Goal: Task Accomplishment & Management: Use online tool/utility

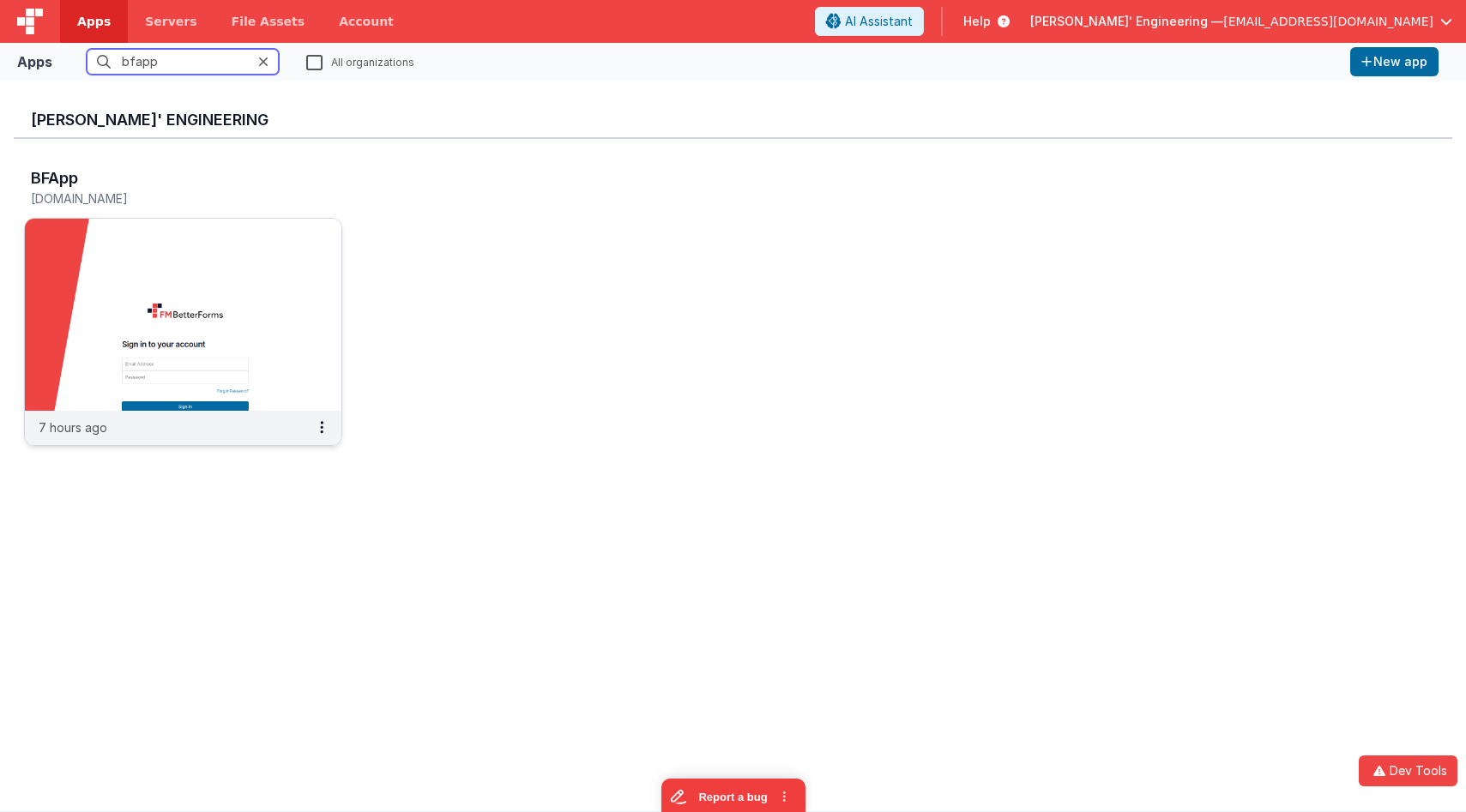
type input "bfapp"
click at [201, 237] on img at bounding box center [182, 314] width 316 height 192
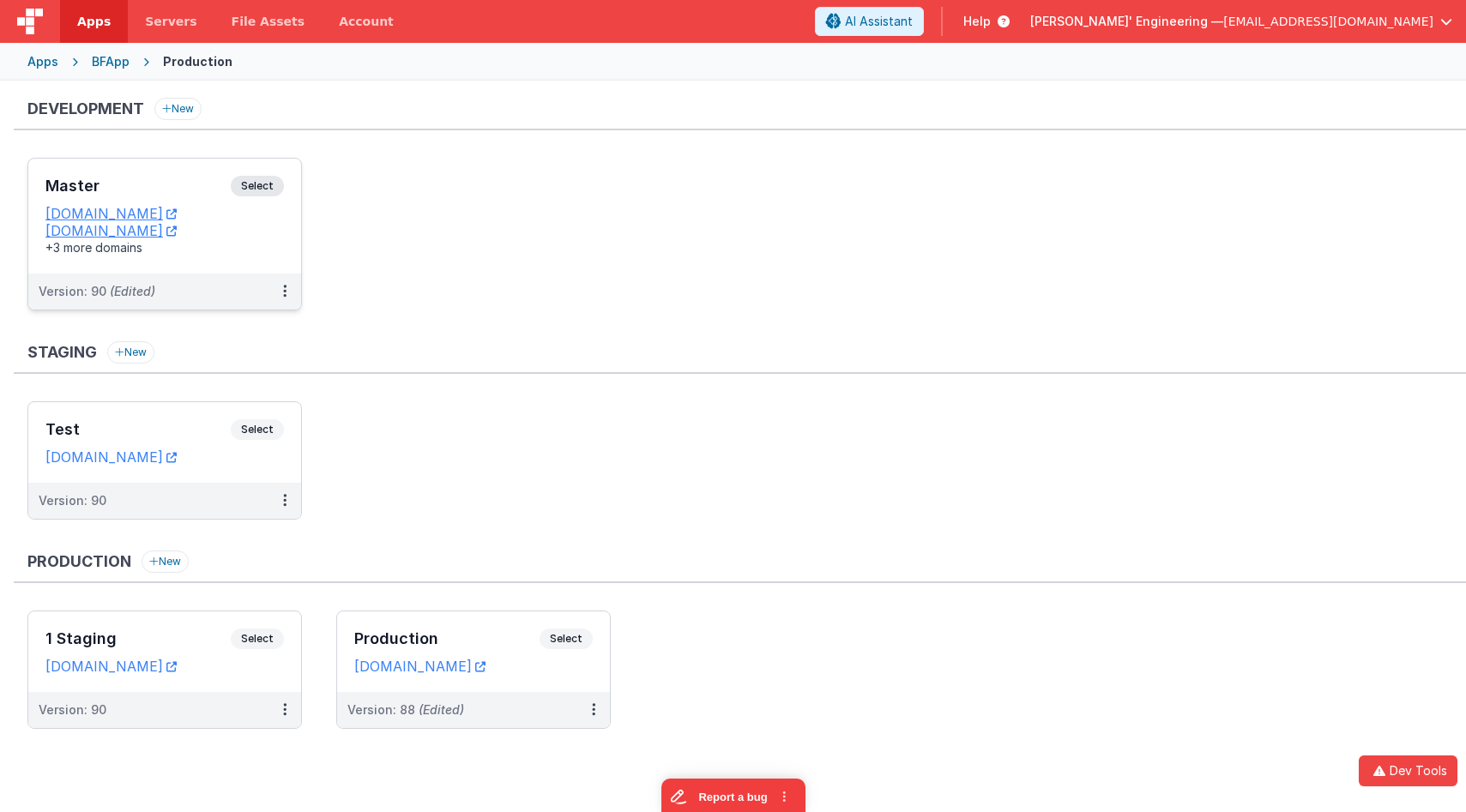
click at [277, 178] on span "Select" at bounding box center [257, 186] width 53 height 21
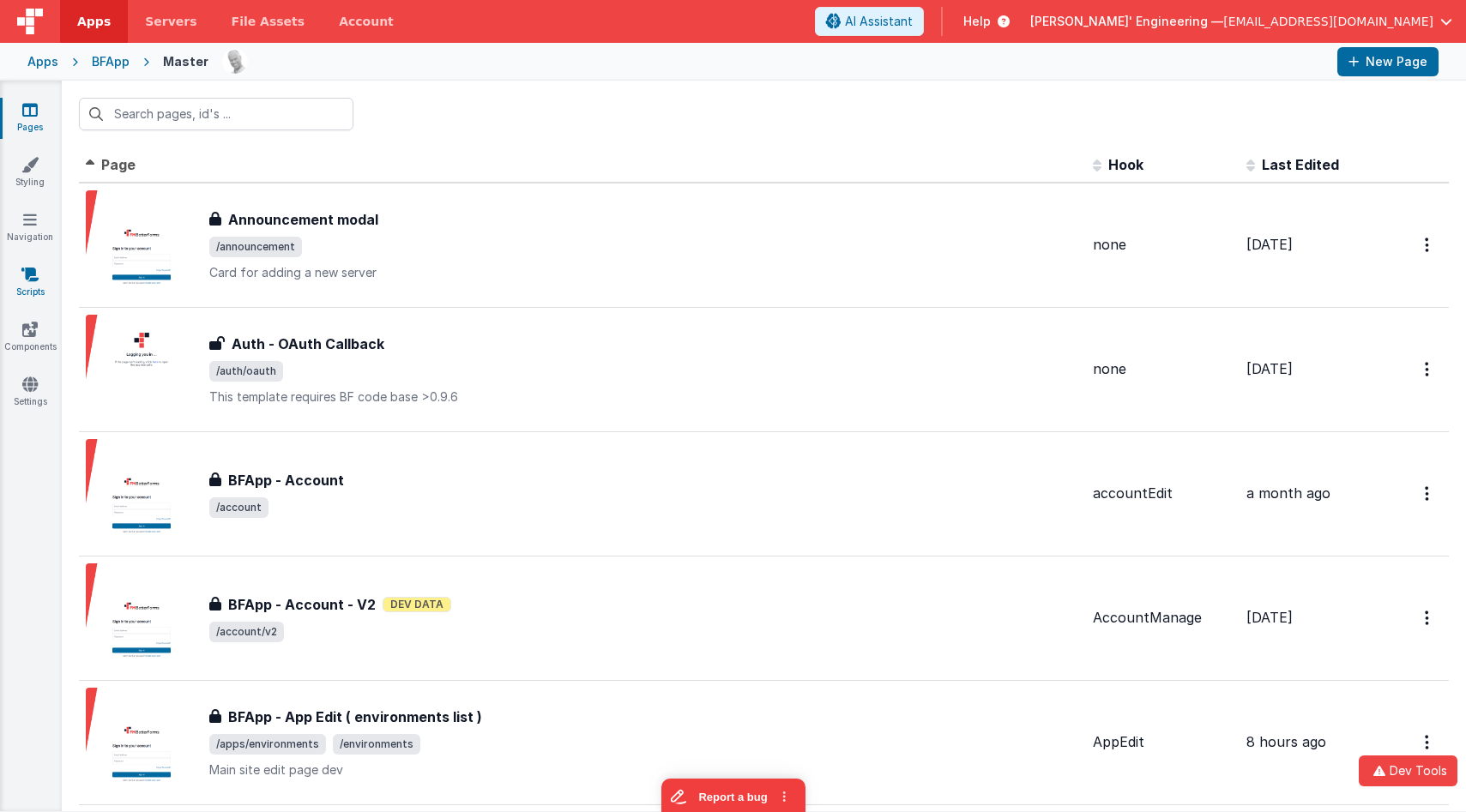
click at [34, 285] on link "Scripts" at bounding box center [30, 283] width 62 height 34
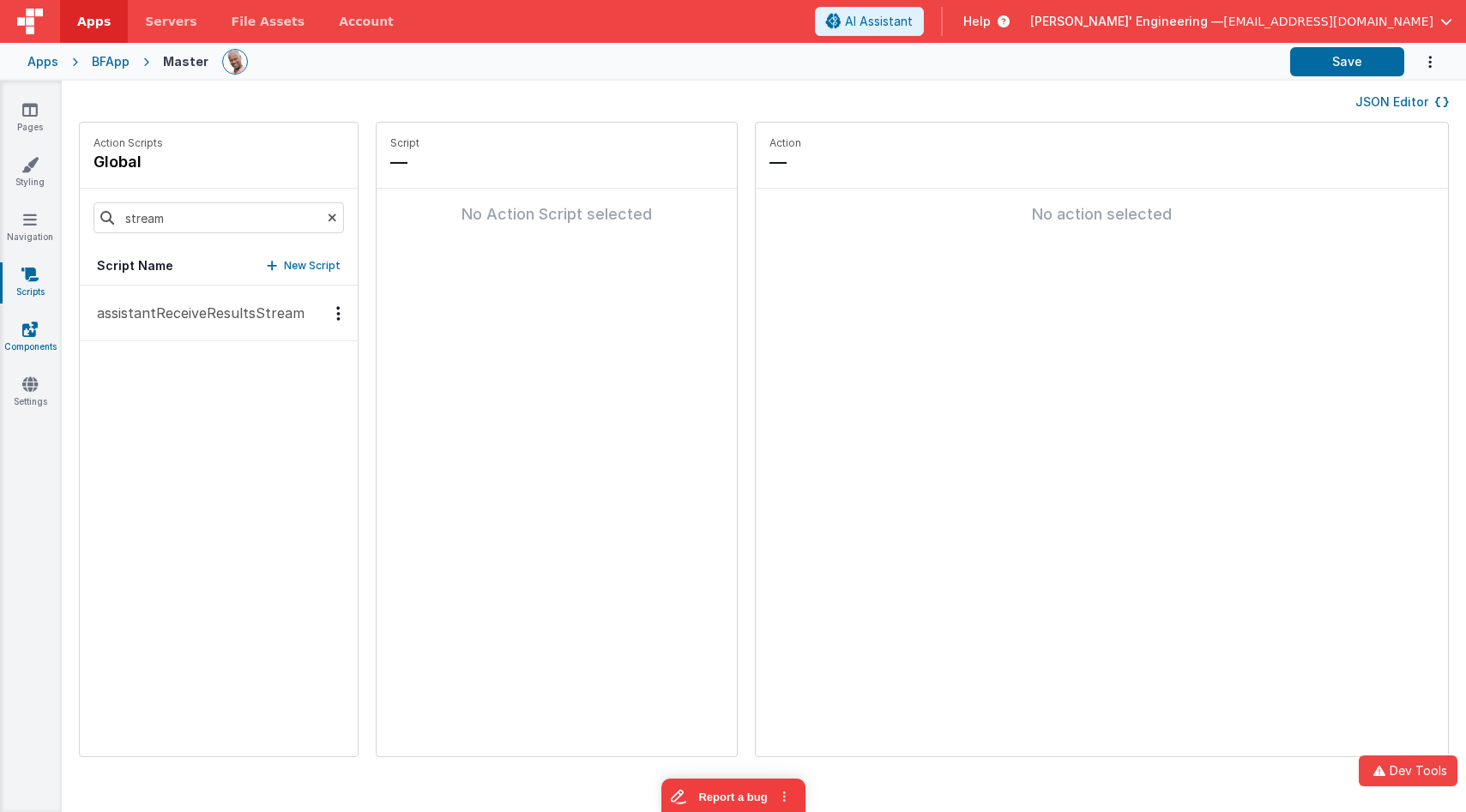
click at [30, 326] on icon at bounding box center [30, 329] width 15 height 17
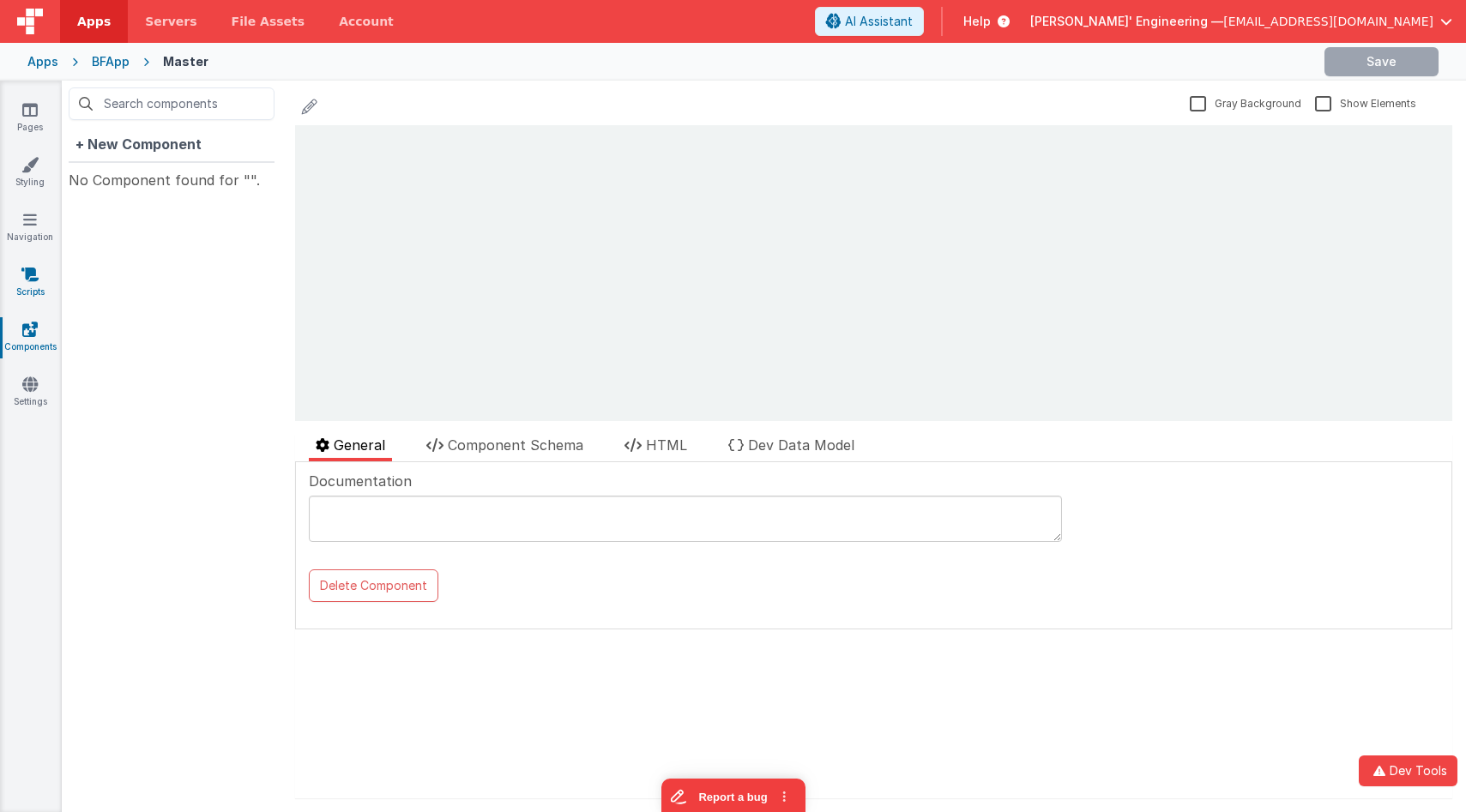
click at [33, 283] on link "Scripts" at bounding box center [30, 283] width 62 height 34
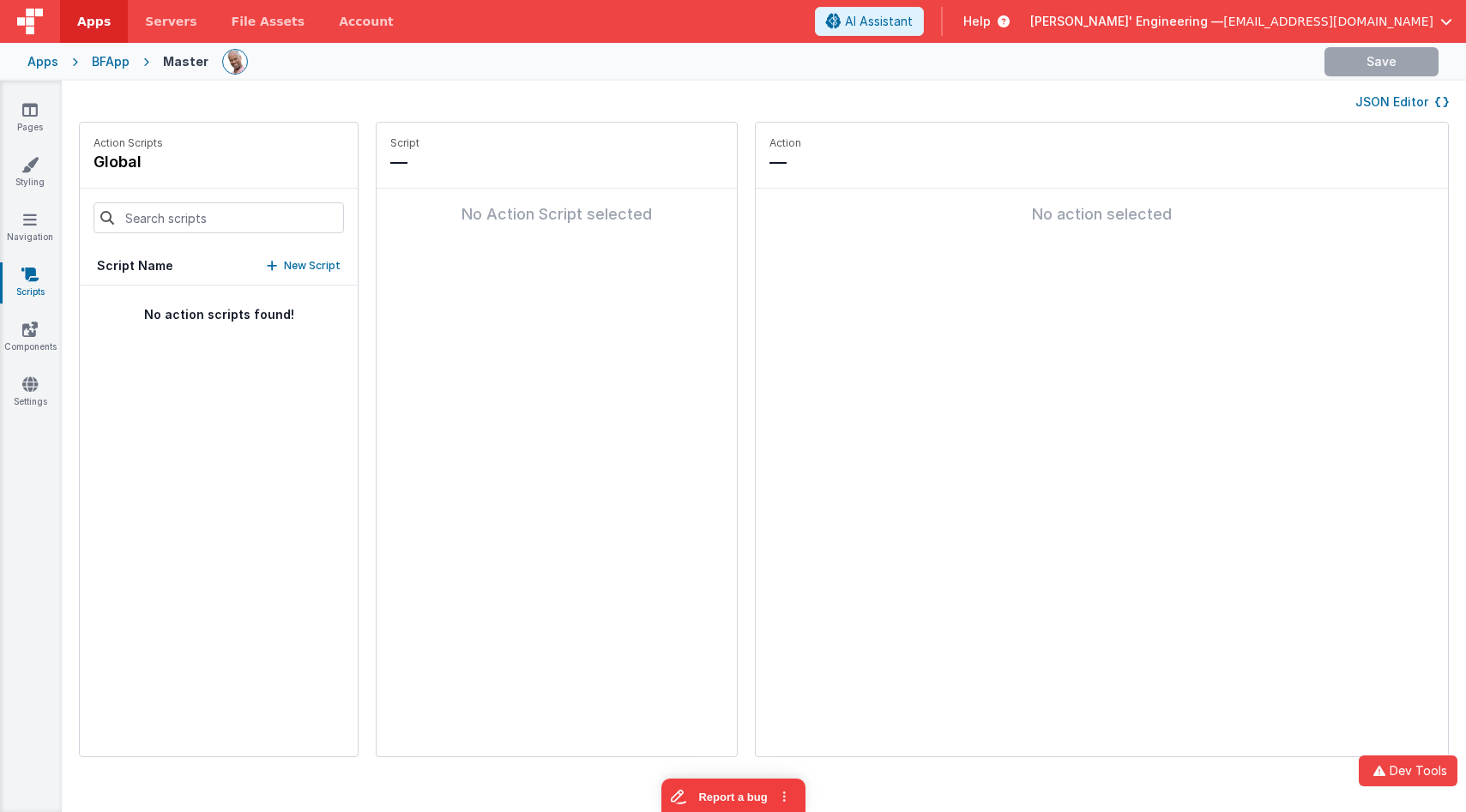
type input "stream"
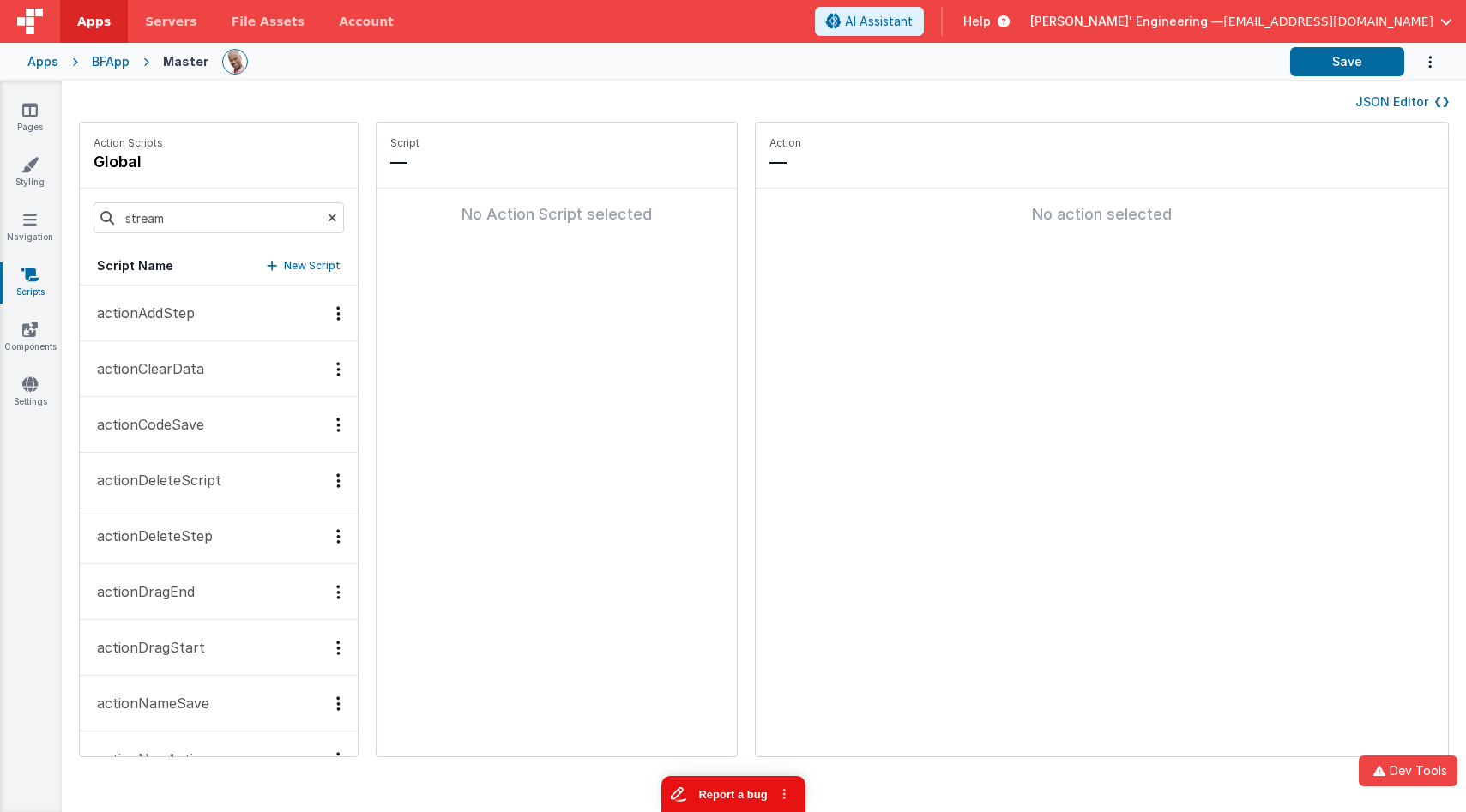
click at [753, 685] on button "Report a bug" at bounding box center [733, 794] width 144 height 36
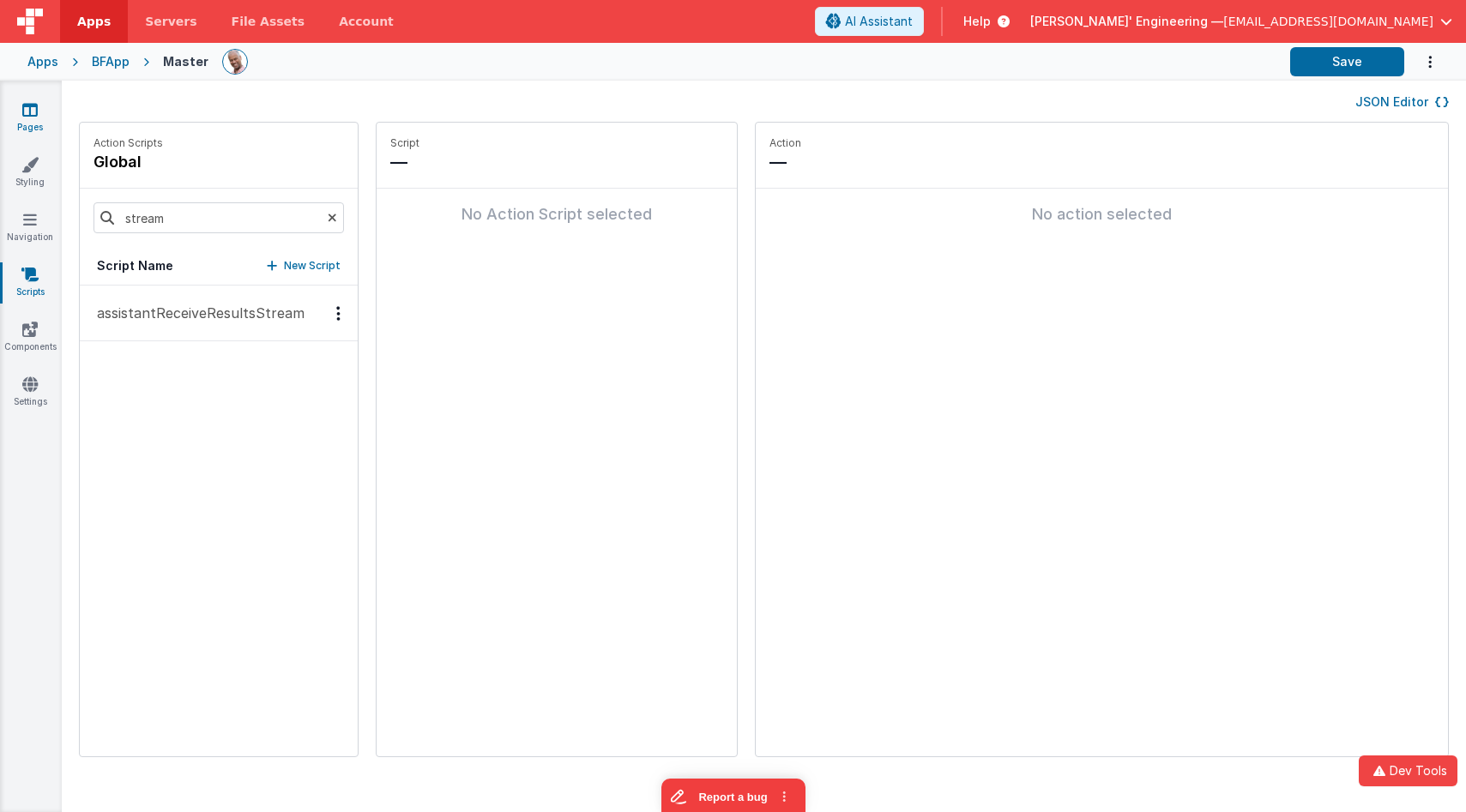
click at [31, 121] on link "Pages" at bounding box center [30, 119] width 62 height 34
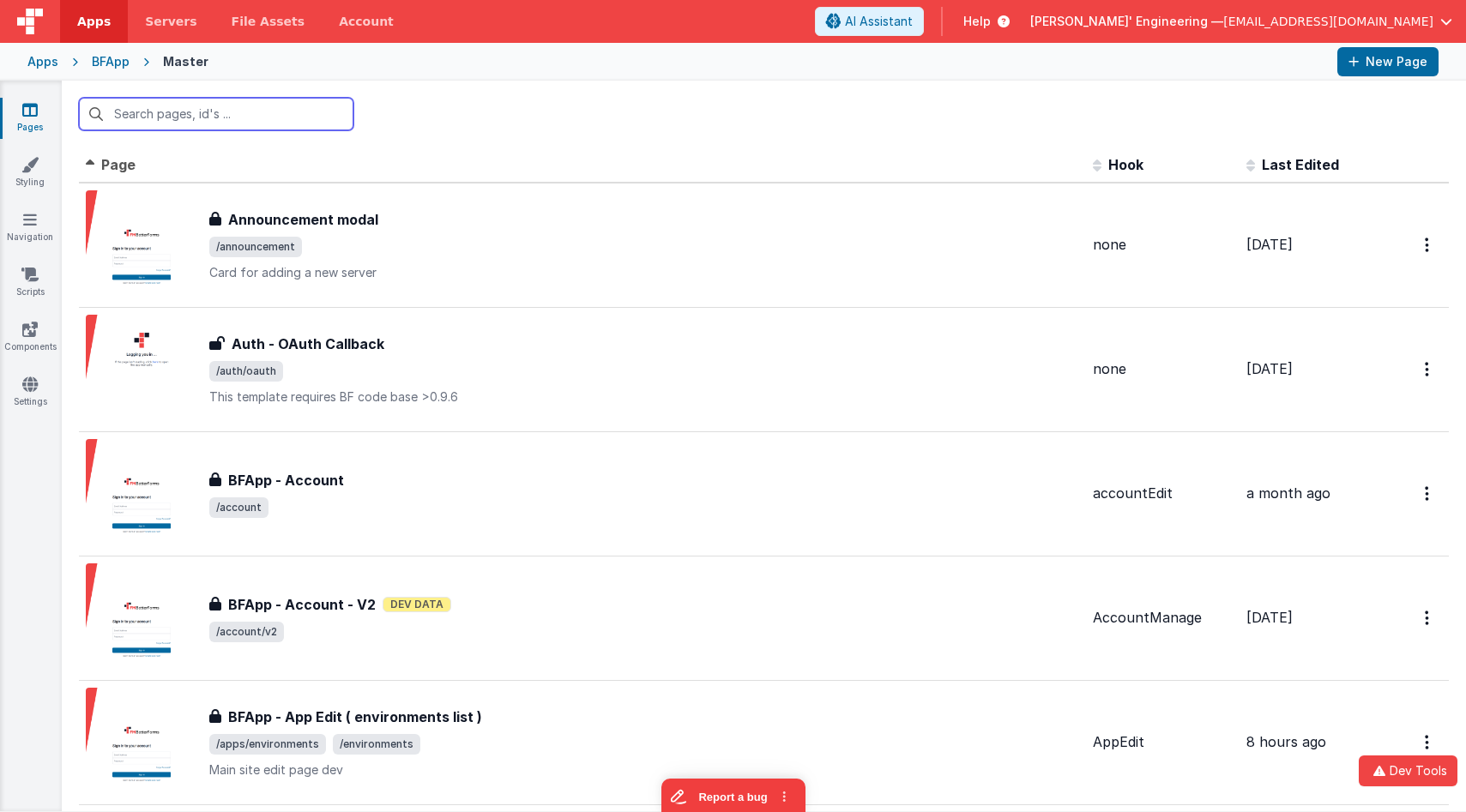
click at [170, 124] on input "text" at bounding box center [216, 114] width 275 height 33
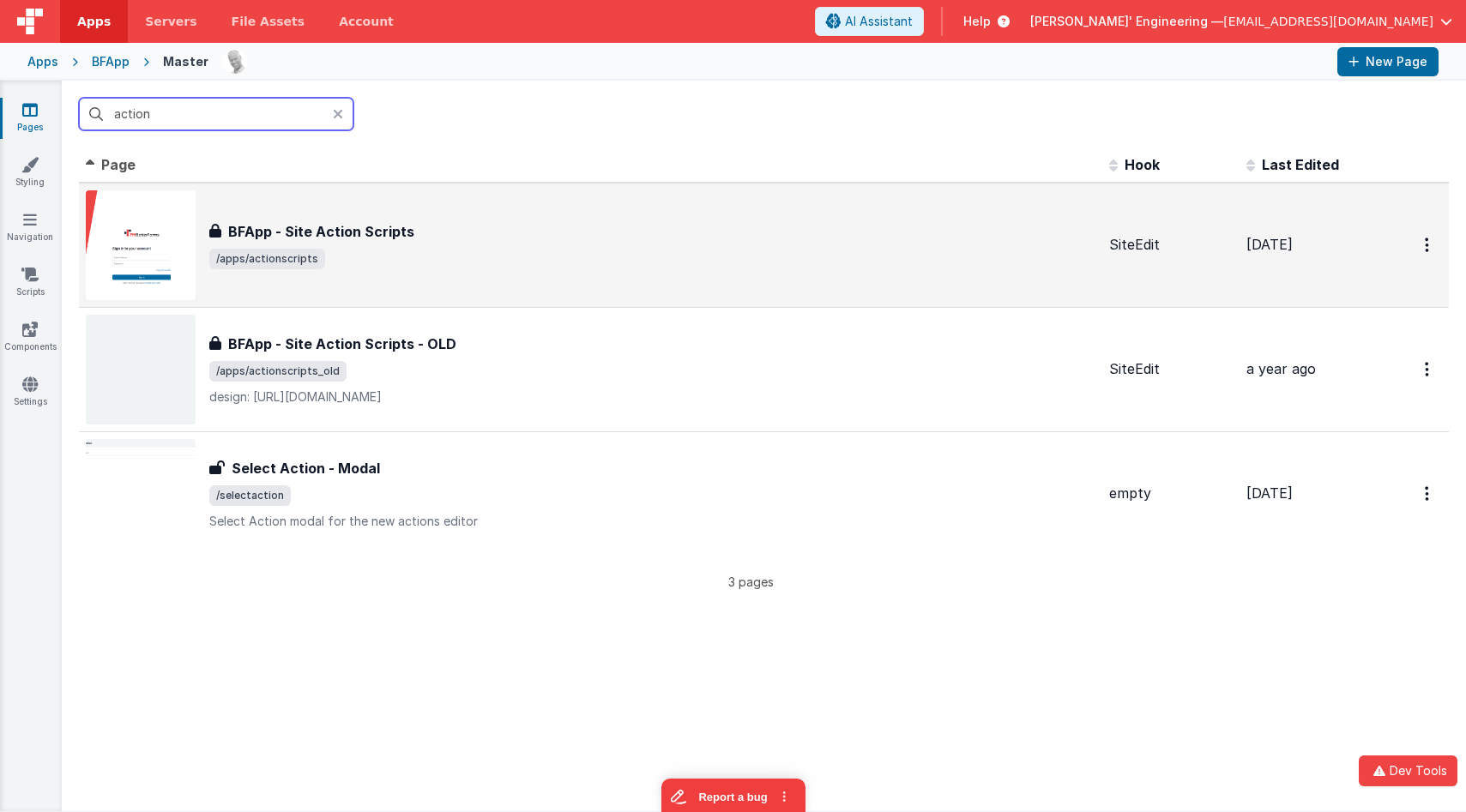
type input "action"
click at [470, 285] on div "BFApp - Site Action Scripts BFApp - Site Action Scripts /apps/actionscripts" at bounding box center [591, 245] width 1010 height 110
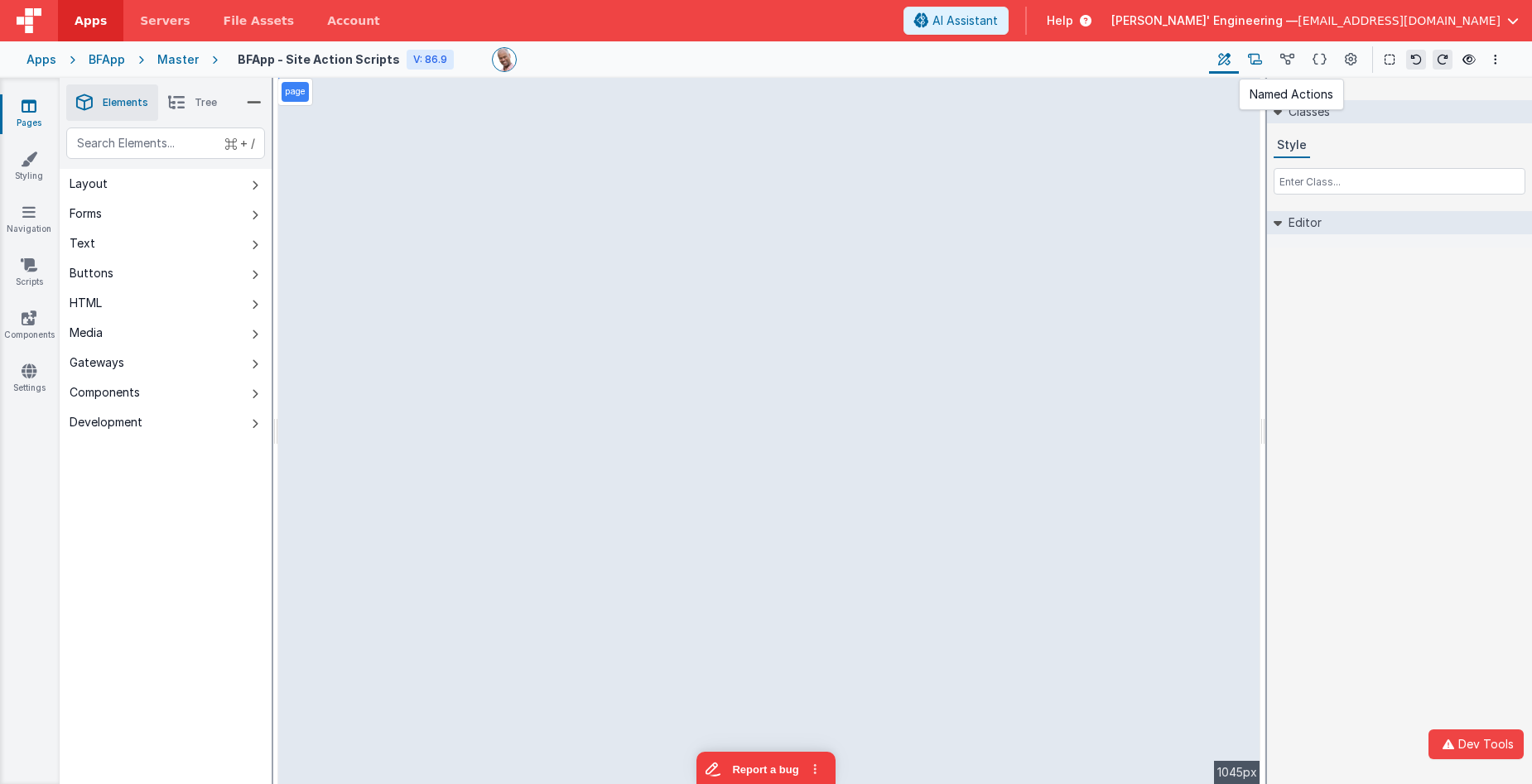
click at [1258, 64] on icon at bounding box center [1255, 60] width 14 height 18
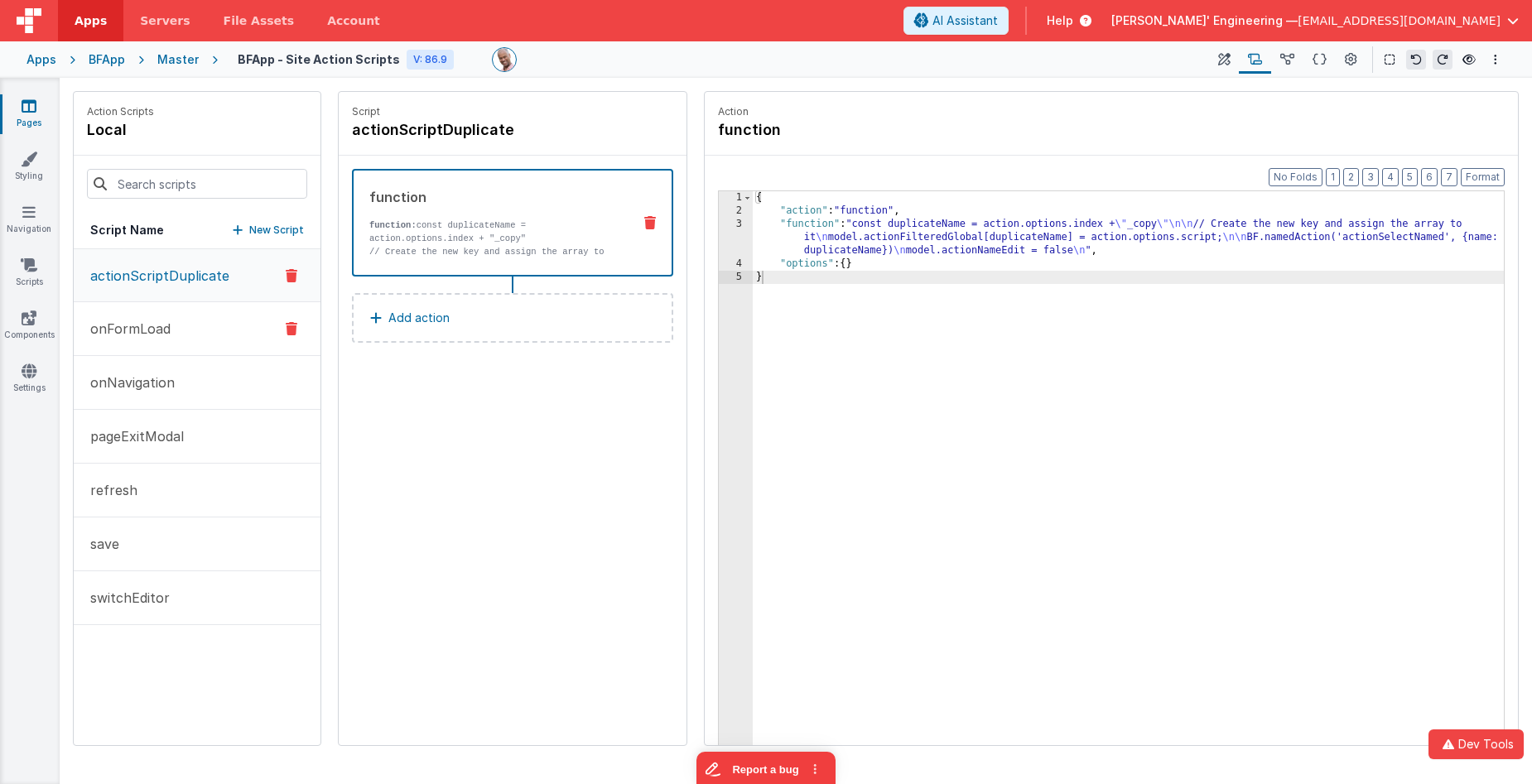
click at [161, 326] on p "onFormLoad" at bounding box center [125, 328] width 90 height 20
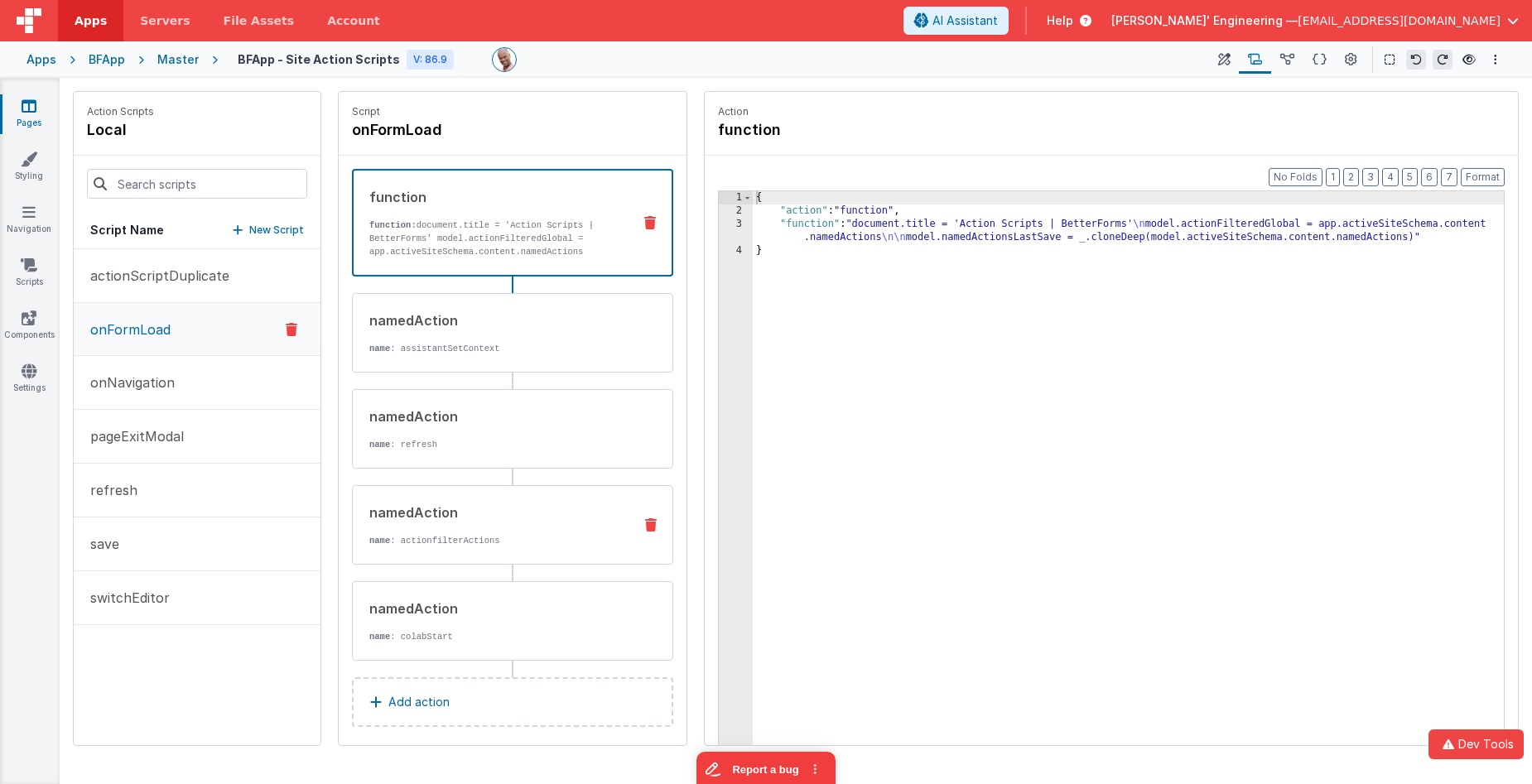
click at [520, 534] on p "name : actionfilterActions" at bounding box center [495, 540] width 250 height 13
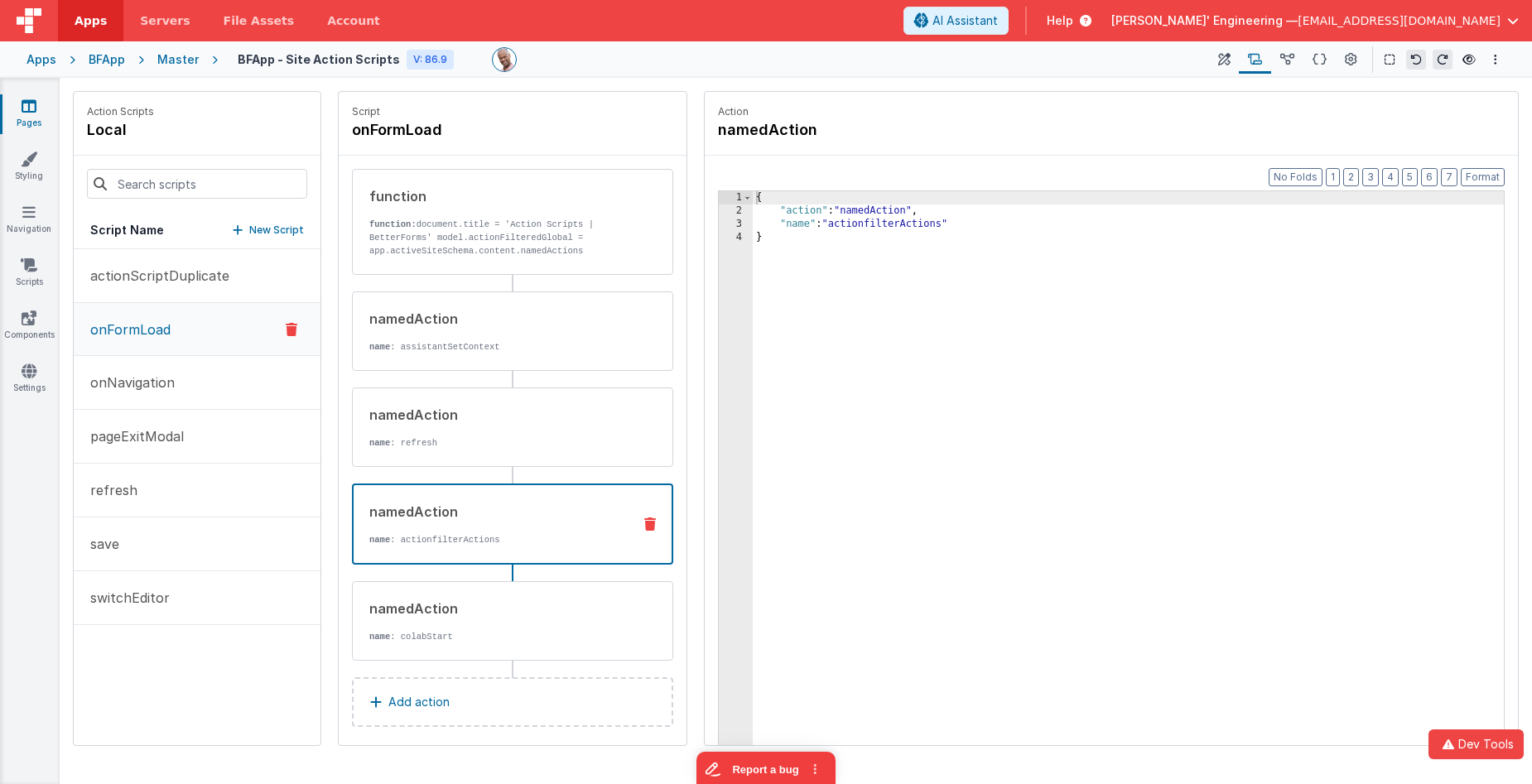
click at [497, 662] on button "Add action" at bounding box center [512, 702] width 321 height 50
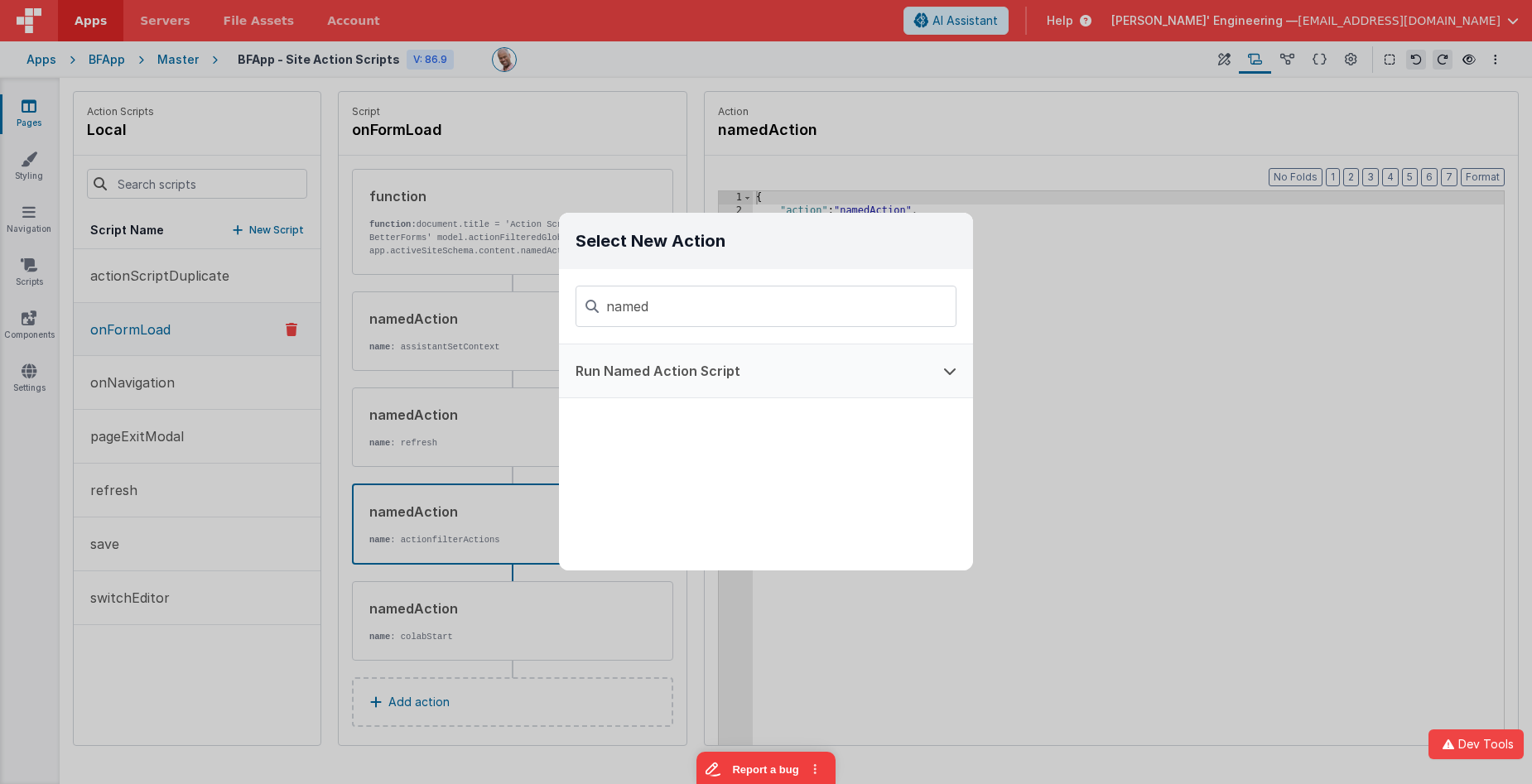
type input "named"
click at [722, 374] on button "Run Named Action Script" at bounding box center [743, 371] width 368 height 53
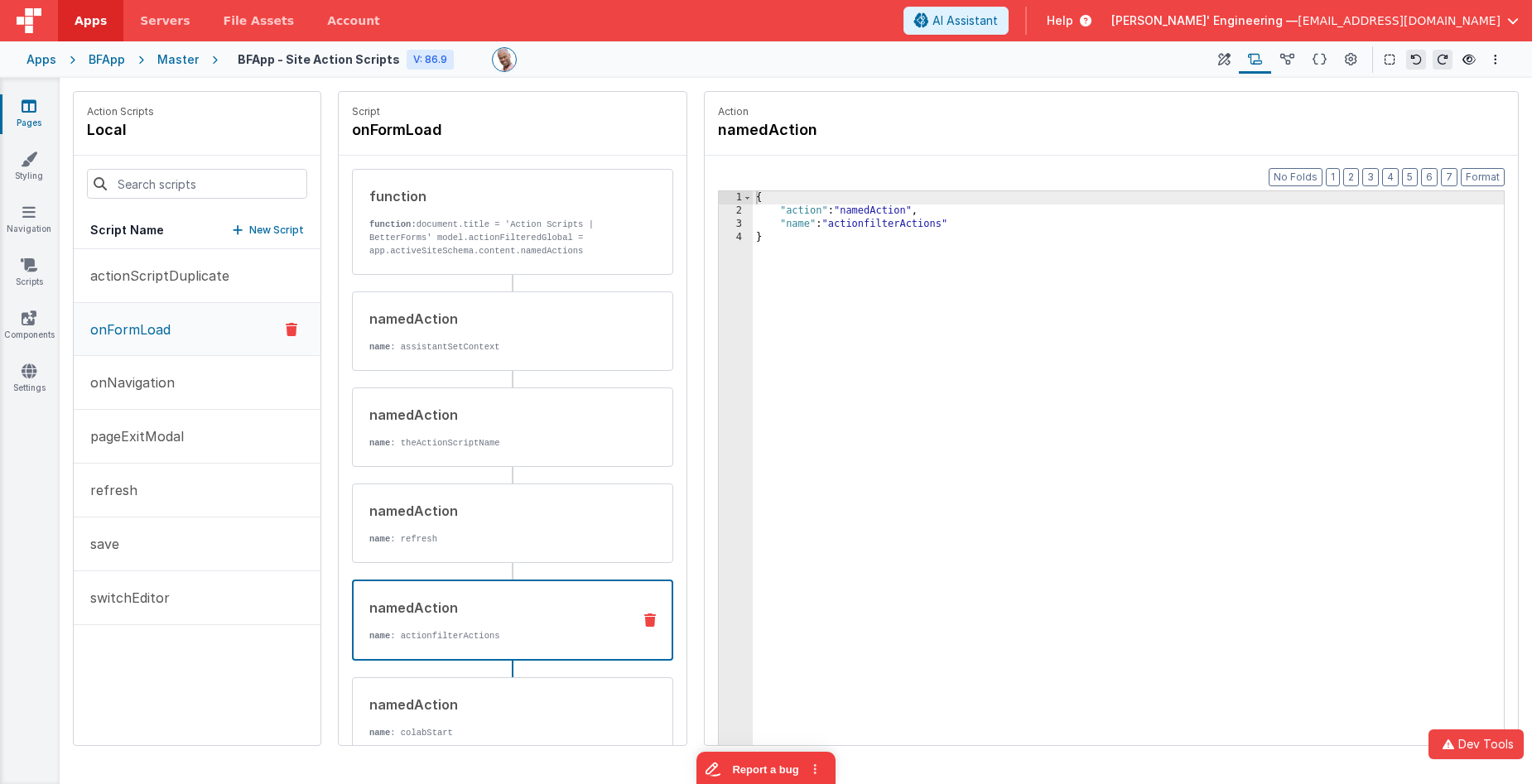
click at [477, 622] on div "namedAction name : actionfilterActions" at bounding box center [486, 620] width 265 height 45
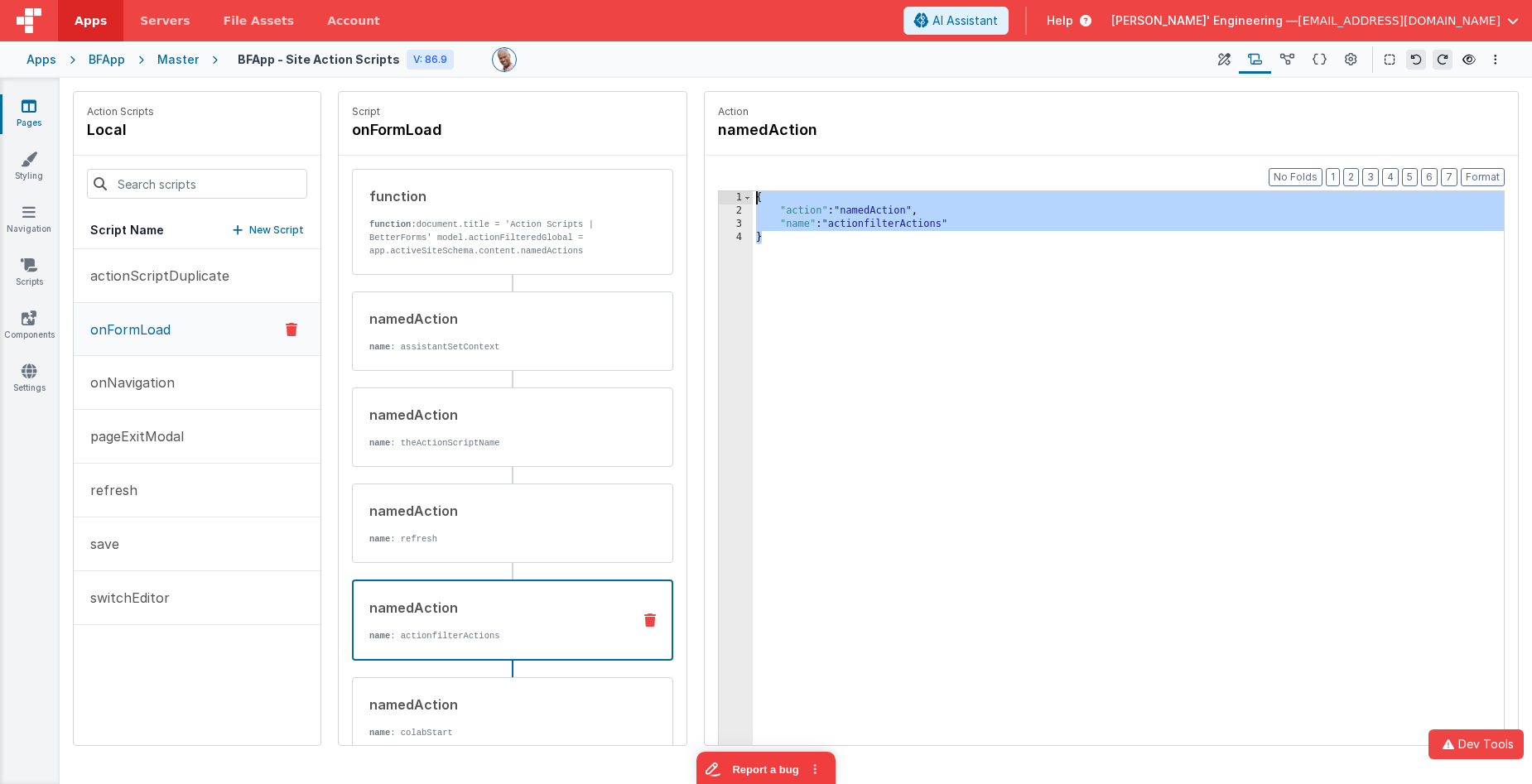
drag, startPoint x: 855, startPoint y: 379, endPoint x: 702, endPoint y: 168, distance: 260.6
click at [702, 168] on div "Action namedAction Format 7 6 5 4 3 2 1 No Folds 1 2 3 4 { "action" : "namedAct…" at bounding box center [1103, 418] width 832 height 654
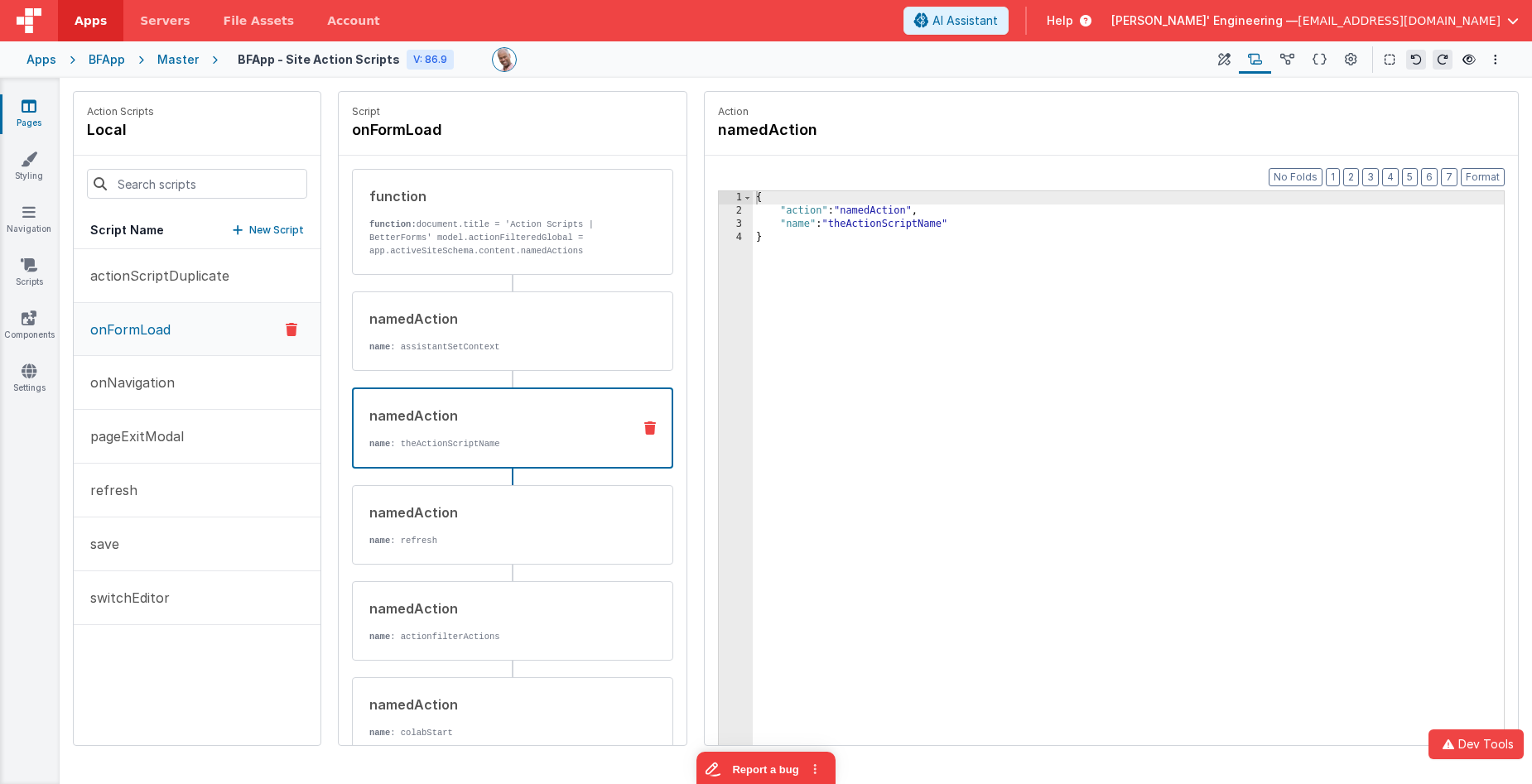
drag, startPoint x: 533, startPoint y: 410, endPoint x: 596, endPoint y: 410, distance: 63.0
click at [533, 410] on div "namedAction" at bounding box center [494, 416] width 249 height 20
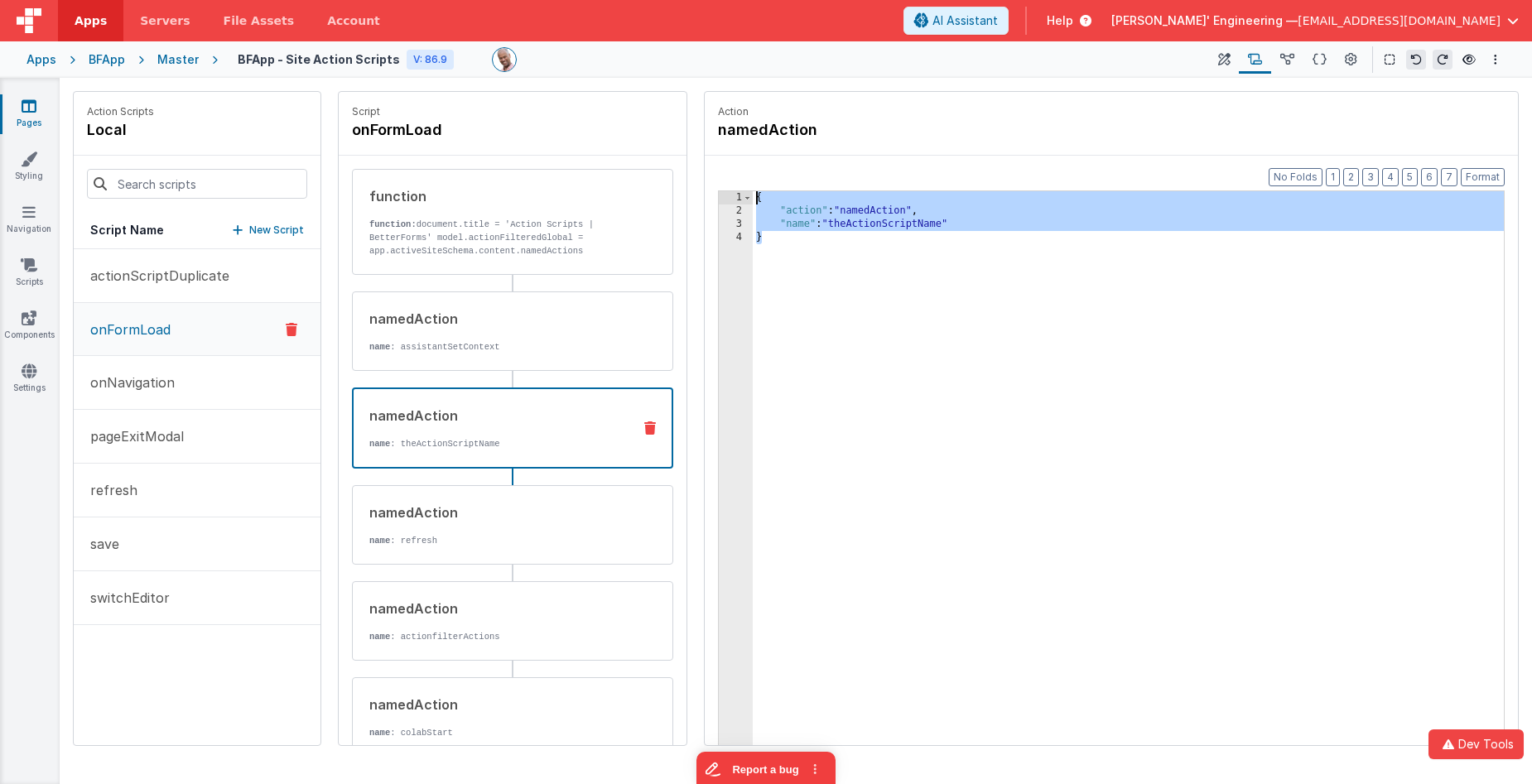
drag, startPoint x: 973, startPoint y: 414, endPoint x: 674, endPoint y: 102, distance: 432.1
click at [674, 102] on div "Action Scripts local Script Name New Script actionScriptDuplicate onFormLoad on…" at bounding box center [796, 418] width 1446 height 654
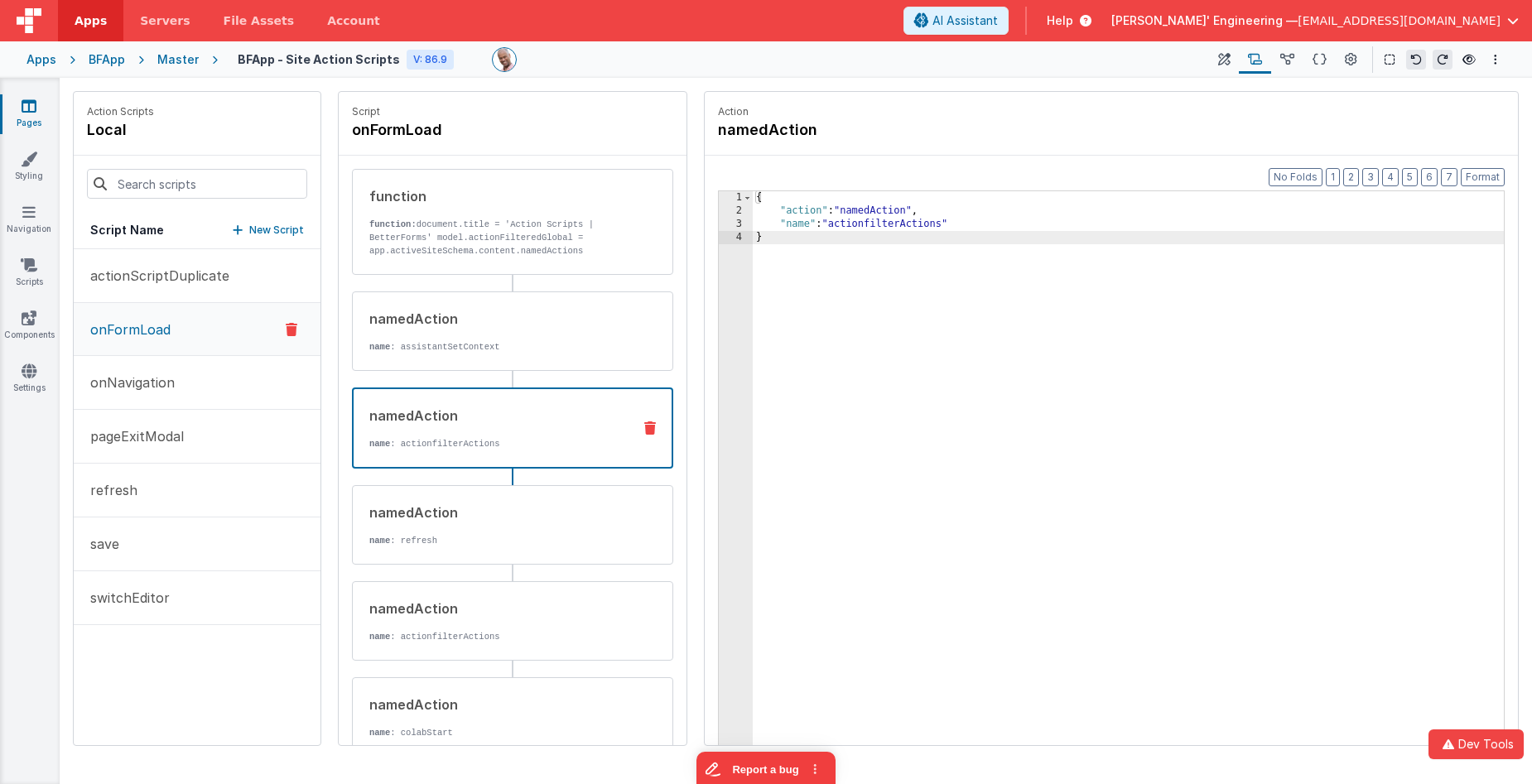
click at [847, 458] on div "{ "action" : "namedAction" , "name" : "actionfilterActions" }" at bounding box center [1128, 508] width 751 height 632
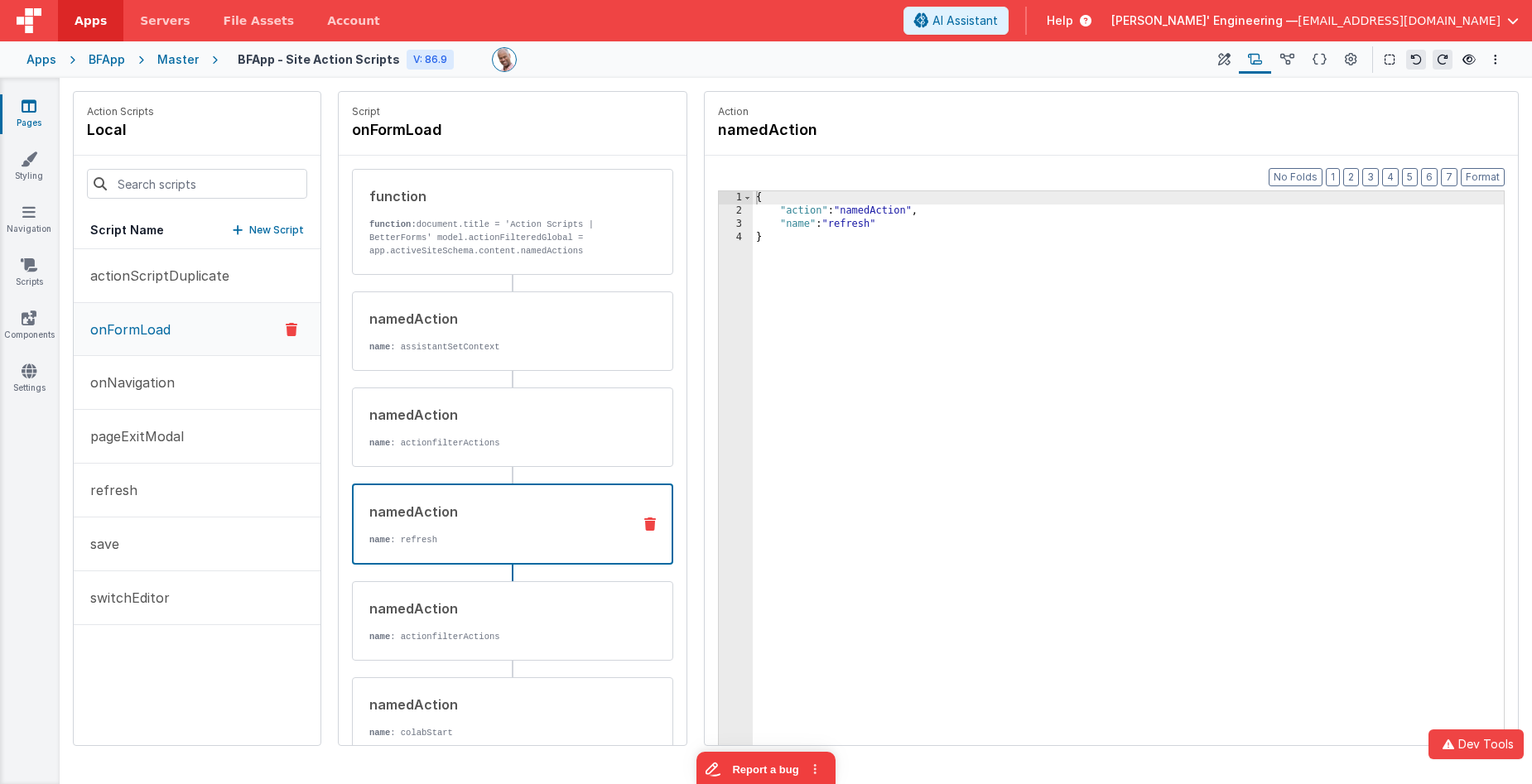
click at [509, 535] on p "name : refresh" at bounding box center [494, 539] width 249 height 13
click at [261, 500] on button "refresh" at bounding box center [197, 490] width 247 height 53
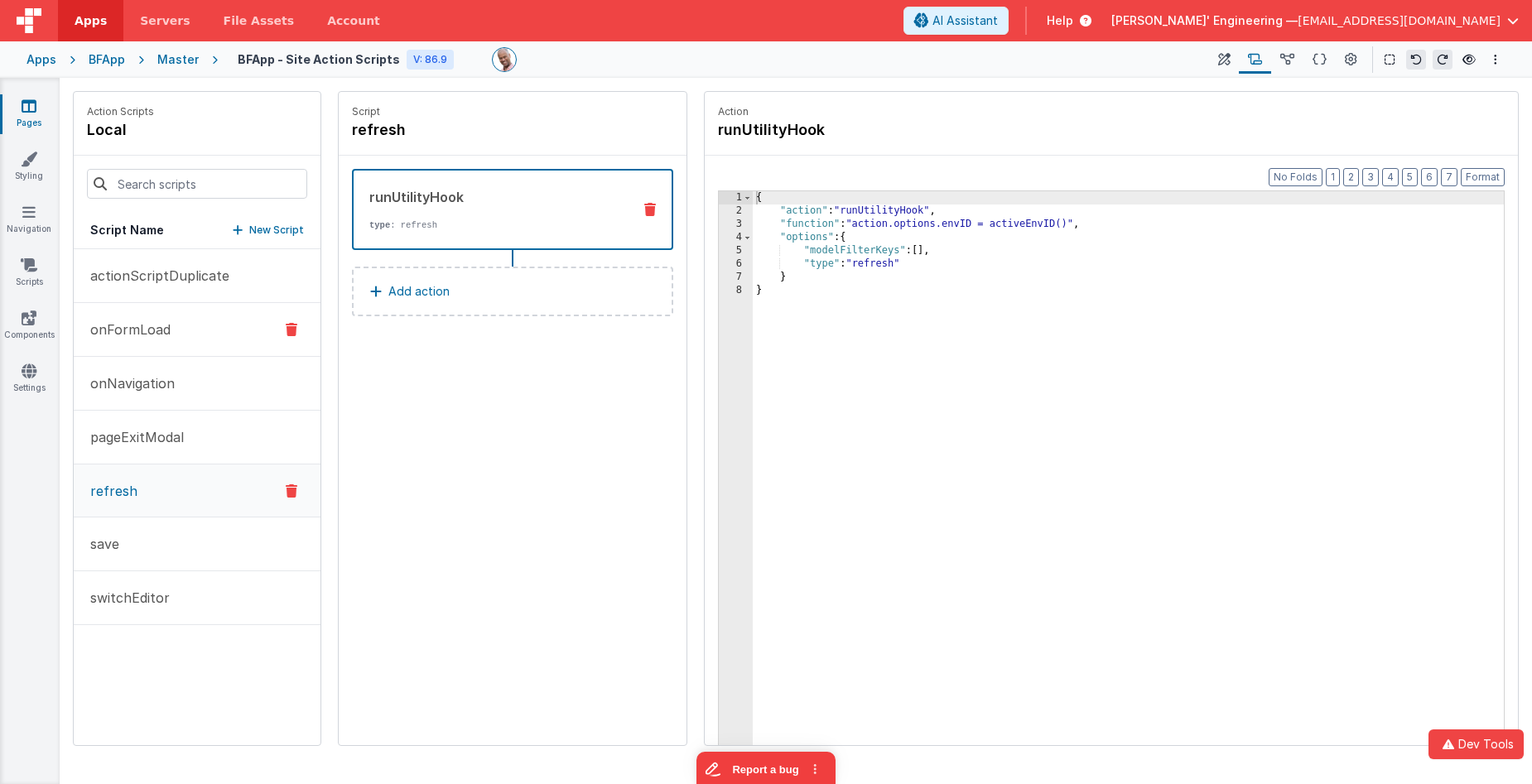
click at [197, 322] on button "onFormLoad" at bounding box center [197, 329] width 247 height 53
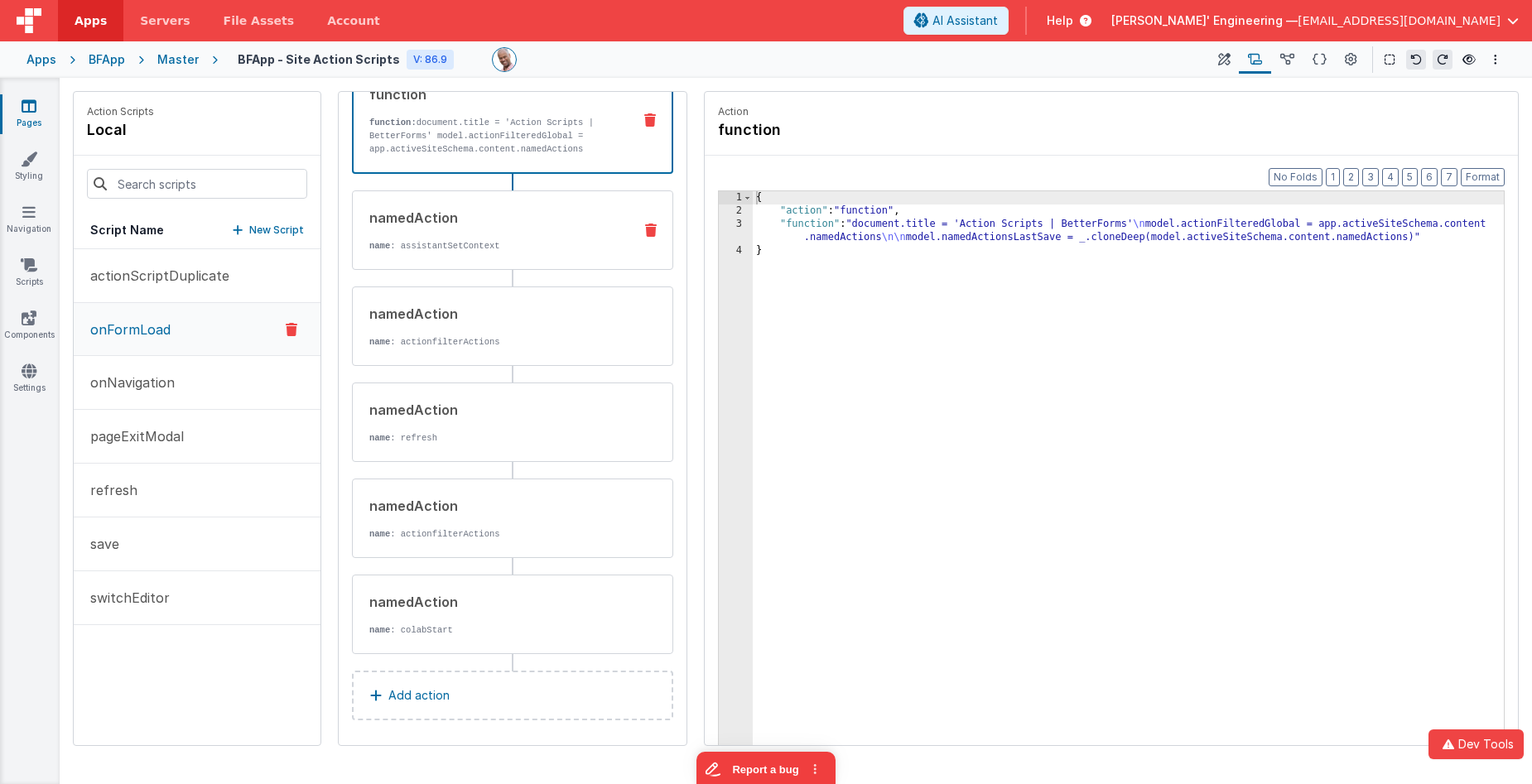
scroll to position [108, 0]
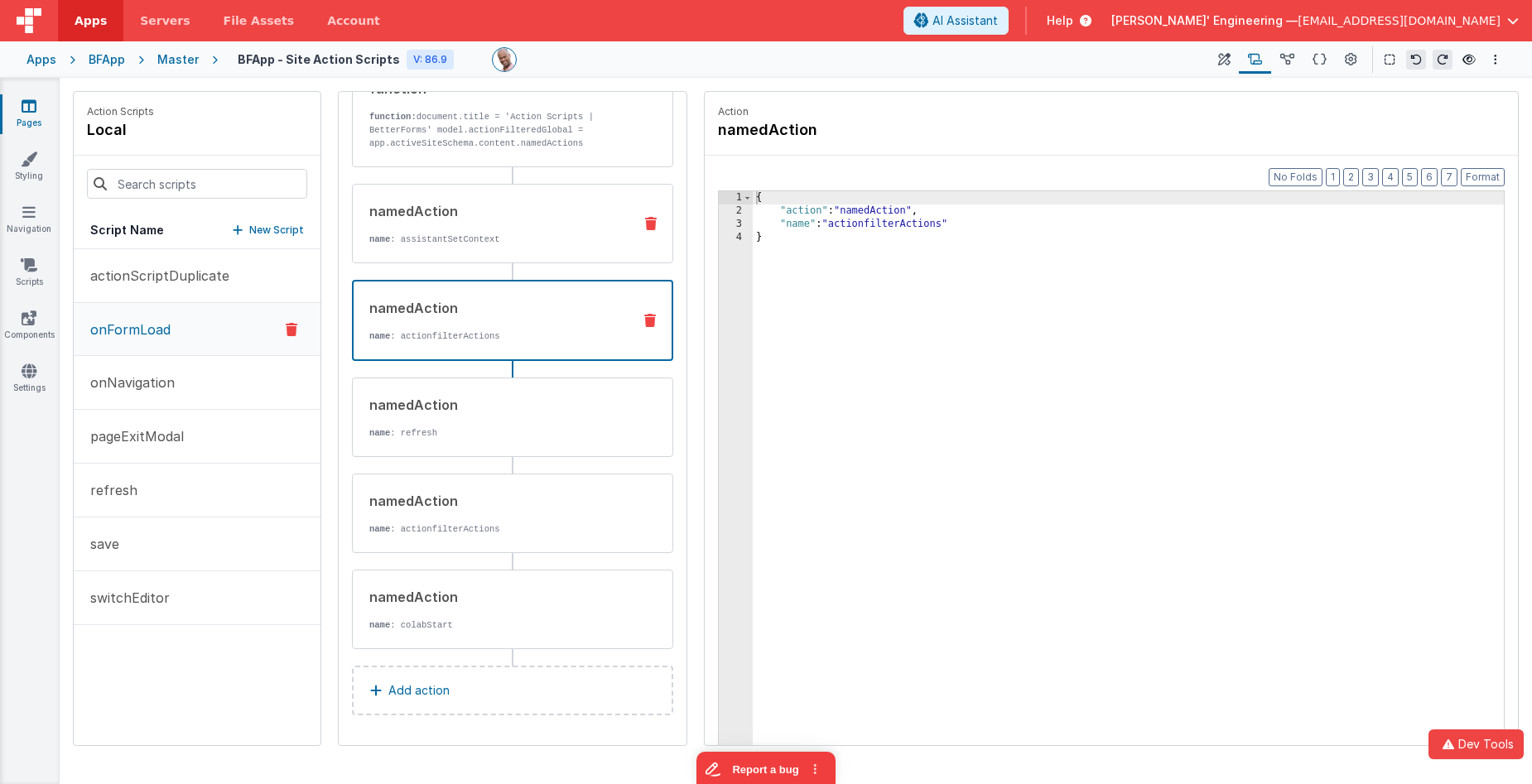
click at [559, 347] on div "namedAction name : actionfilterActions" at bounding box center [512, 320] width 321 height 81
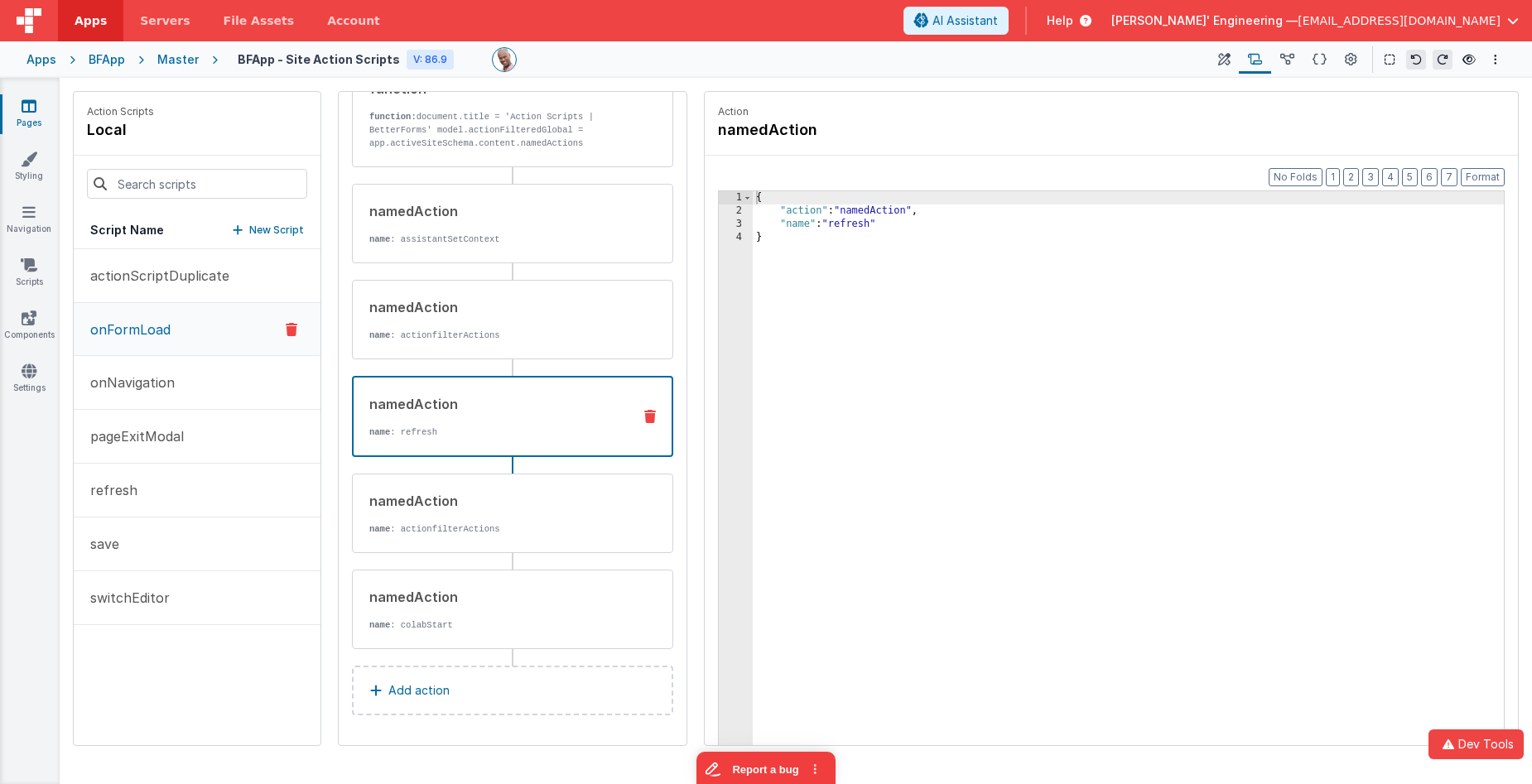
click at [558, 409] on div "namedAction" at bounding box center [494, 403] width 249 height 20
click at [1290, 57] on icon at bounding box center [1288, 60] width 14 height 18
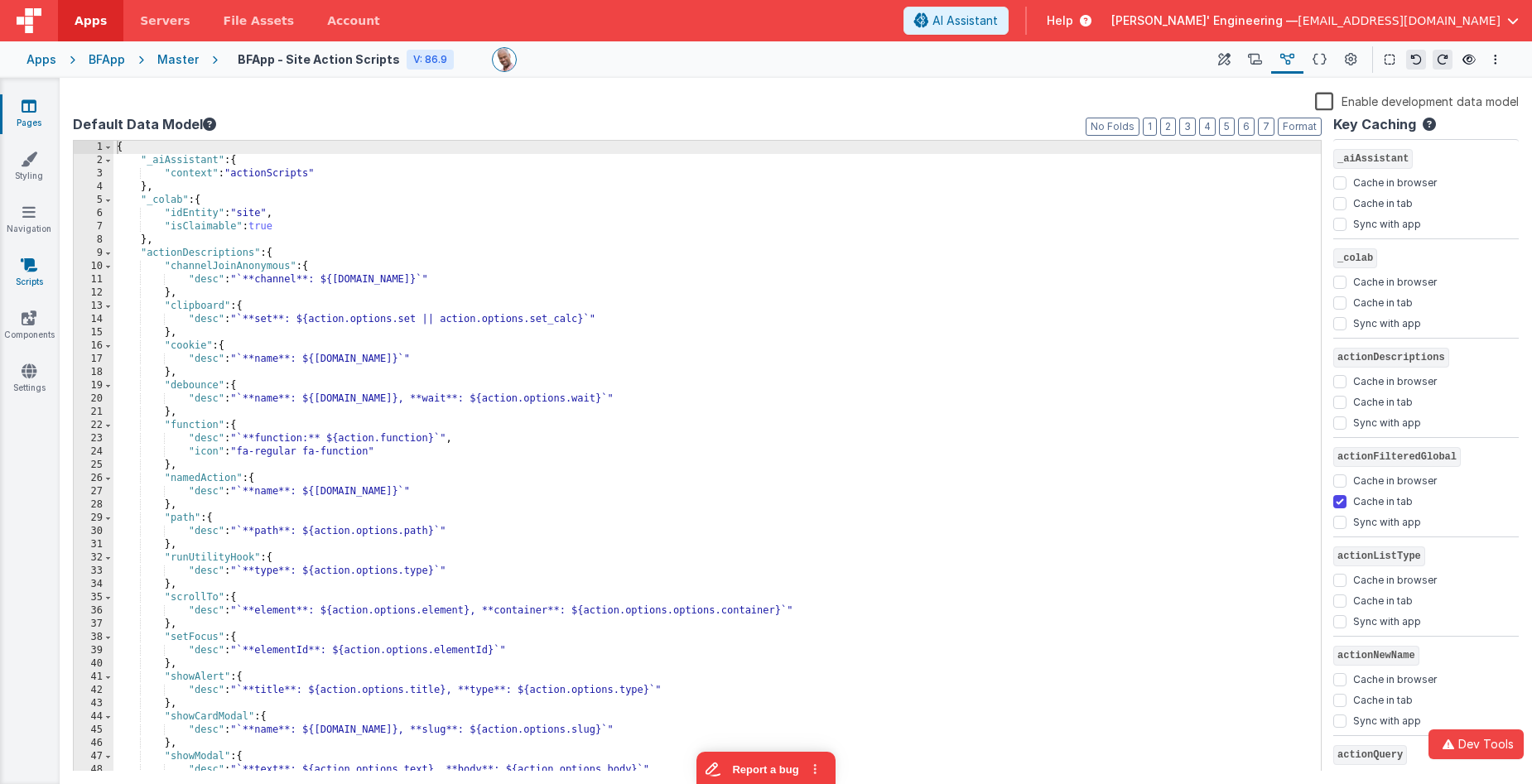
click at [29, 269] on icon at bounding box center [29, 264] width 17 height 17
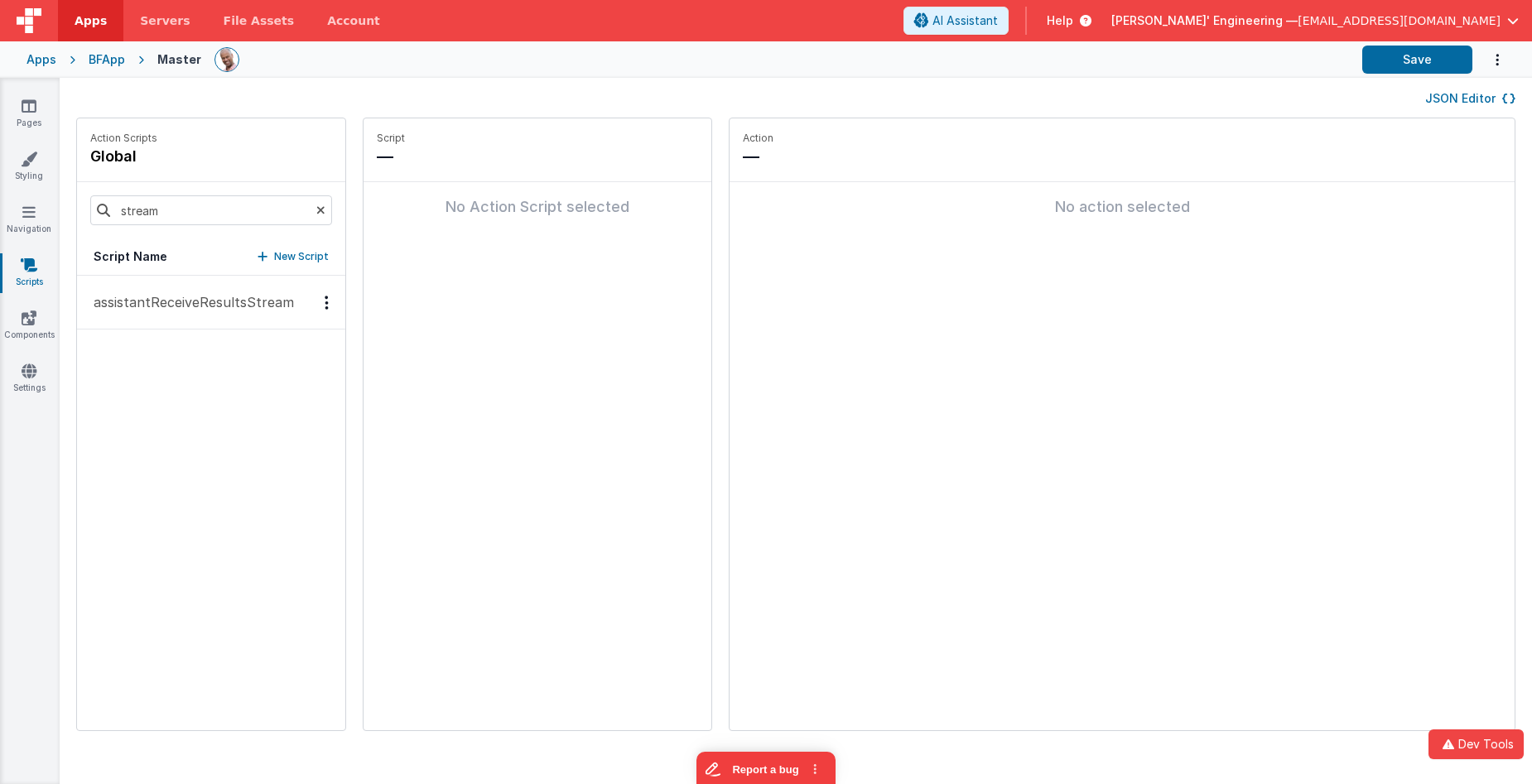
click at [209, 300] on p "assistantReceiveResultsStream" at bounding box center [189, 302] width 210 height 20
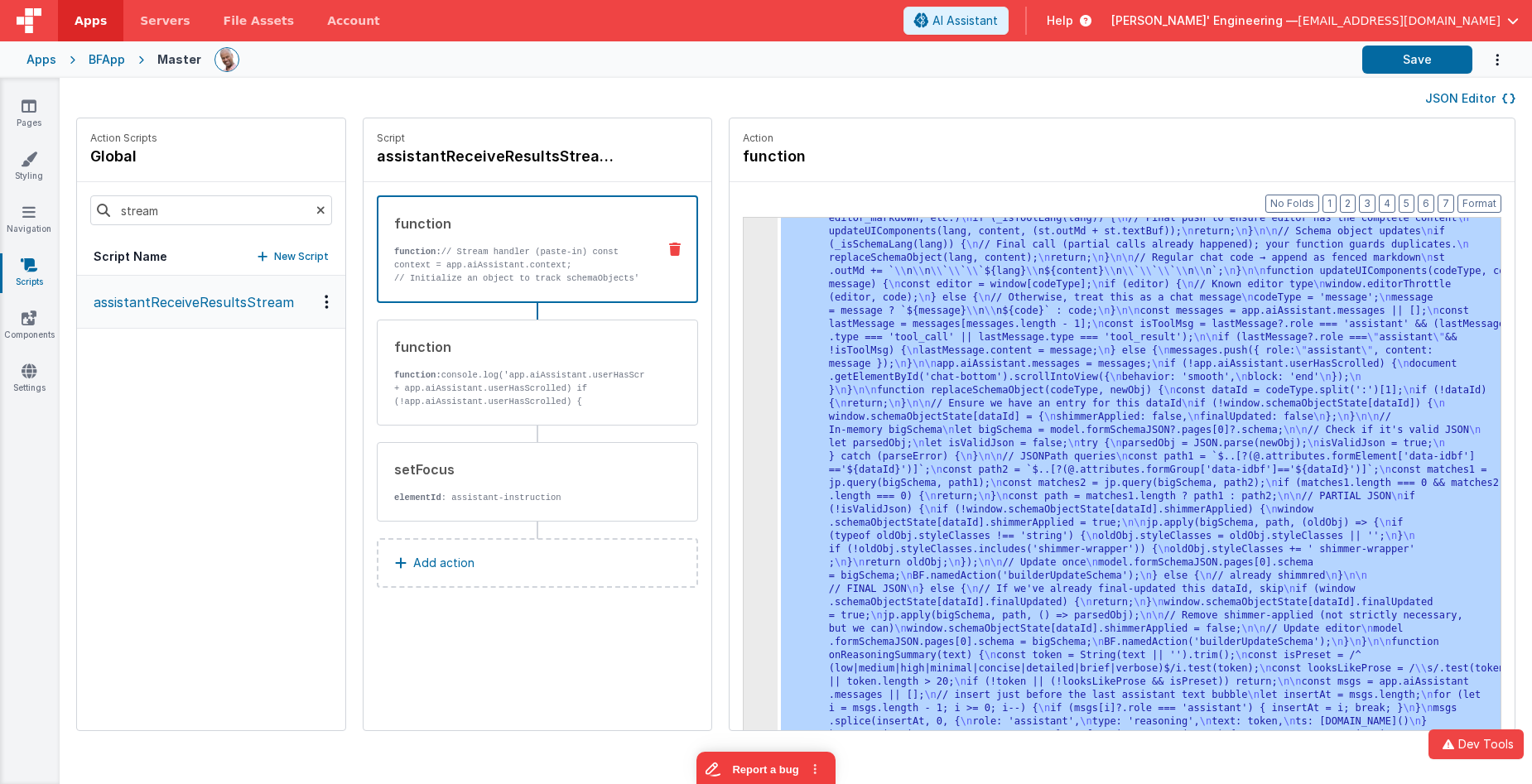
click at [744, 301] on div "3 4 5" at bounding box center [761, 322] width 34 height 2048
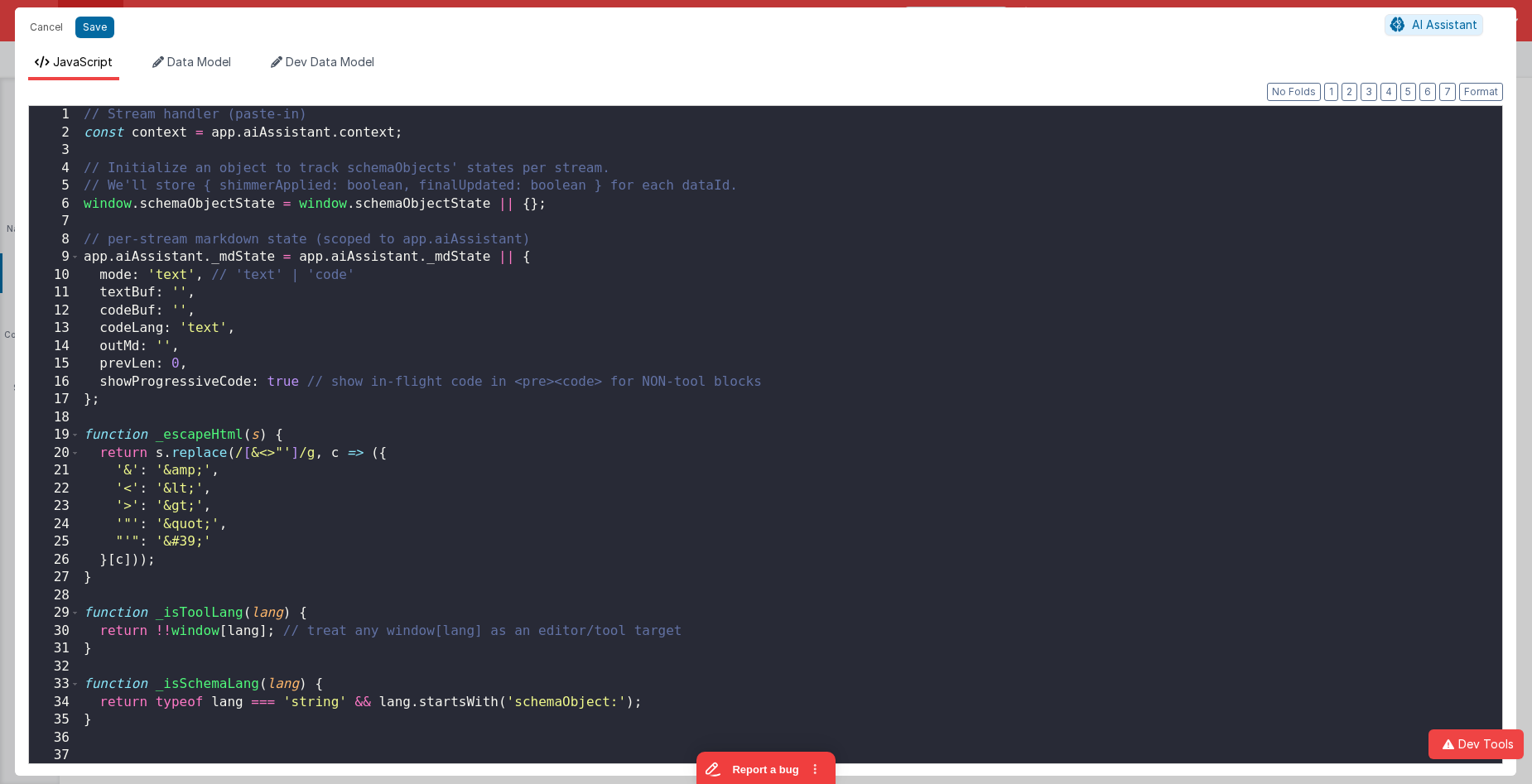
scroll to position [946, 0]
click at [1347, 90] on button "2" at bounding box center [1350, 92] width 16 height 18
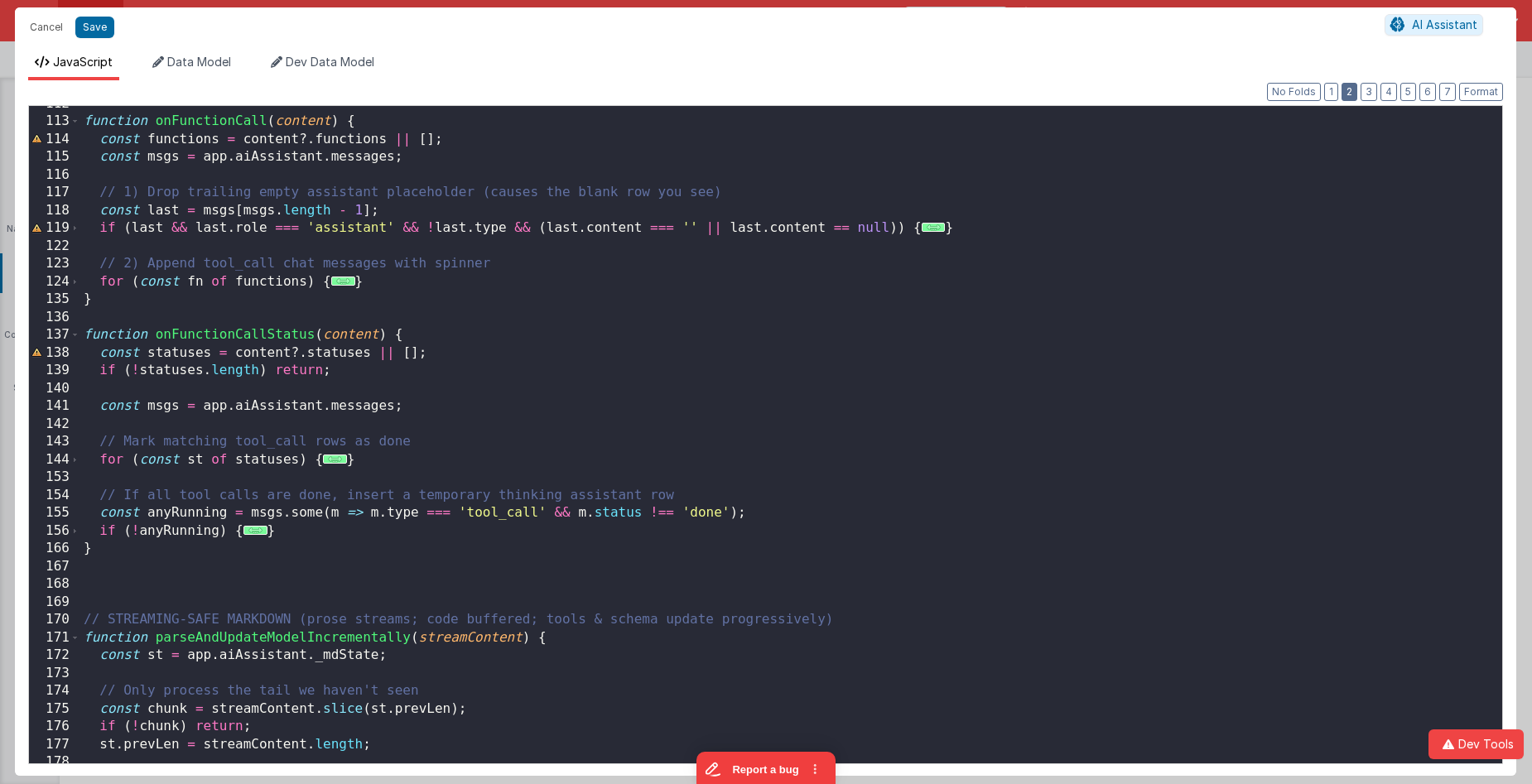
scroll to position [1504, 0]
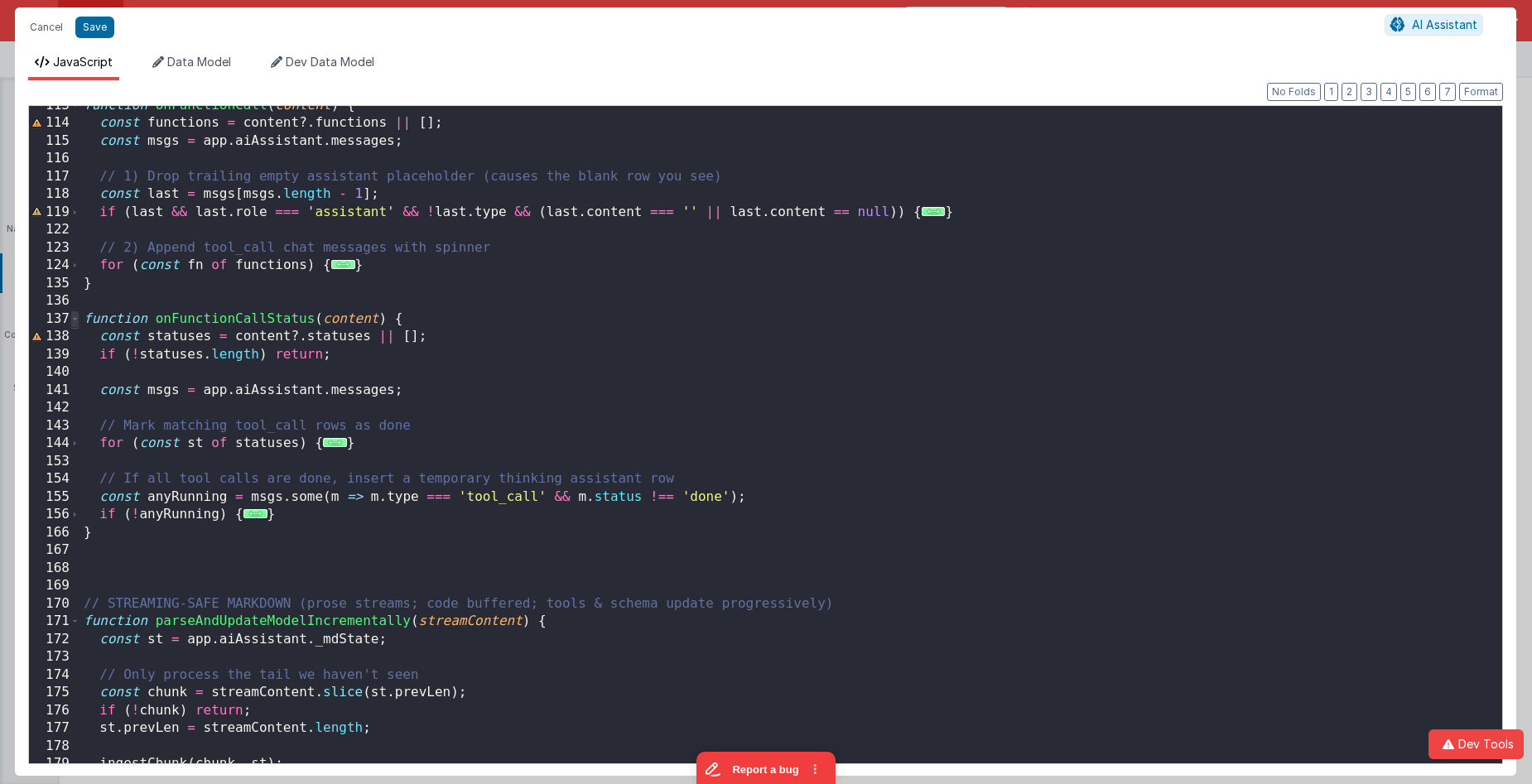
click at [74, 318] on span at bounding box center [74, 319] width 9 height 18
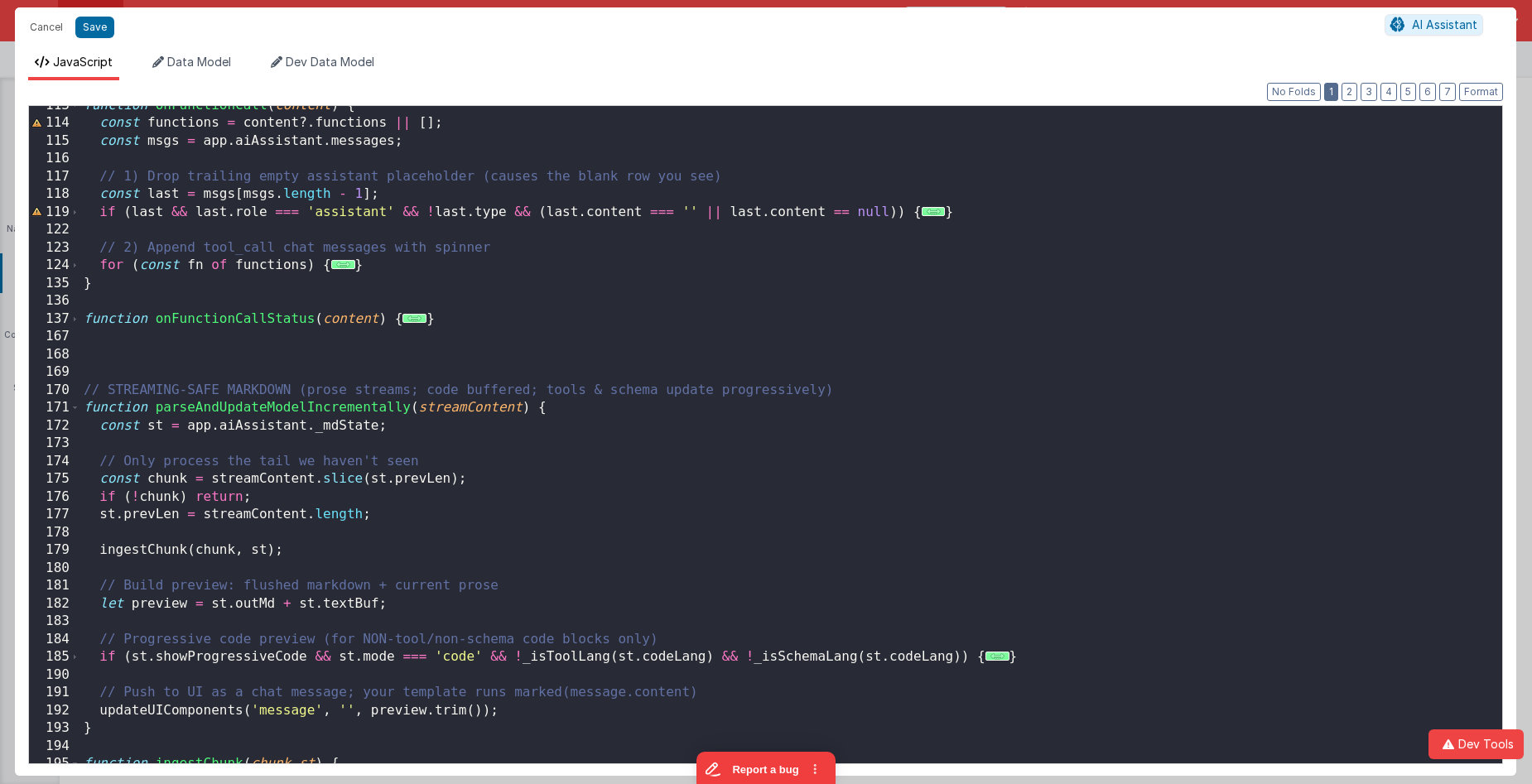
click at [1334, 94] on button "1" at bounding box center [1332, 92] width 14 height 18
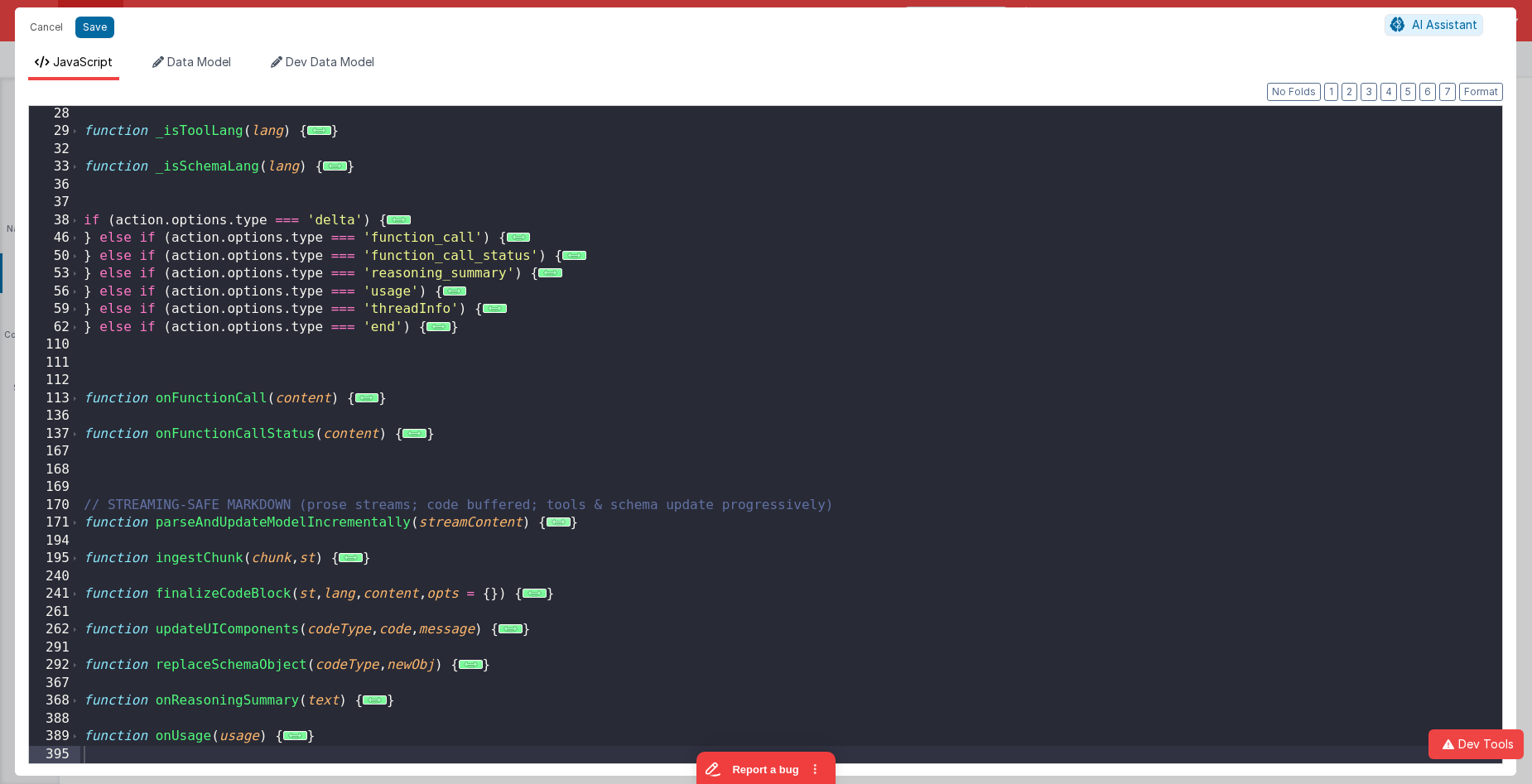
click at [555, 527] on span "..." at bounding box center [558, 522] width 24 height 9
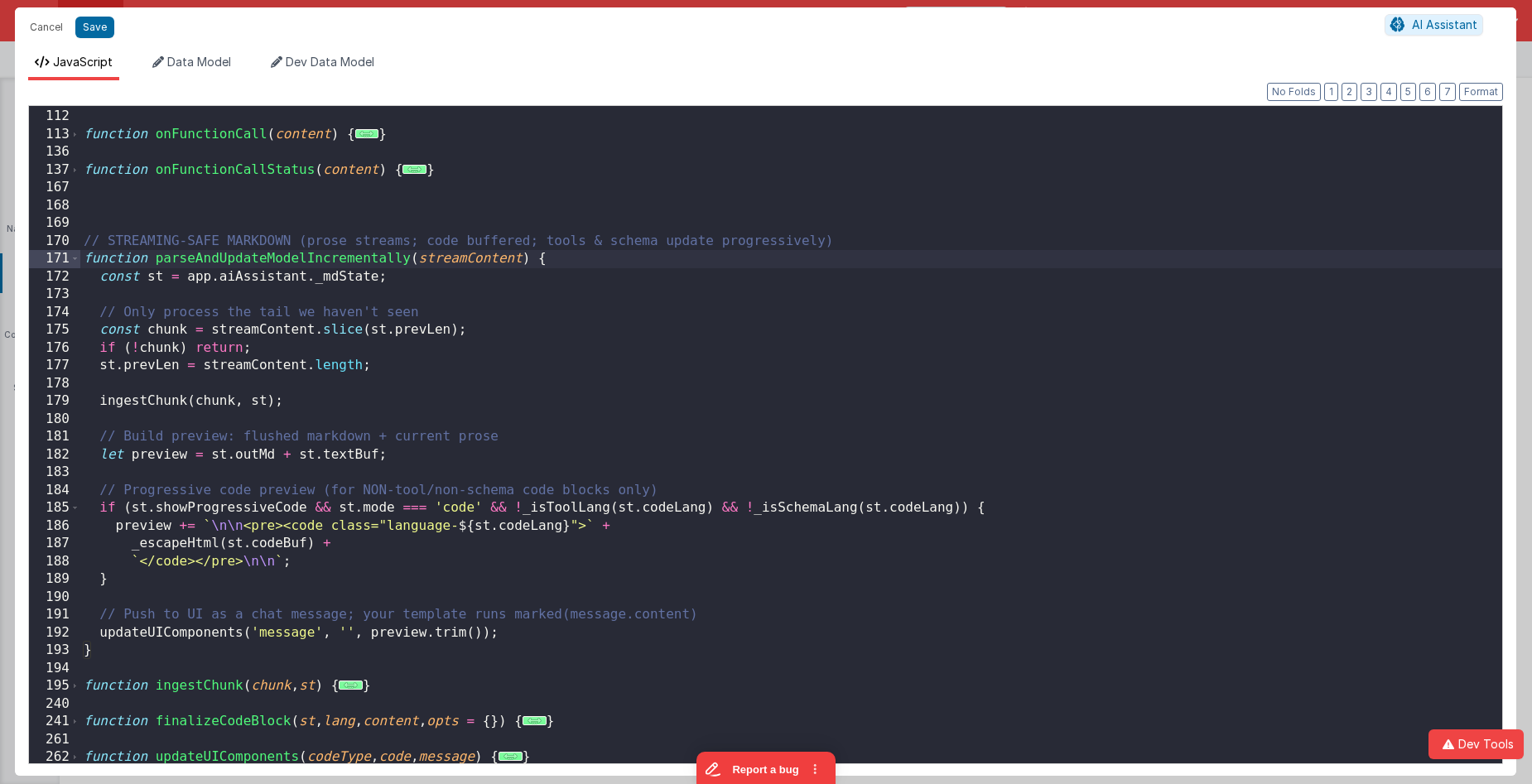
scroll to position [458, 0]
click at [583, 265] on div "function onFunctionCall ( content ) { ... } function onFunctionCallStatus ( con…" at bounding box center [791, 439] width 1423 height 693
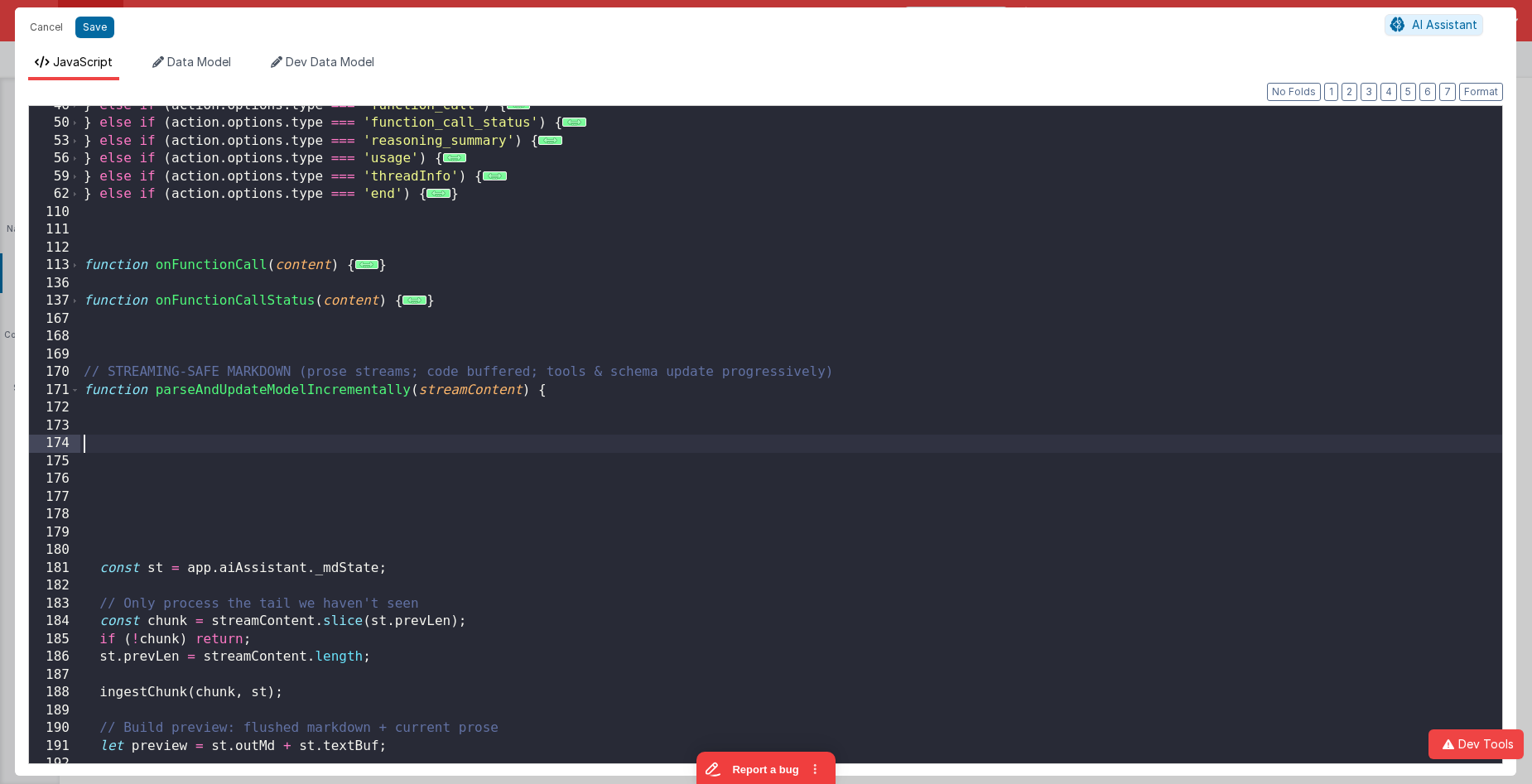
scroll to position [321, 0]
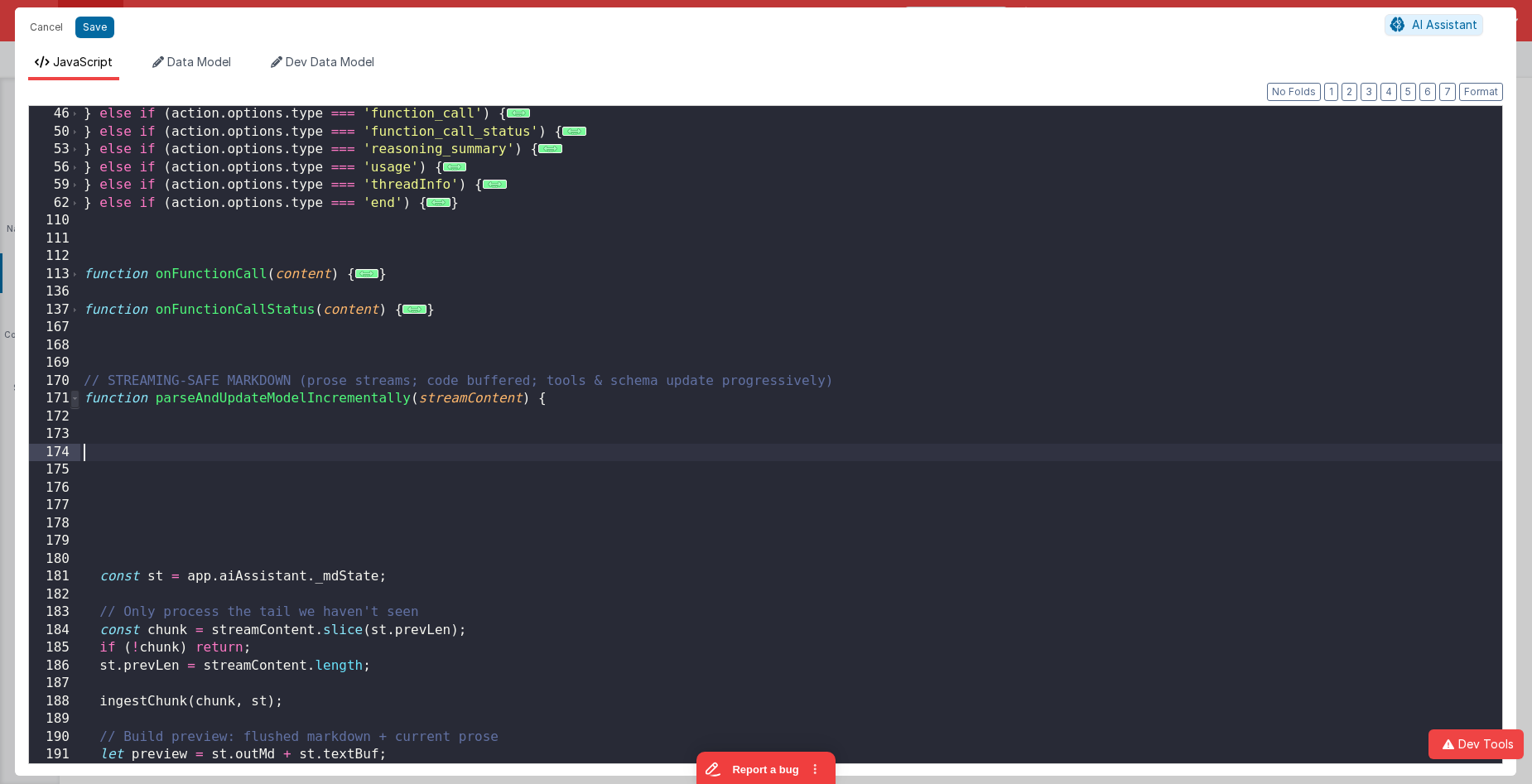
click at [78, 405] on span at bounding box center [74, 399] width 9 height 18
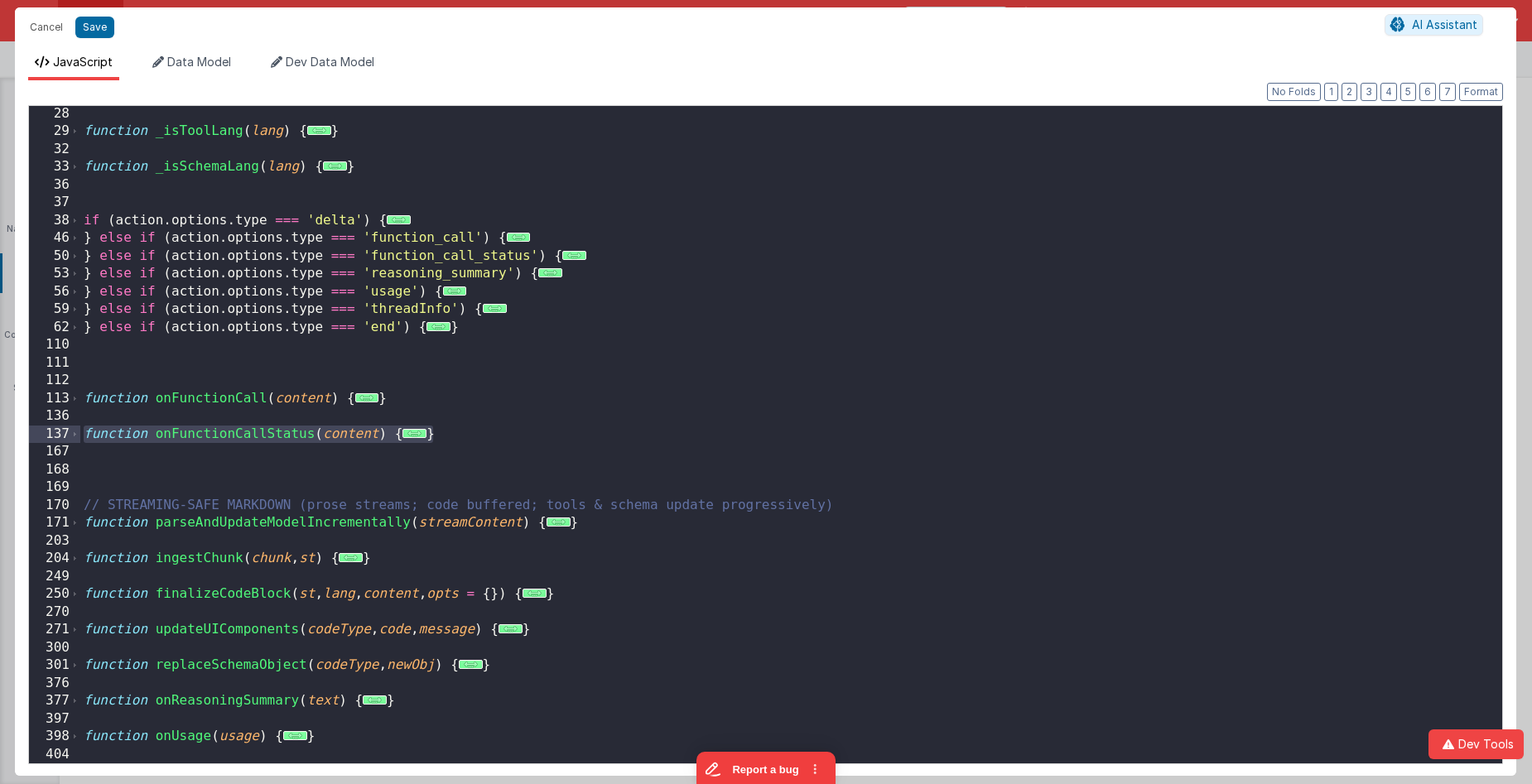
drag, startPoint x: 424, startPoint y: 436, endPoint x: 52, endPoint y: 428, distance: 372.1
click at [52, 428] on div "28 29 32 33 36 37 38 46 50 53 56 59 62 110 111 112 113 136 137 167 168 169 170 …" at bounding box center [765, 434] width 1475 height 659
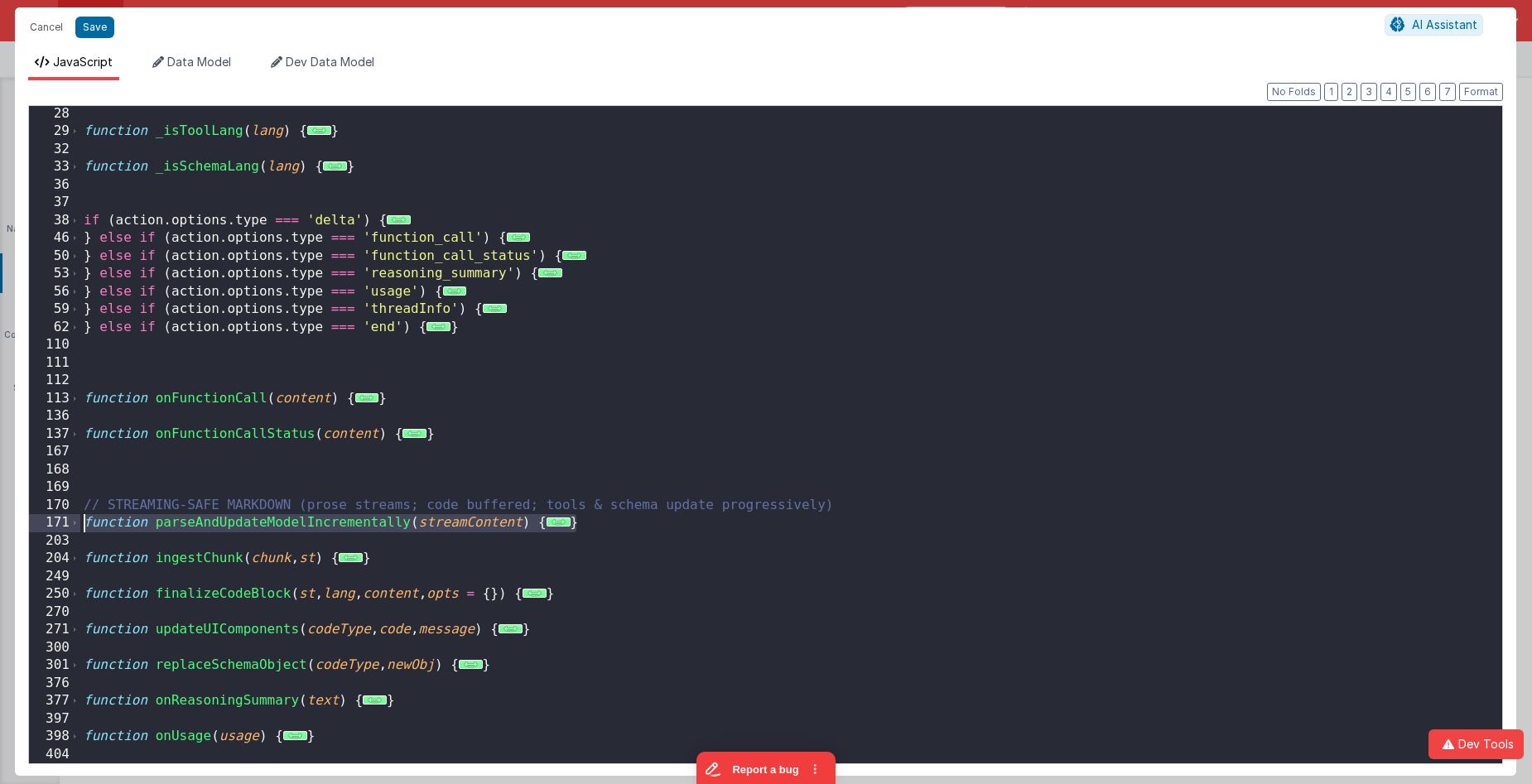
drag, startPoint x: 602, startPoint y: 524, endPoint x: 60, endPoint y: 522, distance: 542.0
click at [60, 522] on div "28 29 32 33 36 37 38 46 50 53 56 59 62 110 111 112 113 136 137 167 168 169 170 …" at bounding box center [765, 434] width 1475 height 659
click at [591, 524] on div "function _isToolLang ( lang ) { ... } function _isSchemaLang ( lang ) { ... } i…" at bounding box center [791, 452] width 1423 height 693
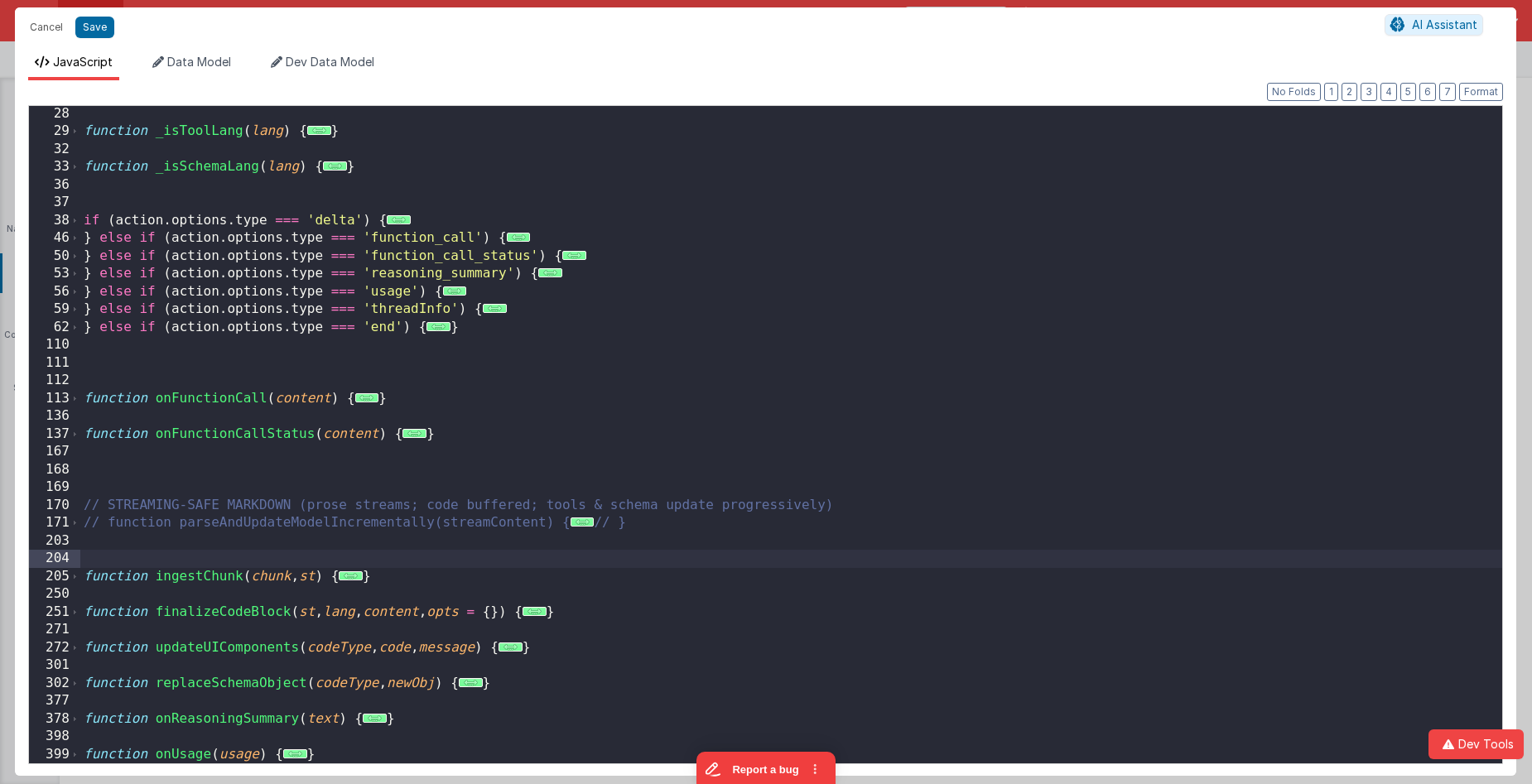
paste textarea
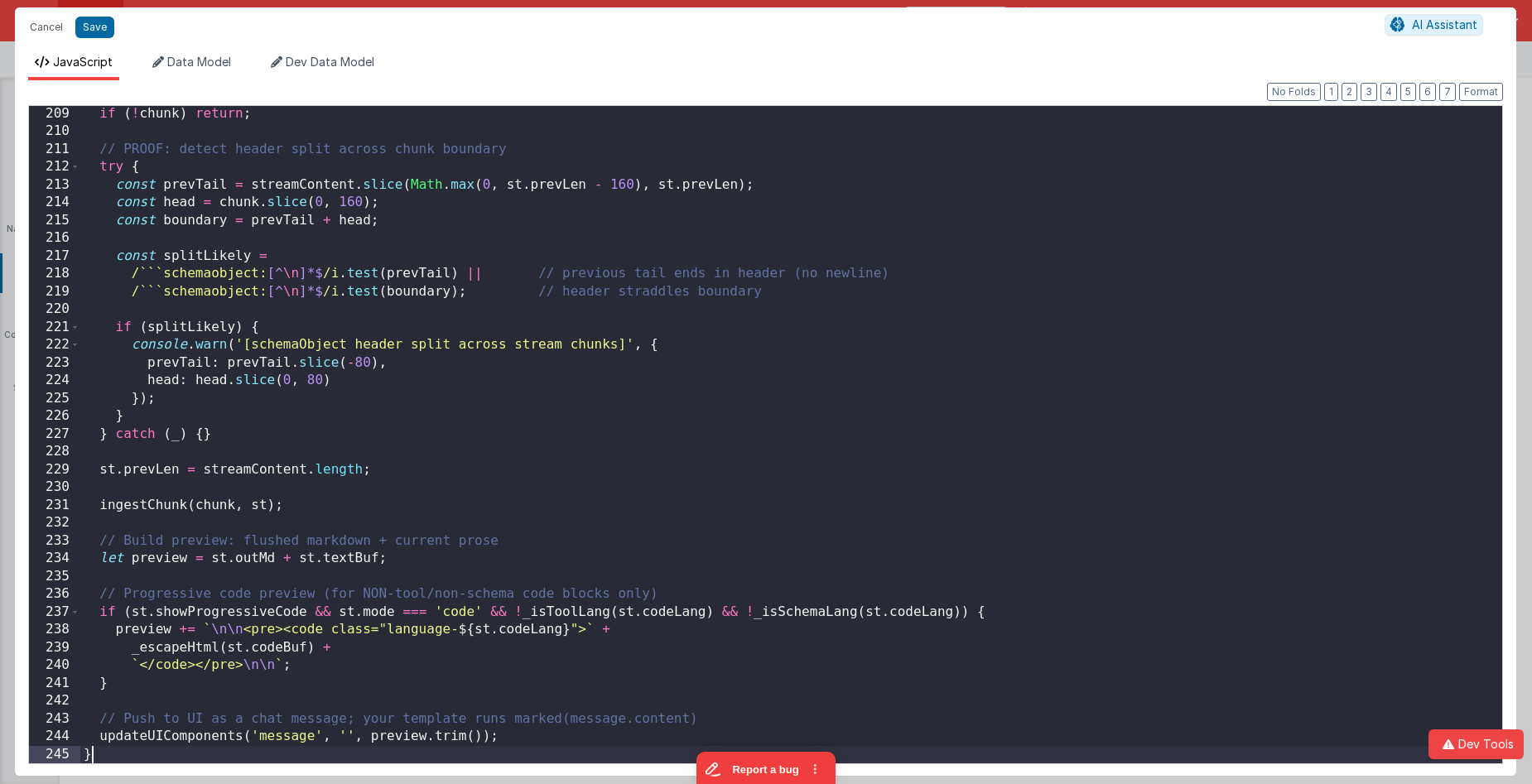
scroll to position [748, 0]
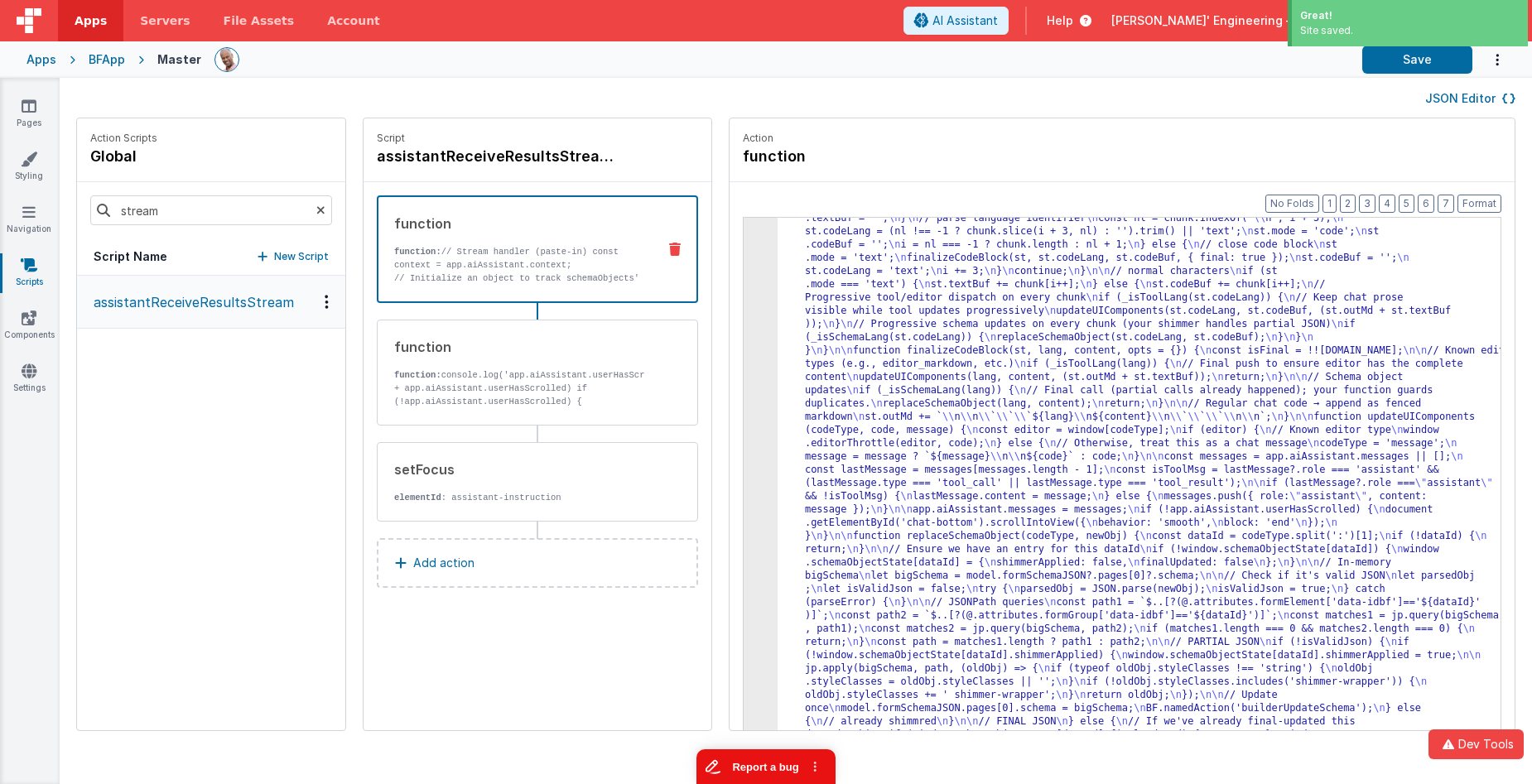
click at [794, 662] on button "Report a bug" at bounding box center [766, 766] width 139 height 35
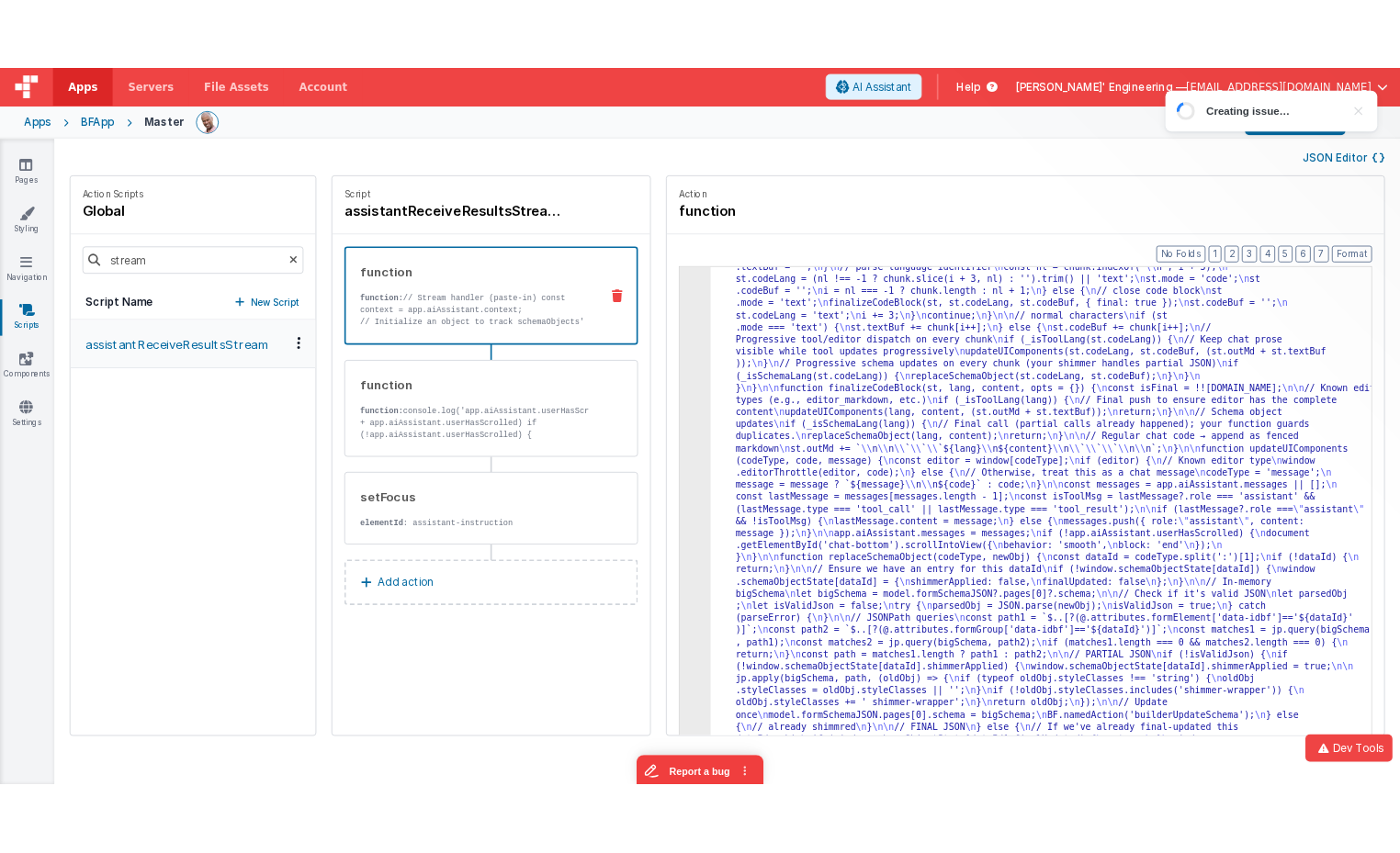
scroll to position [0, 0]
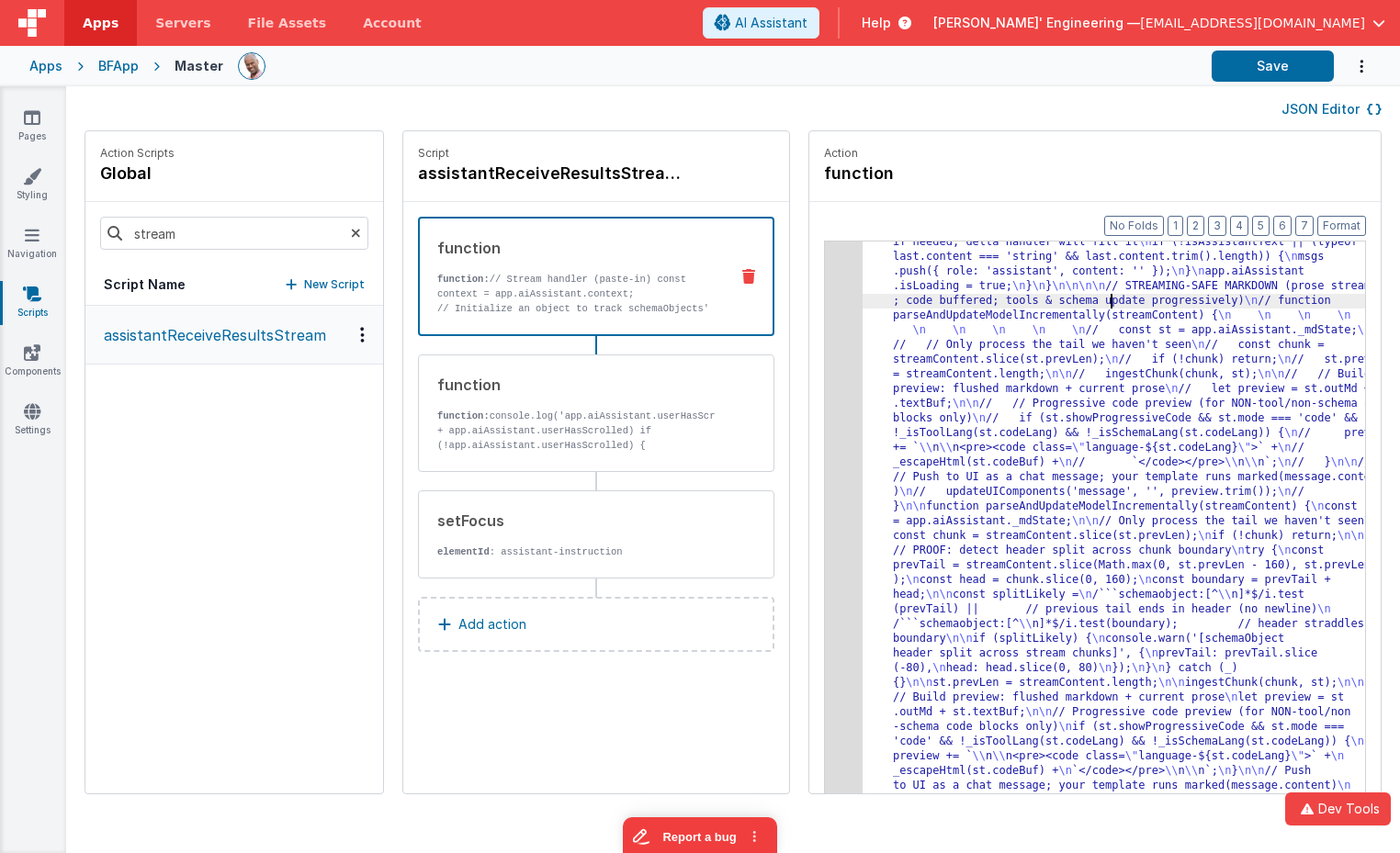
drag, startPoint x: 1083, startPoint y: 308, endPoint x: 1054, endPoint y: 312, distance: 29.3
click at [825, 280] on div "3" at bounding box center [844, 669] width 38 height 2894
click at [825, 278] on div "3" at bounding box center [844, 669] width 38 height 2894
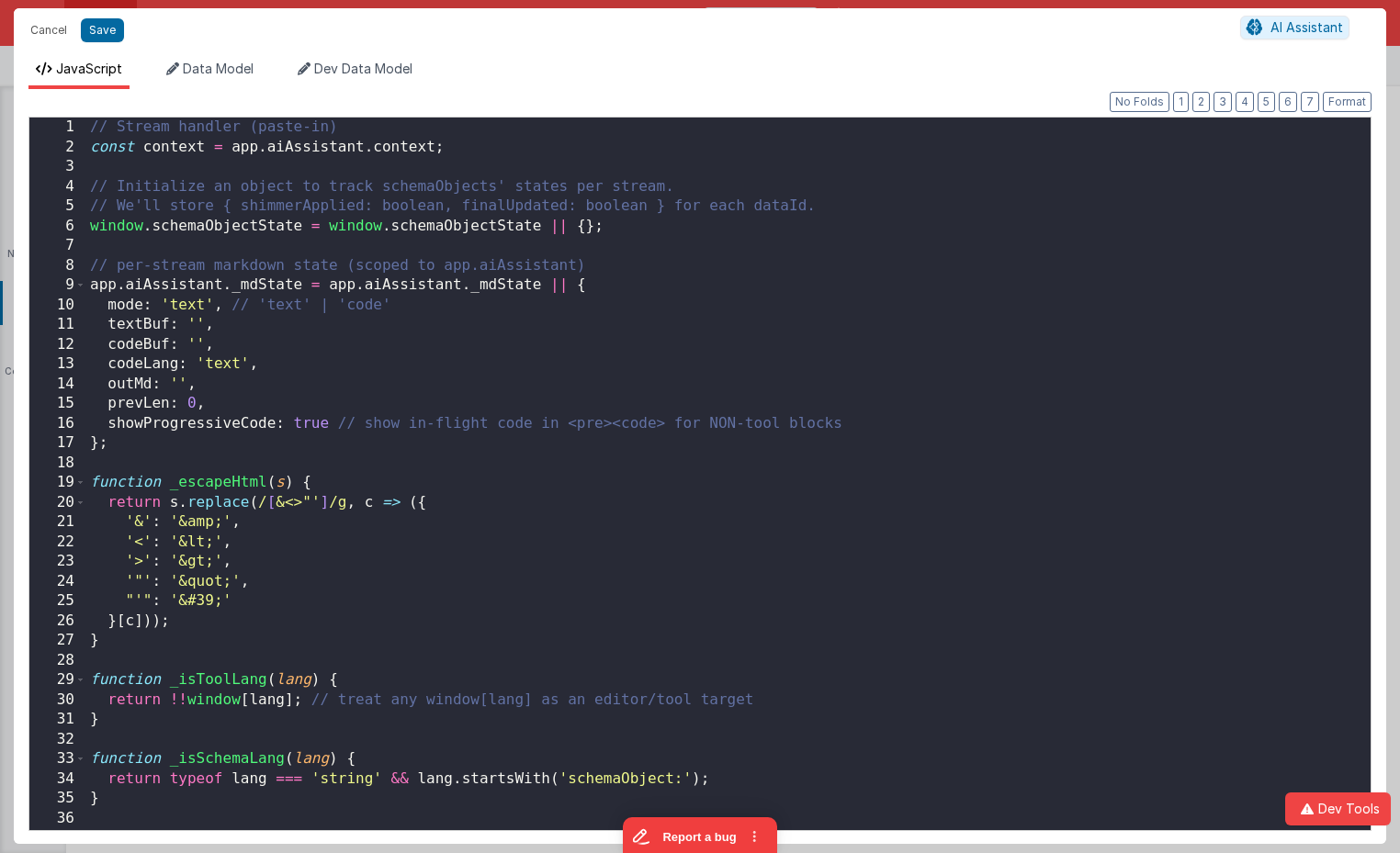
scroll to position [2329, 0]
click at [1183, 101] on button "1" at bounding box center [1181, 102] width 16 height 20
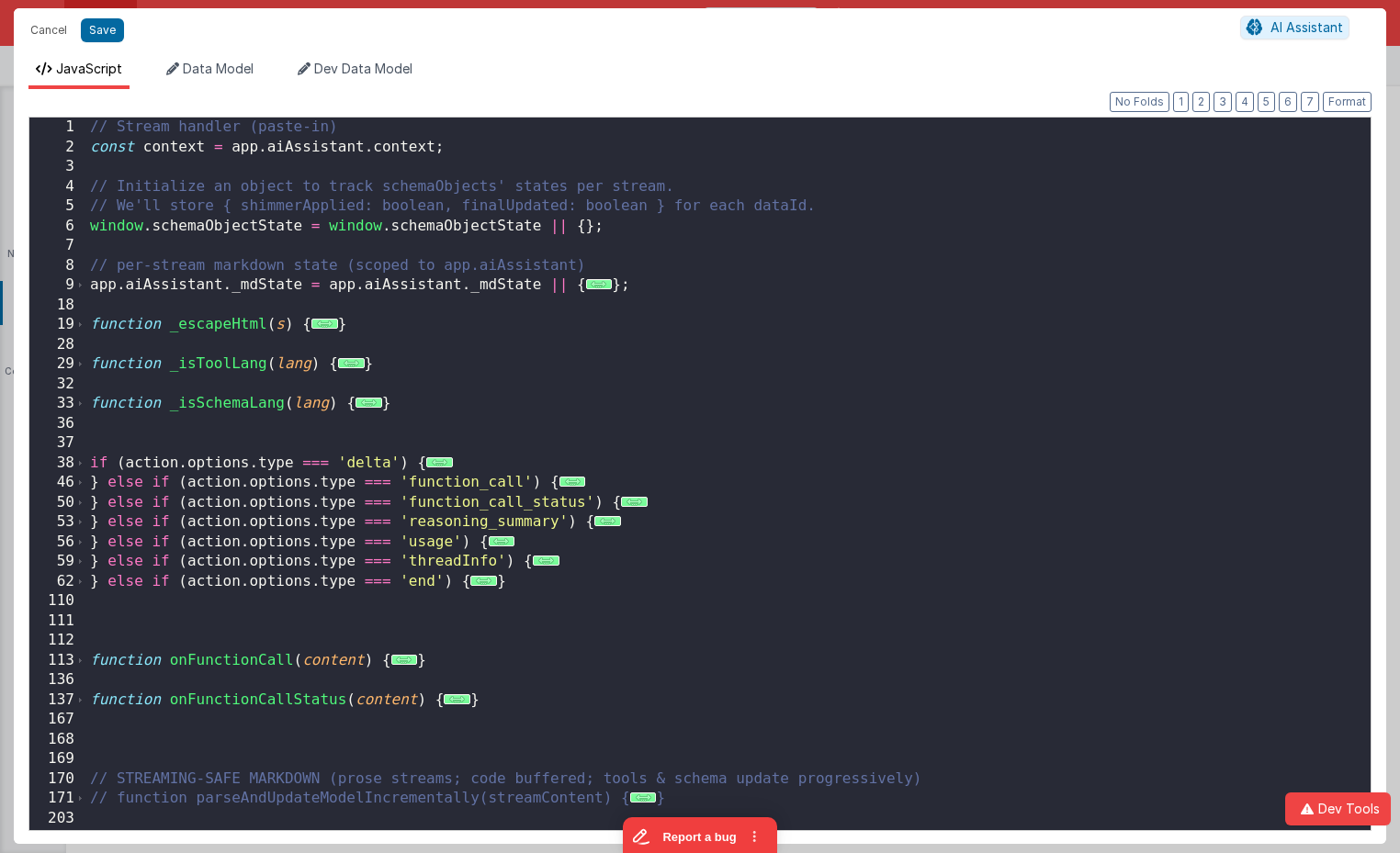
scroll to position [0, 0]
drag, startPoint x: 350, startPoint y: 407, endPoint x: 69, endPoint y: 406, distance: 281.0
click at [69, 406] on div "1 2 3 4 5 6 7 8 9 18 19 28 29 32 33 36 37 38 46 50 53 56 59 62 110 111 112 113 …" at bounding box center [699, 474] width 1343 height 714
click at [79, 408] on span at bounding box center [81, 404] width 10 height 20
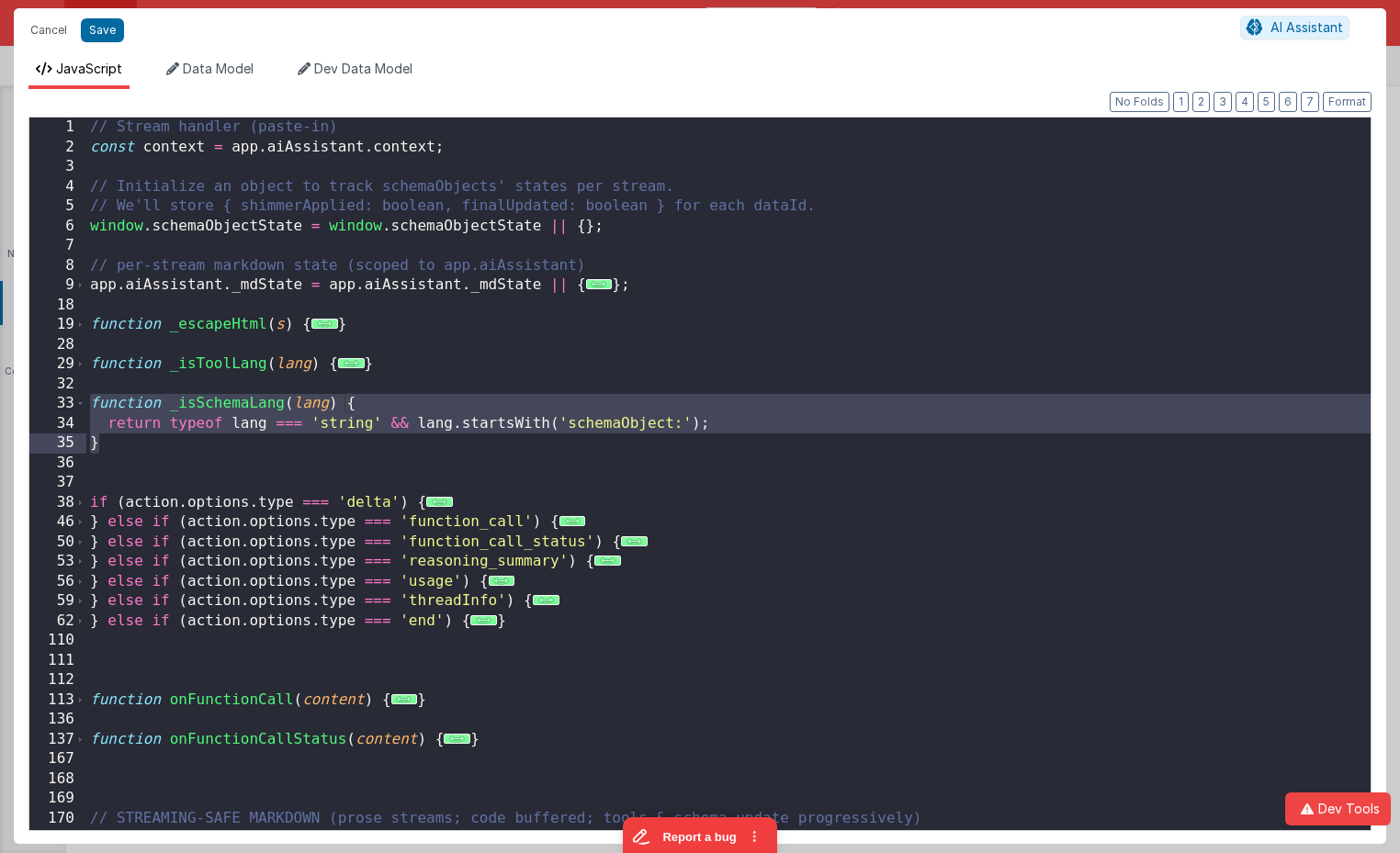
click at [150, 455] on div "// Stream handler (paste-in) const context = app . aiAssistant . context ; // I…" at bounding box center [728, 493] width 1284 height 752
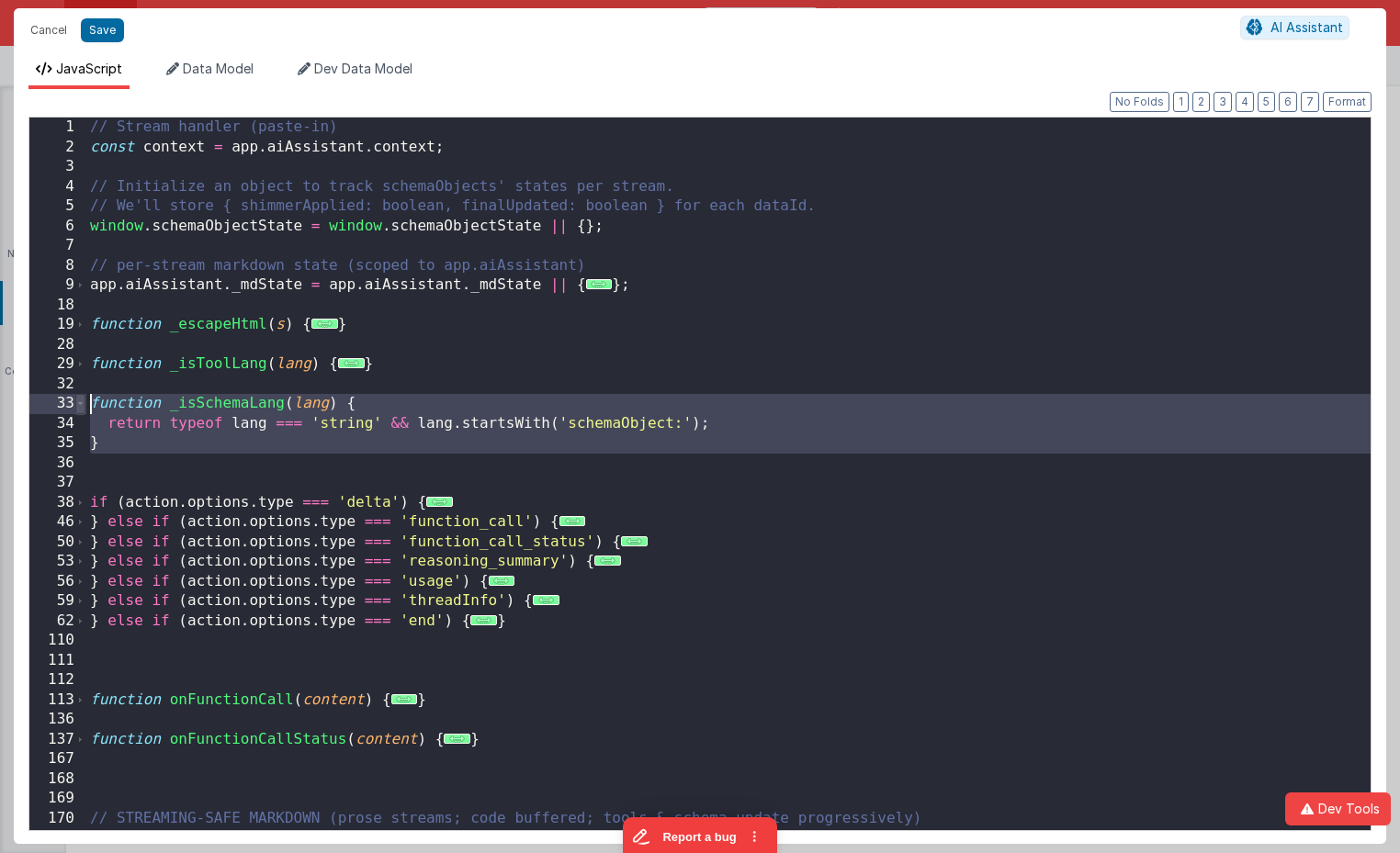
drag, startPoint x: 150, startPoint y: 455, endPoint x: 78, endPoint y: 404, distance: 88.2
click at [78, 404] on div "1 2 3 4 5 6 7 8 9 18 19 28 29 32 33 34 35 36 37 38 46 50 53 56 59 62 110 111 11…" at bounding box center [699, 474] width 1343 height 714
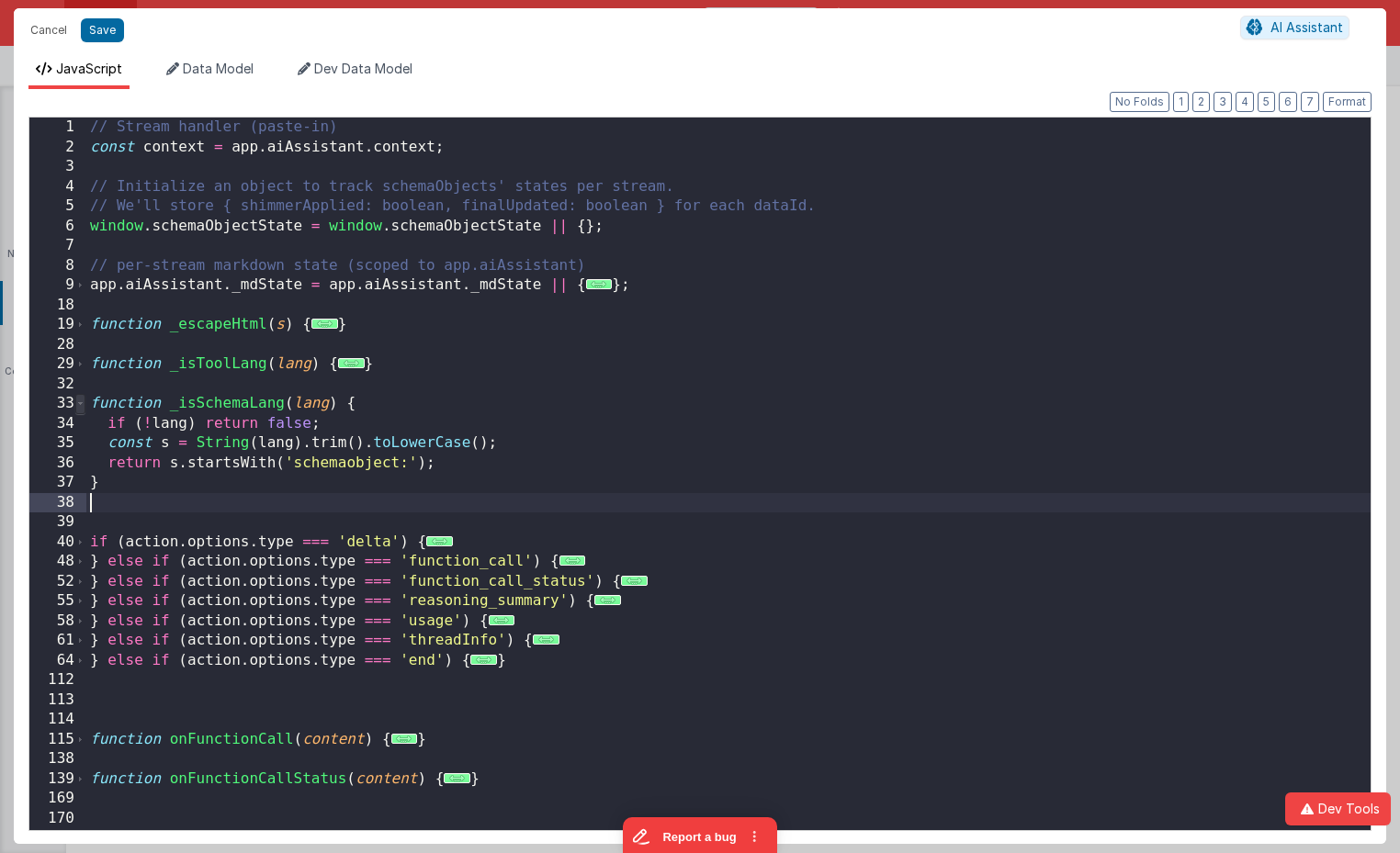
click at [83, 407] on span at bounding box center [81, 404] width 10 height 20
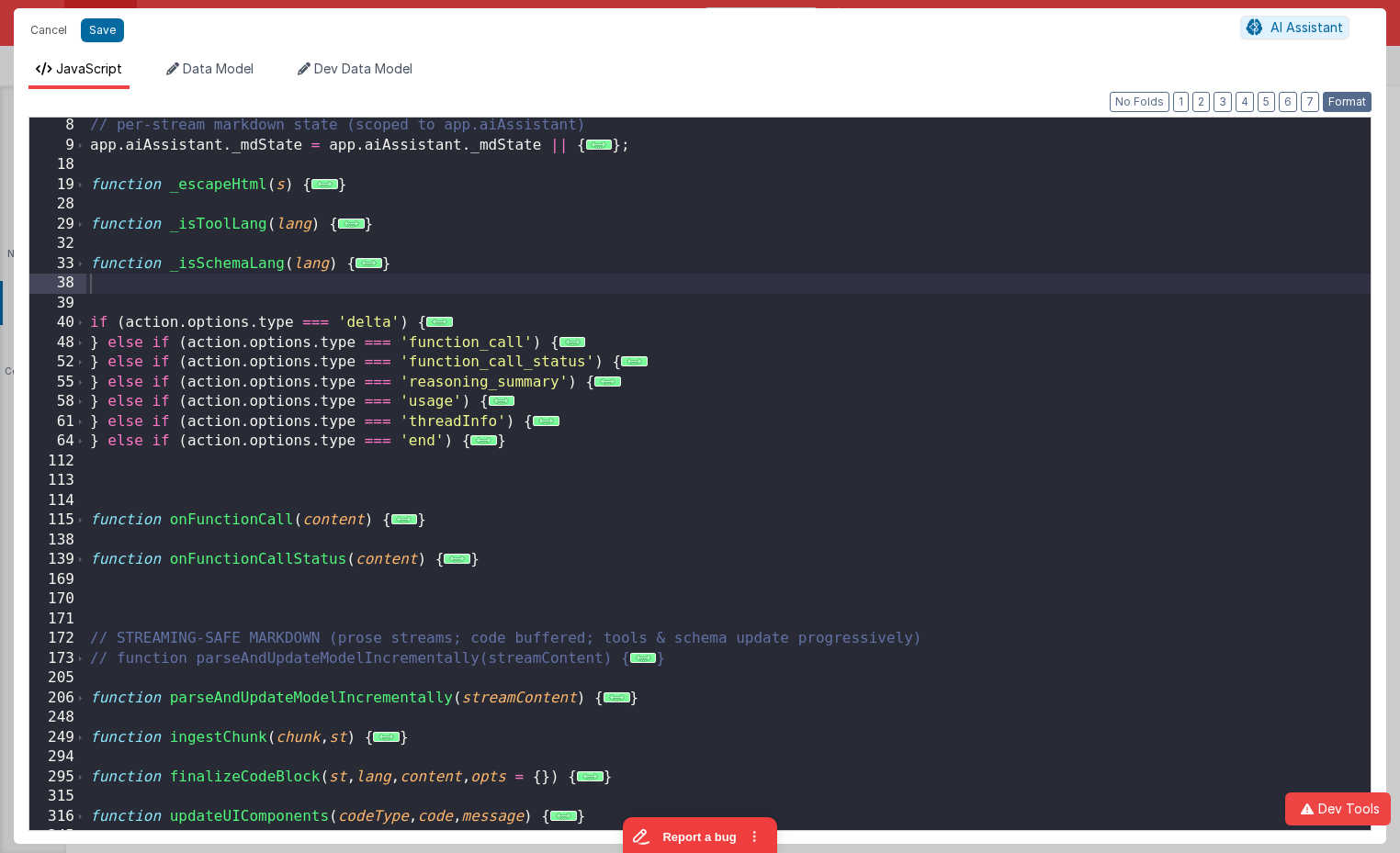
scroll to position [169, 0]
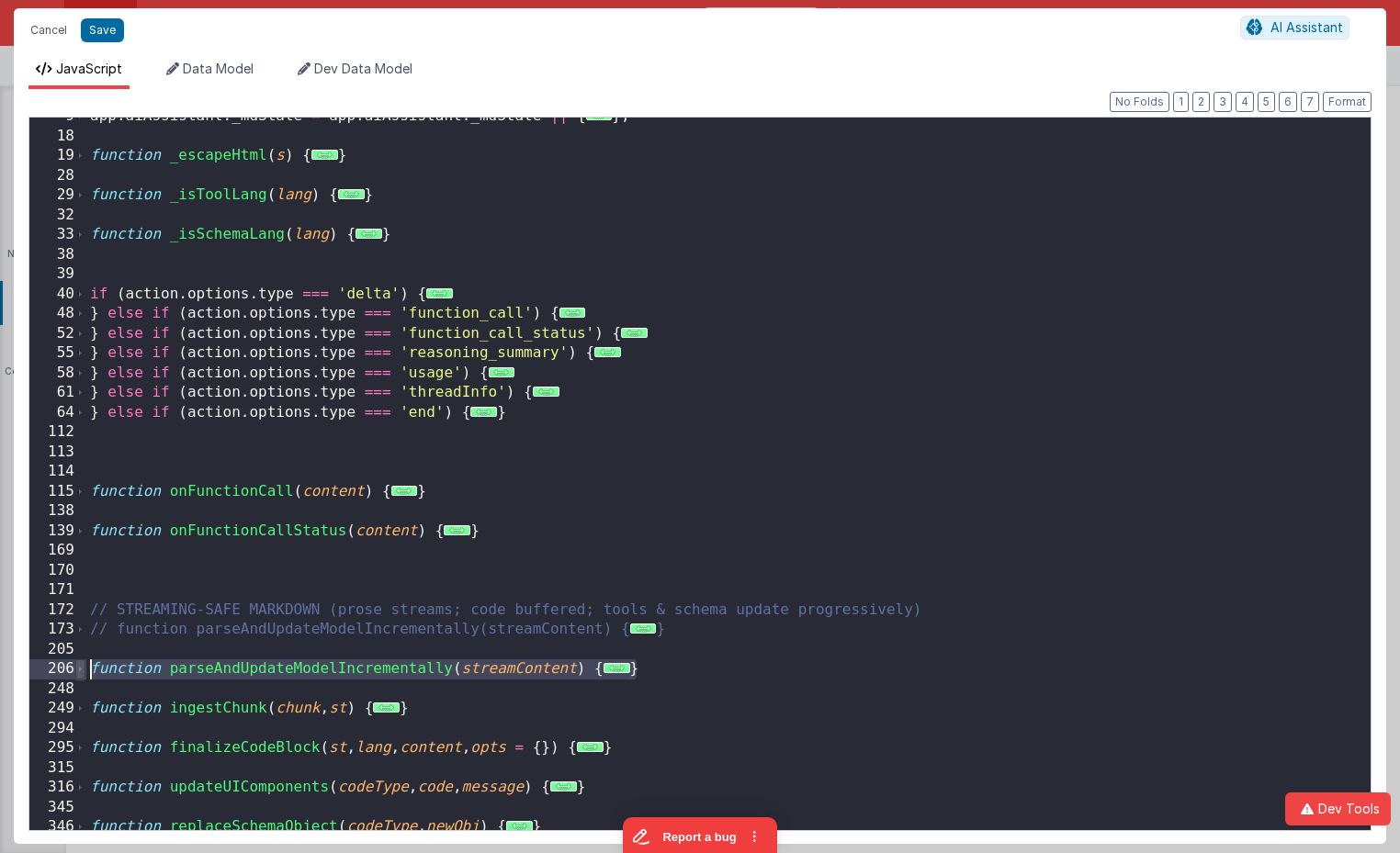
drag, startPoint x: 639, startPoint y: 669, endPoint x: 76, endPoint y: 668, distance: 563.0
click at [76, 668] on div "9 18 19 28 29 32 33 38 39 40 48 52 55 58 61 64 112 113 114 115 138 139 169 170 …" at bounding box center [699, 474] width 1343 height 714
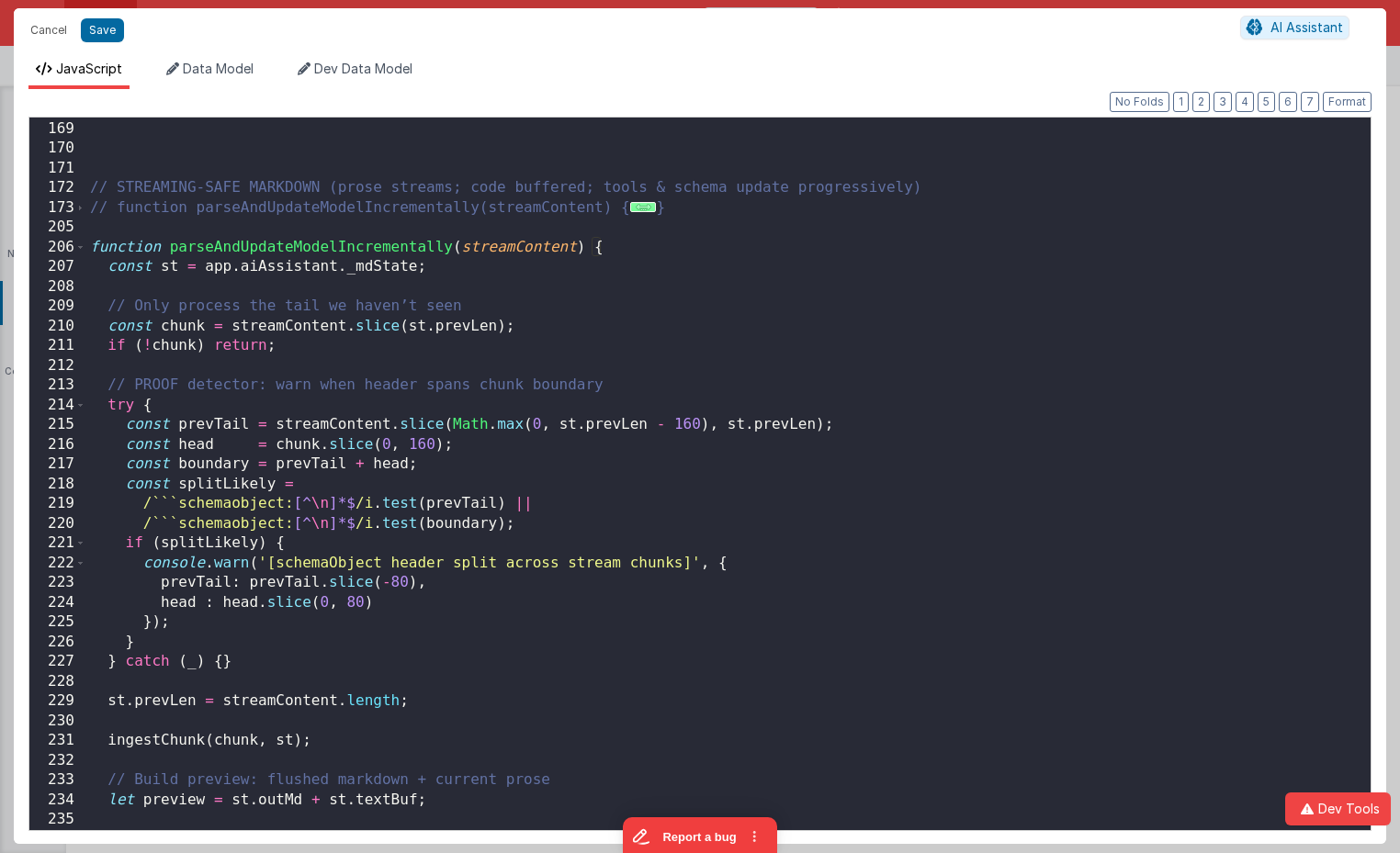
scroll to position [464, 0]
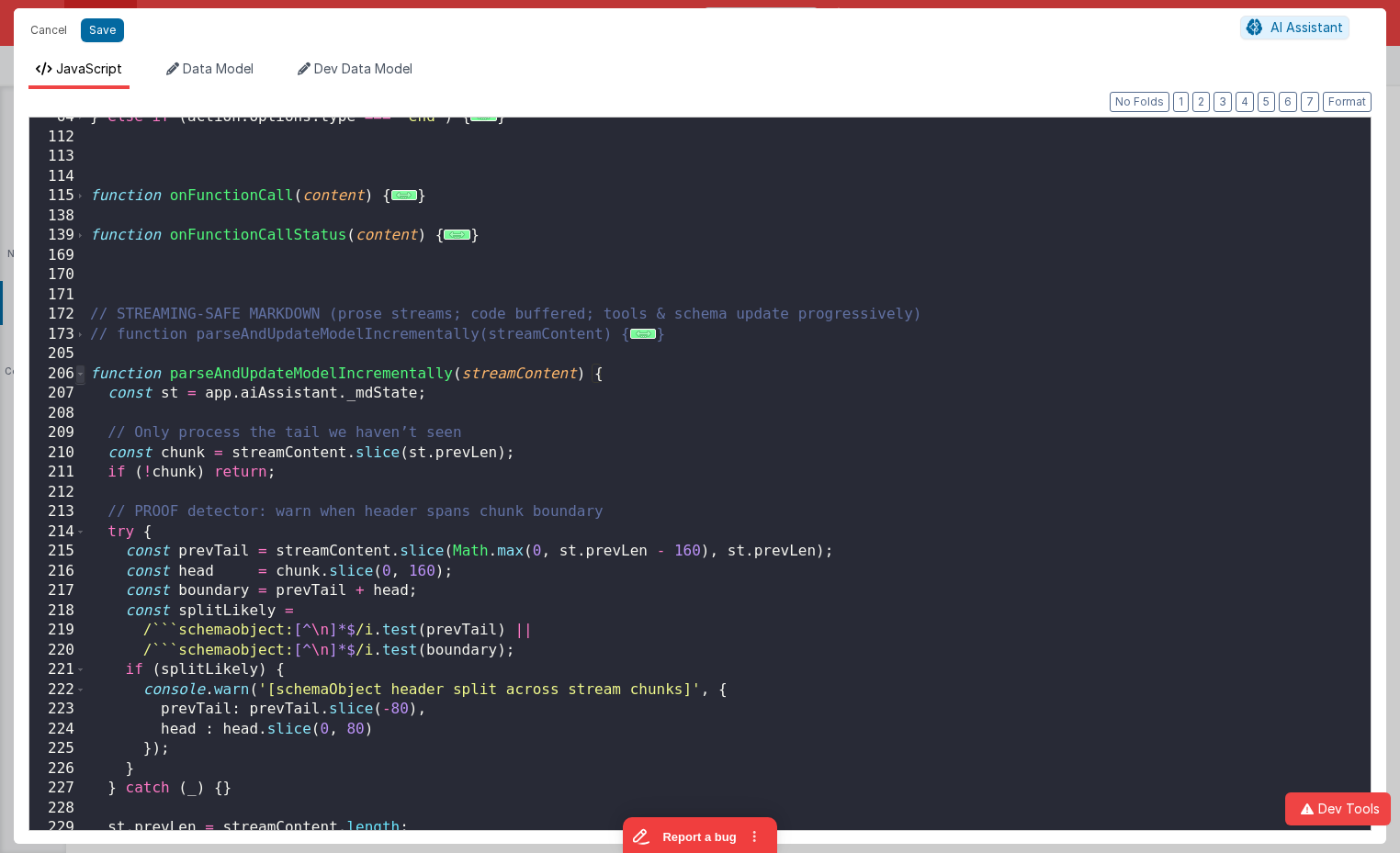
click at [82, 371] on span at bounding box center [81, 375] width 10 height 20
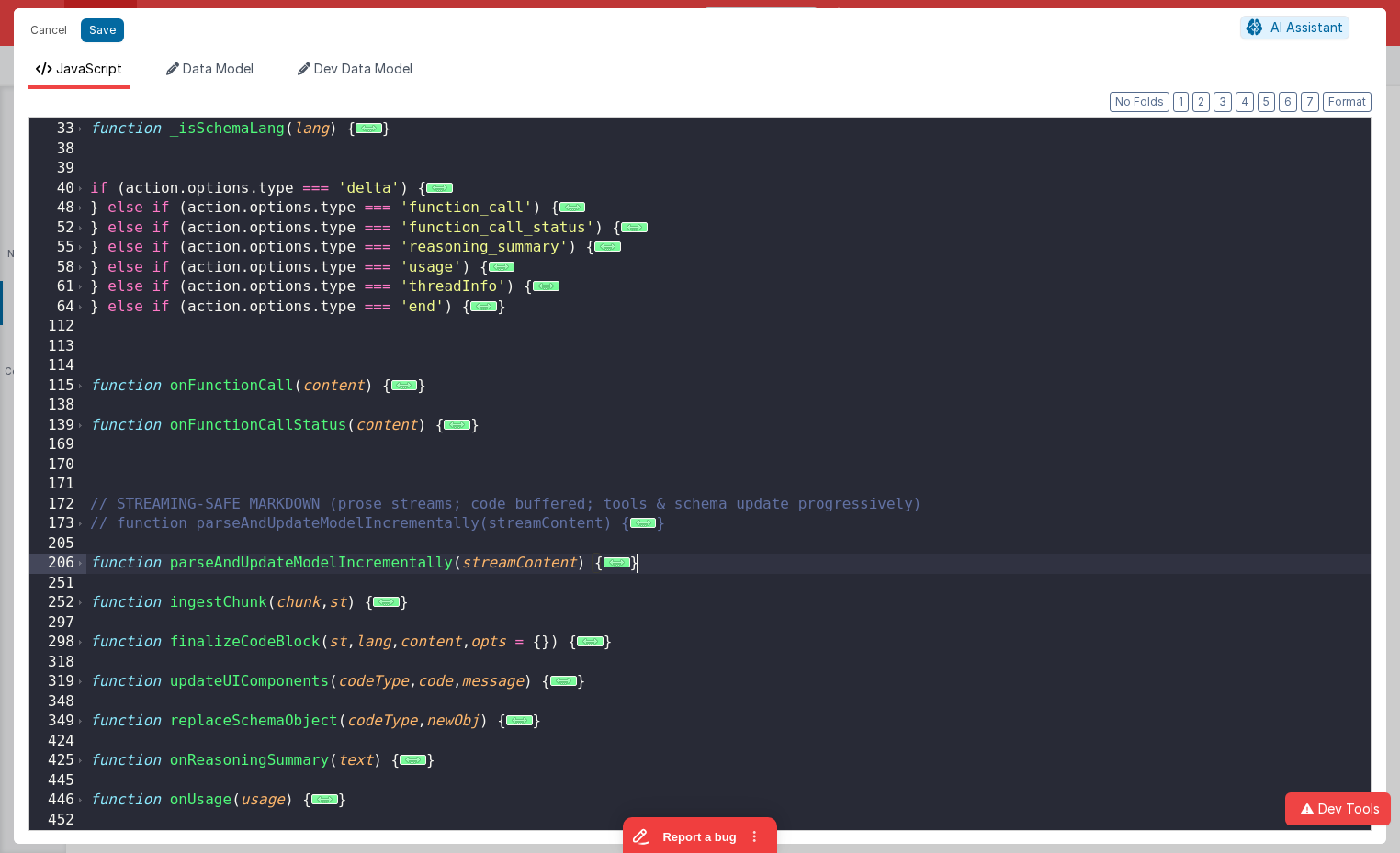
scroll to position [274, 0]
drag, startPoint x: 452, startPoint y: 611, endPoint x: 33, endPoint y: 601, distance: 419.1
click at [34, 601] on div "32 33 38 39 40 48 52 55 58 61 64 112 113 114 115 138 139 169 170 171 172 173 20…" at bounding box center [699, 474] width 1343 height 714
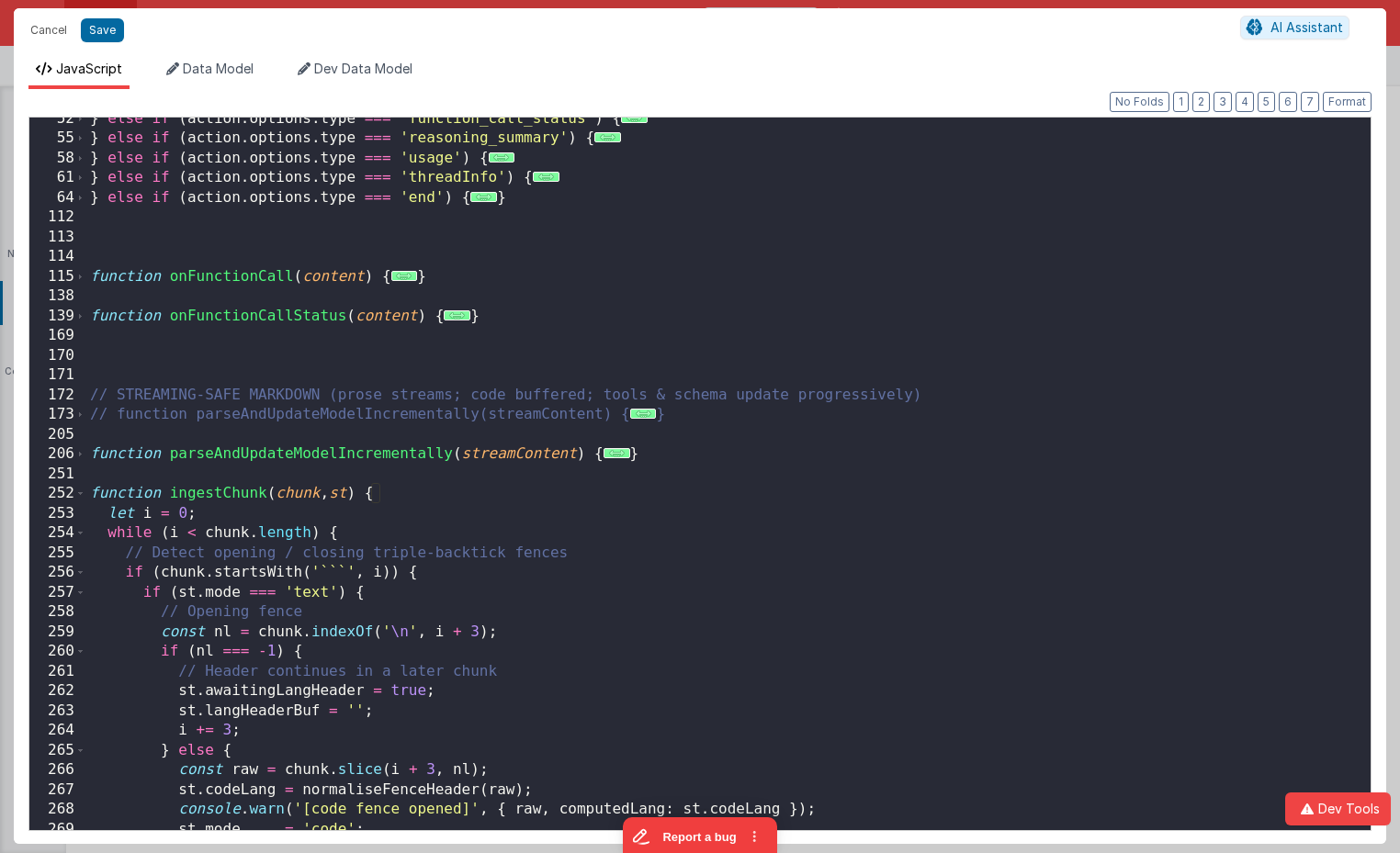
scroll to position [383, 0]
click at [82, 495] on span at bounding box center [81, 494] width 10 height 20
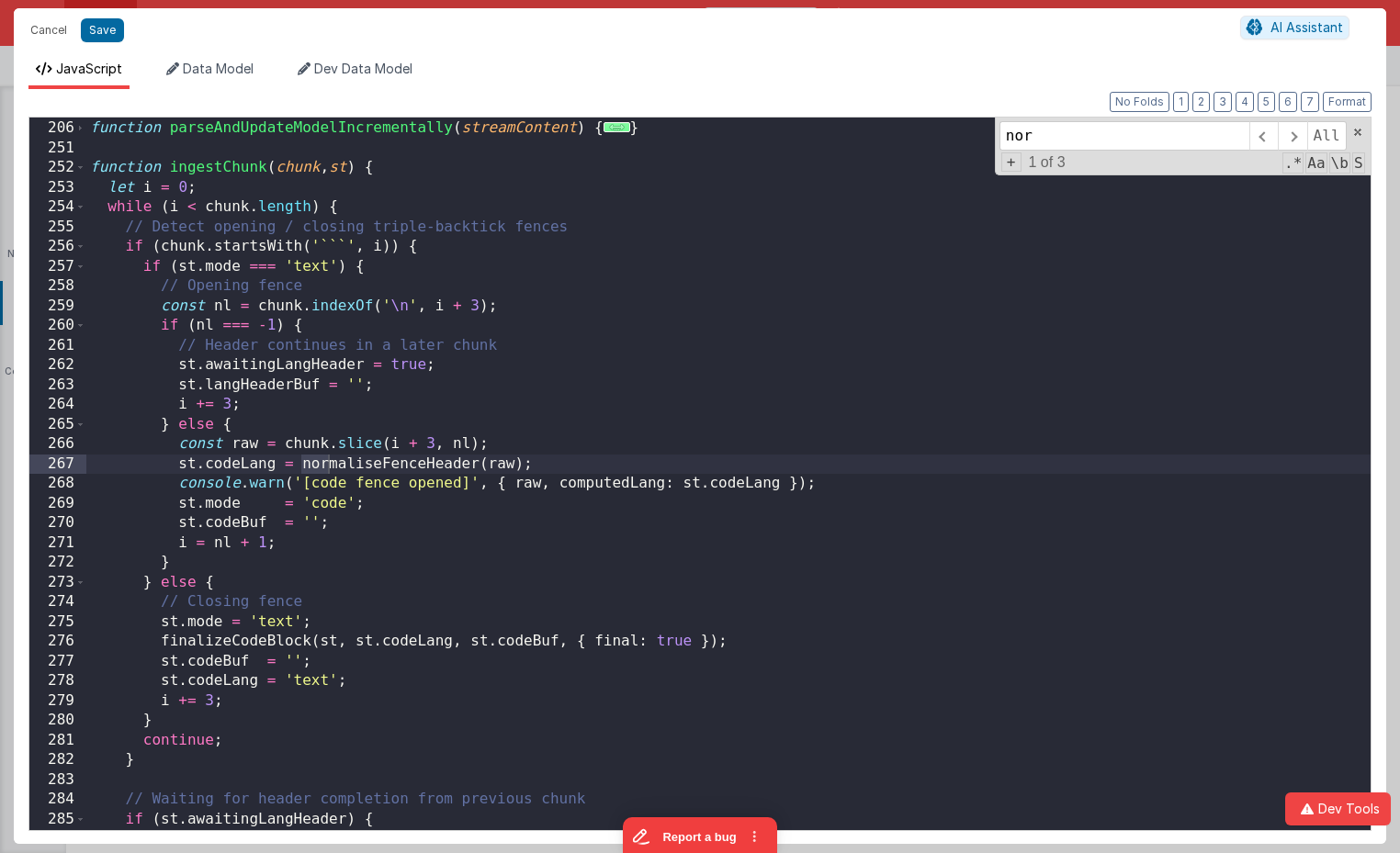
scroll to position [709, 0]
type input "normal"
click at [1286, 134] on span at bounding box center [1291, 136] width 28 height 29
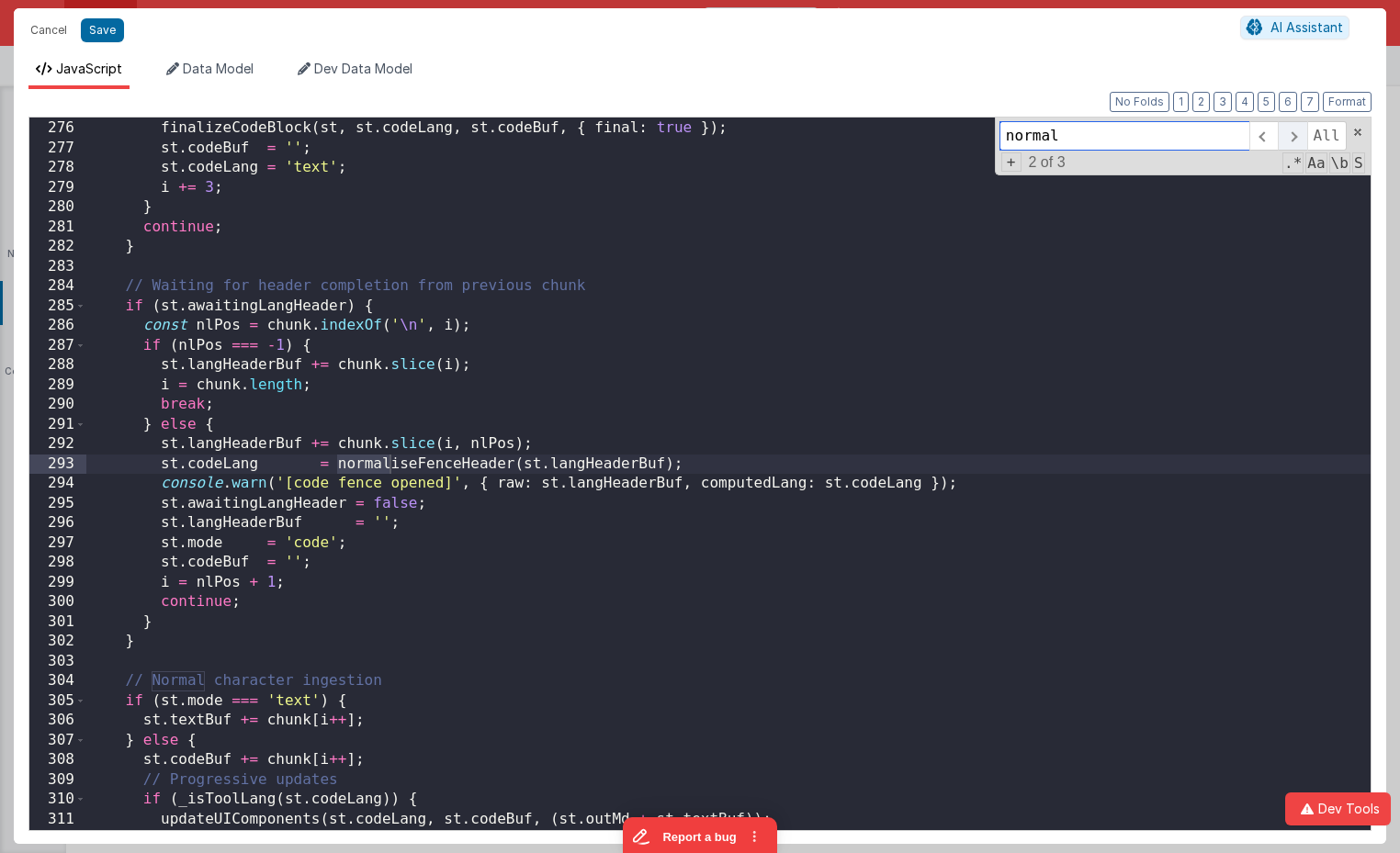
click at [1286, 134] on span at bounding box center [1291, 136] width 28 height 29
click at [1271, 144] on span at bounding box center [1263, 136] width 28 height 29
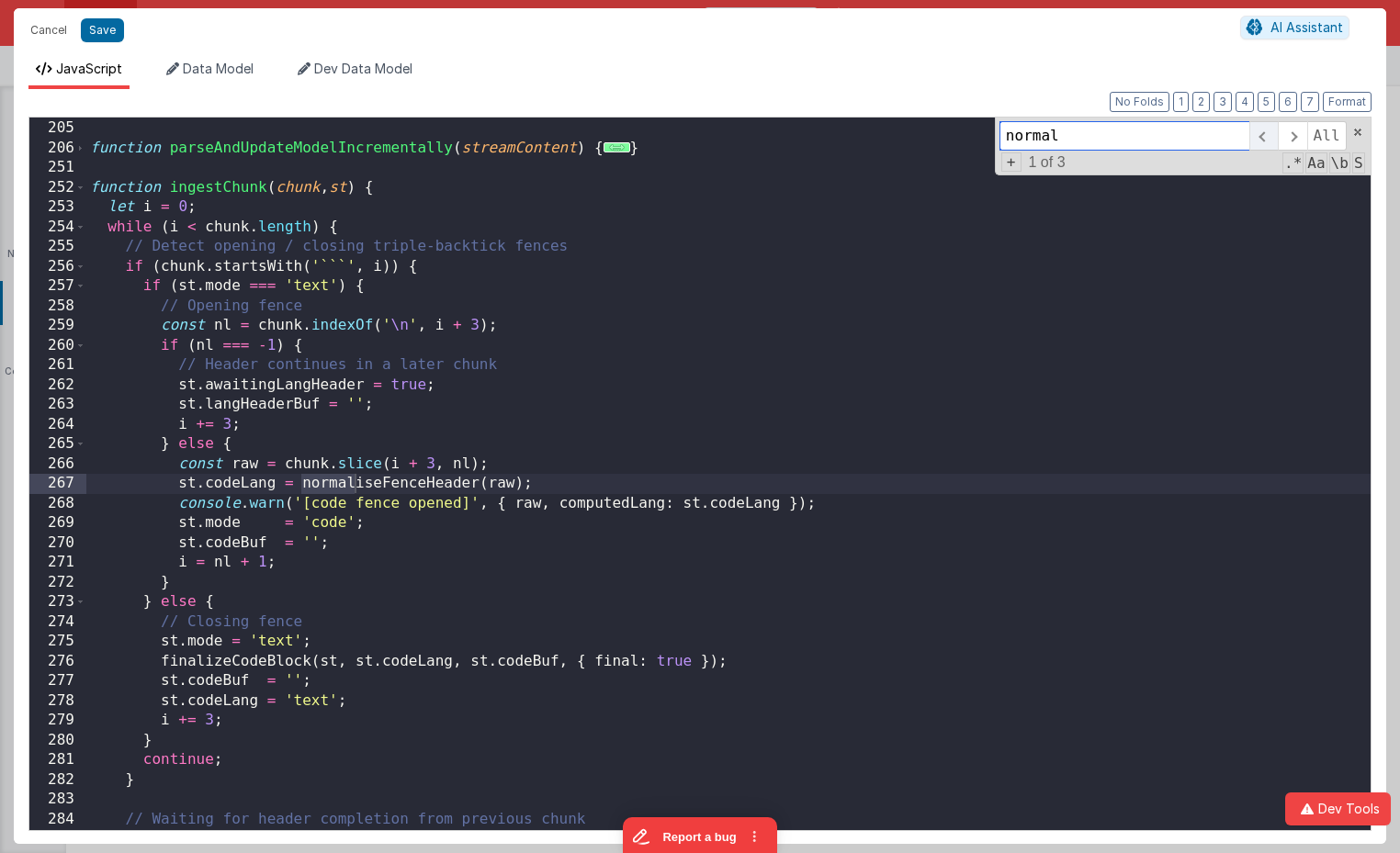
scroll to position [690, 0]
click at [83, 192] on span at bounding box center [81, 188] width 10 height 20
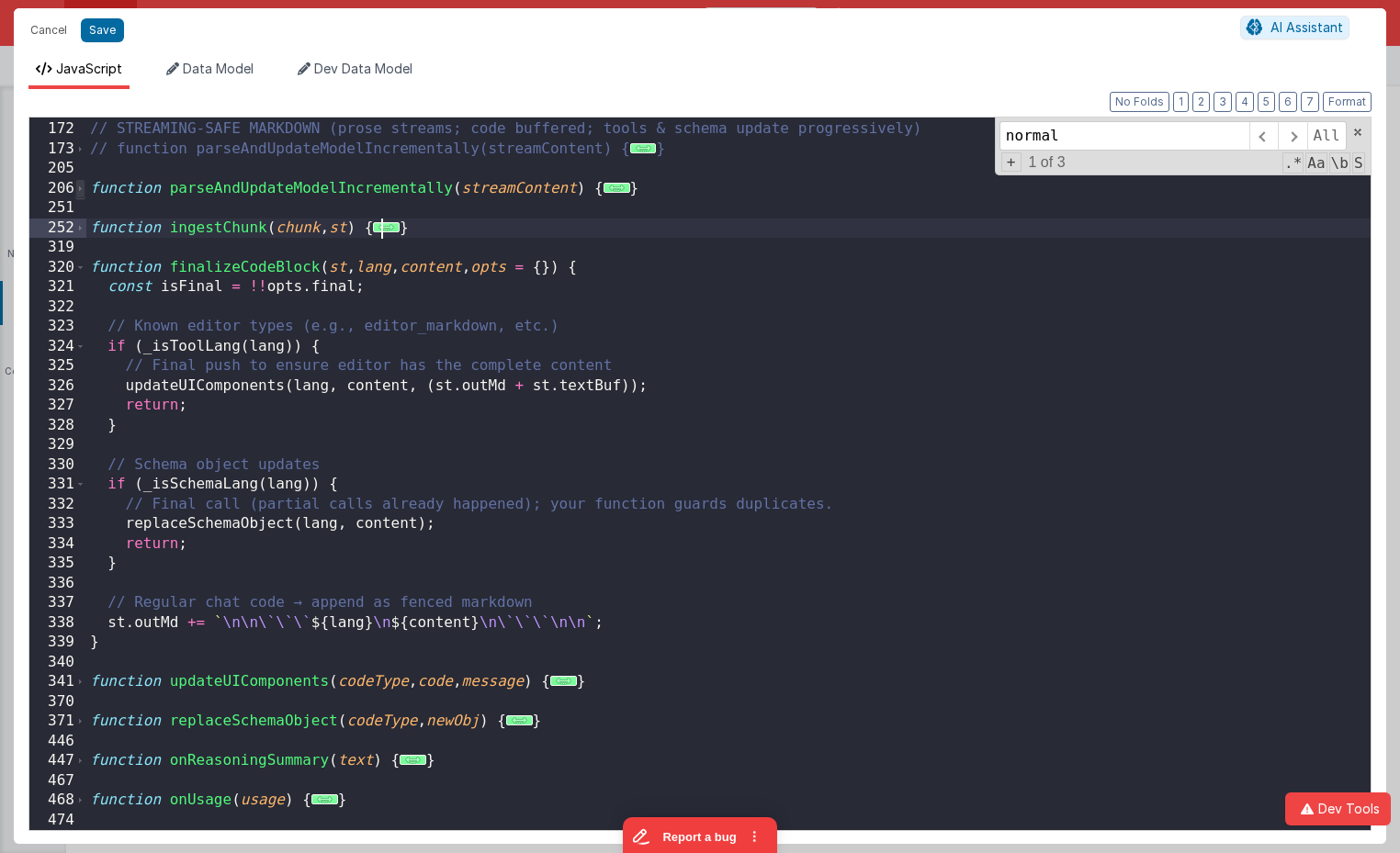
scroll to position [649, 0]
click at [461, 734] on div "// STREAMING-SAFE MARKDOWN (prose streams; code buffered; tools & schema update…" at bounding box center [728, 476] width 1284 height 752
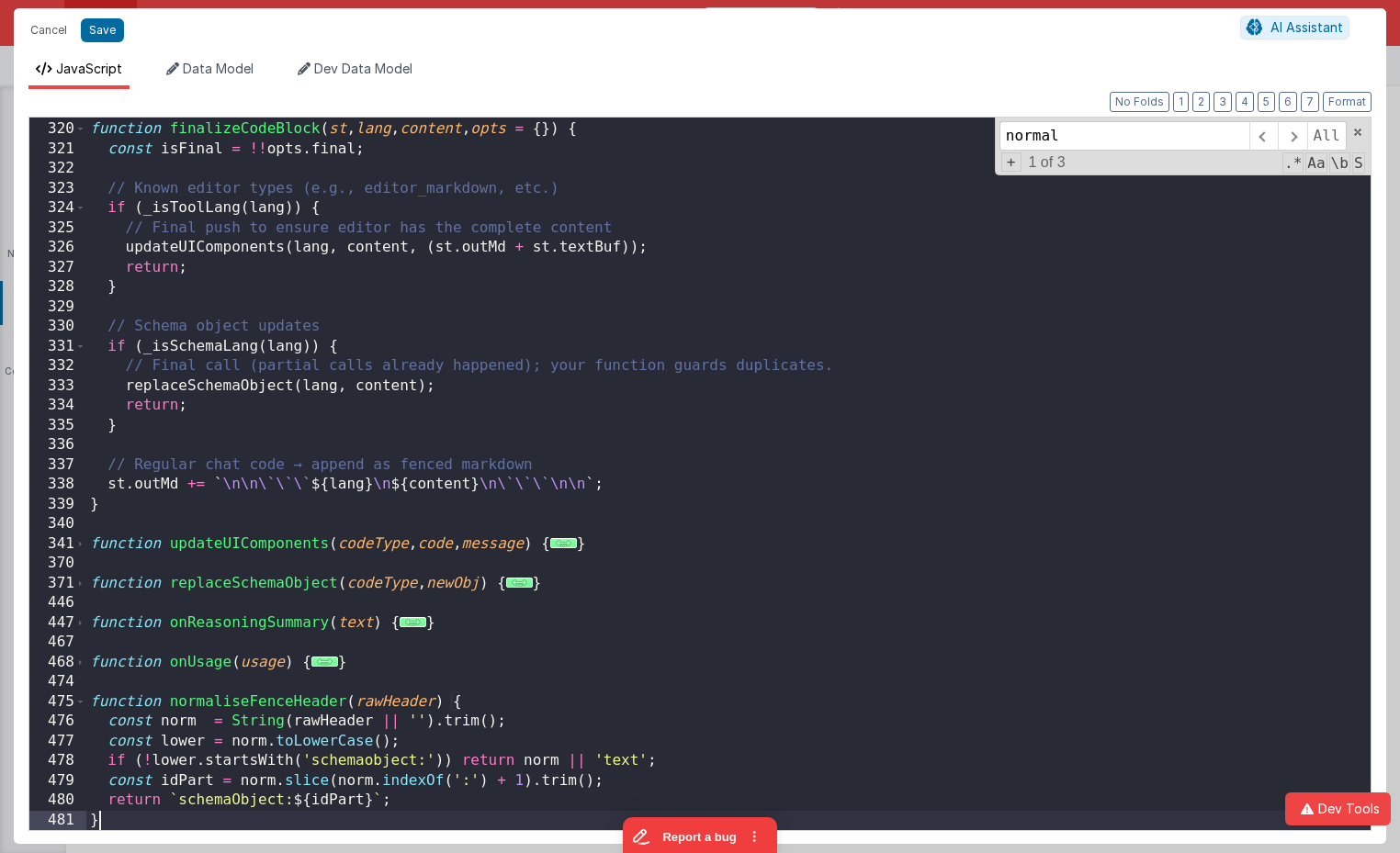
scroll to position [787, 0]
paste input "finalizeCodeBlock"
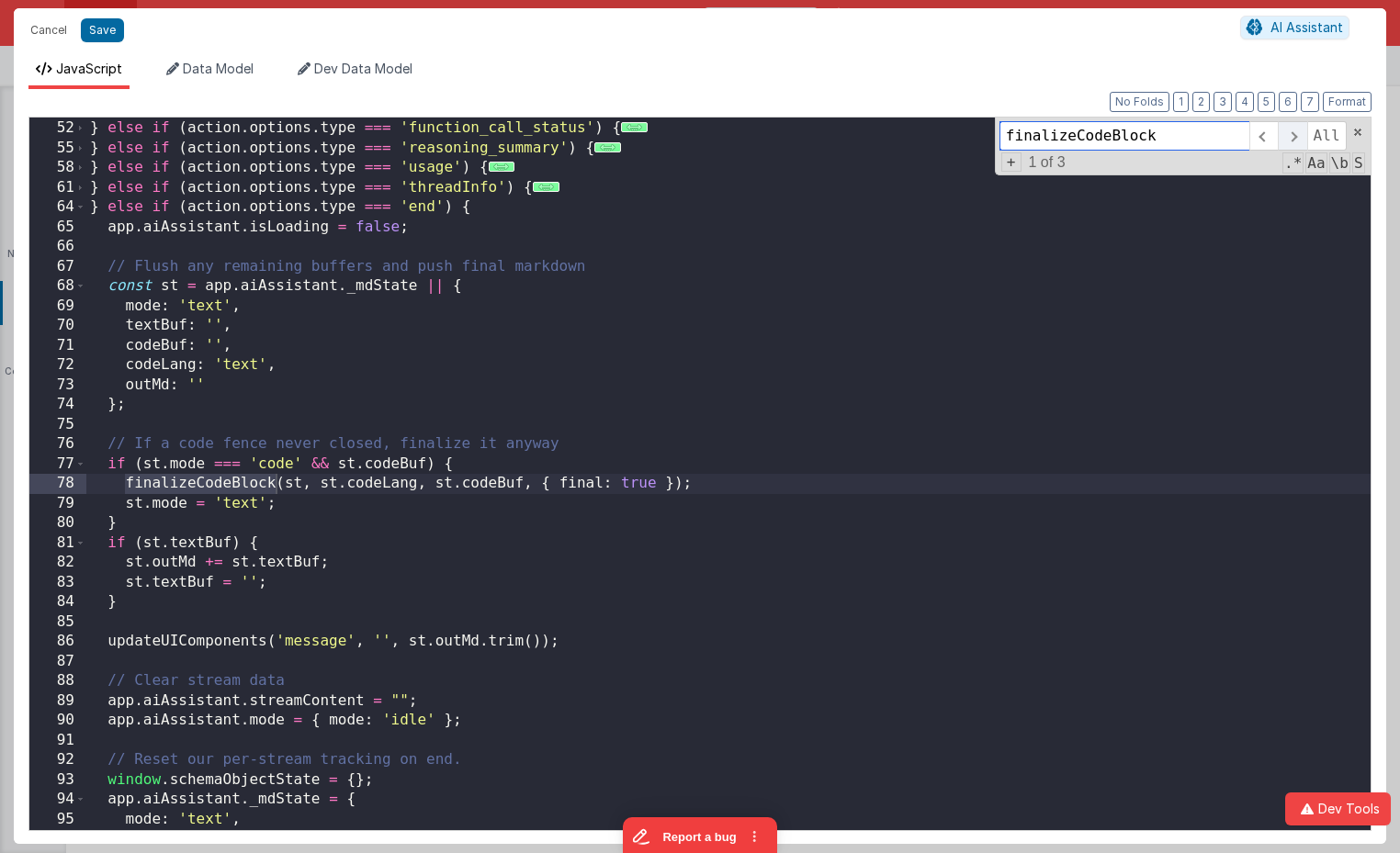
type input "finalizeCodeBlock"
click at [1295, 143] on span at bounding box center [1291, 136] width 28 height 29
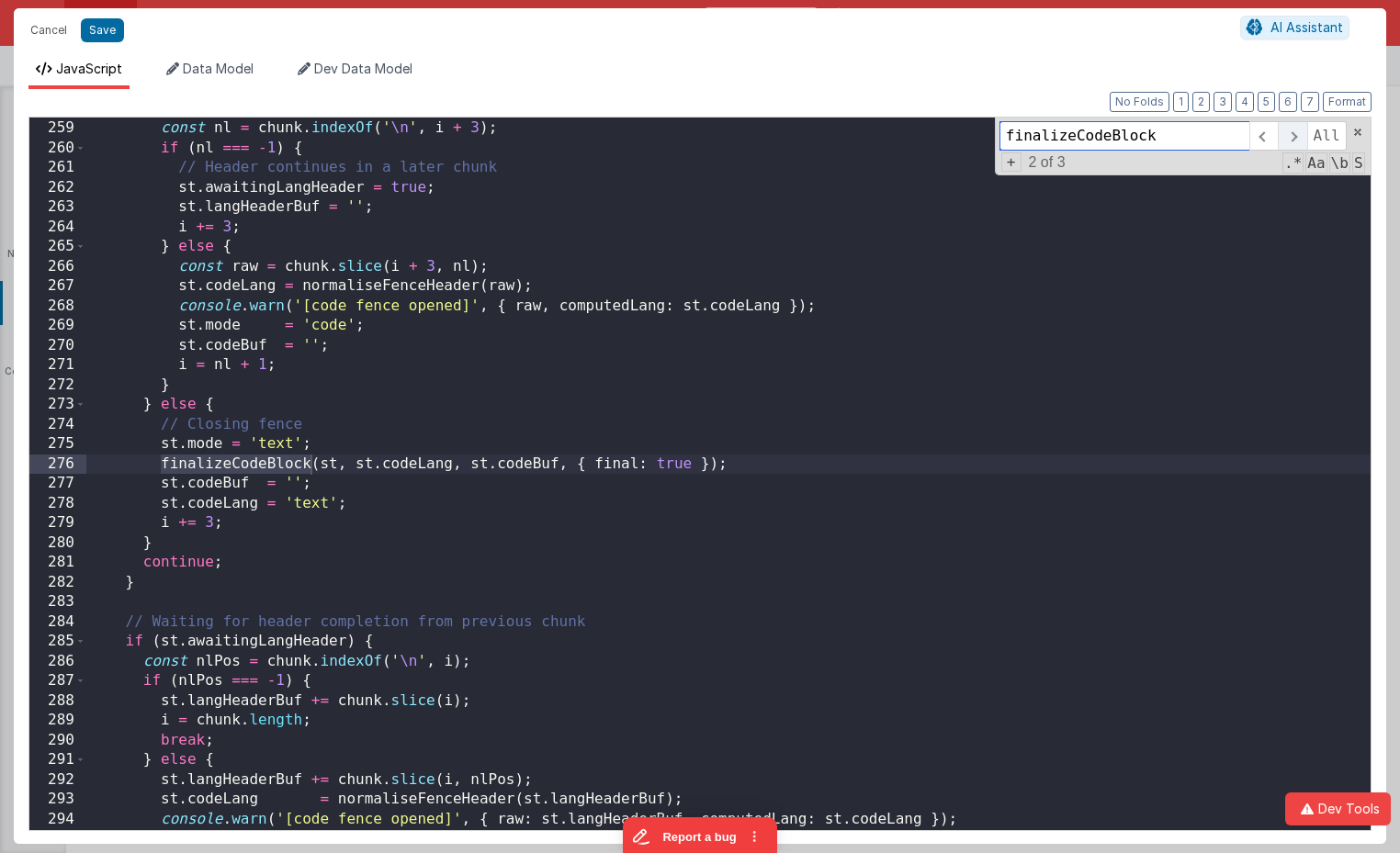
click at [1295, 143] on span at bounding box center [1291, 136] width 28 height 29
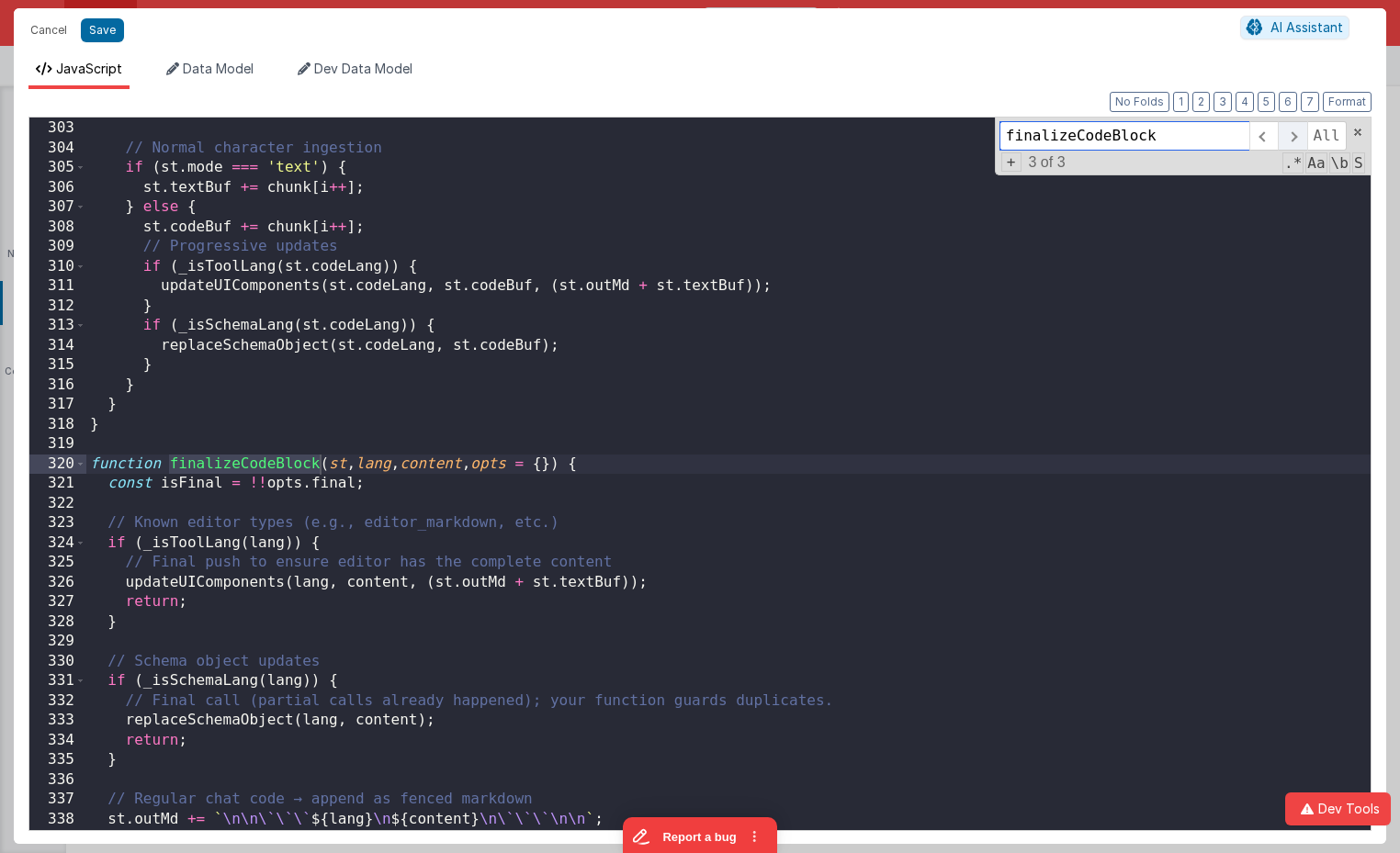
click at [1295, 143] on span at bounding box center [1291, 136] width 28 height 29
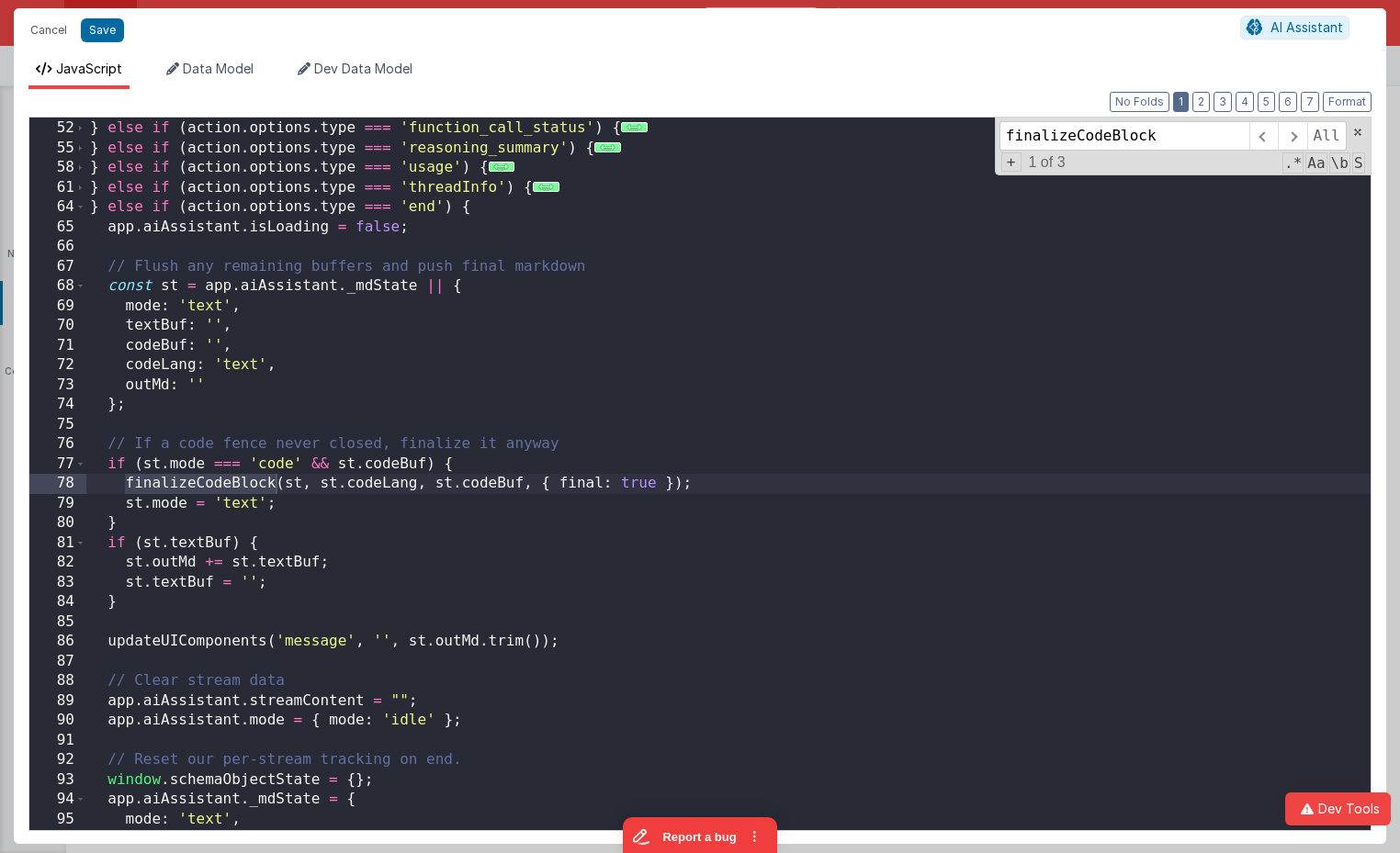
click at [1181, 102] on button "1" at bounding box center [1181, 102] width 16 height 20
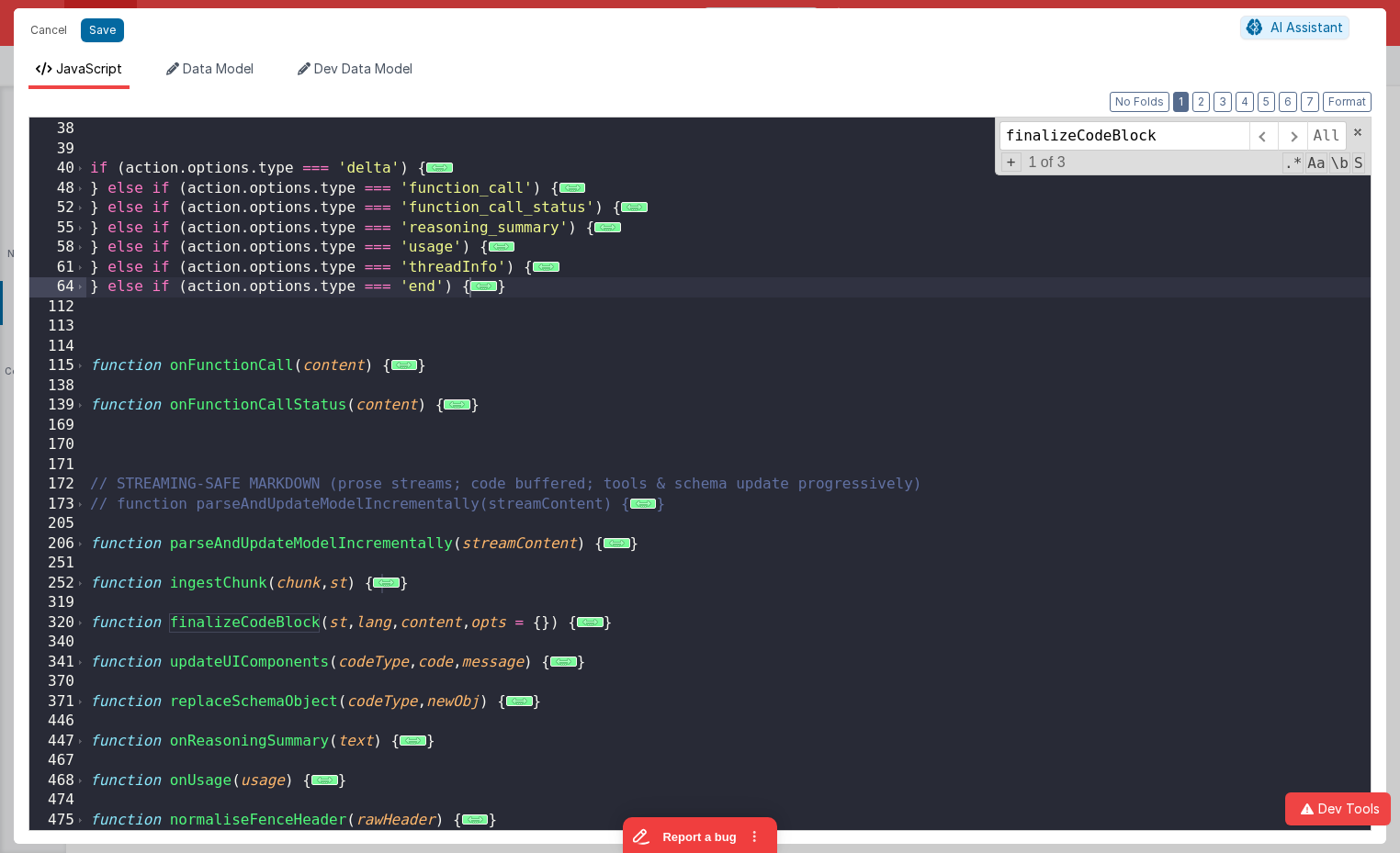
scroll to position [294, 0]
click at [77, 624] on span at bounding box center [81, 623] width 10 height 20
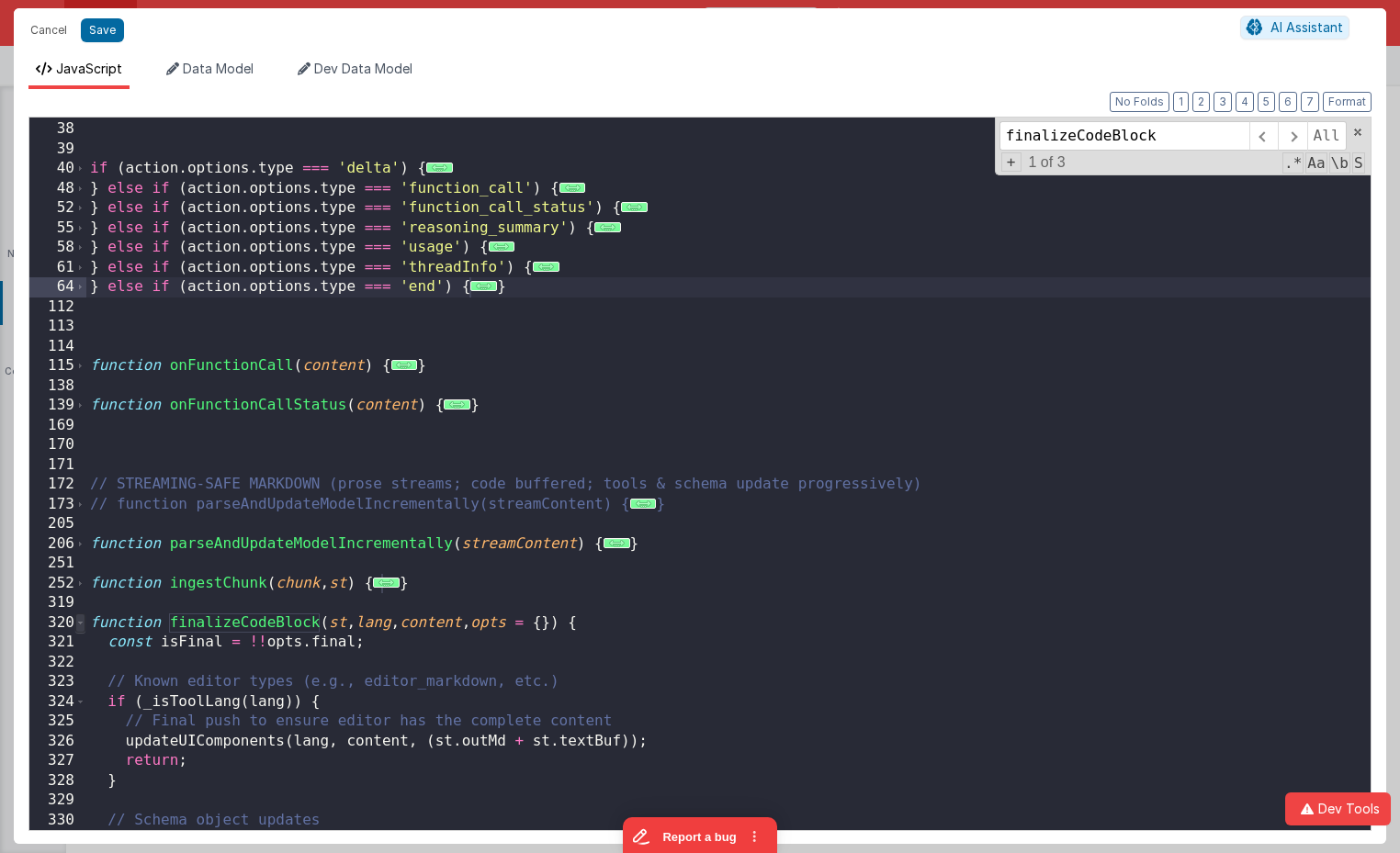
click at [77, 624] on span at bounding box center [81, 623] width 10 height 20
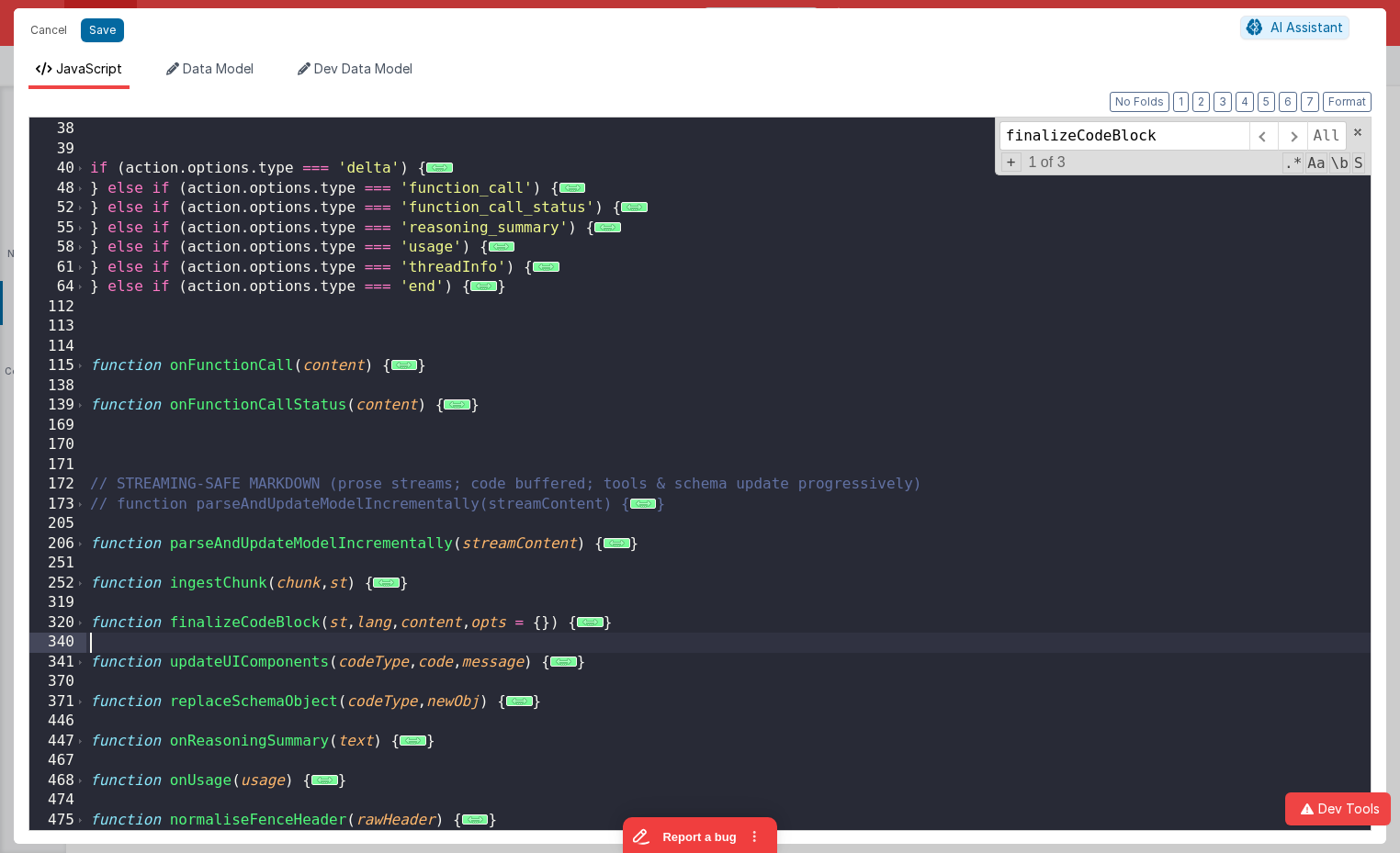
drag, startPoint x: 730, startPoint y: 636, endPoint x: 736, endPoint y: 626, distance: 11.7
click at [730, 636] on div "function _isSchemaLang ( lang ) { ... } if ( action . options . type === 'delta…" at bounding box center [728, 476] width 1284 height 752
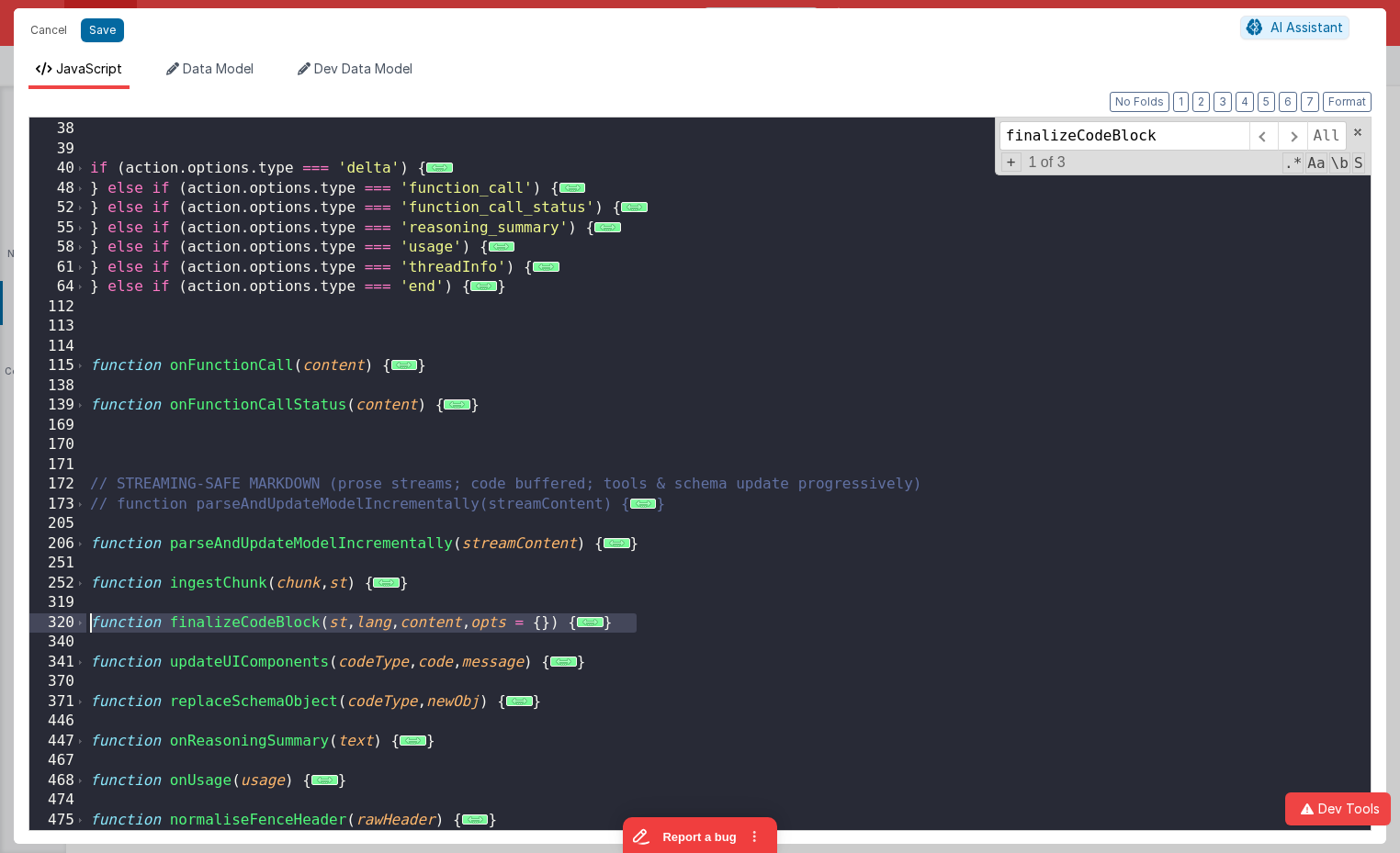
drag, startPoint x: 736, startPoint y: 621, endPoint x: 32, endPoint y: 626, distance: 704.0
click at [33, 626] on div "33 38 39 40 48 52 55 58 61 64 112 113 114 115 138 139 169 170 171 172 173 205 2…" at bounding box center [699, 474] width 1343 height 714
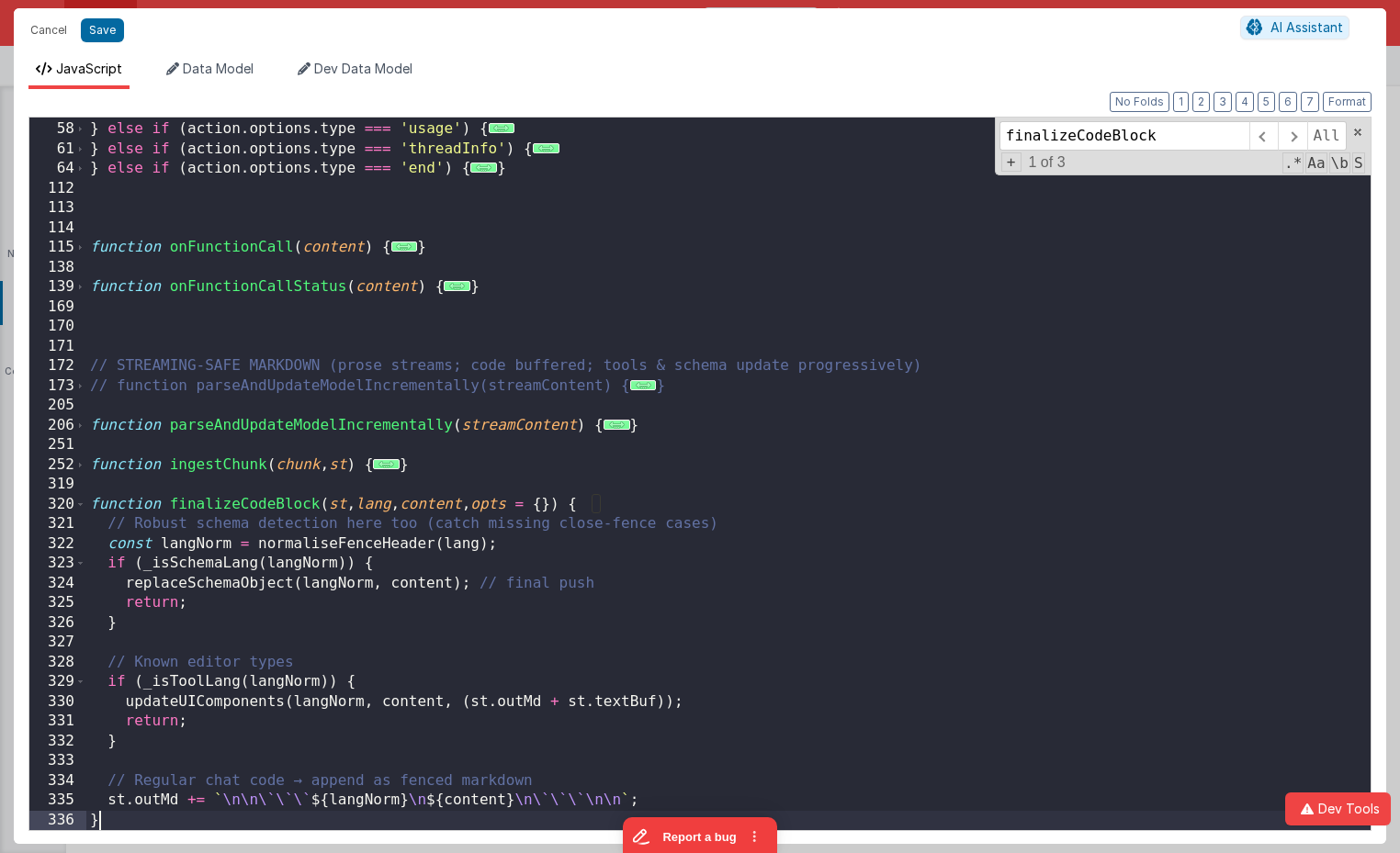
scroll to position [412, 0]
drag, startPoint x: 83, startPoint y: 507, endPoint x: 95, endPoint y: 507, distance: 12.0
click at [82, 507] on span at bounding box center [81, 505] width 10 height 20
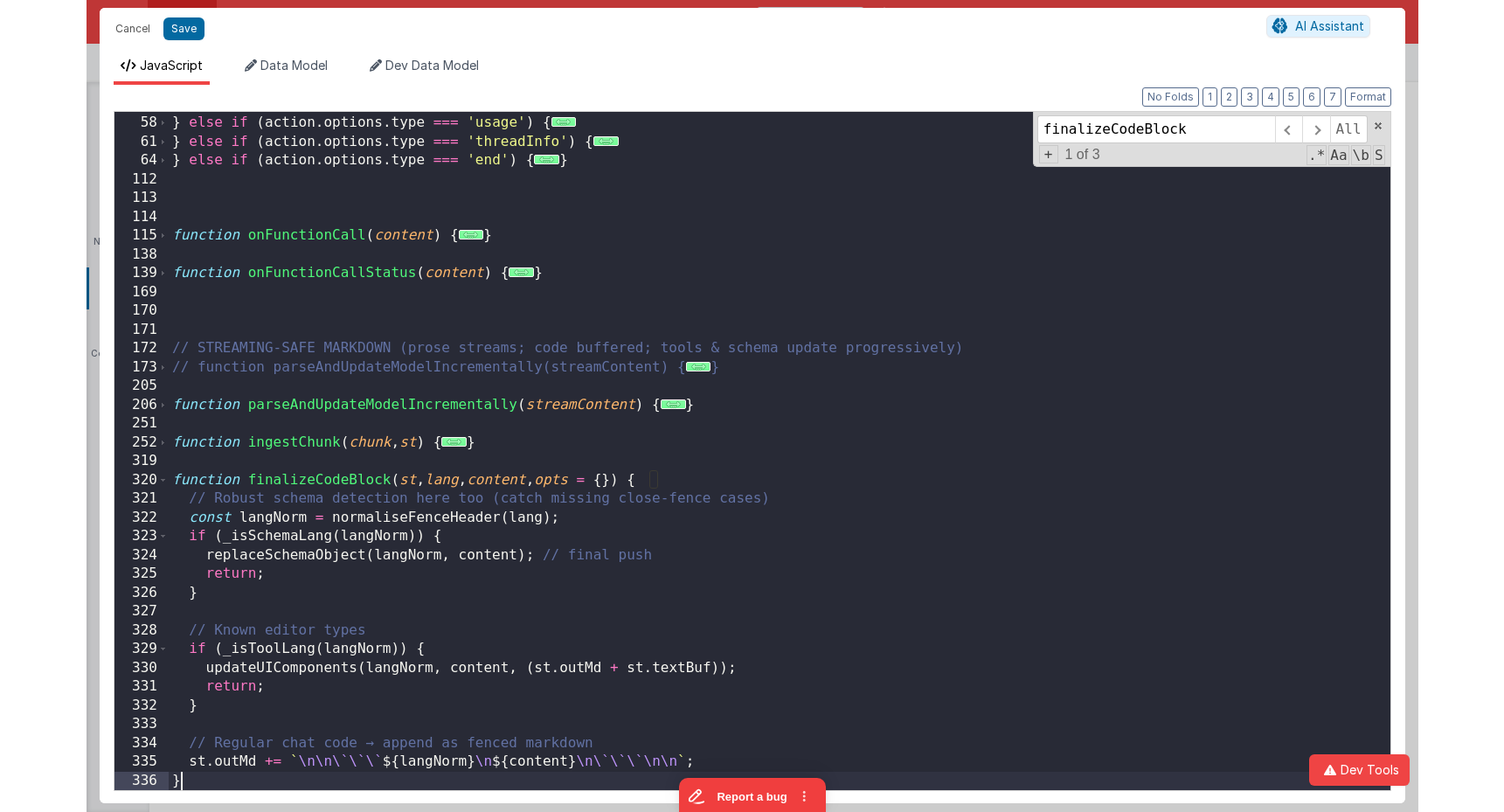
scroll to position [280, 0]
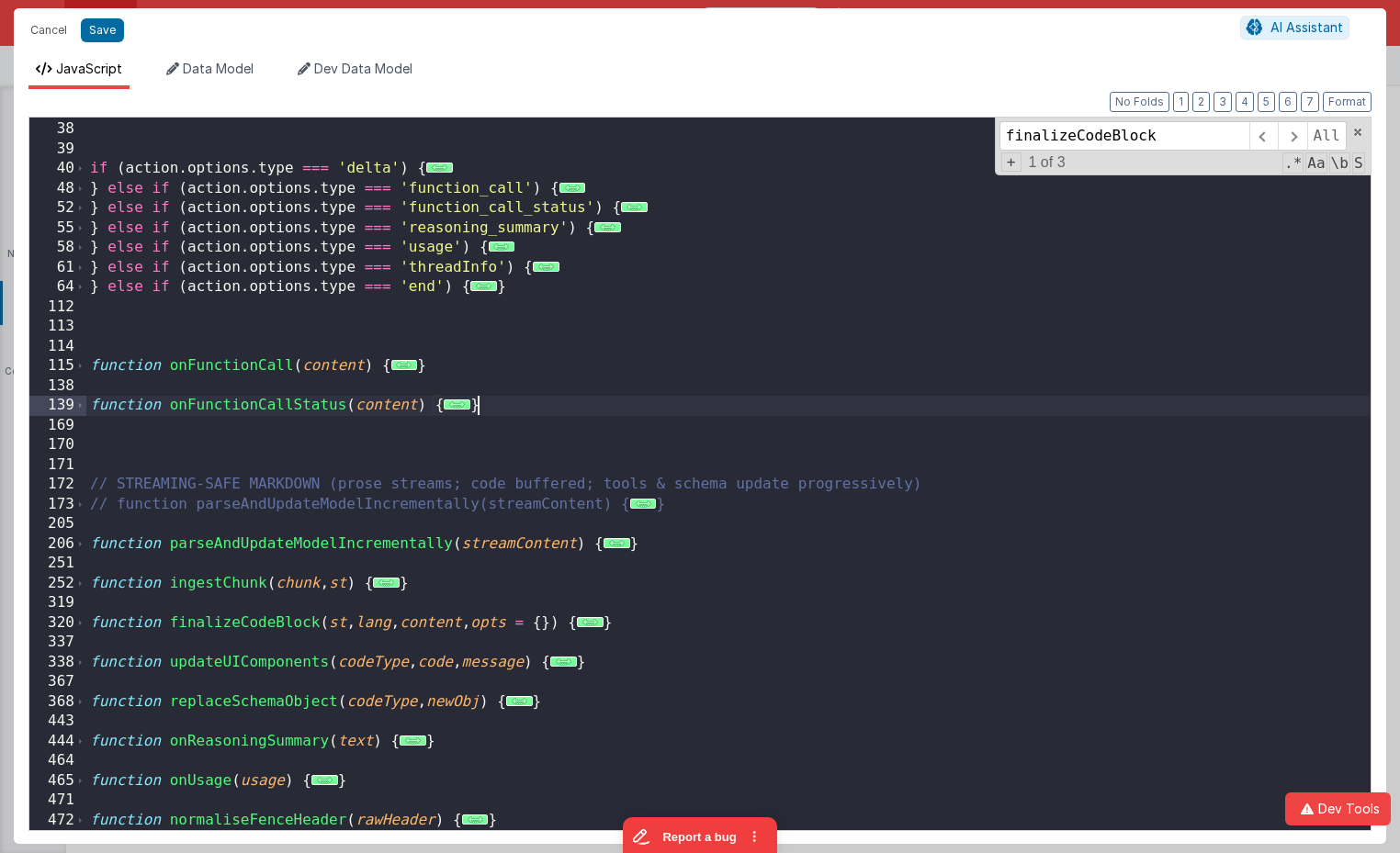
click at [617, 401] on div "function _isSchemaLang ( lang ) { ... } if ( action . options . type === 'delta…" at bounding box center [728, 476] width 1284 height 752
click at [94, 28] on button "Save" at bounding box center [102, 30] width 43 height 24
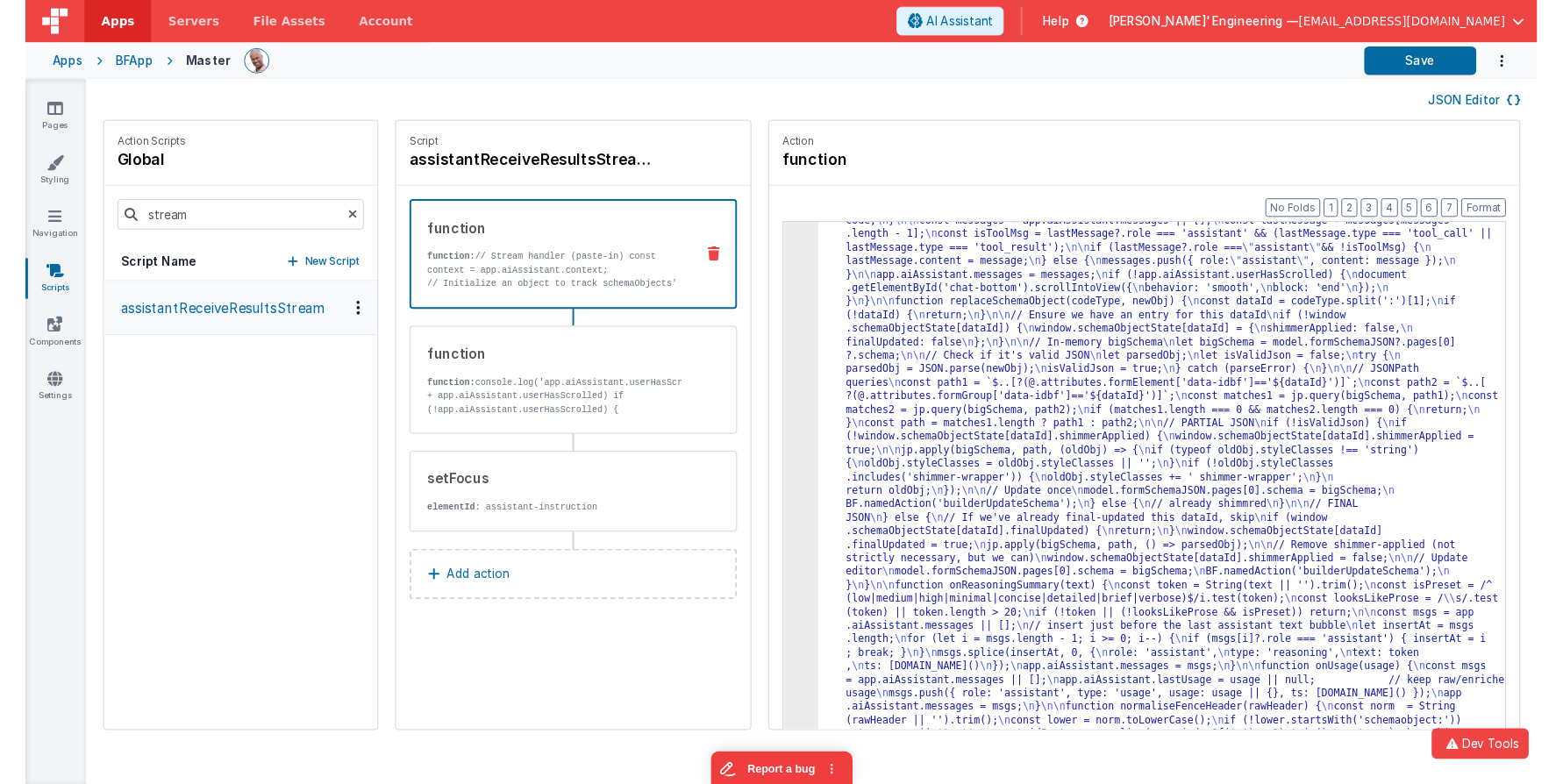
scroll to position [1410, 0]
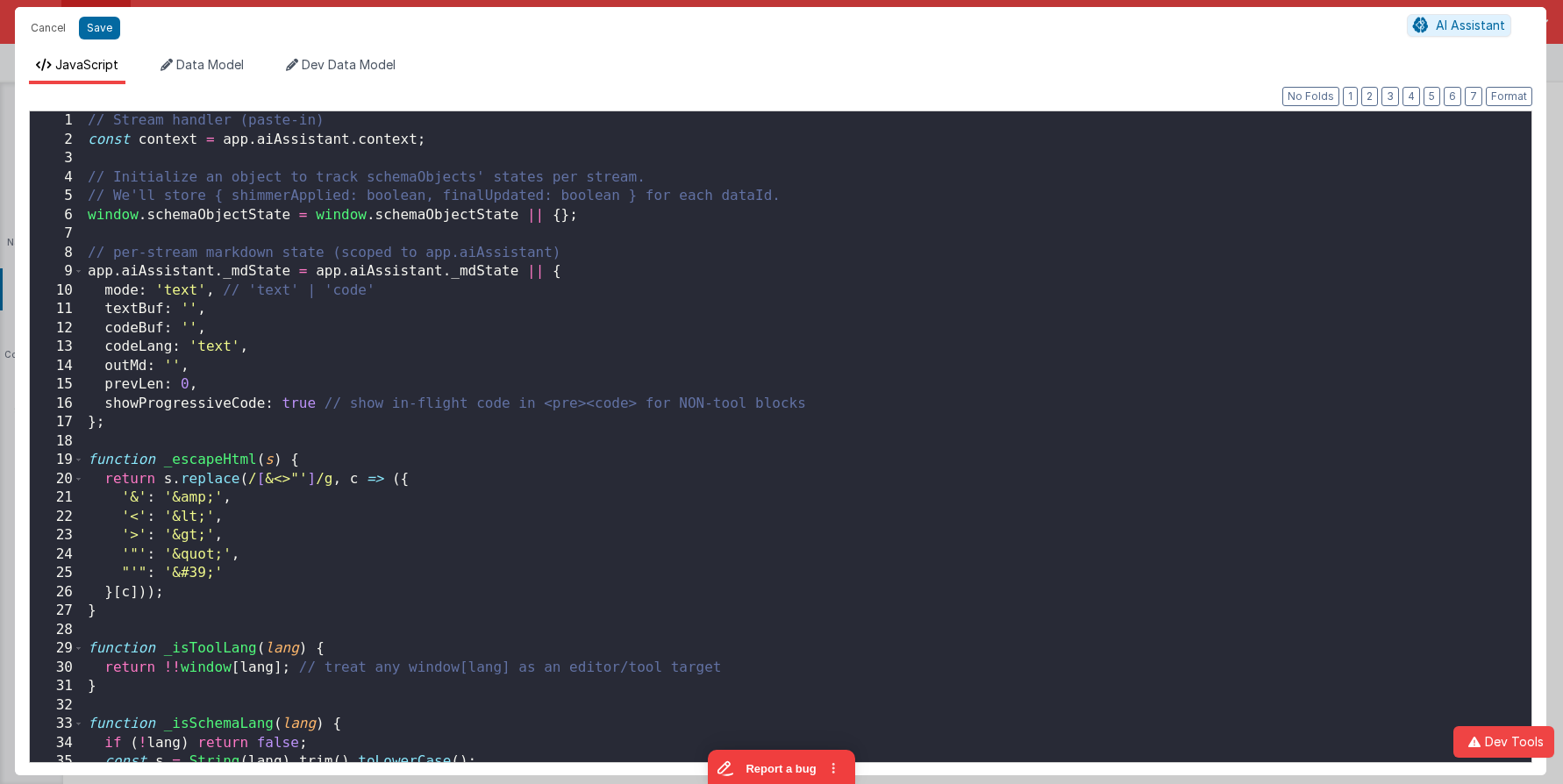
scroll to position [1456, 0]
click at [769, 254] on div "// Stream handler (paste-in) const context = app . aiAssistant . context ; // I…" at bounding box center [807, 455] width 1447 height 689
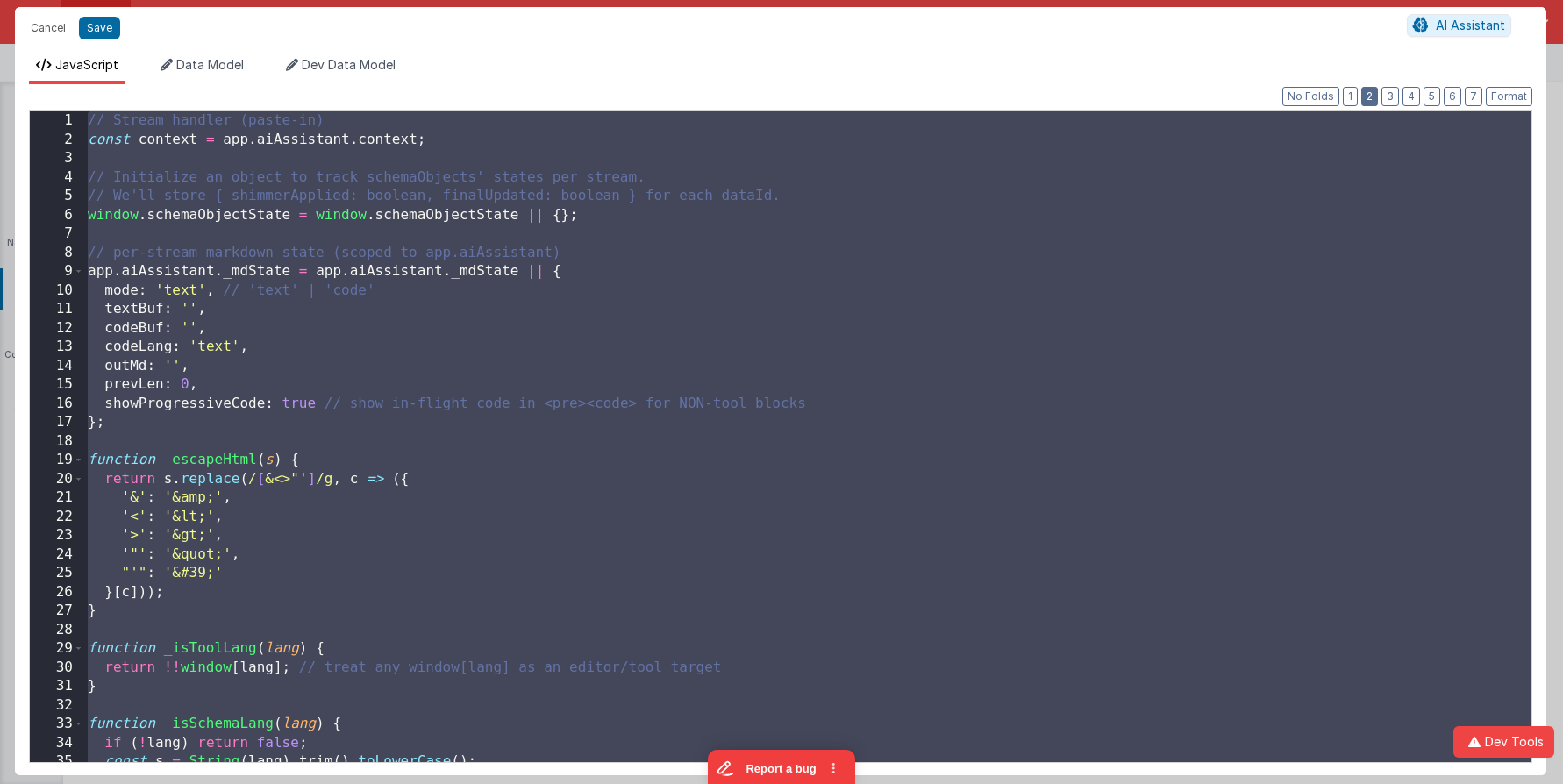
click at [1374, 93] on button "2" at bounding box center [1369, 96] width 17 height 19
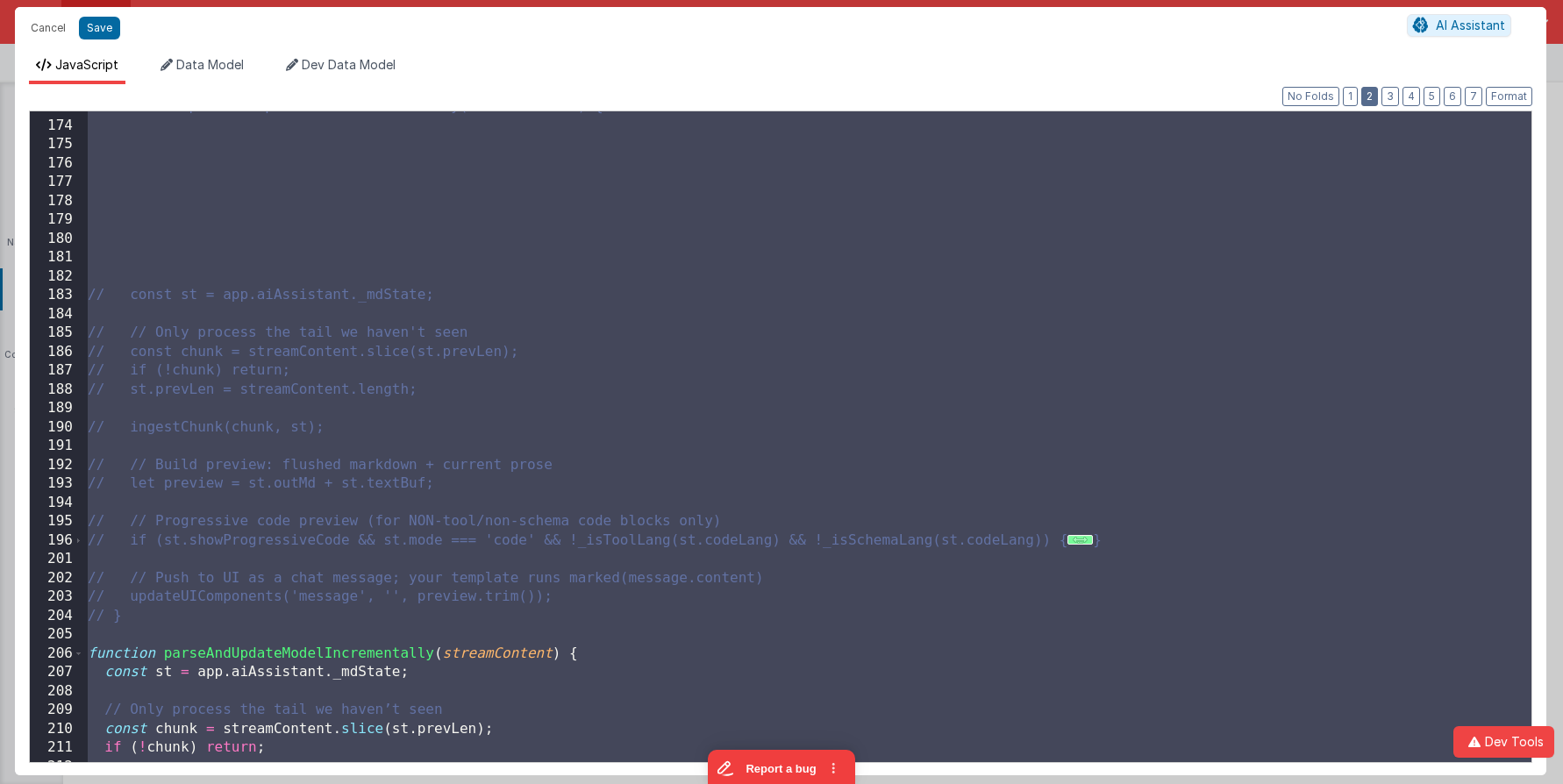
scroll to position [2181, 0]
click at [629, 221] on div "// function parseAndUpdateModelIncrementally(streamContent) { // const st = app…" at bounding box center [807, 441] width 1447 height 689
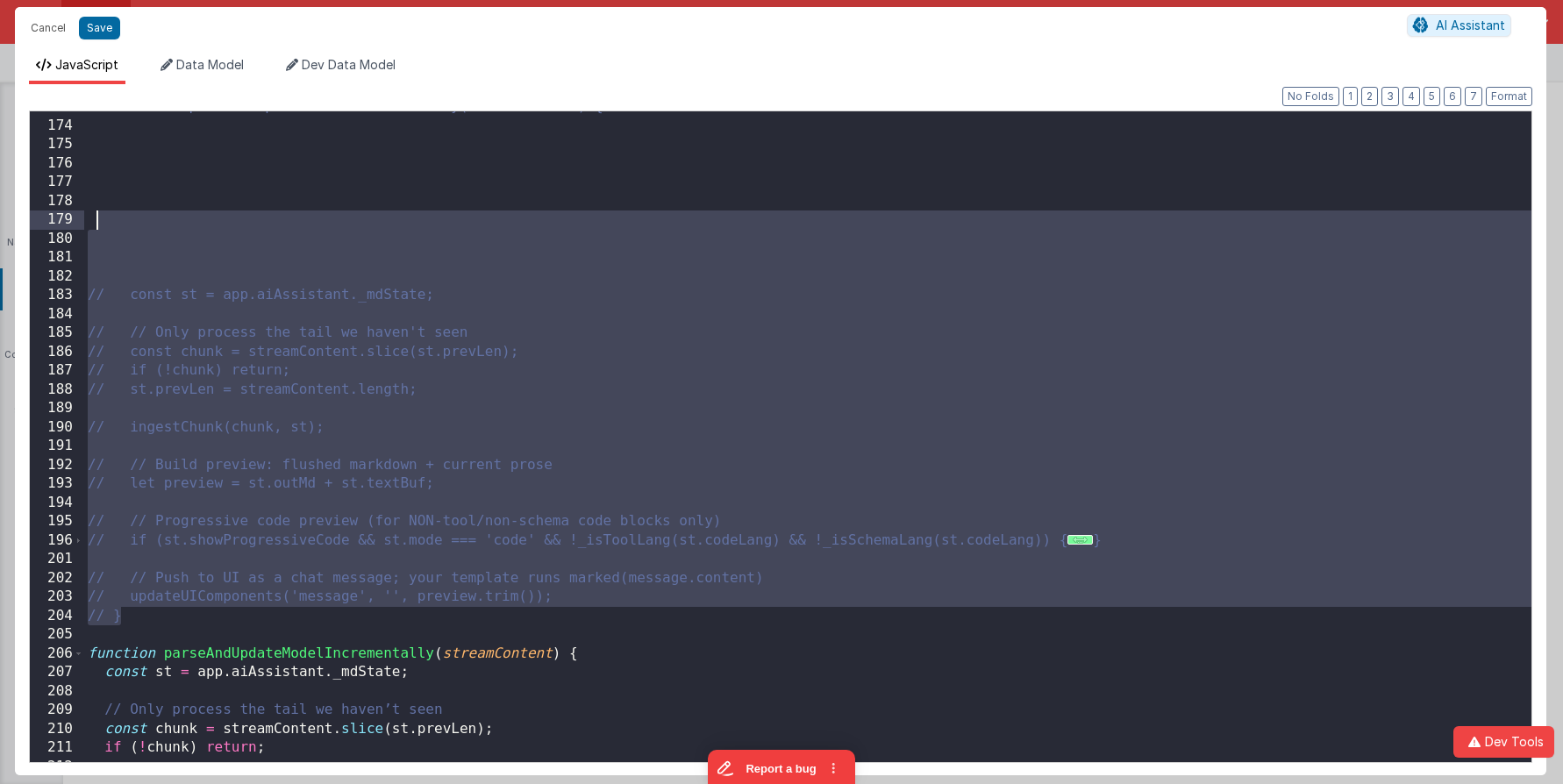
drag, startPoint x: 186, startPoint y: 611, endPoint x: 92, endPoint y: 219, distance: 403.1
click at [92, 219] on div "// function parseAndUpdateModelIncrementally(streamContent) { // const st = app…" at bounding box center [807, 441] width 1447 height 689
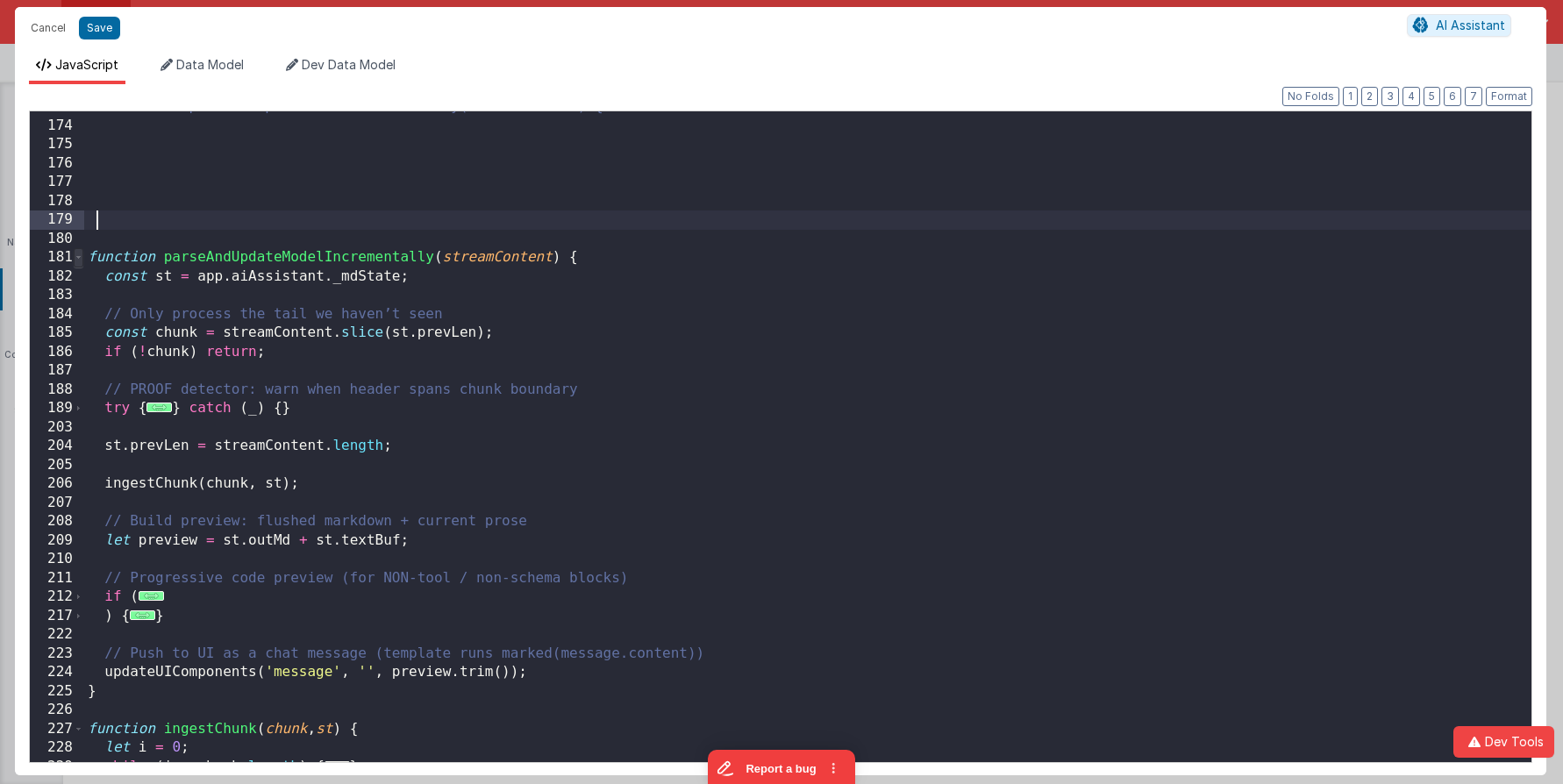
click at [81, 258] on span at bounding box center [78, 258] width 9 height 19
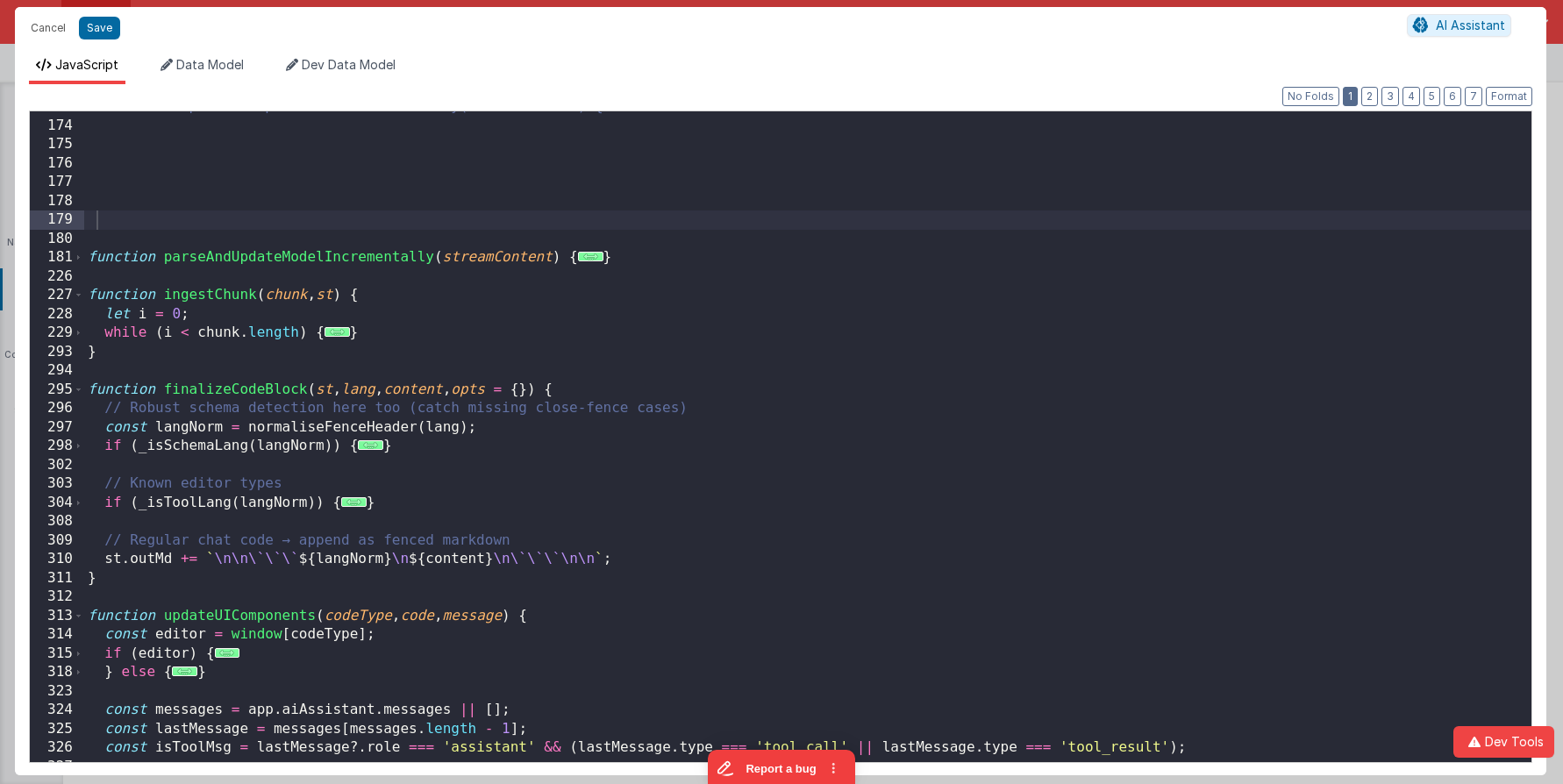
click at [1357, 96] on button "1" at bounding box center [1351, 96] width 15 height 19
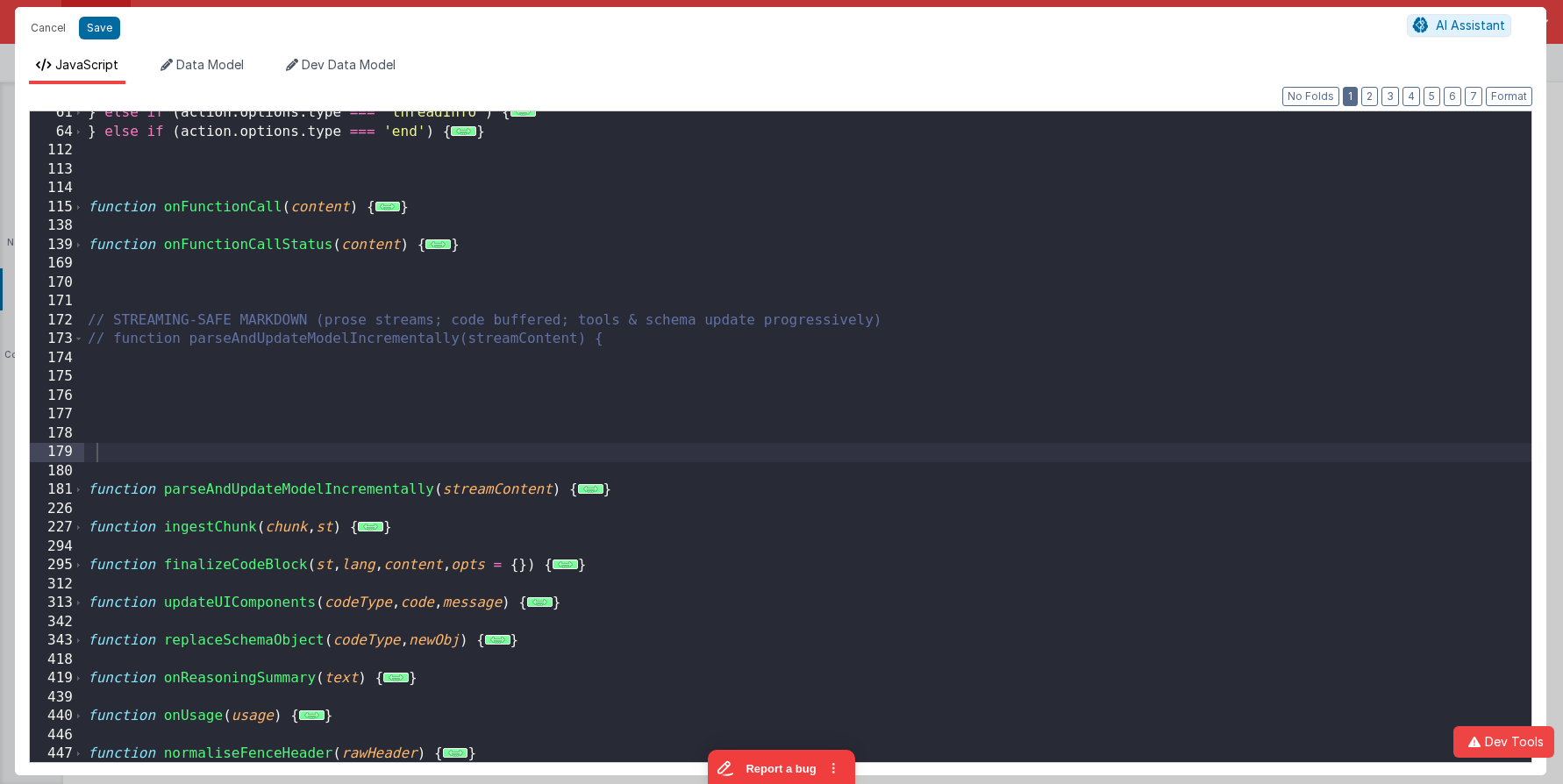
scroll to position [423, 0]
click at [497, 291] on div "} else if ( action . options . type === 'threadInfo' ) { ... } else if ( action…" at bounding box center [807, 448] width 1447 height 689
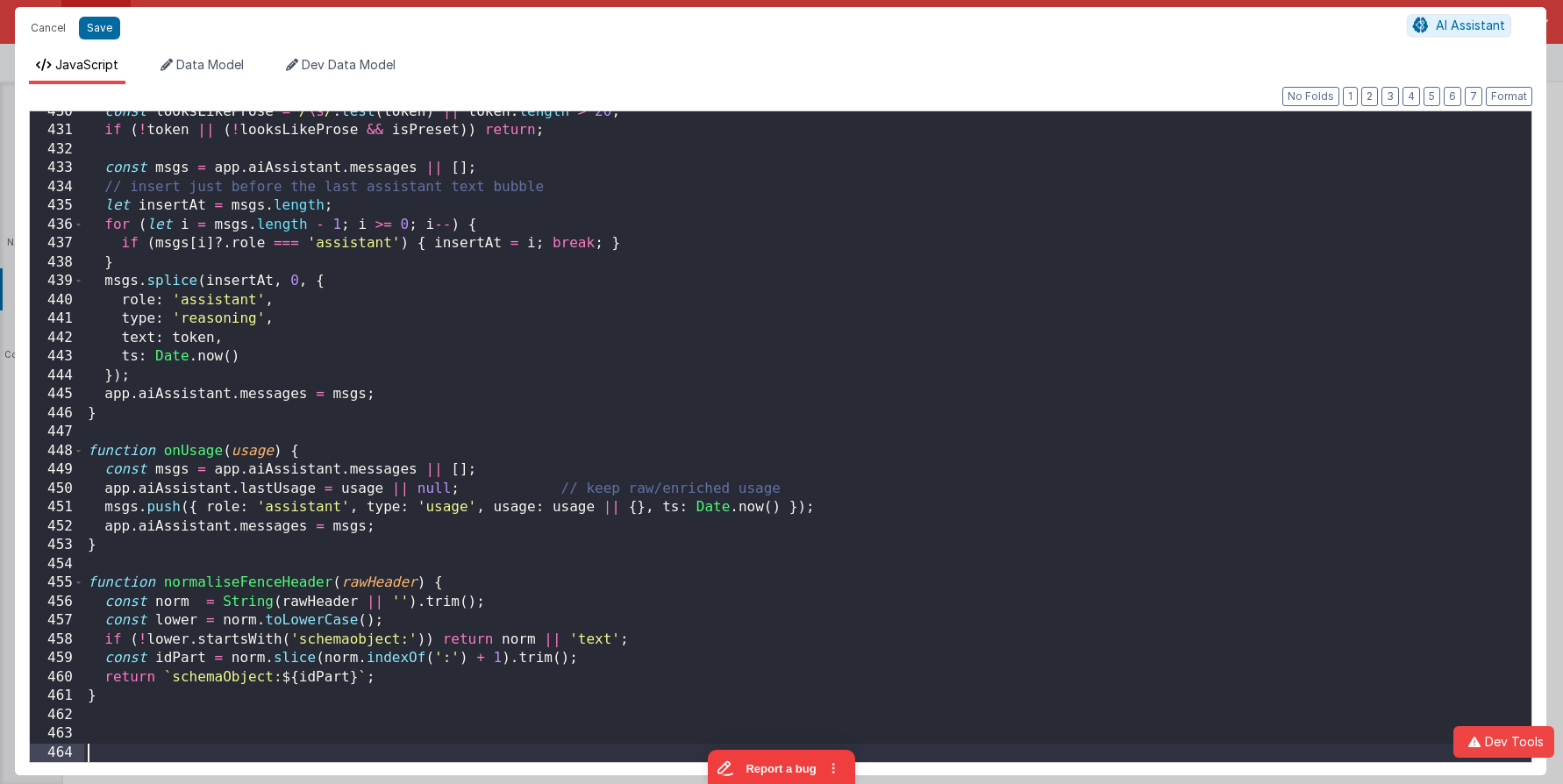
scroll to position [8097, 0]
click at [98, 32] on button "Save" at bounding box center [99, 28] width 41 height 23
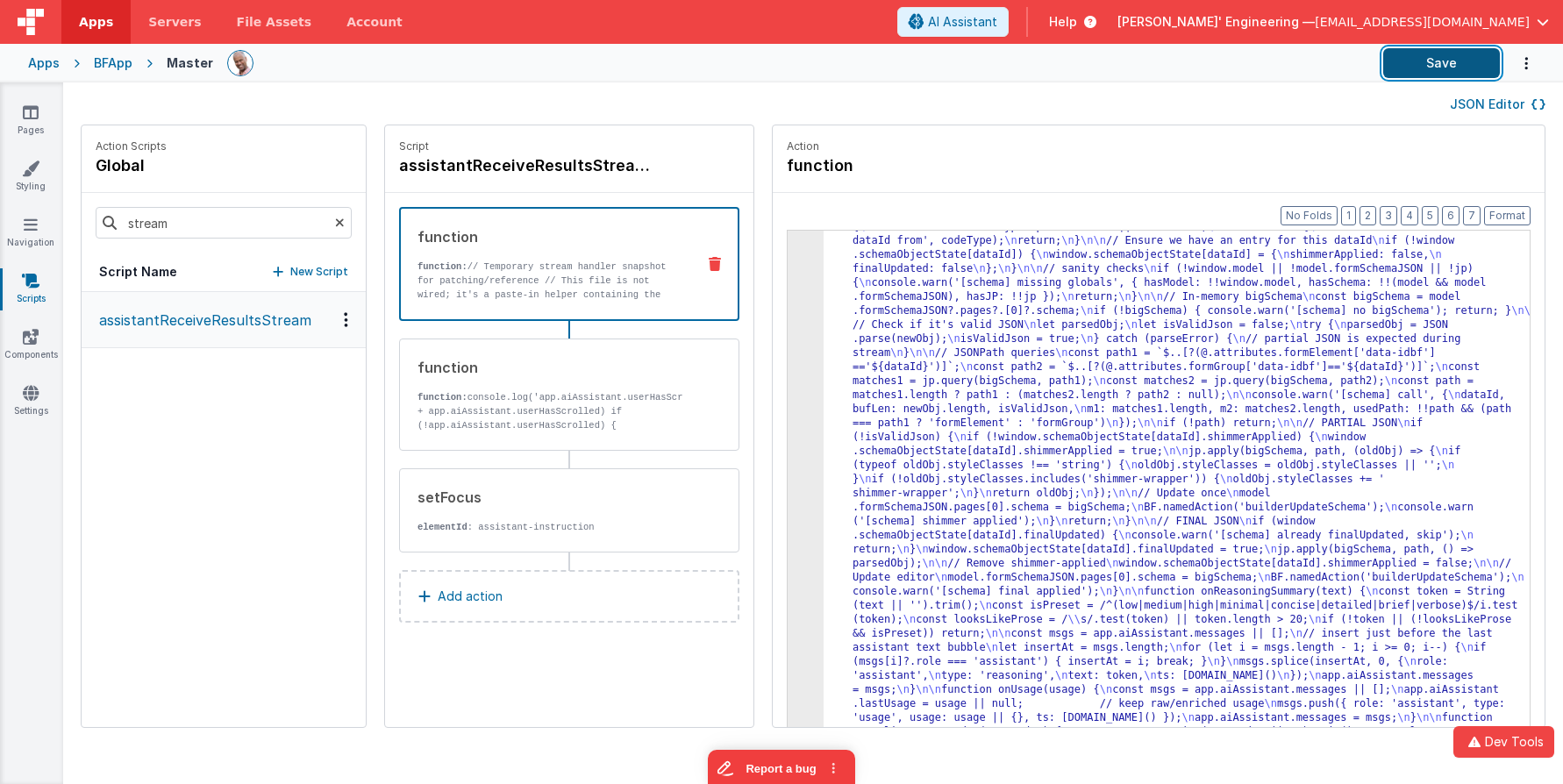
click at [1446, 53] on button "Save" at bounding box center [1442, 63] width 117 height 30
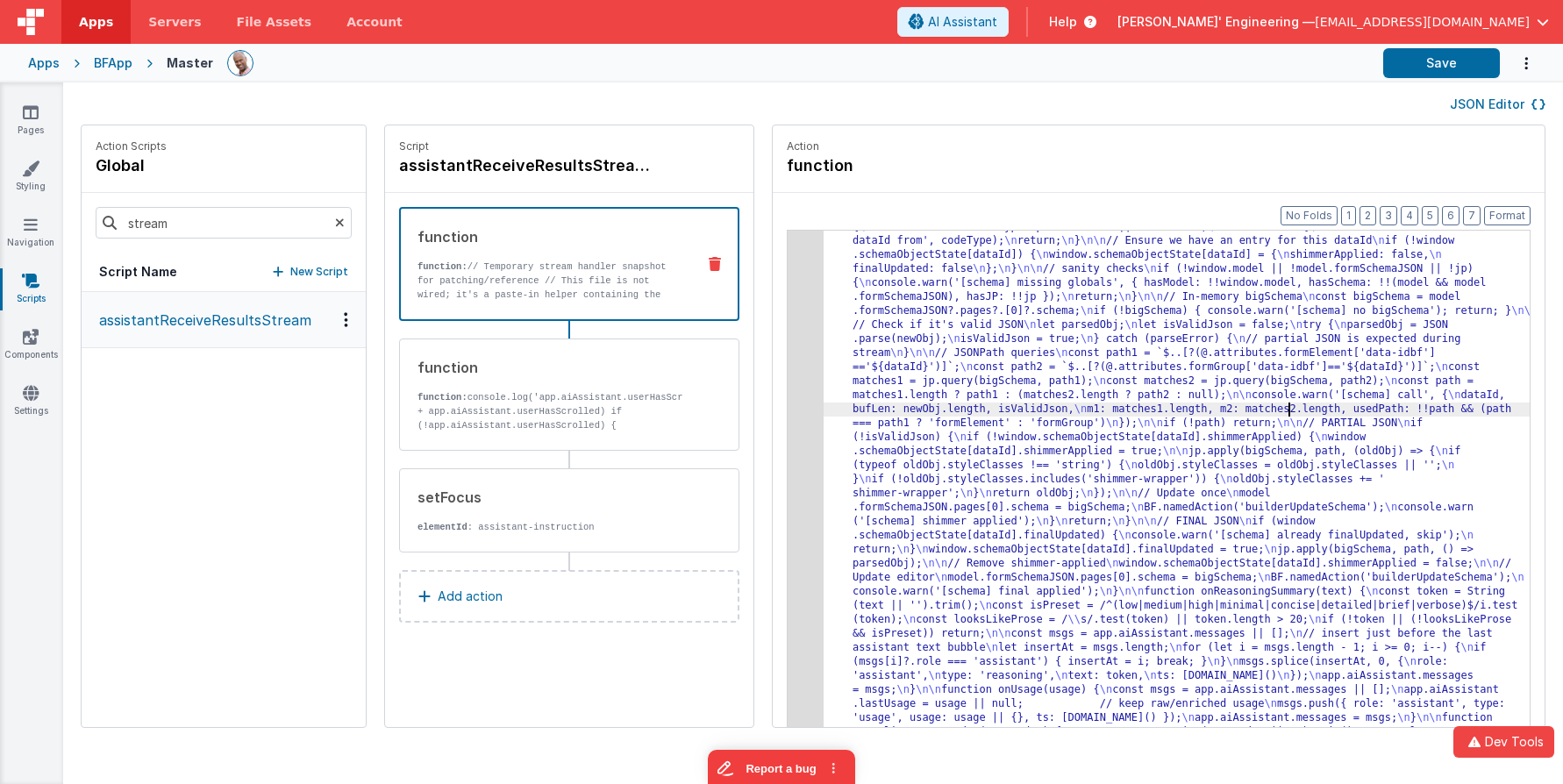
drag, startPoint x: 1260, startPoint y: 402, endPoint x: 1022, endPoint y: 360, distance: 241.7
click at [1259, 402] on div ""function" : "// Temporary stream handler snapshot for patching/reference \n //…" at bounding box center [1189, 68] width 733 height 2529
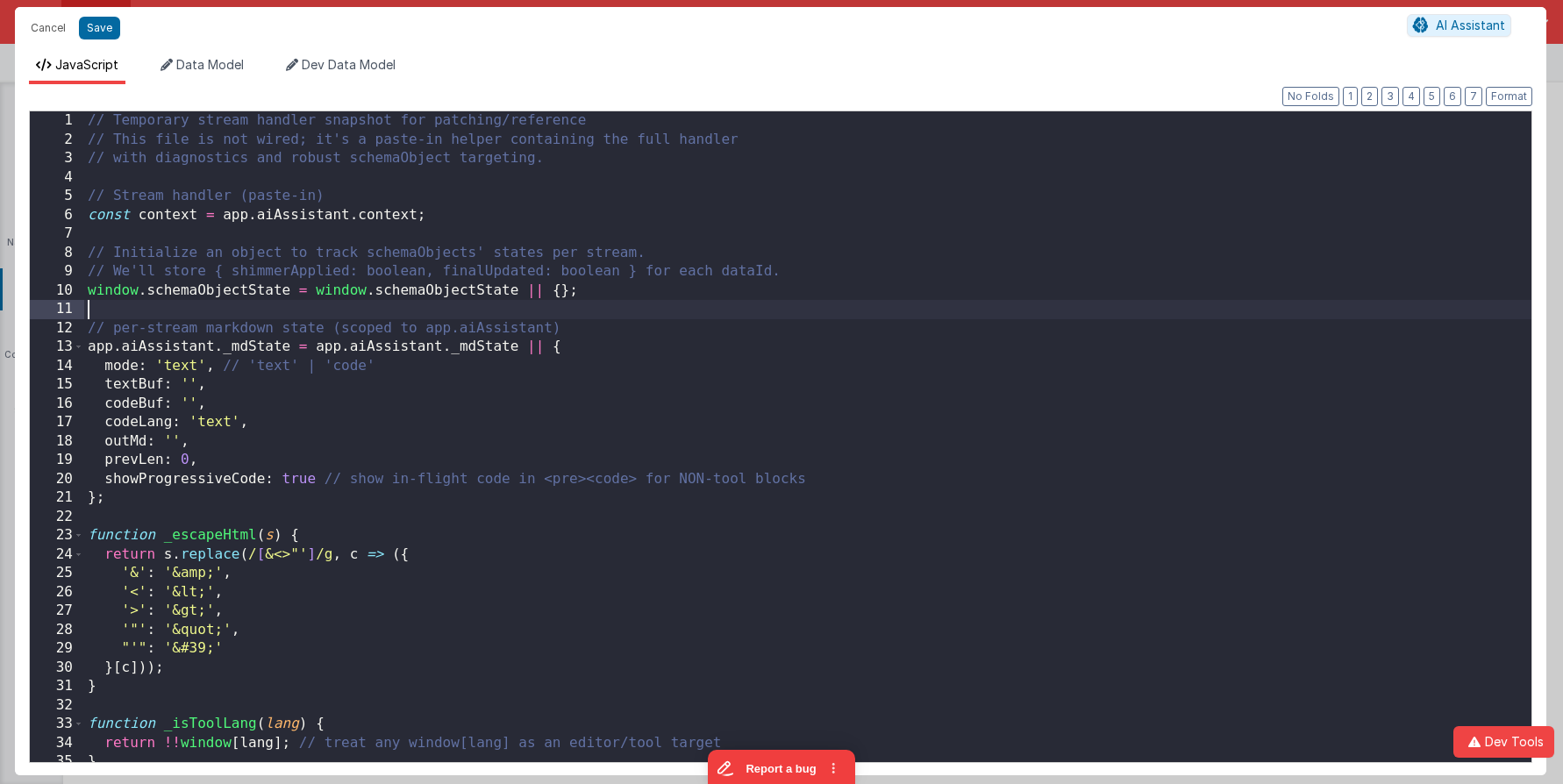
click at [775, 310] on div "// Temporary stream handler snapshot for patching/reference // This file is not…" at bounding box center [807, 455] width 1447 height 689
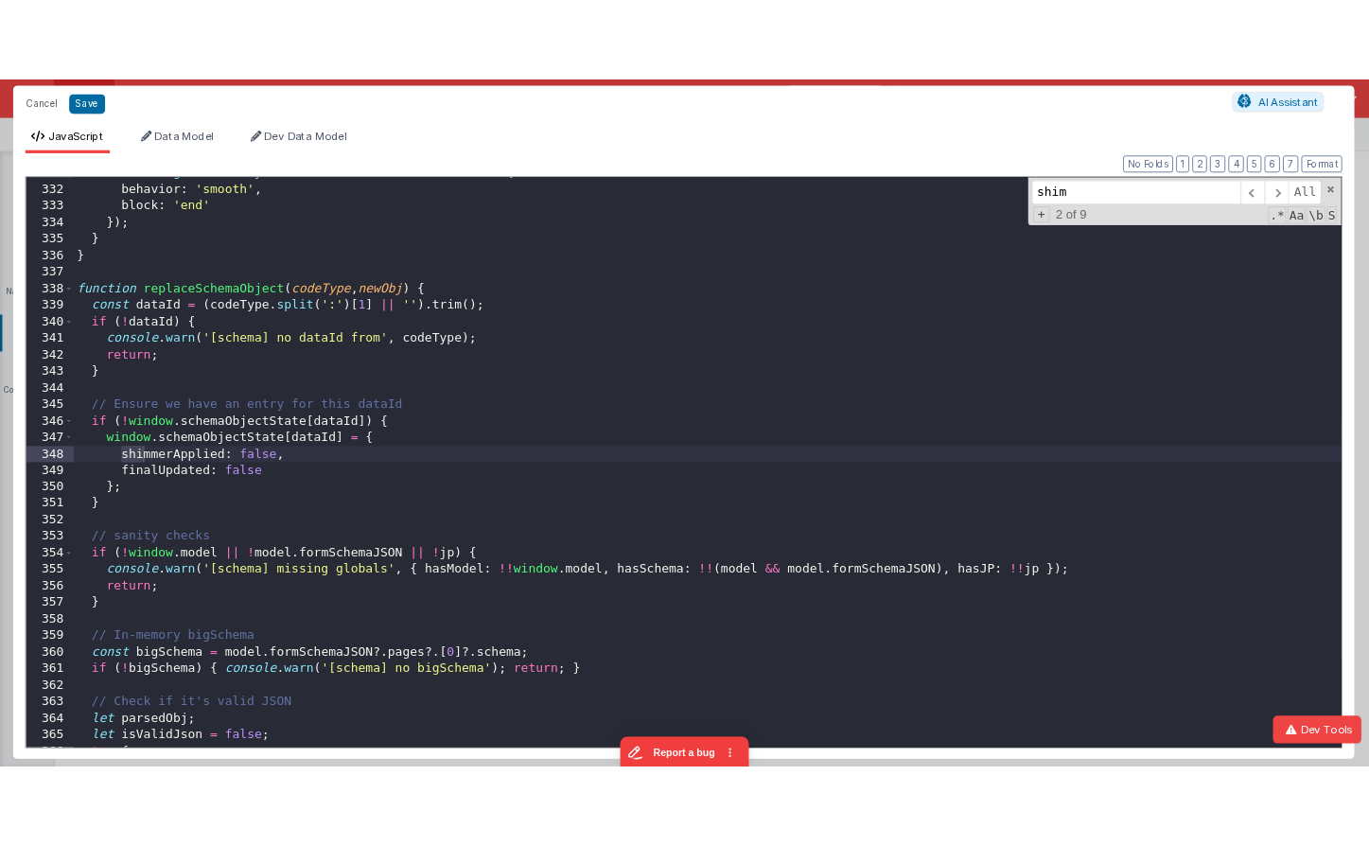
scroll to position [6728, 0]
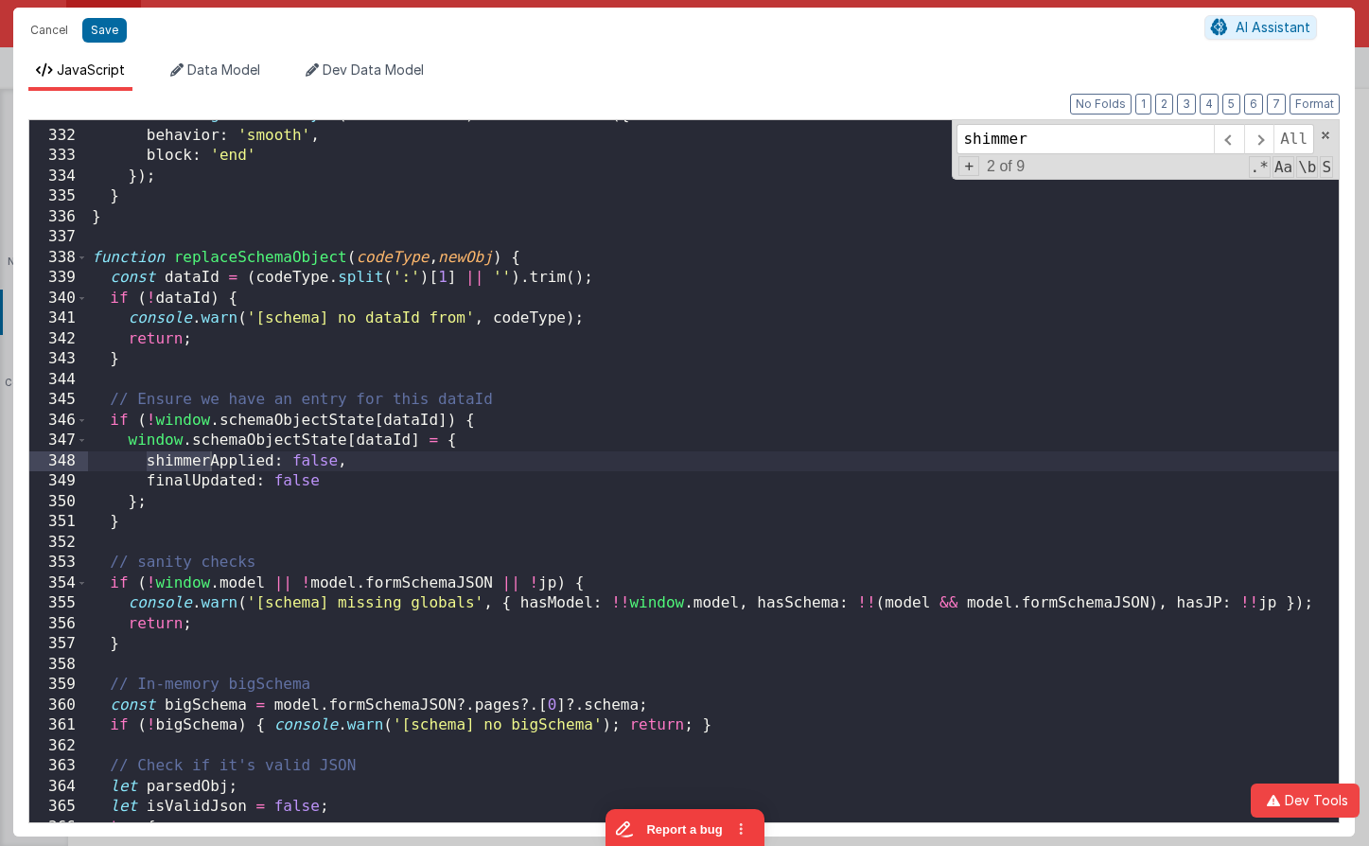
type input "shimmer"
click at [546, 215] on div "document . getElementById ( 'chat-bottom' ) . scrollIntoView ({ behavior : 'smo…" at bounding box center [713, 476] width 1251 height 743
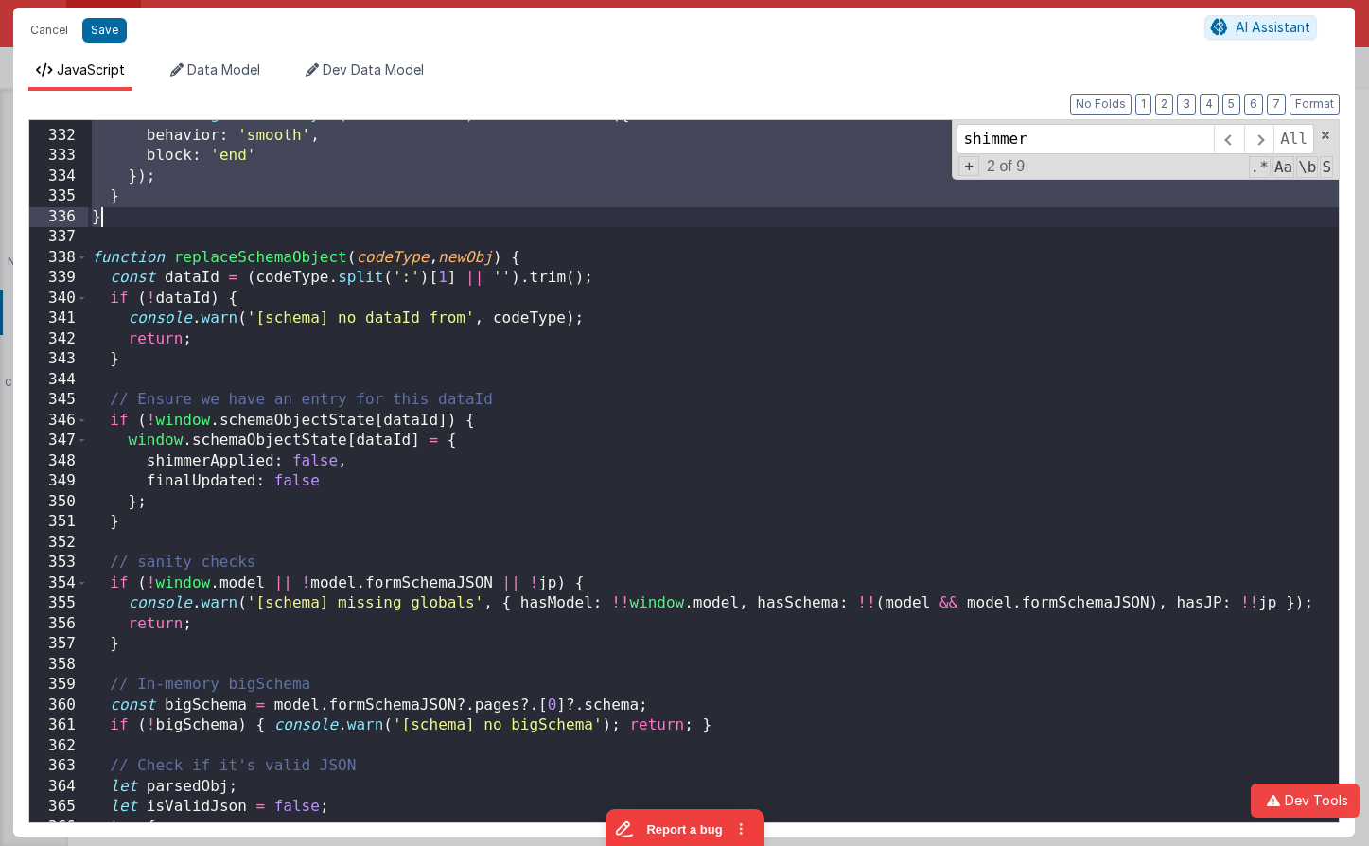
click at [546, 215] on div "document . getElementById ( 'chat-bottom' ) . scrollIntoView ({ behavior : 'smo…" at bounding box center [713, 476] width 1251 height 743
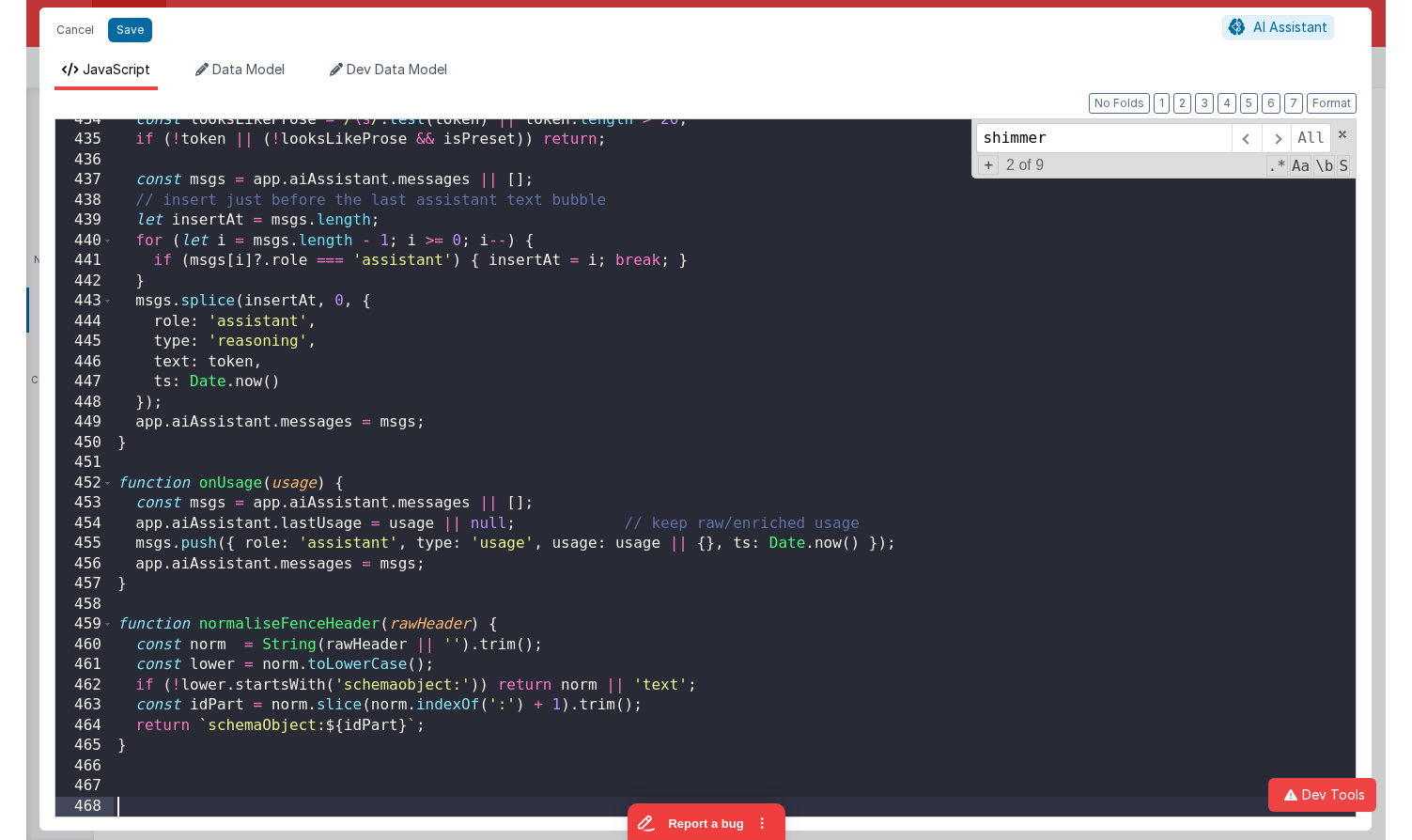
scroll to position [8755, 0]
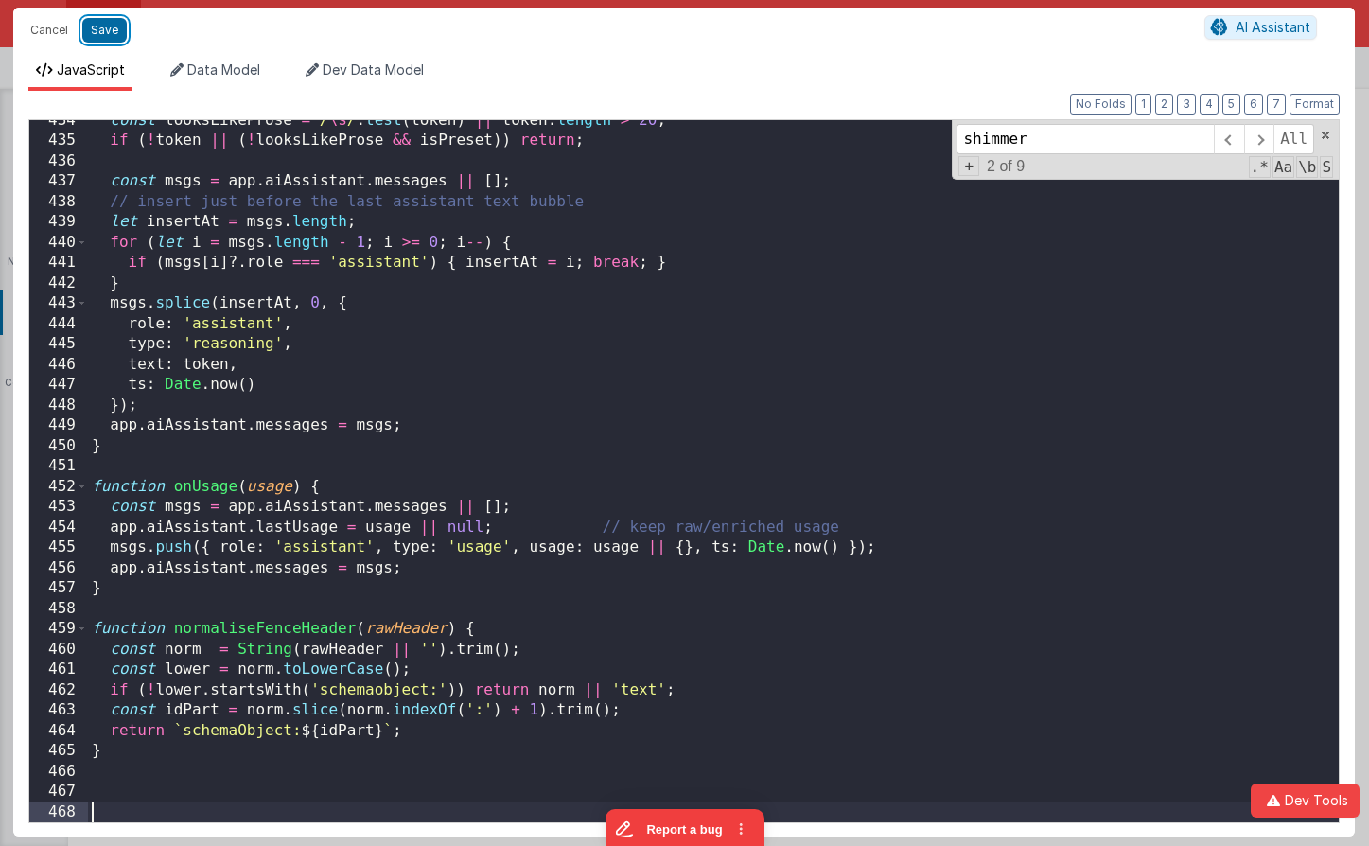
drag, startPoint x: 97, startPoint y: 28, endPoint x: 136, endPoint y: 41, distance: 41.6
click at [96, 28] on button "Save" at bounding box center [104, 30] width 44 height 25
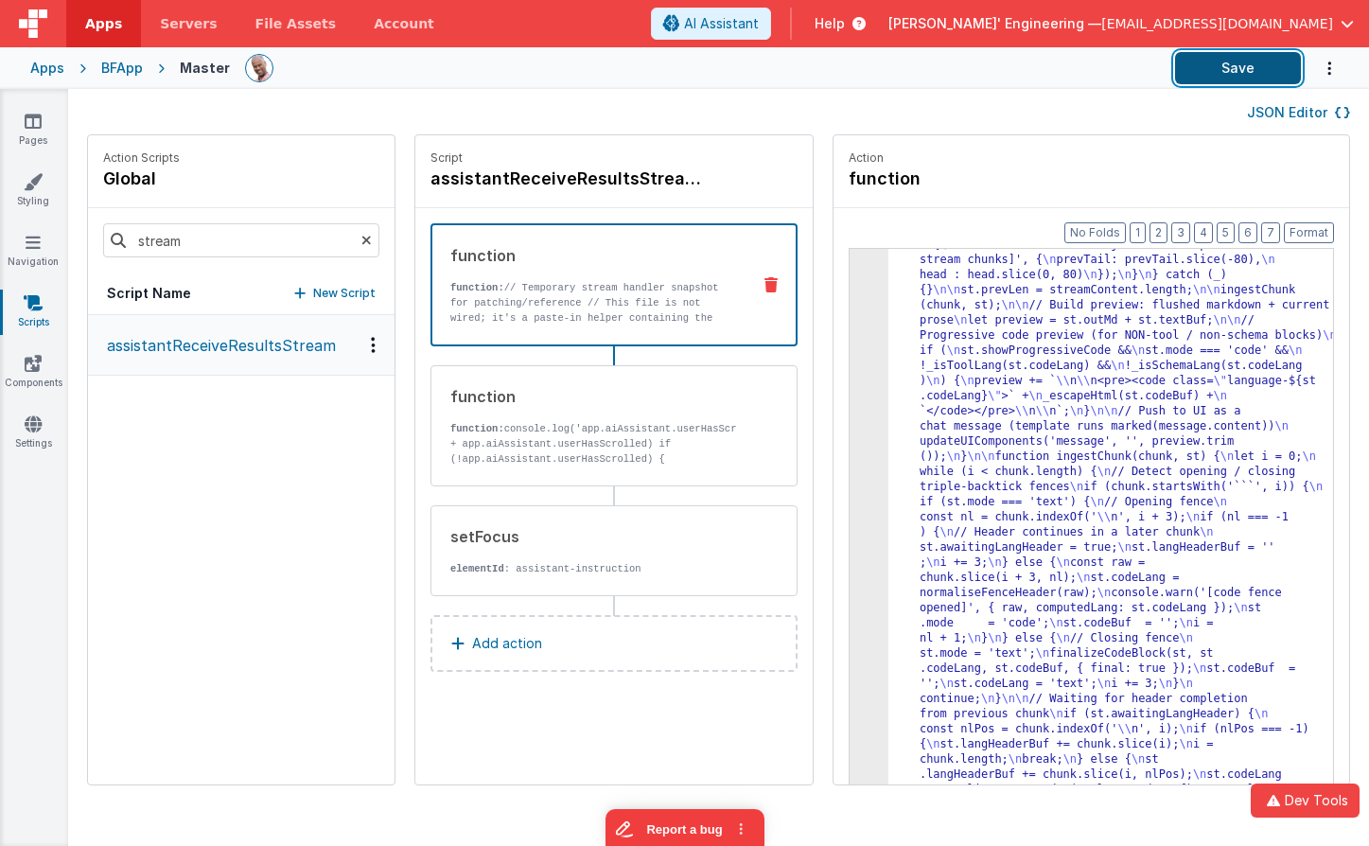
click at [1209, 70] on button "Save" at bounding box center [1238, 68] width 126 height 32
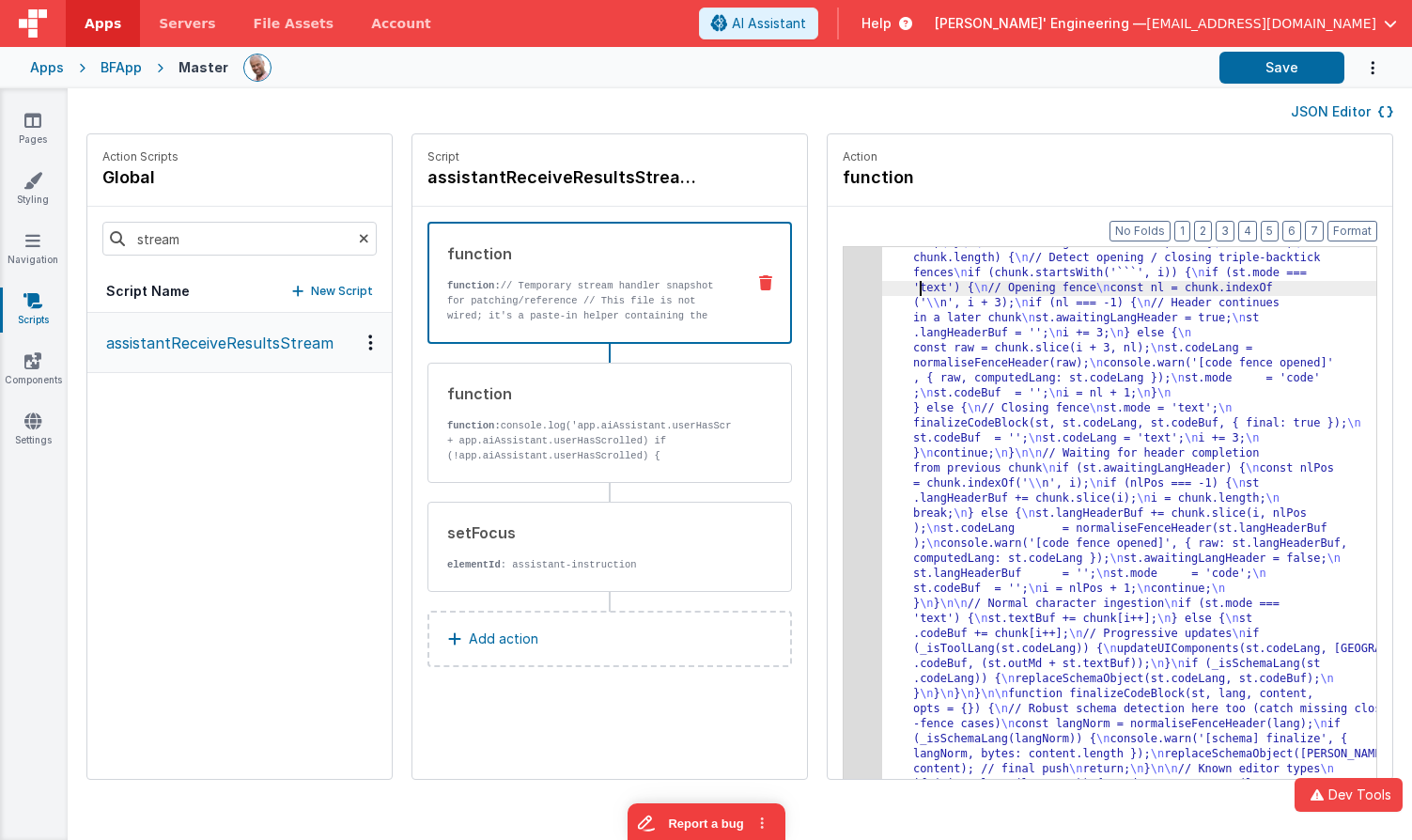
drag, startPoint x: 890, startPoint y: 293, endPoint x: 870, endPoint y: 293, distance: 20.0
click at [844, 284] on div "3" at bounding box center [863, 409] width 39 height 3382
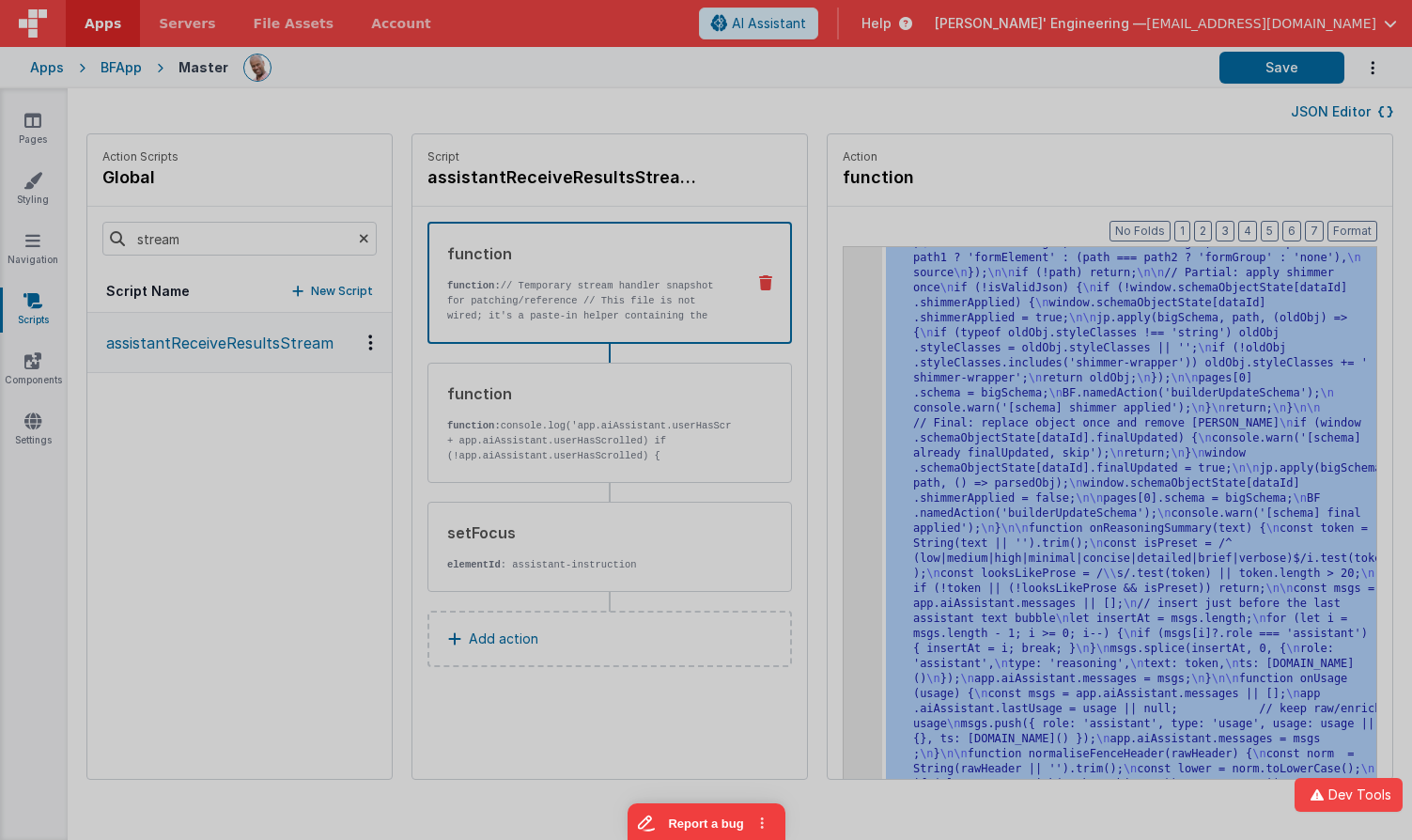
scroll to position [2837, 0]
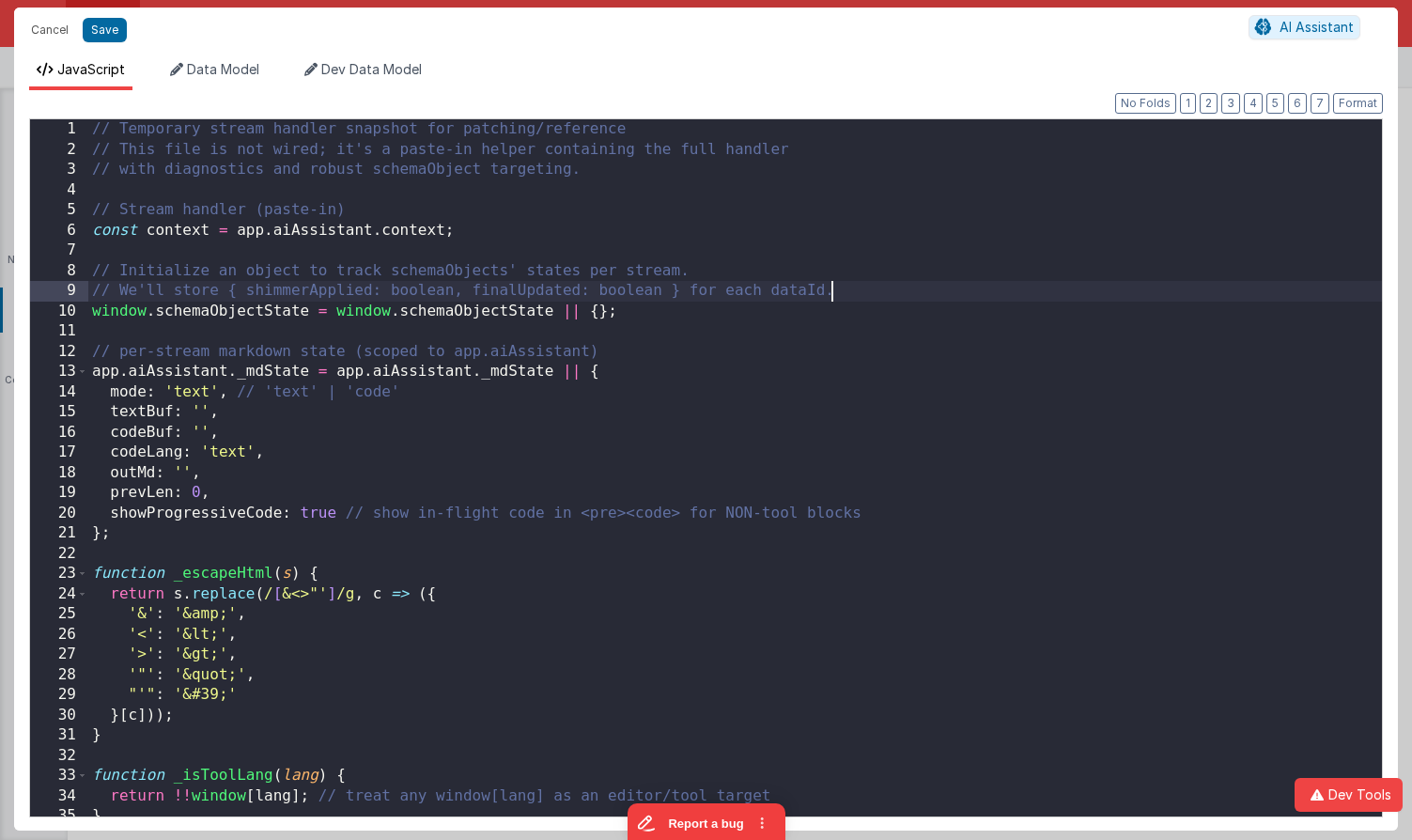
click at [840, 284] on div "// Temporary stream handler snapshot for patching/reference // This file is not…" at bounding box center [735, 488] width 1294 height 738
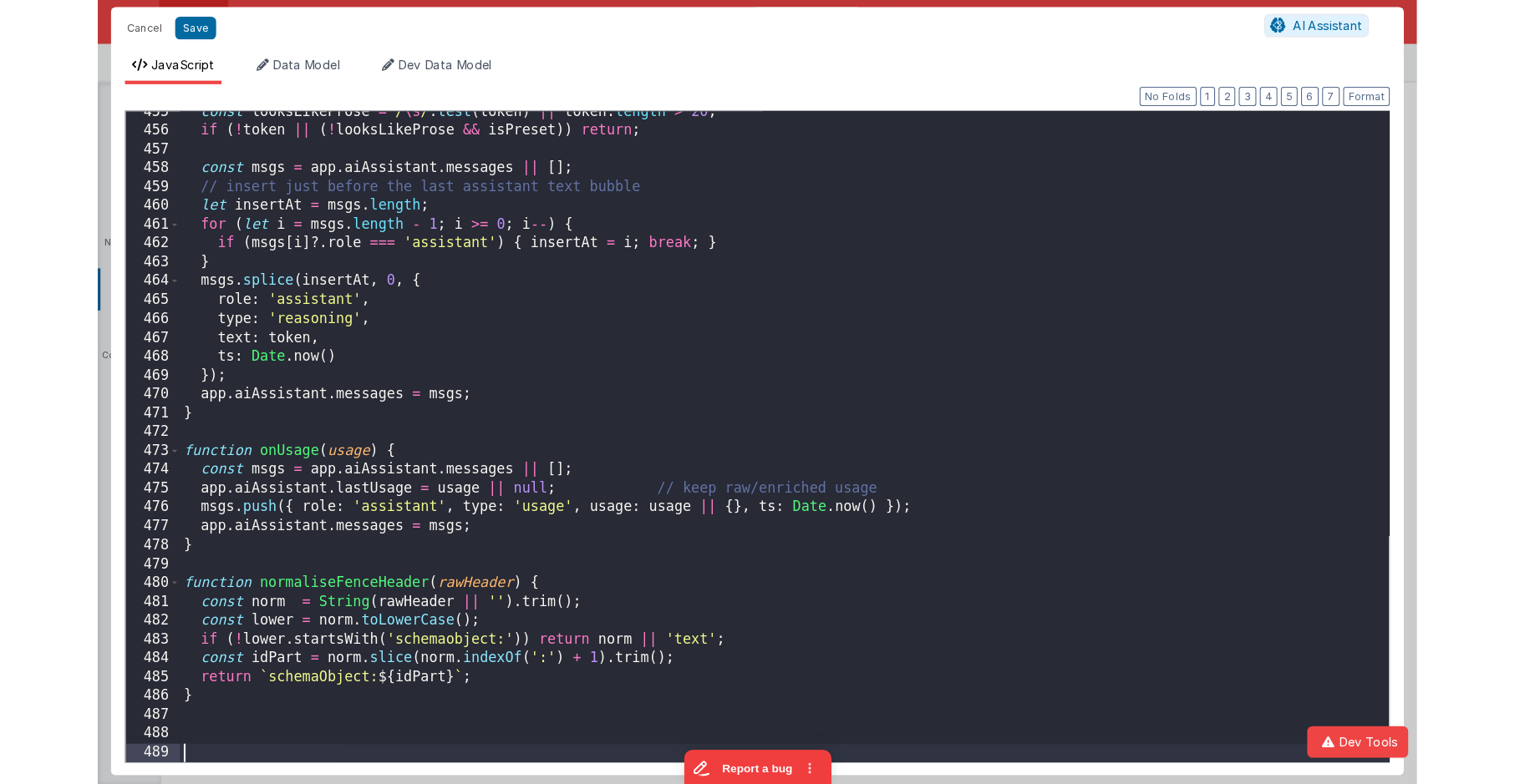
scroll to position [8180, 0]
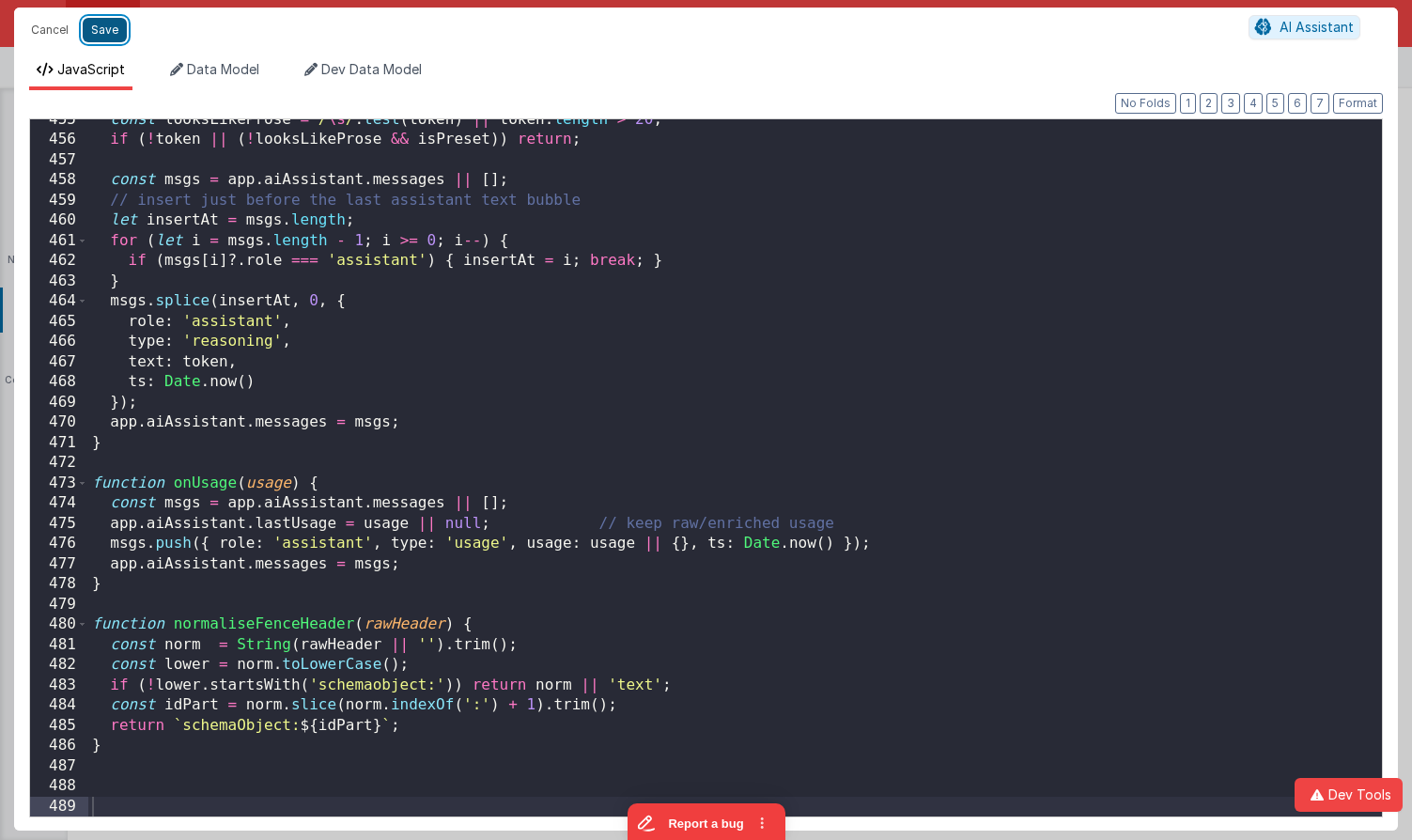
click at [119, 34] on button "Save" at bounding box center [104, 30] width 44 height 25
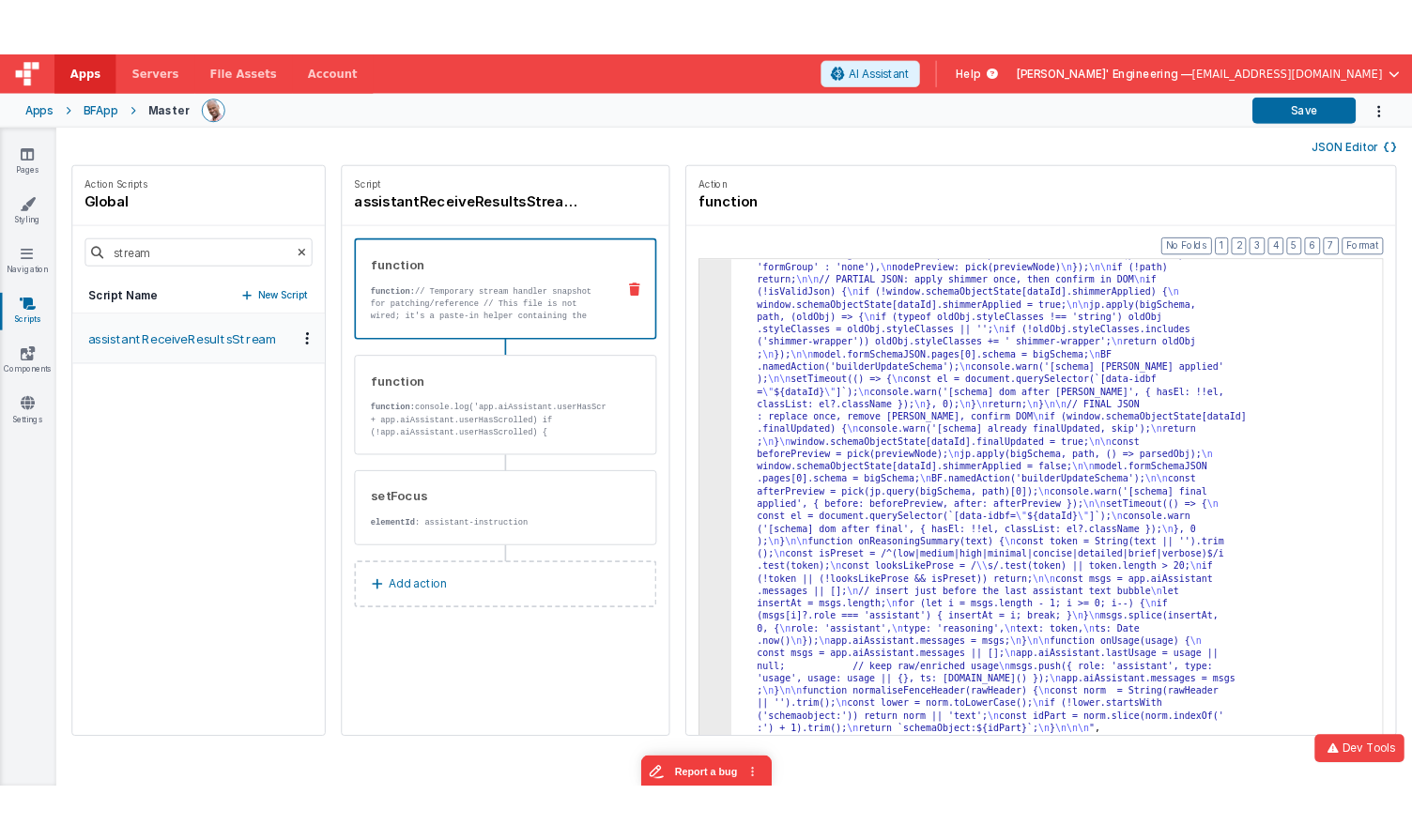
scroll to position [1473, 0]
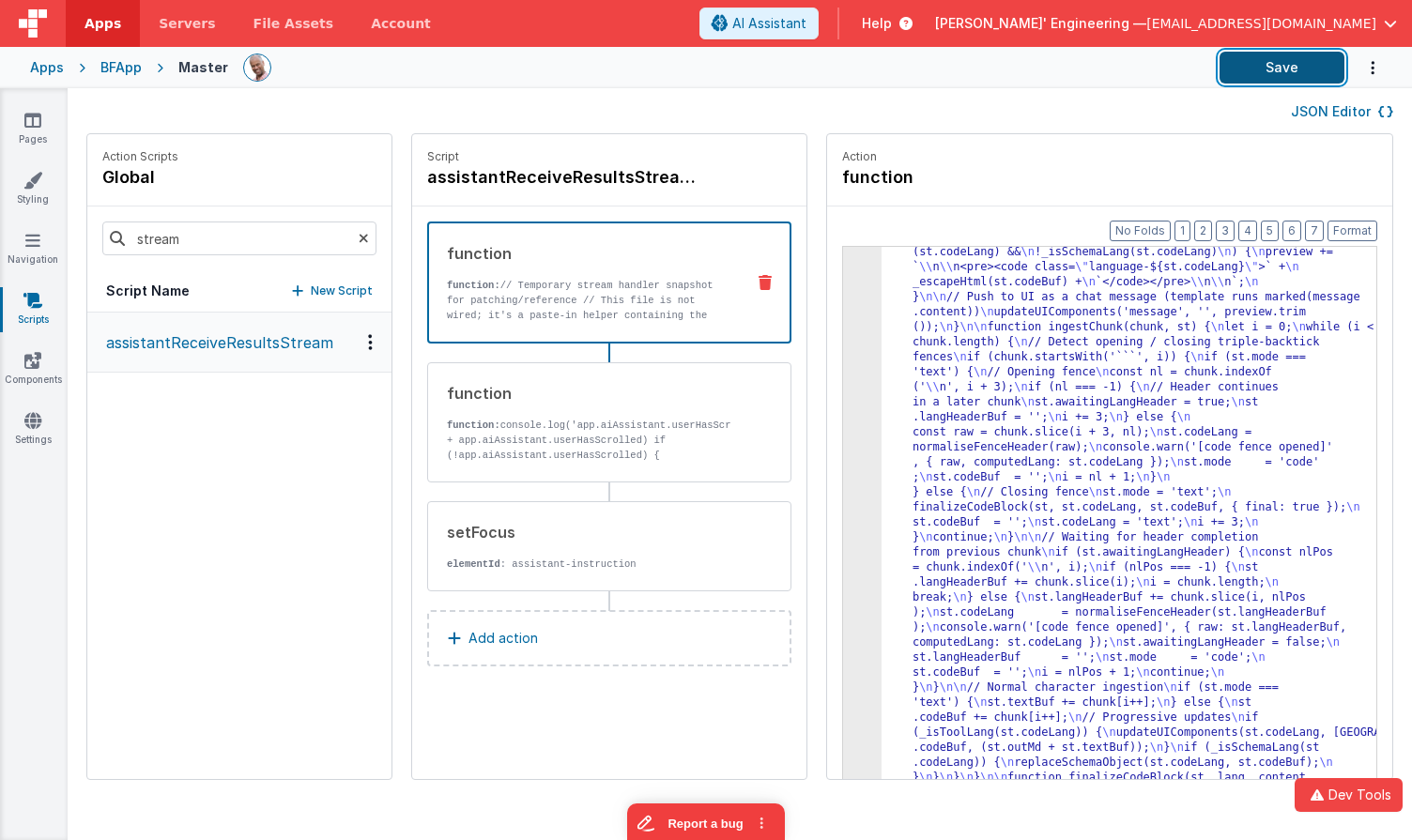
click at [1238, 69] on button "Save" at bounding box center [1282, 67] width 125 height 32
click at [1257, 81] on button "Save" at bounding box center [1282, 67] width 125 height 32
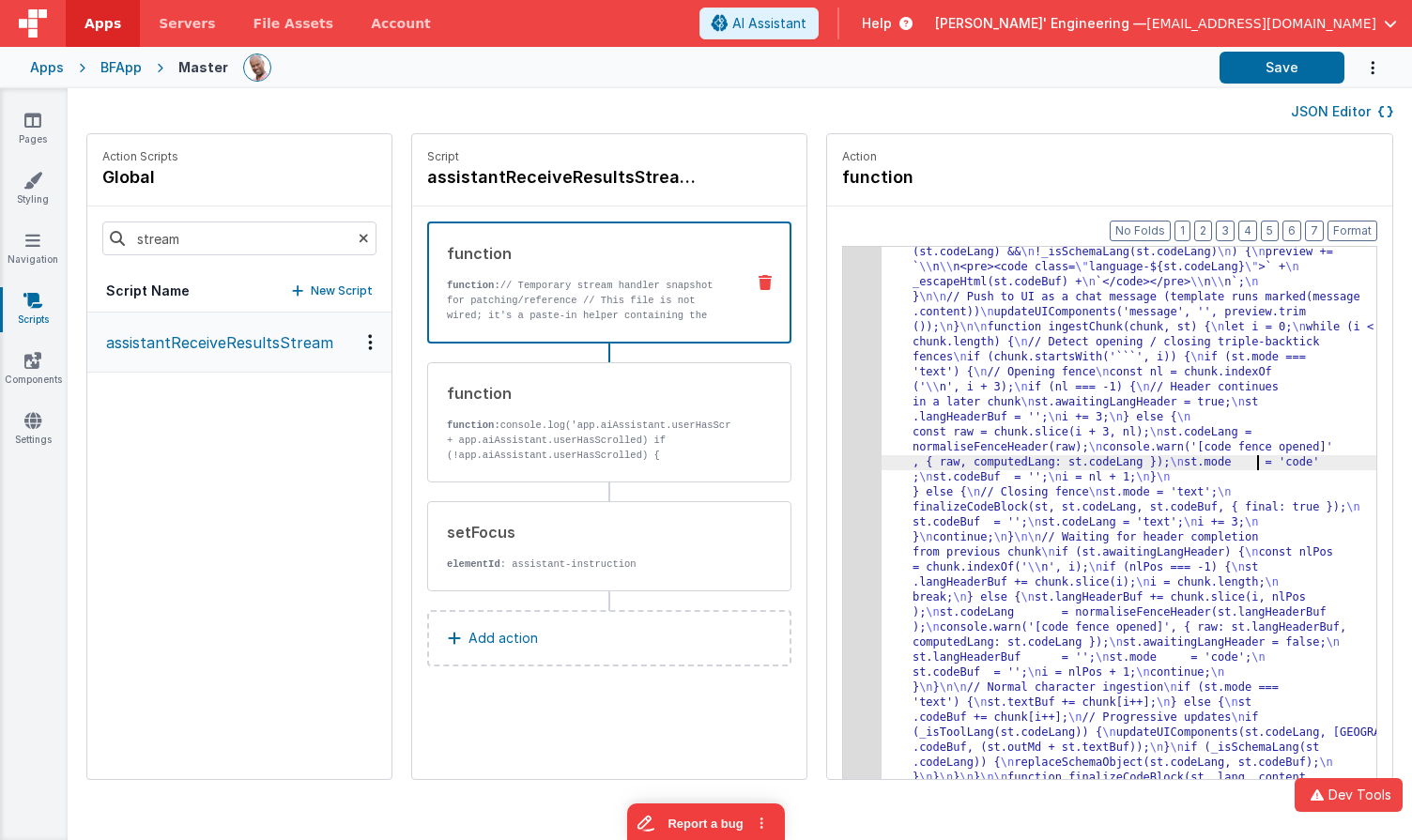
drag, startPoint x: 1228, startPoint y: 468, endPoint x: 1085, endPoint y: 452, distance: 143.9
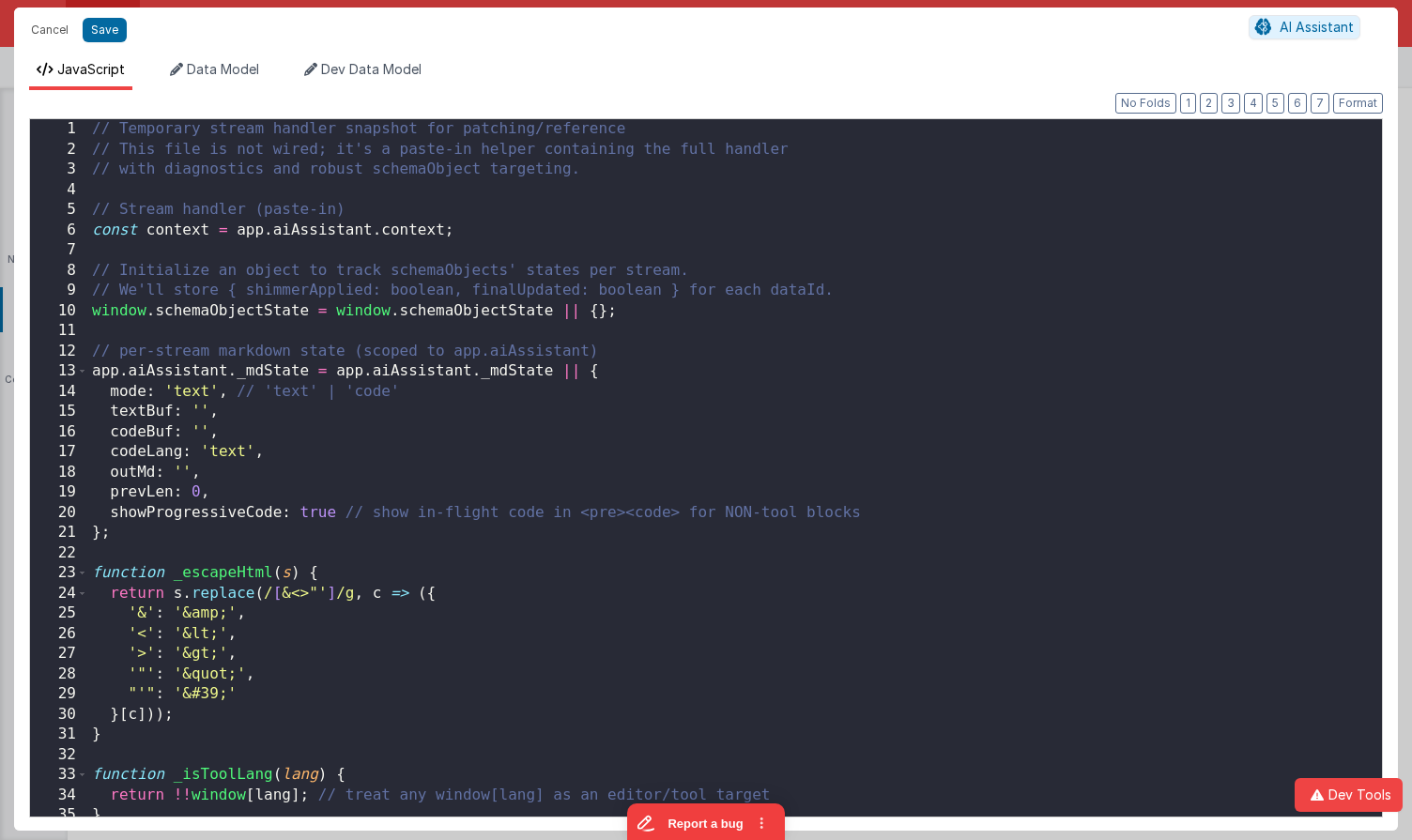
click at [773, 308] on div "// Temporary stream handler snapshot for patching/reference // This file is not…" at bounding box center [735, 488] width 1294 height 738
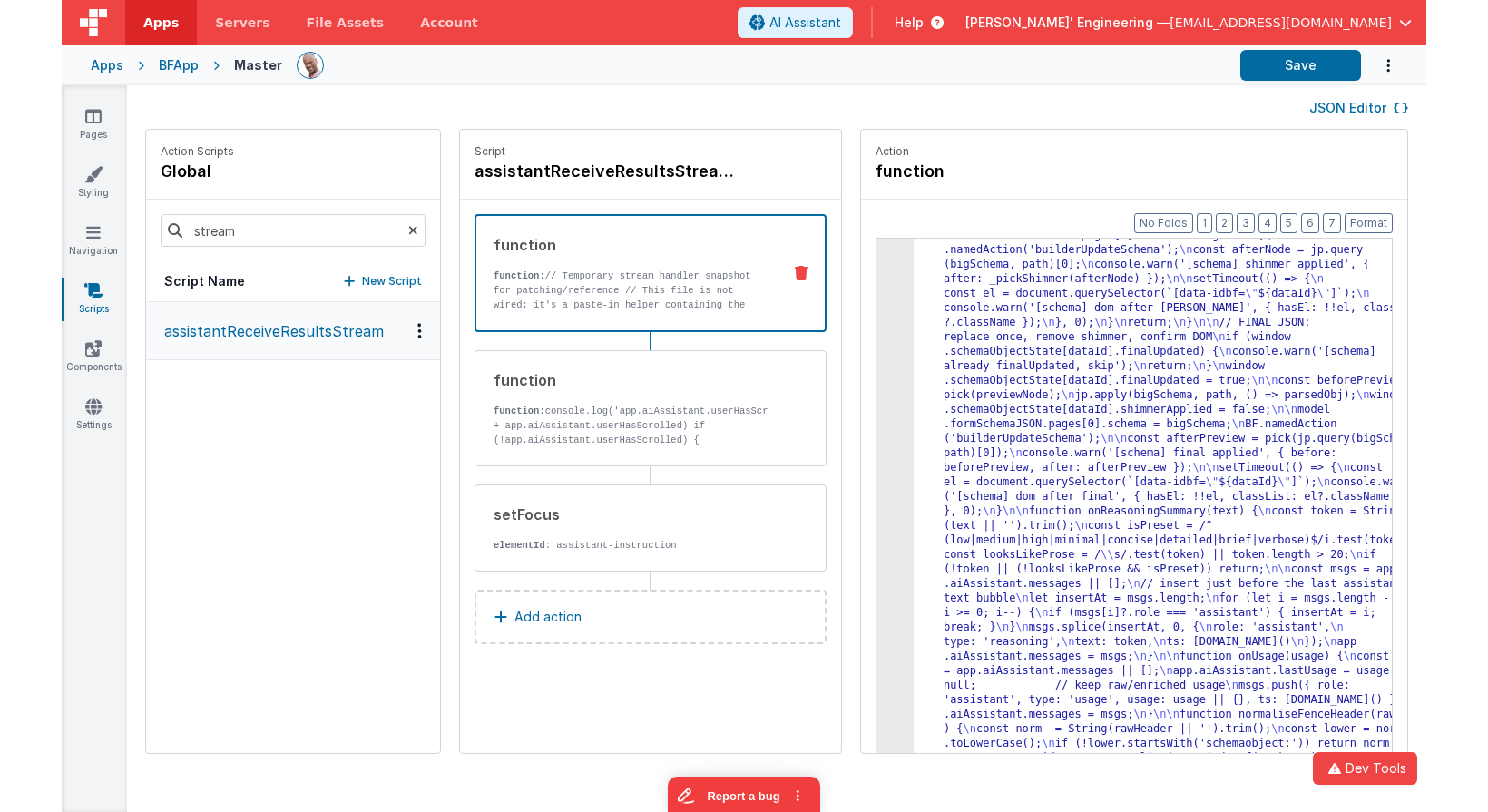
scroll to position [2347, 0]
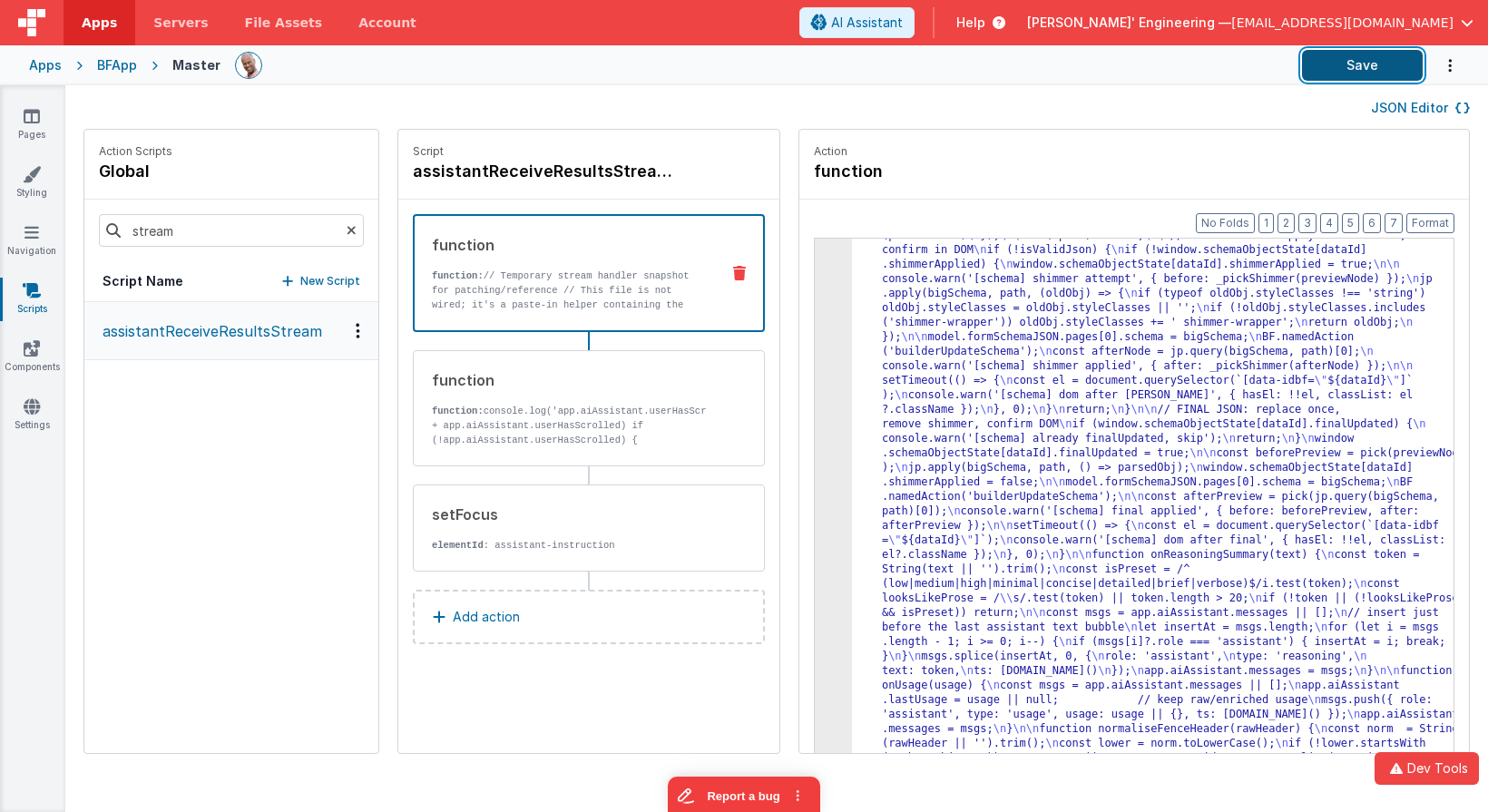
click at [1340, 58] on button "Save" at bounding box center [1362, 65] width 121 height 31
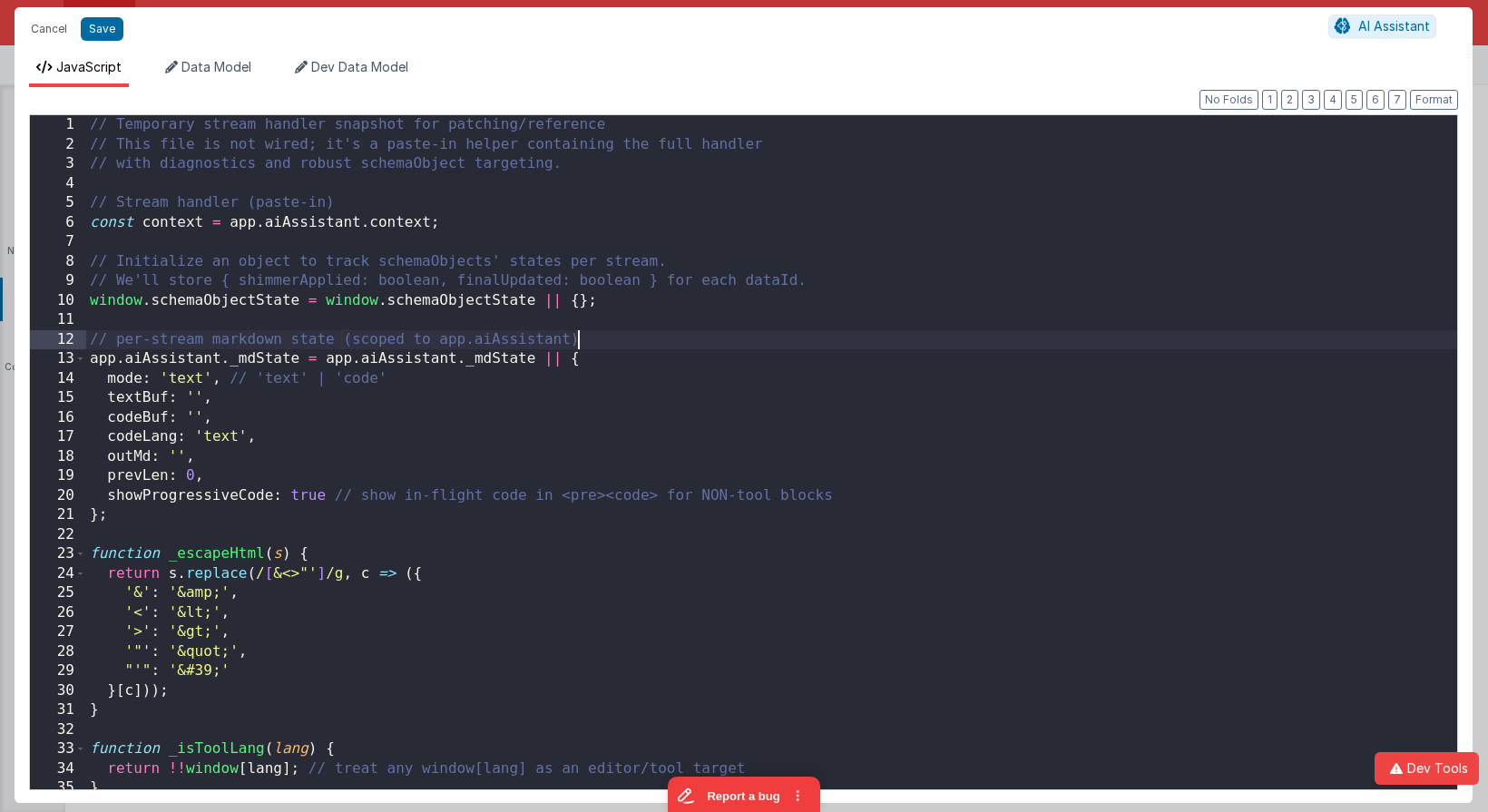
click at [809, 348] on div "// Temporary stream handler snapshot for patching/reference // This file is not…" at bounding box center [772, 472] width 1371 height 713
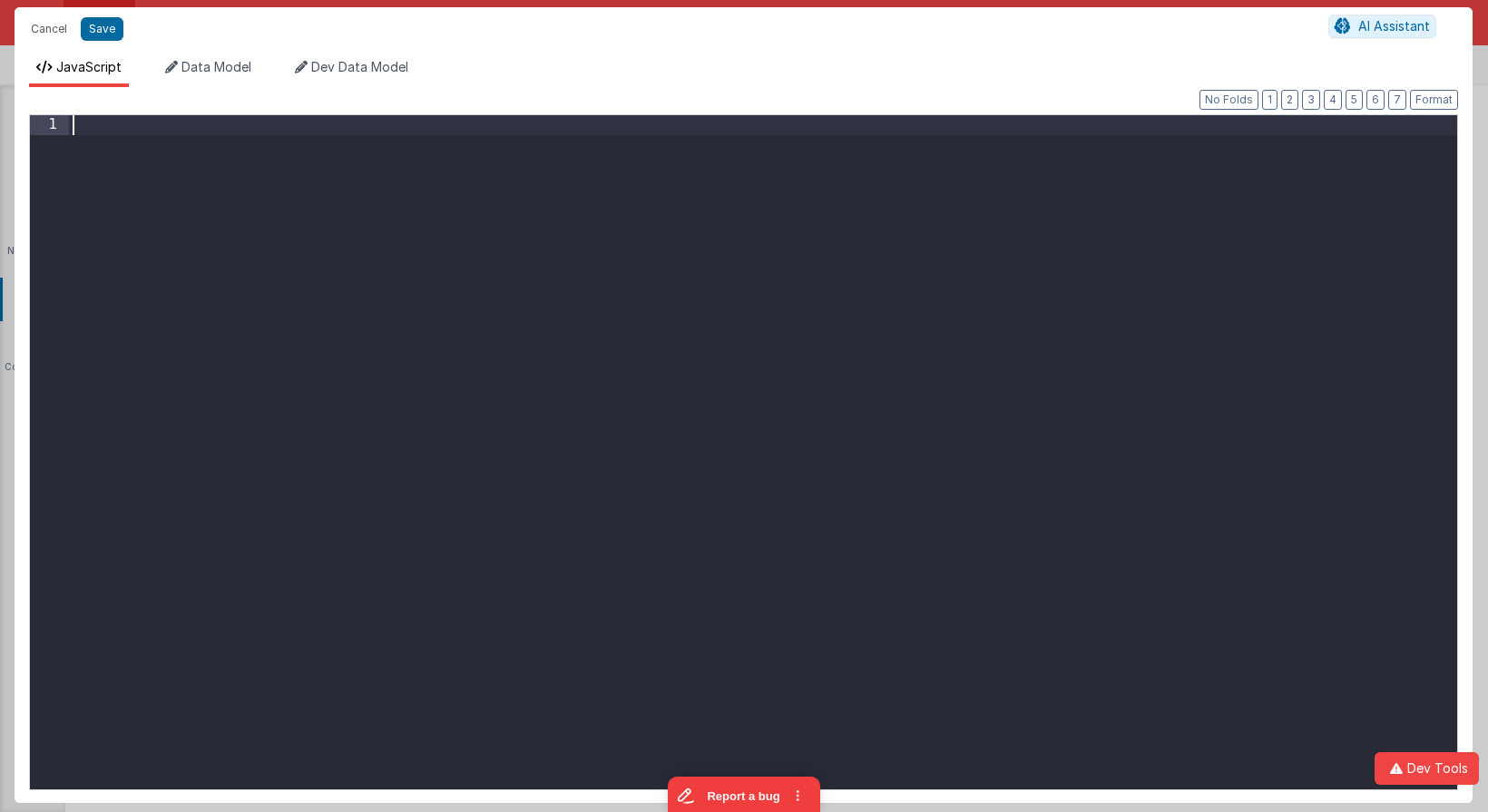
scroll to position [9174, 0]
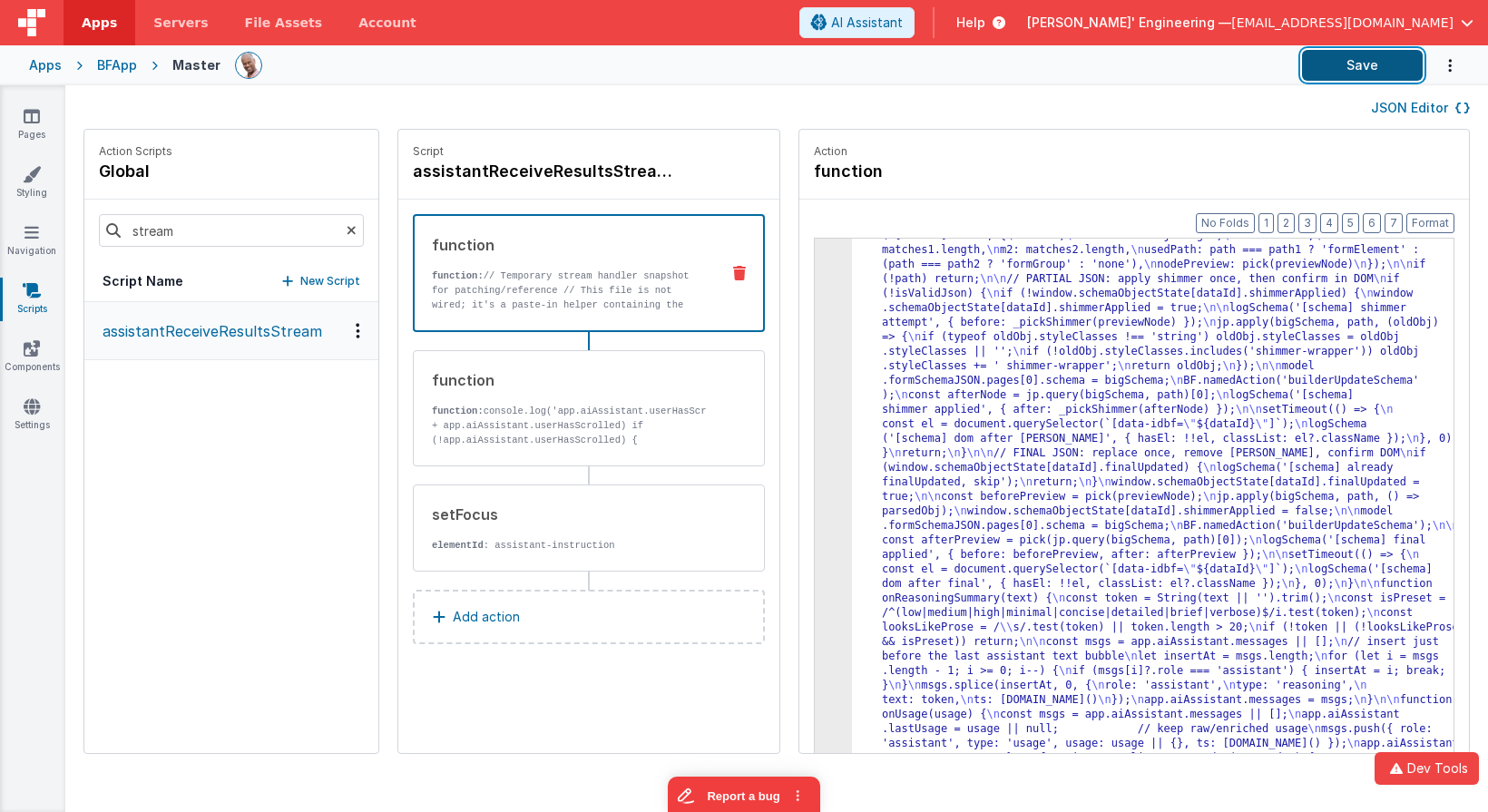
click at [1358, 69] on button "Save" at bounding box center [1362, 65] width 121 height 31
click at [1363, 53] on button "Save" at bounding box center [1362, 65] width 121 height 31
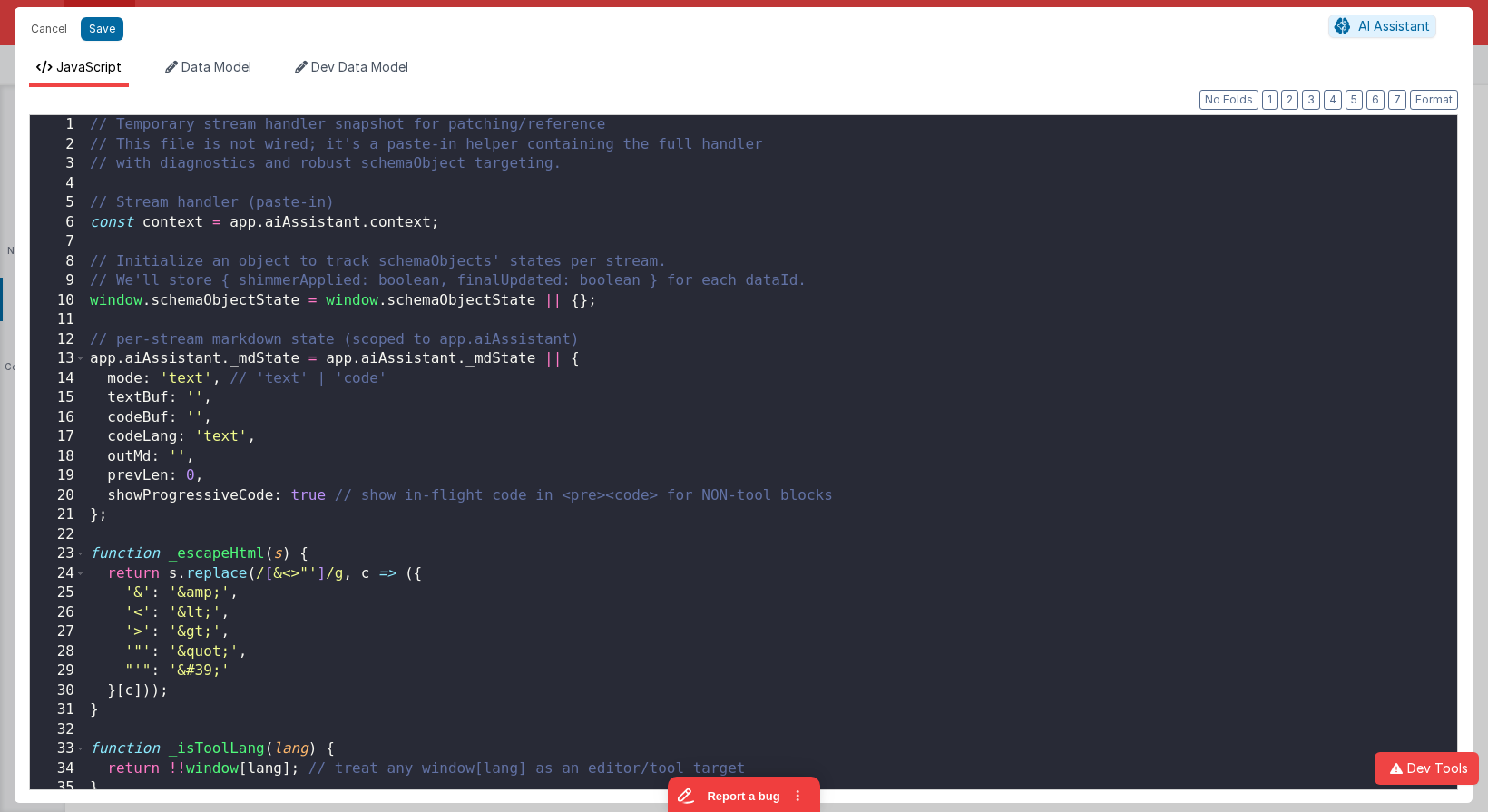
scroll to position [2361, 0]
click at [809, 310] on div "// Temporary stream handler snapshot for patching/reference // This file is not…" at bounding box center [772, 472] width 1371 height 713
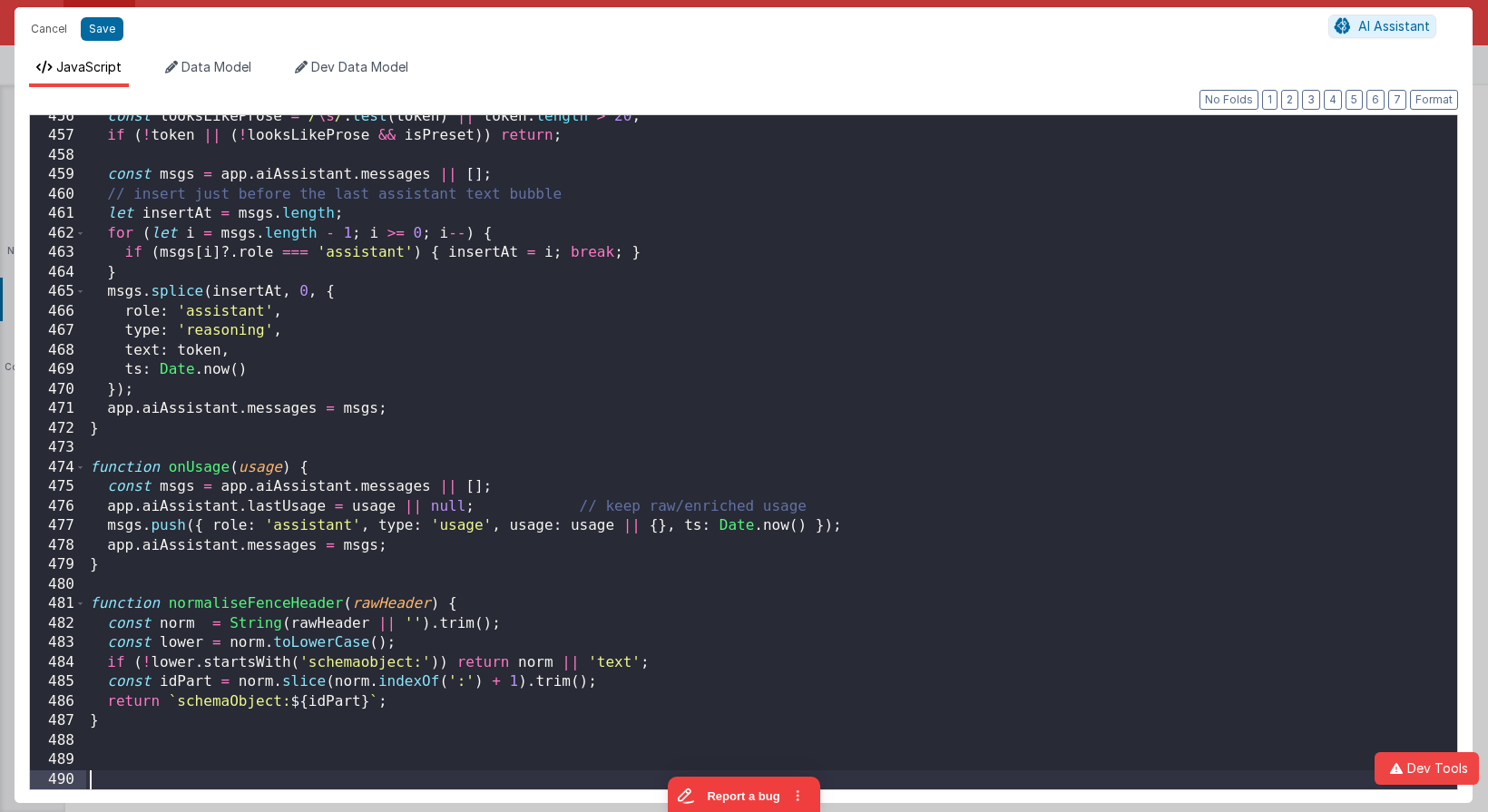
scroll to position [8900, 0]
click at [96, 31] on button "Save" at bounding box center [102, 29] width 42 height 24
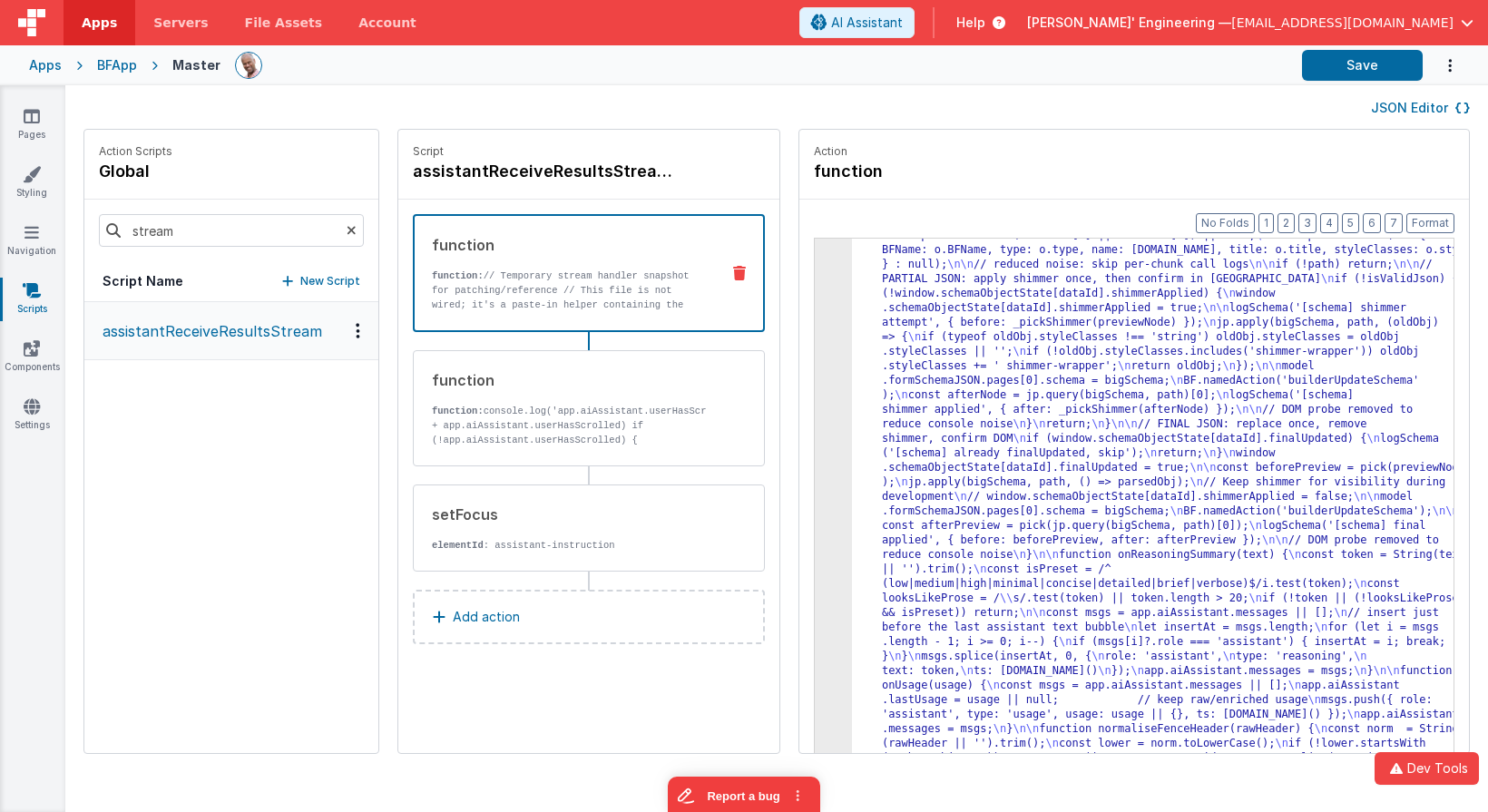
scroll to position [2303, 0]
click at [1351, 66] on button "Save" at bounding box center [1362, 65] width 121 height 31
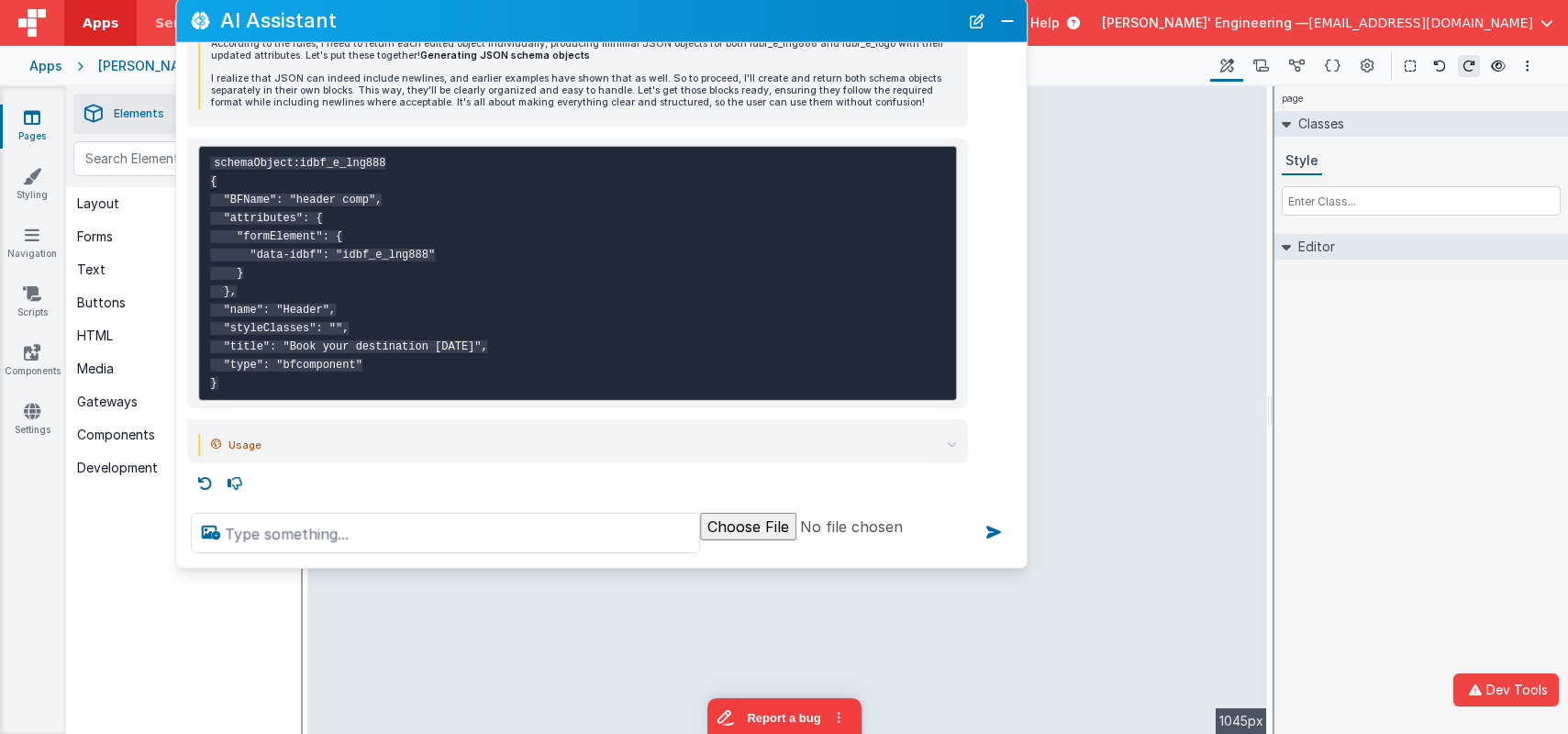
scroll to position [272, 0]
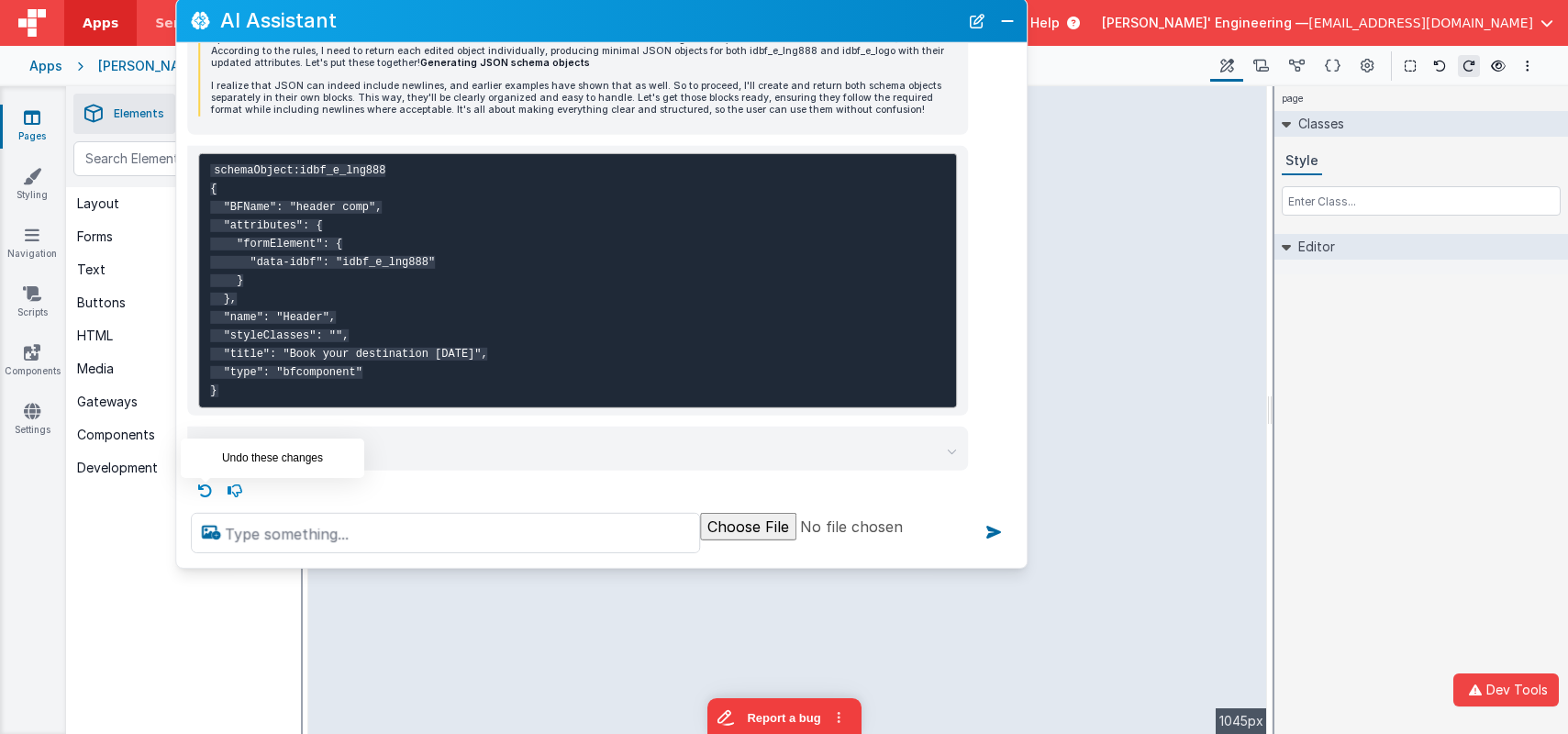
click at [206, 495] on icon at bounding box center [206, 490] width 29 height 29
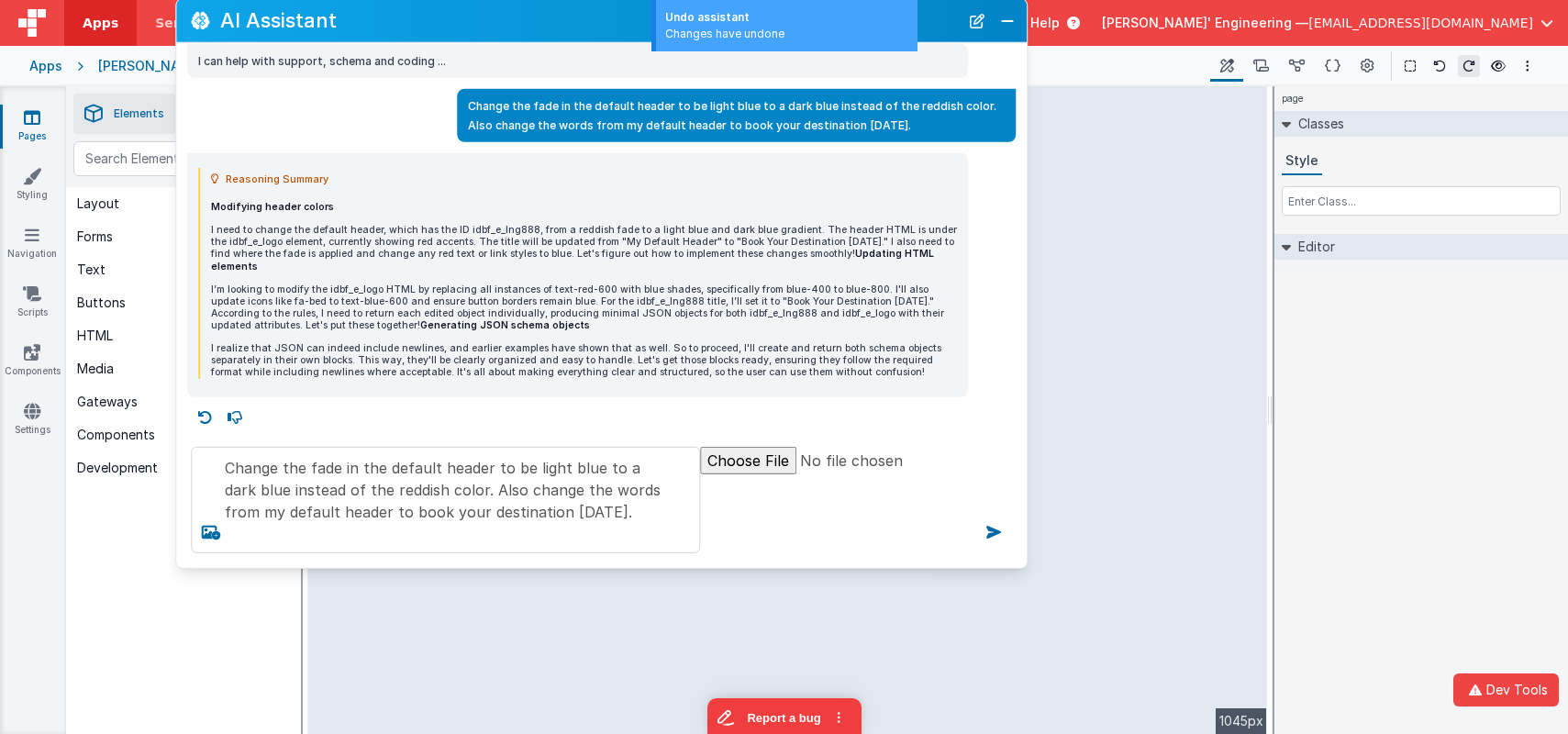
scroll to position [0, 0]
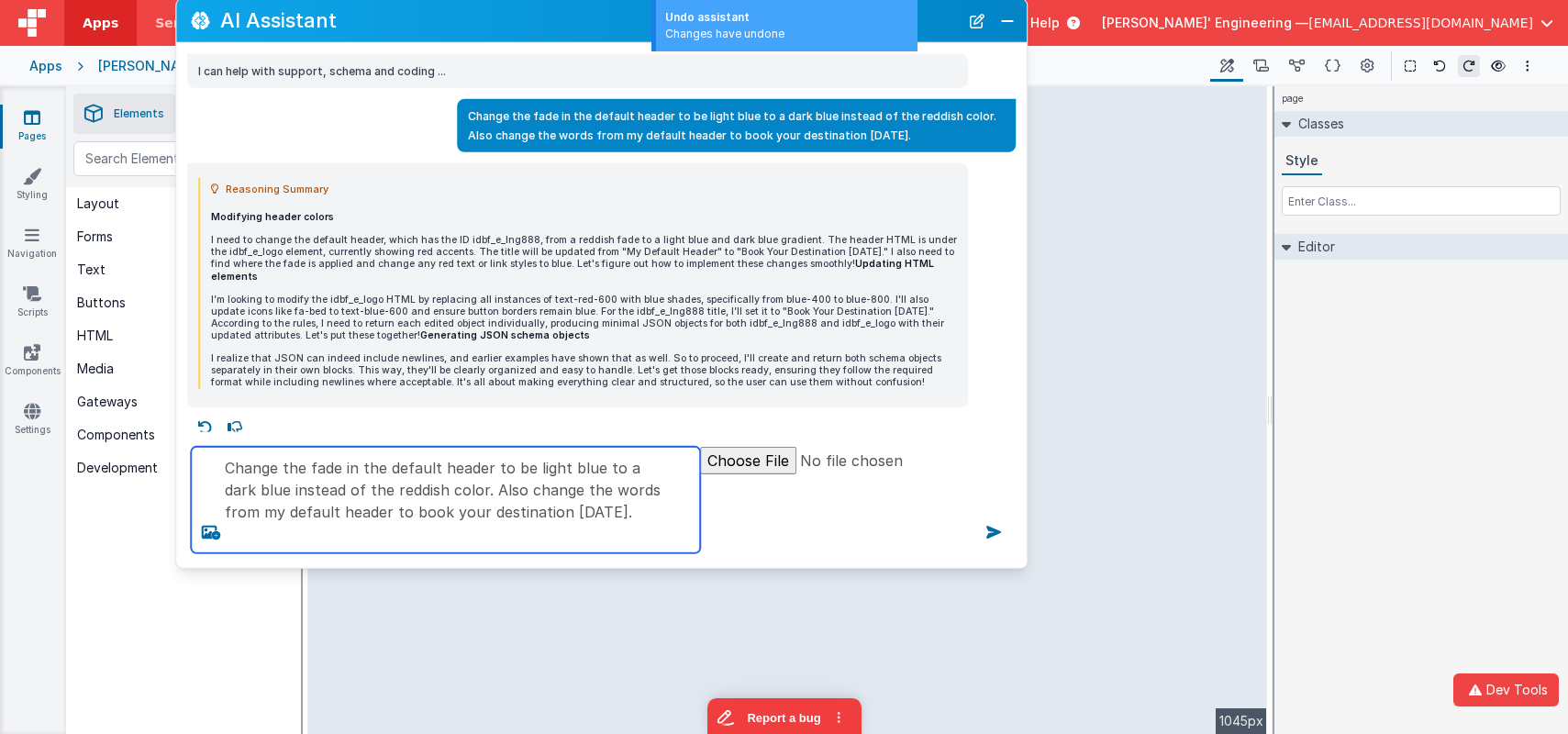
click at [613, 520] on textarea "Change the fade in the default header to be light blue to a dark blue instead o…" at bounding box center [445, 500] width 509 height 107
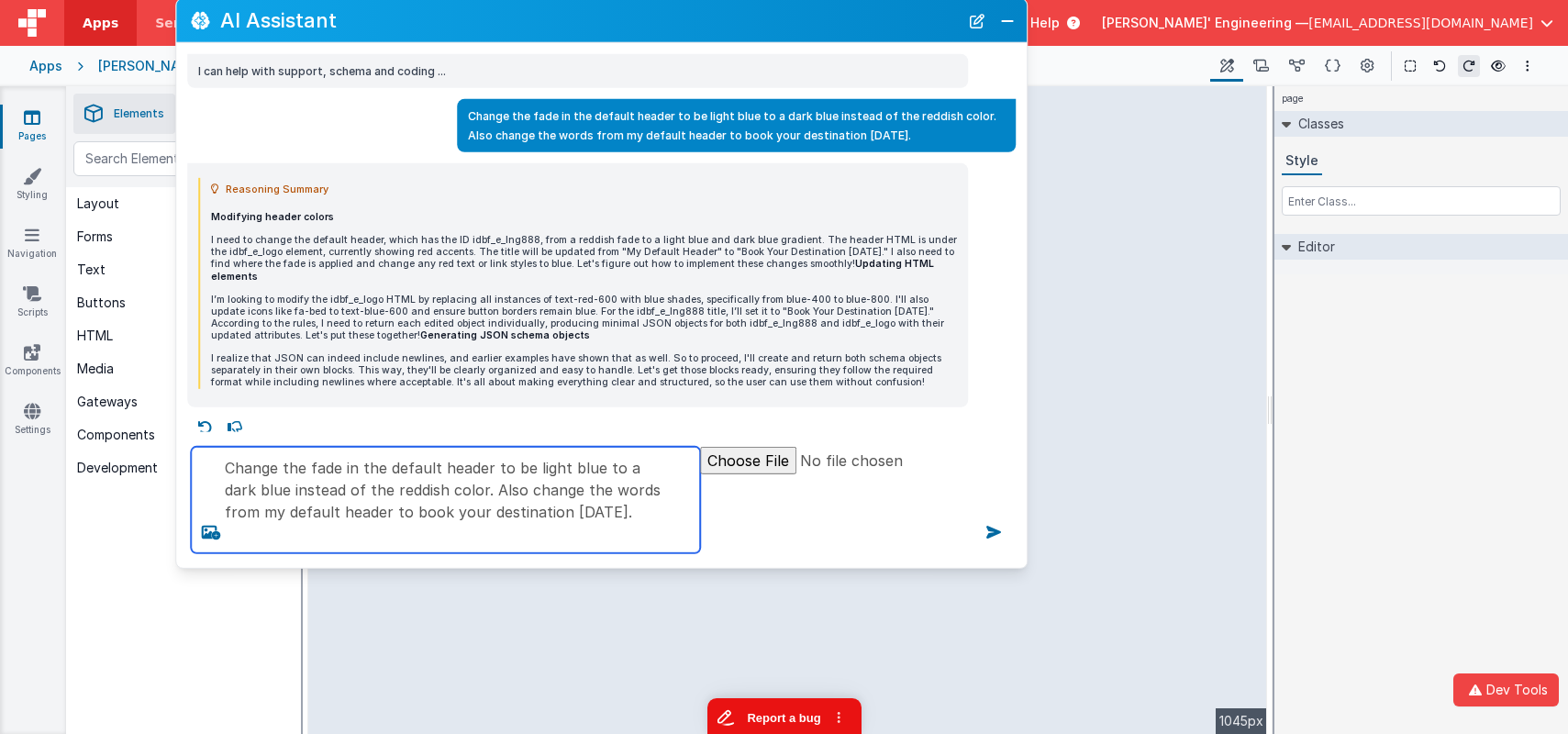
type textarea "Change the fade in the default header to be light blue to a dark blue instead o…"
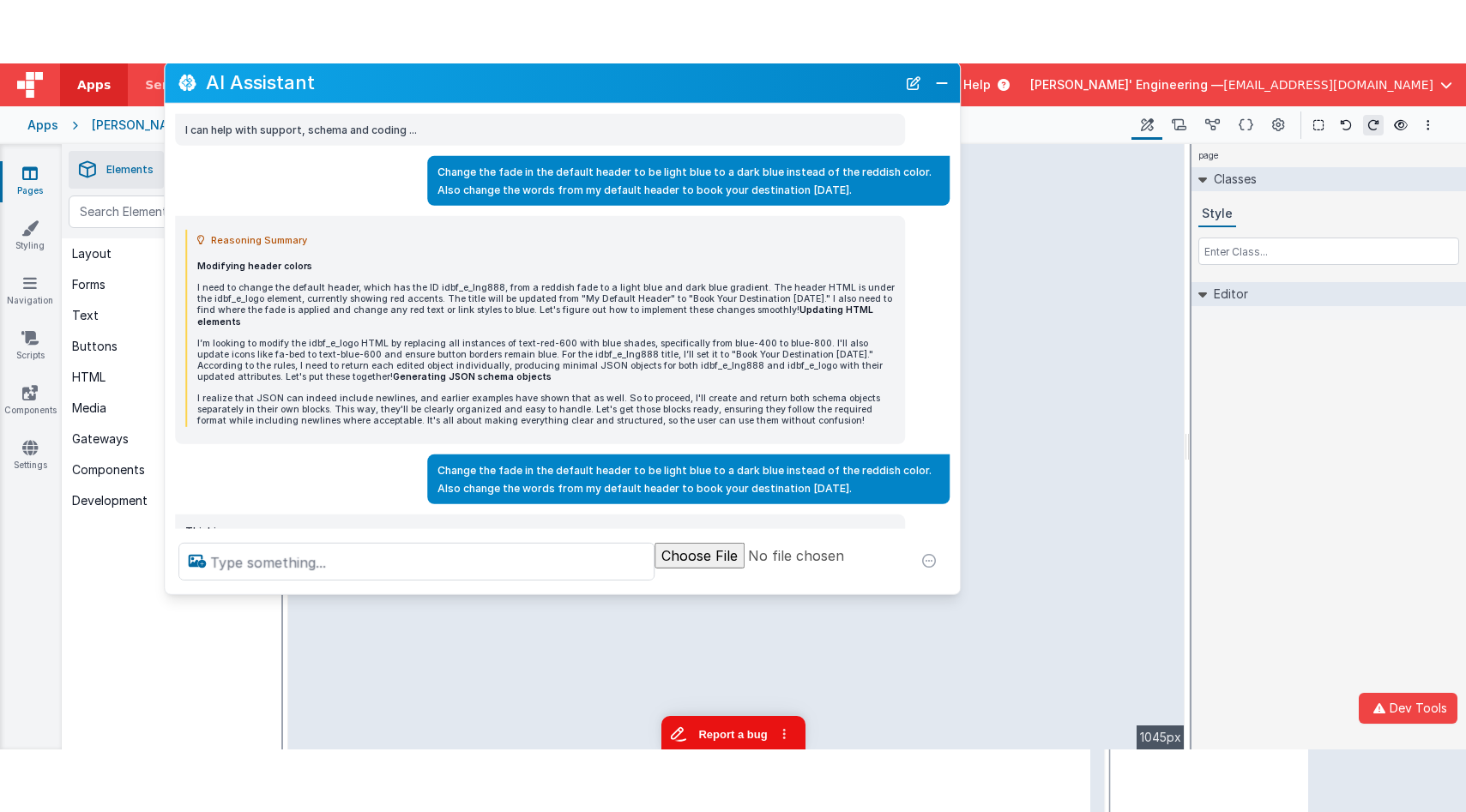
scroll to position [11, 0]
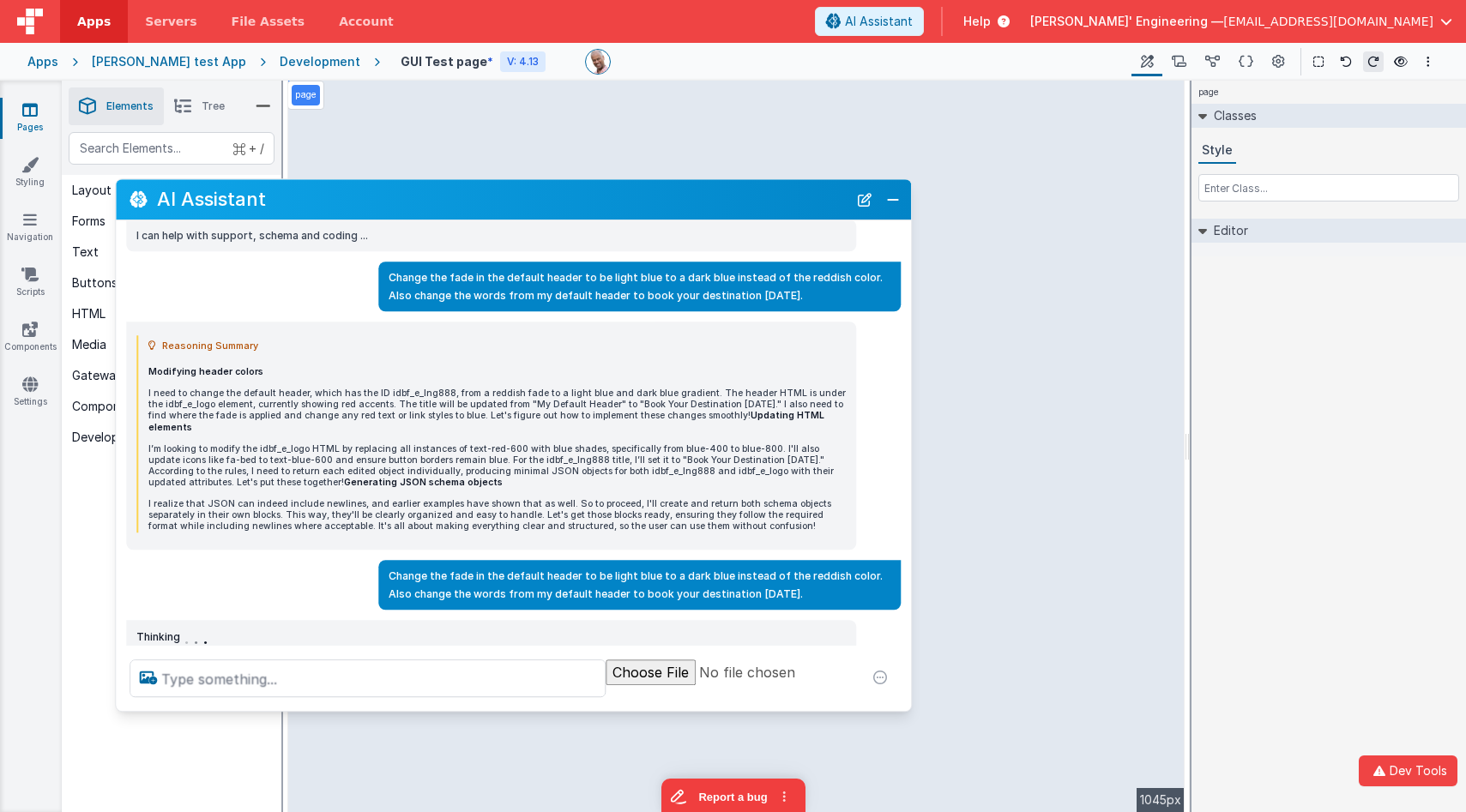
drag, startPoint x: 785, startPoint y: 140, endPoint x: 735, endPoint y: 195, distance: 74.3
click at [736, 195] on h2 "AI Assistant" at bounding box center [502, 199] width 691 height 21
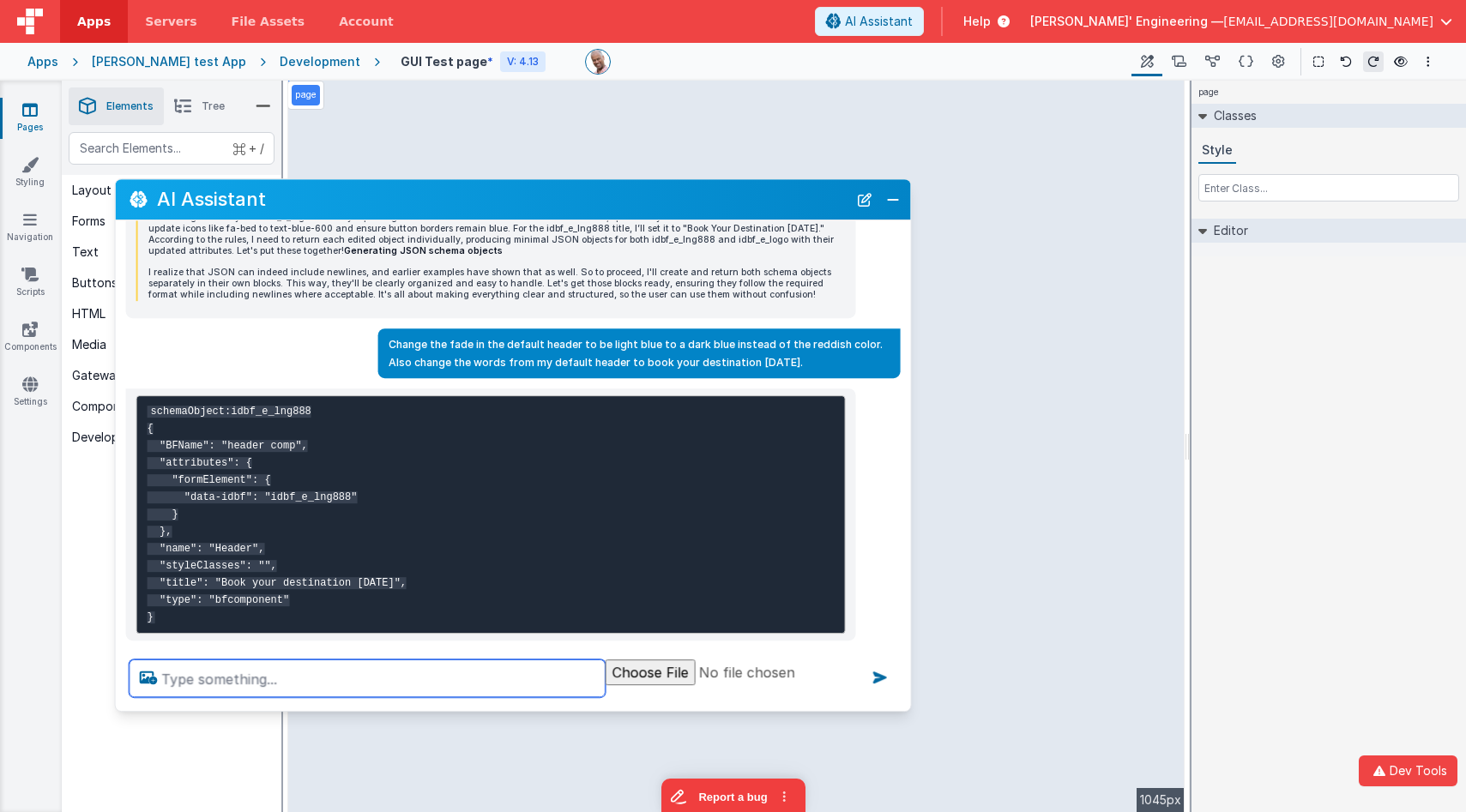
scroll to position [326, 0]
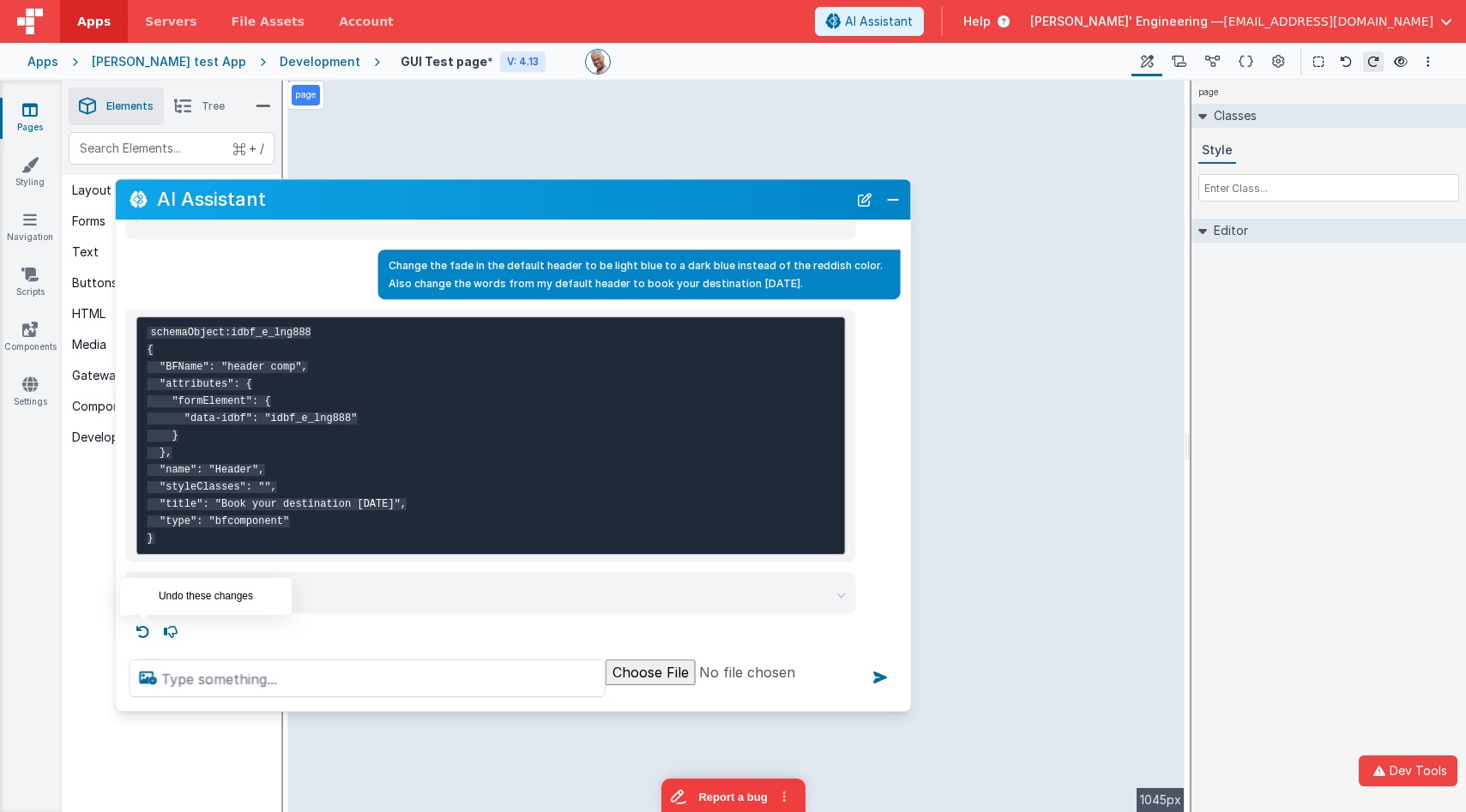
click at [143, 629] on icon at bounding box center [143, 632] width 27 height 27
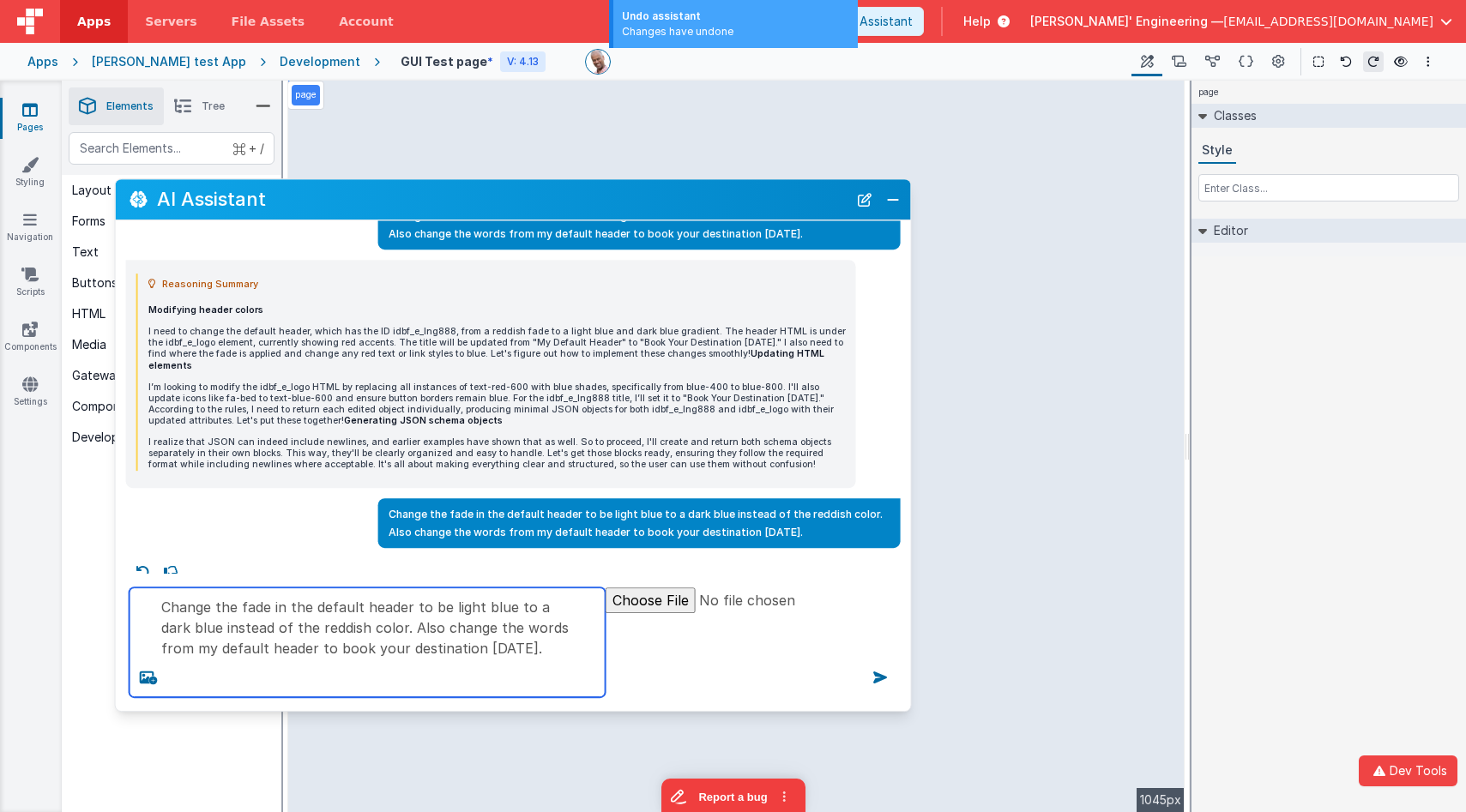
click at [392, 682] on textarea "Change the fade in the default header to be light blue to a dark blue instead o…" at bounding box center [367, 642] width 476 height 110
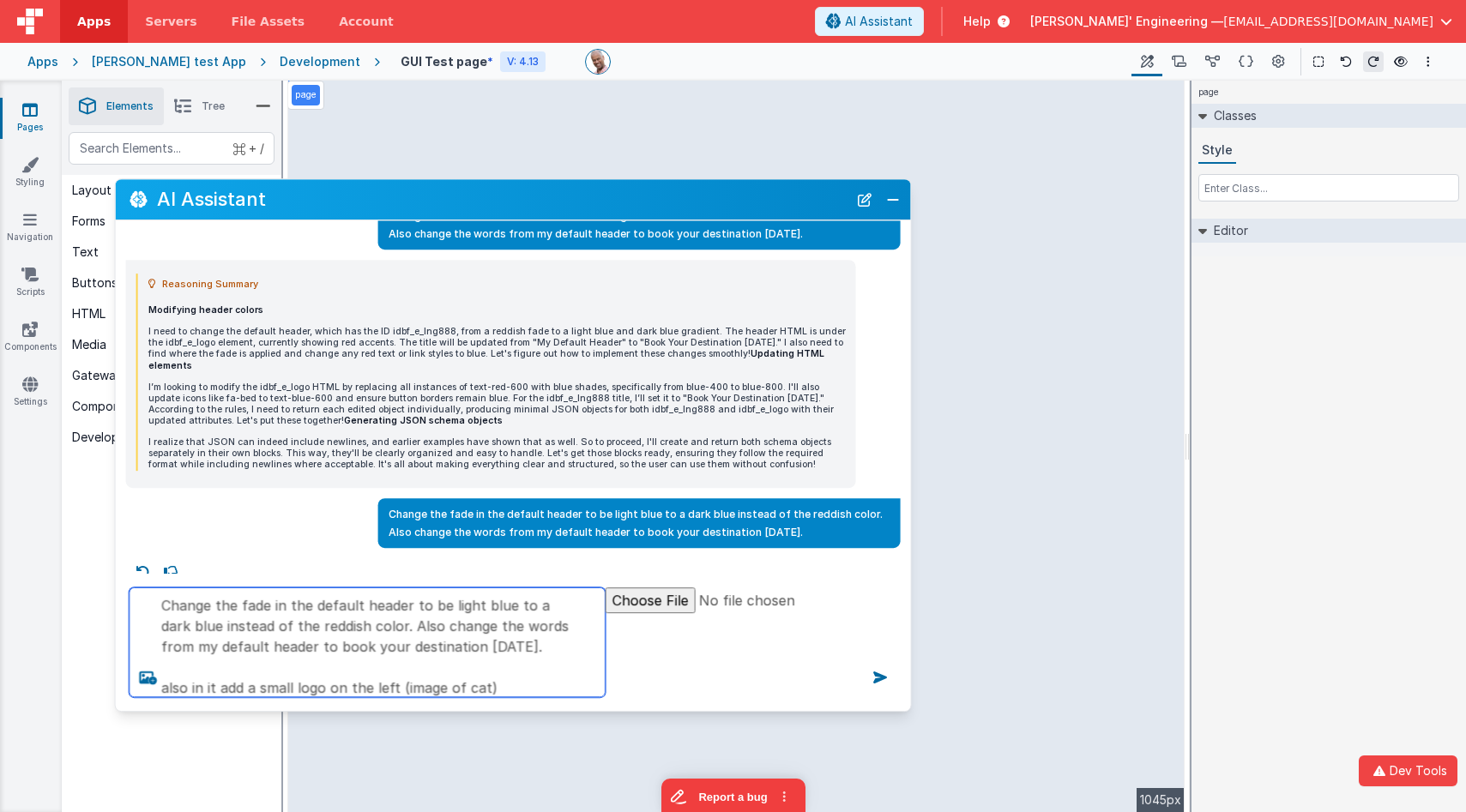
type textarea "Change the fade in the default header to be light blue to a dark blue instead o…"
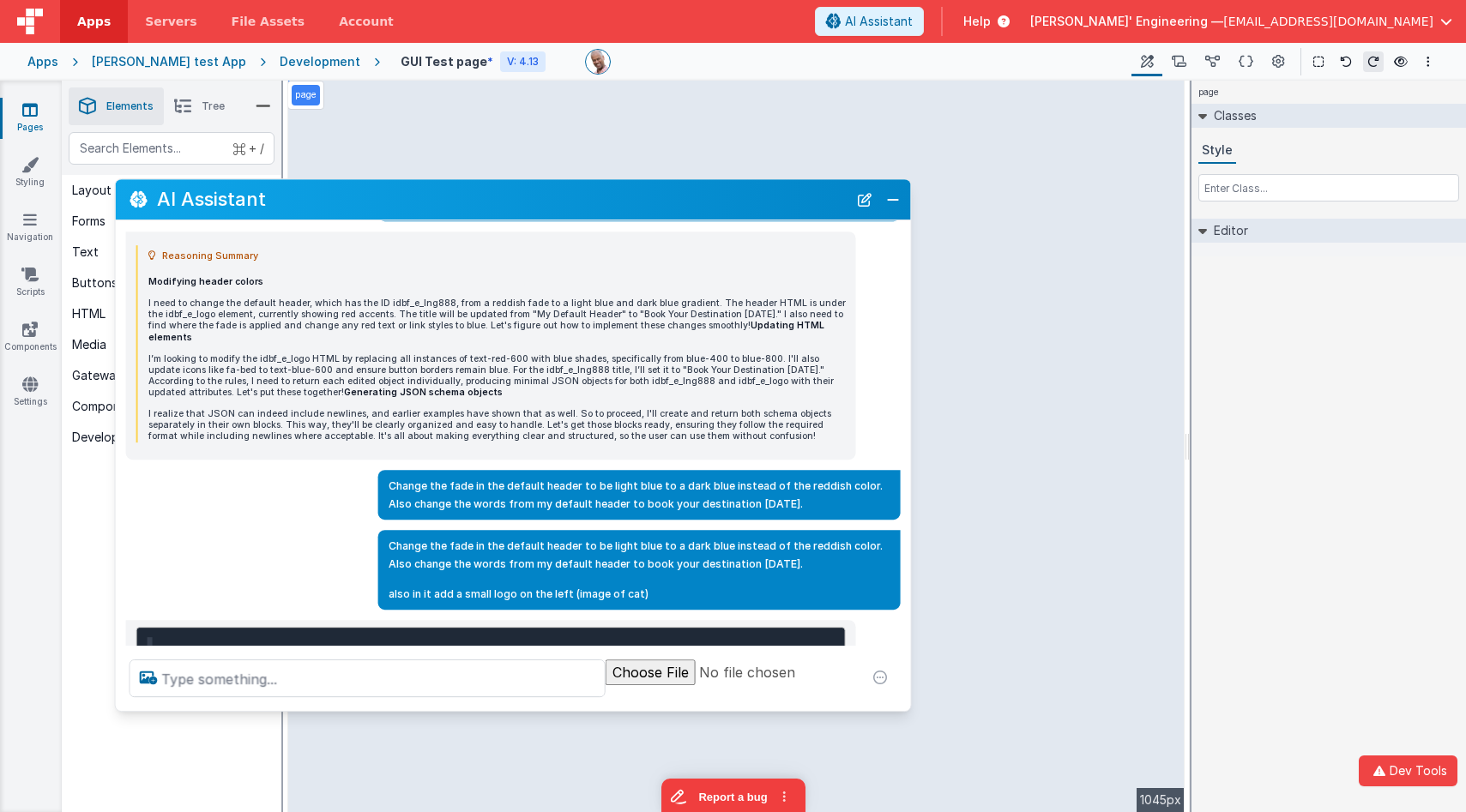
scroll to position [110, 0]
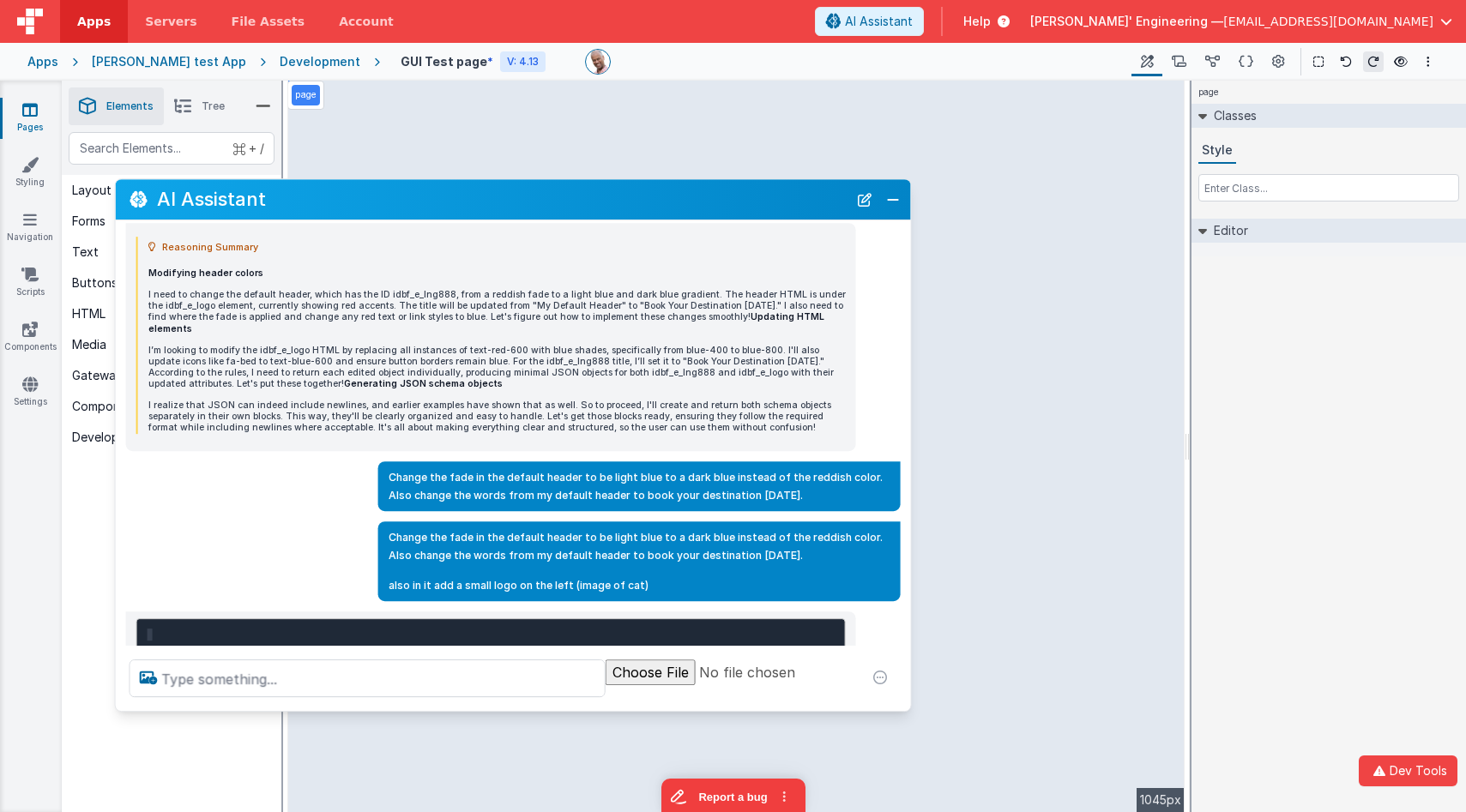
click at [501, 189] on h2 "AI Assistant" at bounding box center [502, 199] width 691 height 21
click at [478, 267] on p "Modifying header colors" at bounding box center [497, 273] width 697 height 11
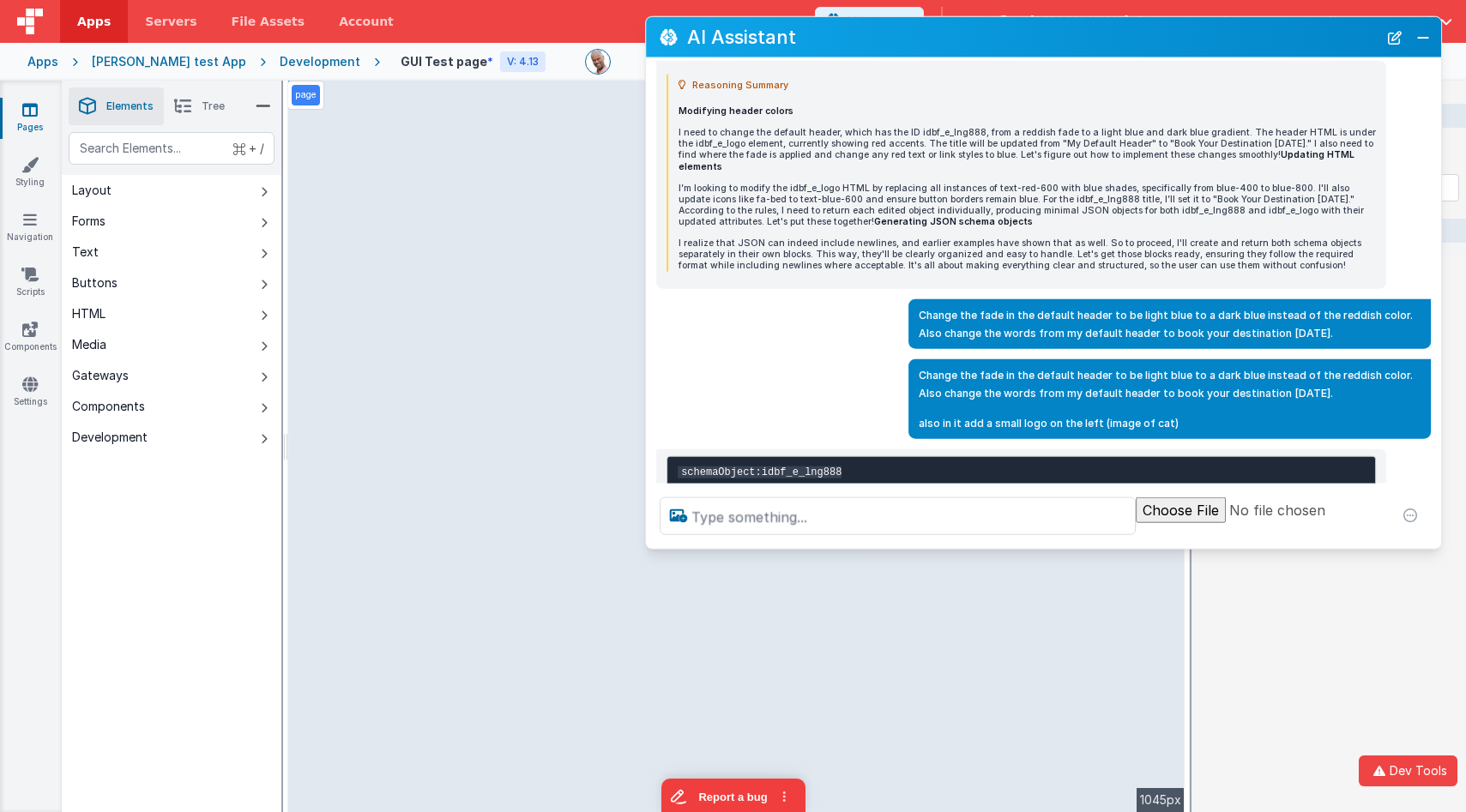
click at [937, 271] on p "I realize that JSON can indeed include newlines, and earlier examples have show…" at bounding box center [1026, 254] width 697 height 34
click at [687, 47] on h2 "AI Assistant" at bounding box center [1033, 36] width 691 height 21
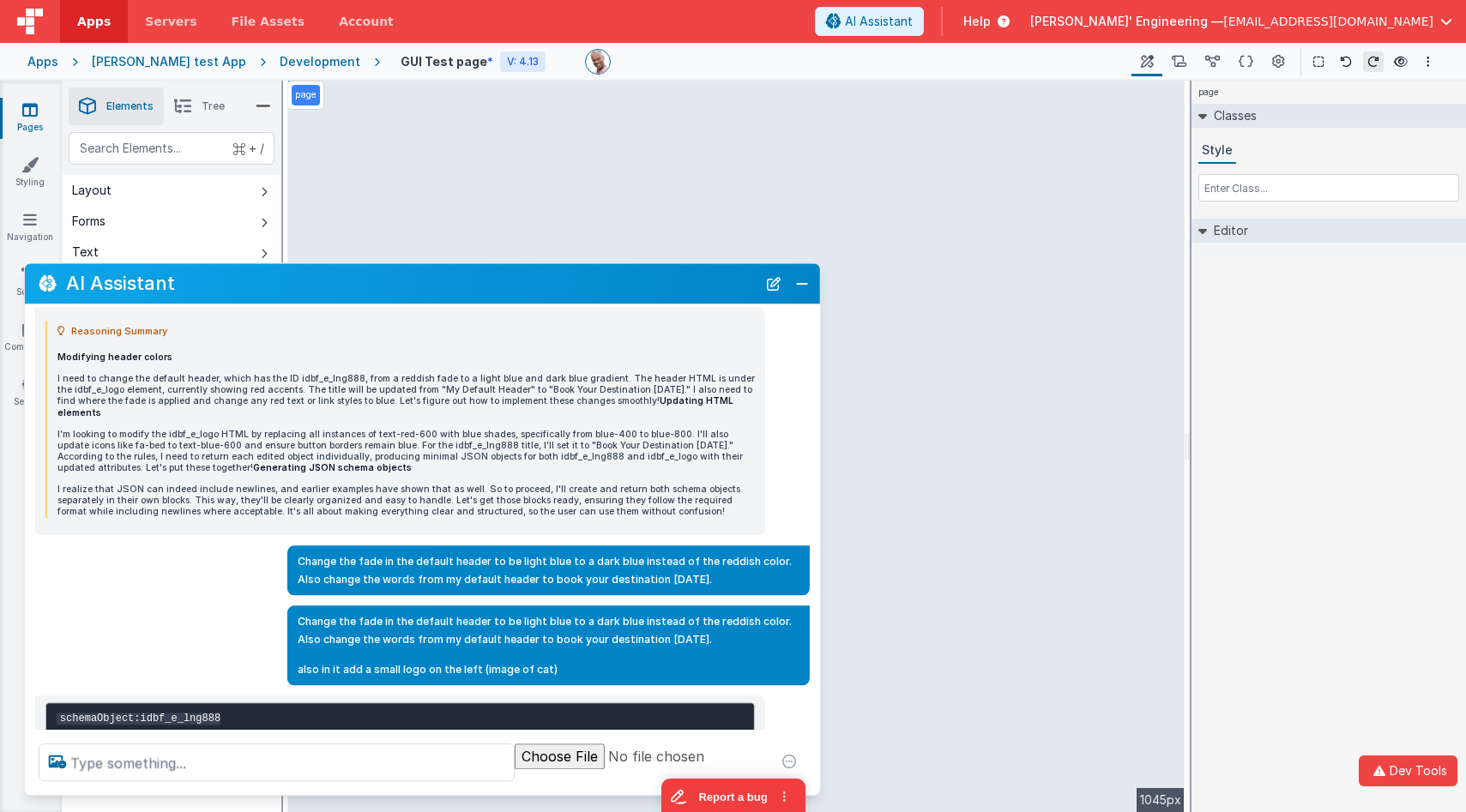
click at [243, 274] on h2 "AI Assistant" at bounding box center [412, 284] width 691 height 21
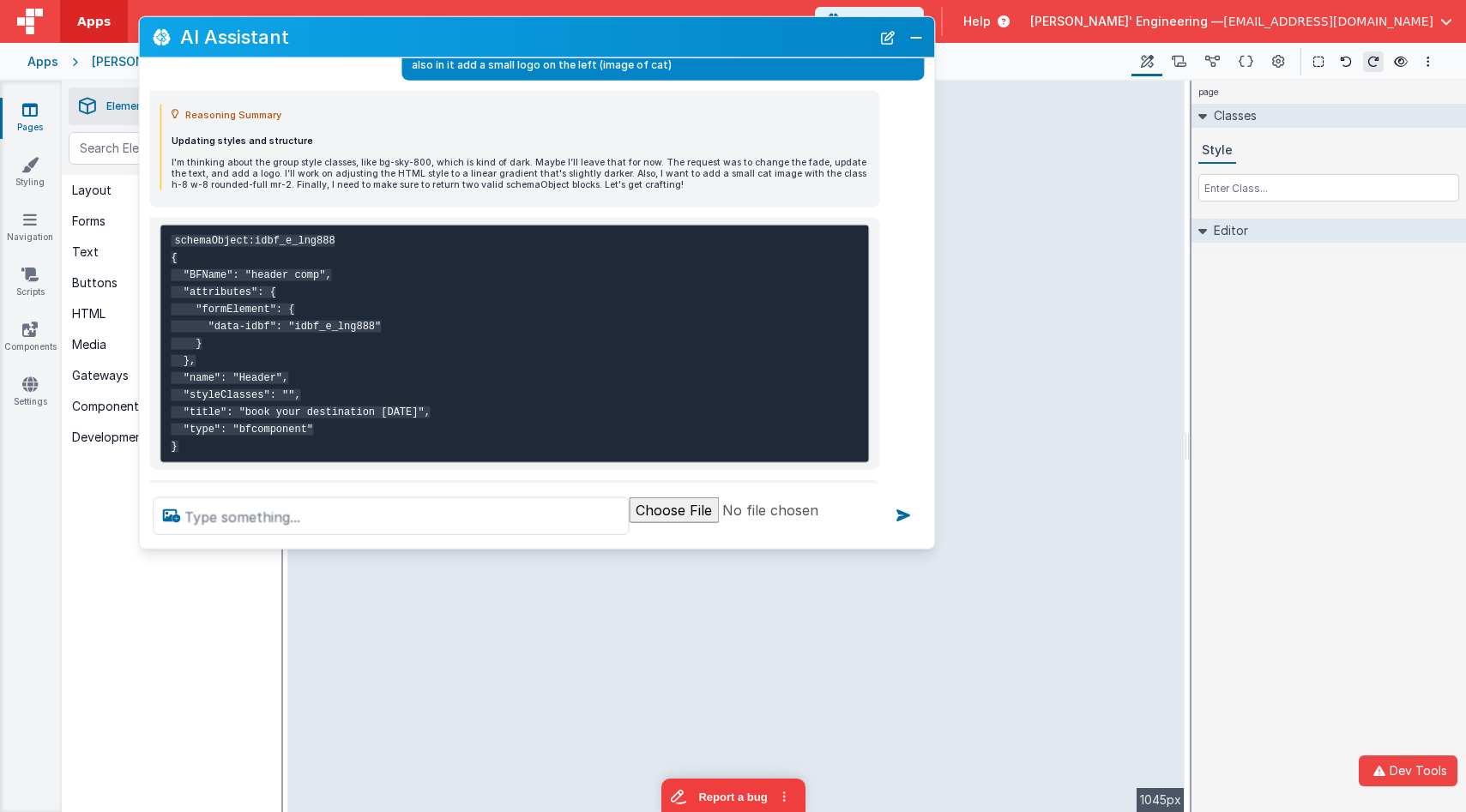
scroll to position [545, 0]
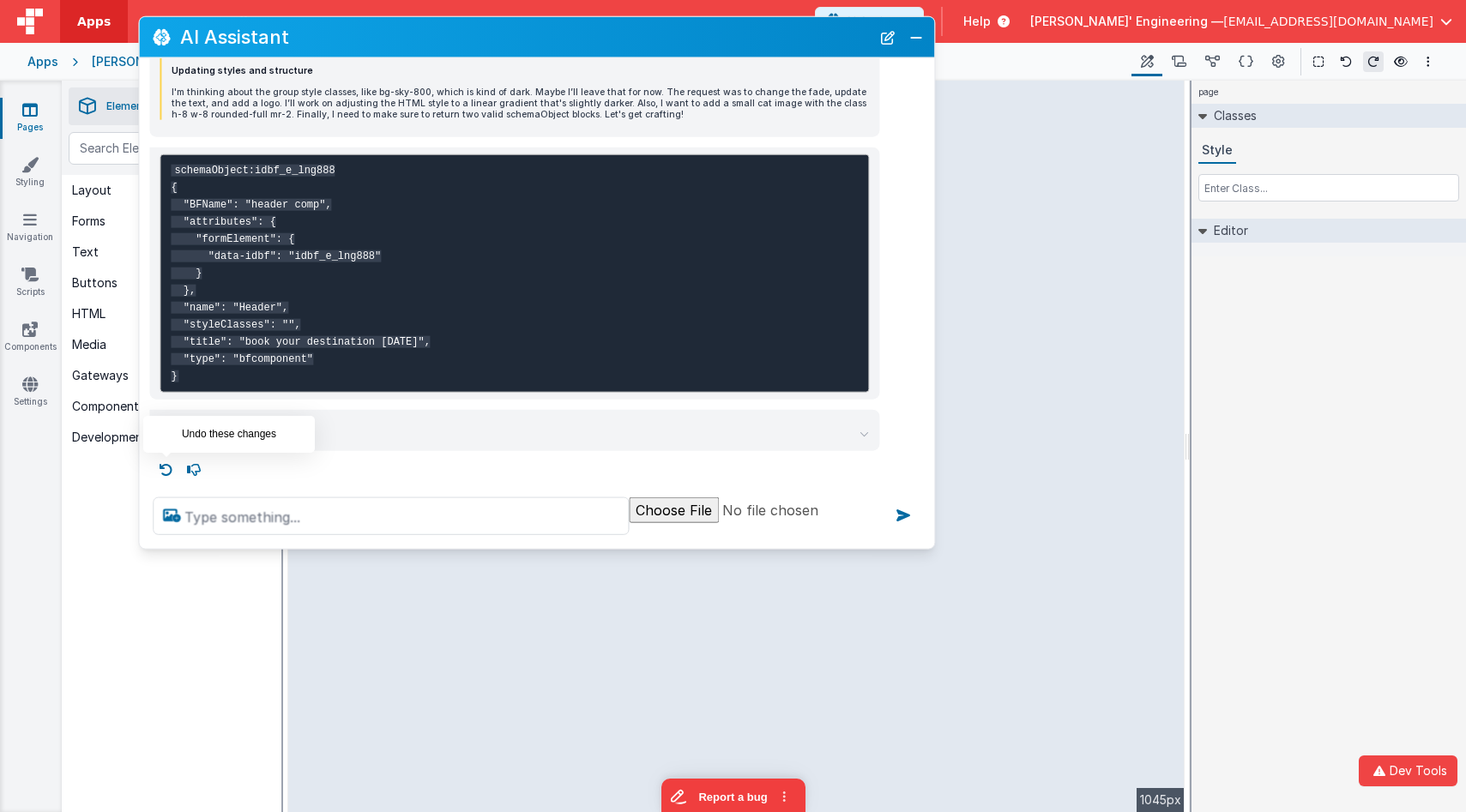
click at [167, 469] on icon at bounding box center [166, 469] width 27 height 27
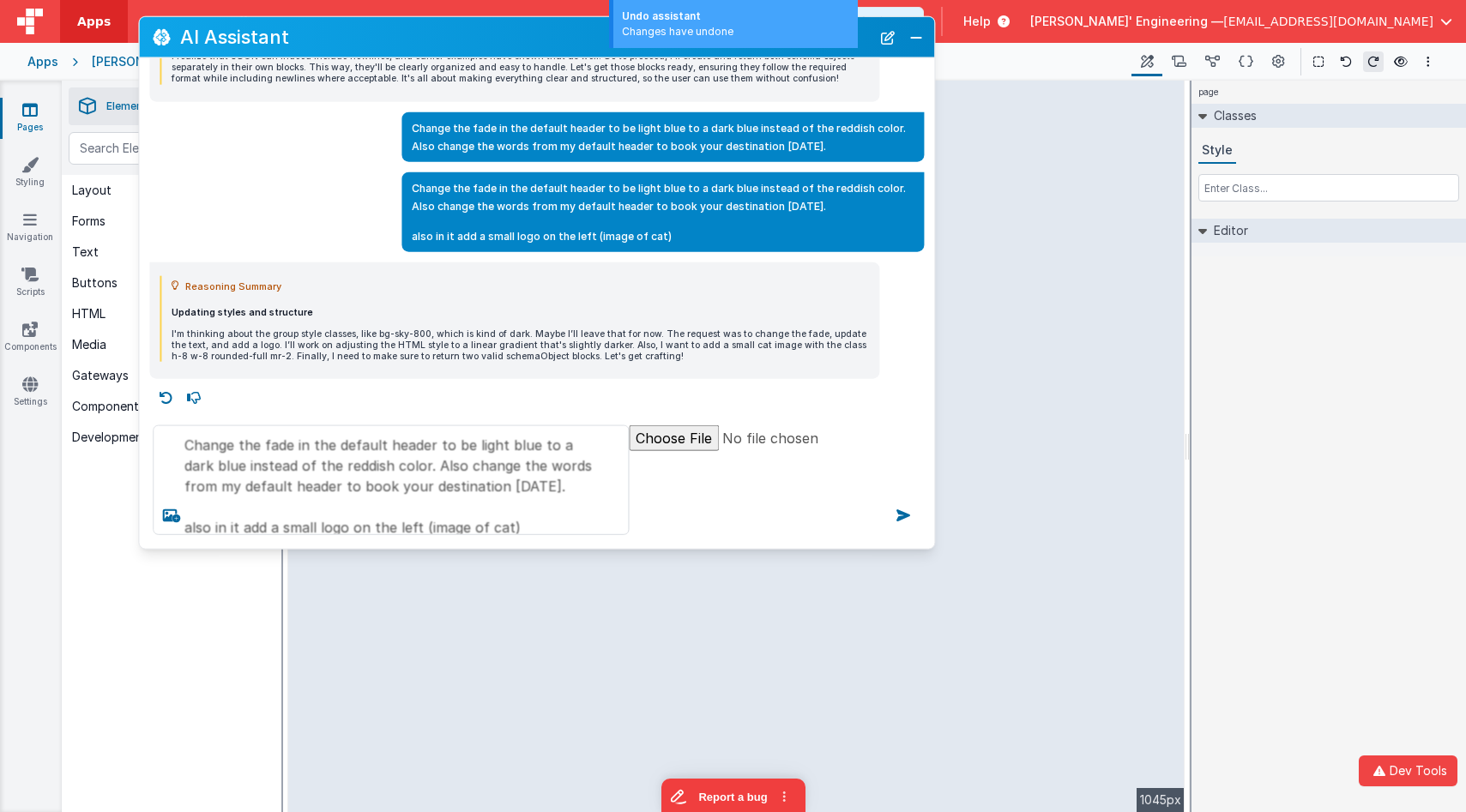
scroll to position [285, 0]
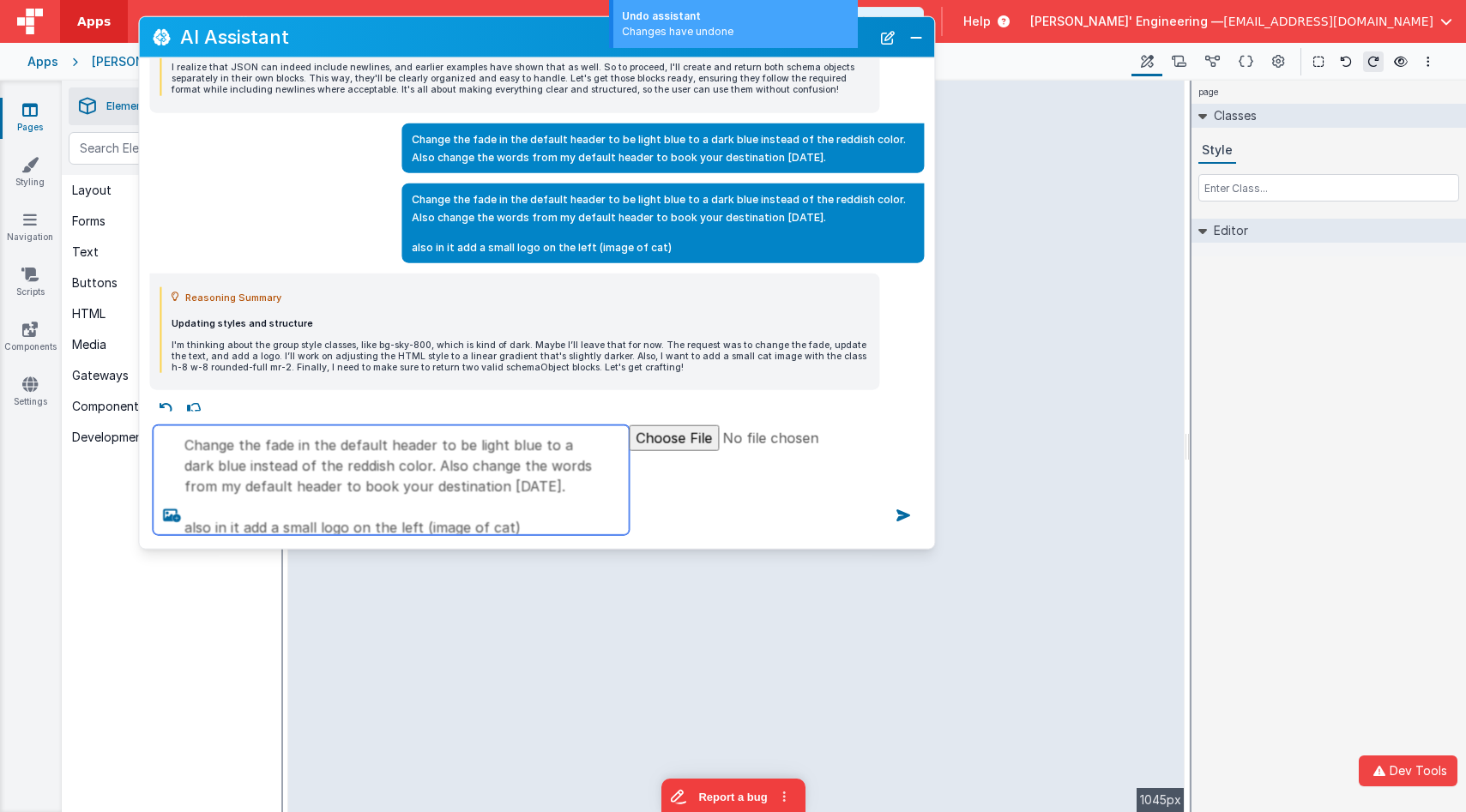
drag, startPoint x: 549, startPoint y: 515, endPoint x: 549, endPoint y: 503, distance: 12.0
click at [549, 503] on textarea "Change the fade in the default header to be light blue to a dark blue instead o…" at bounding box center [390, 479] width 476 height 110
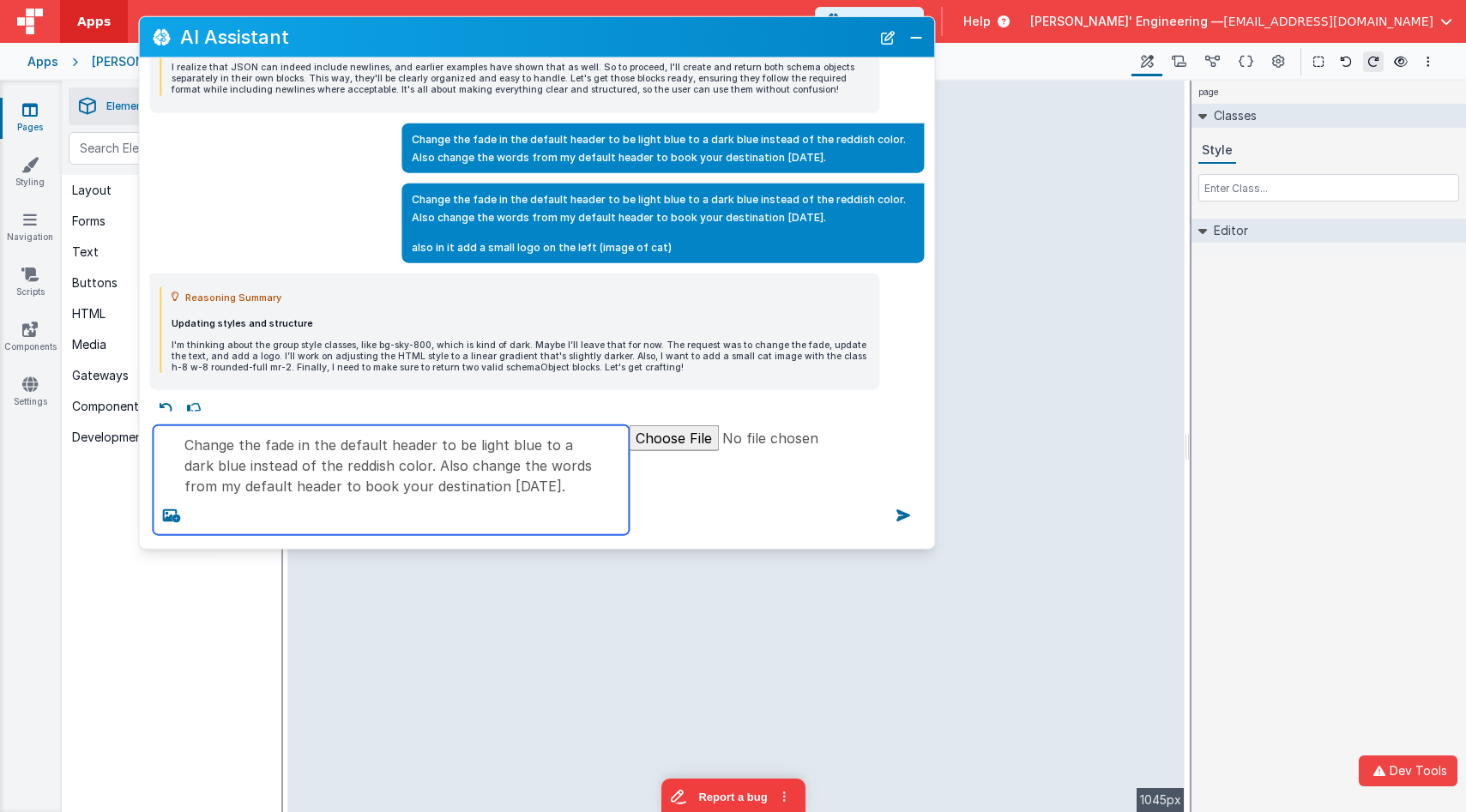
click at [527, 490] on textarea "Change the fade in the default header to be light blue to a dark blue instead o…" at bounding box center [390, 479] width 476 height 110
type textarea "Change the fade in the default header to be light blue to a dark blue instead o…"
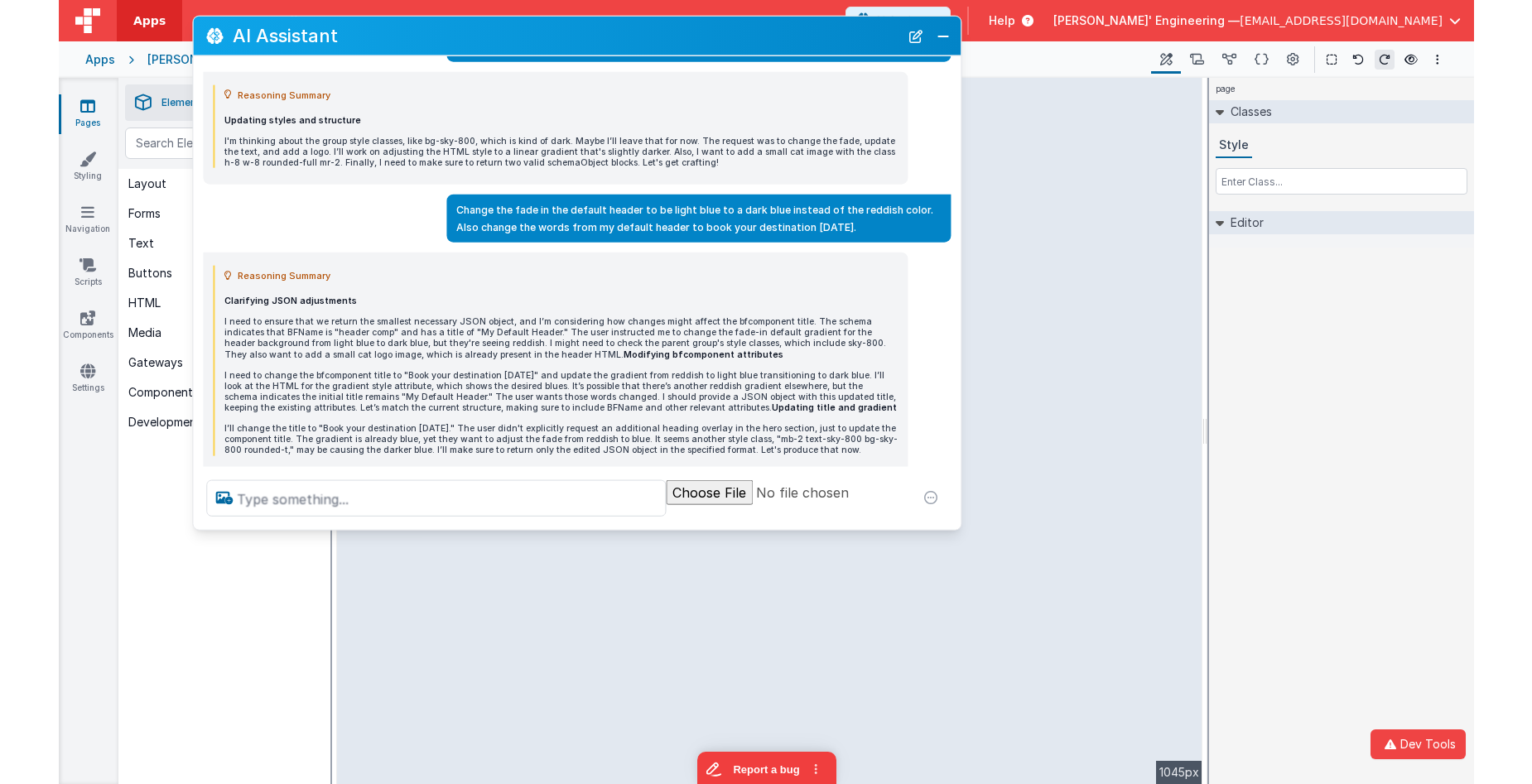
scroll to position [516, 0]
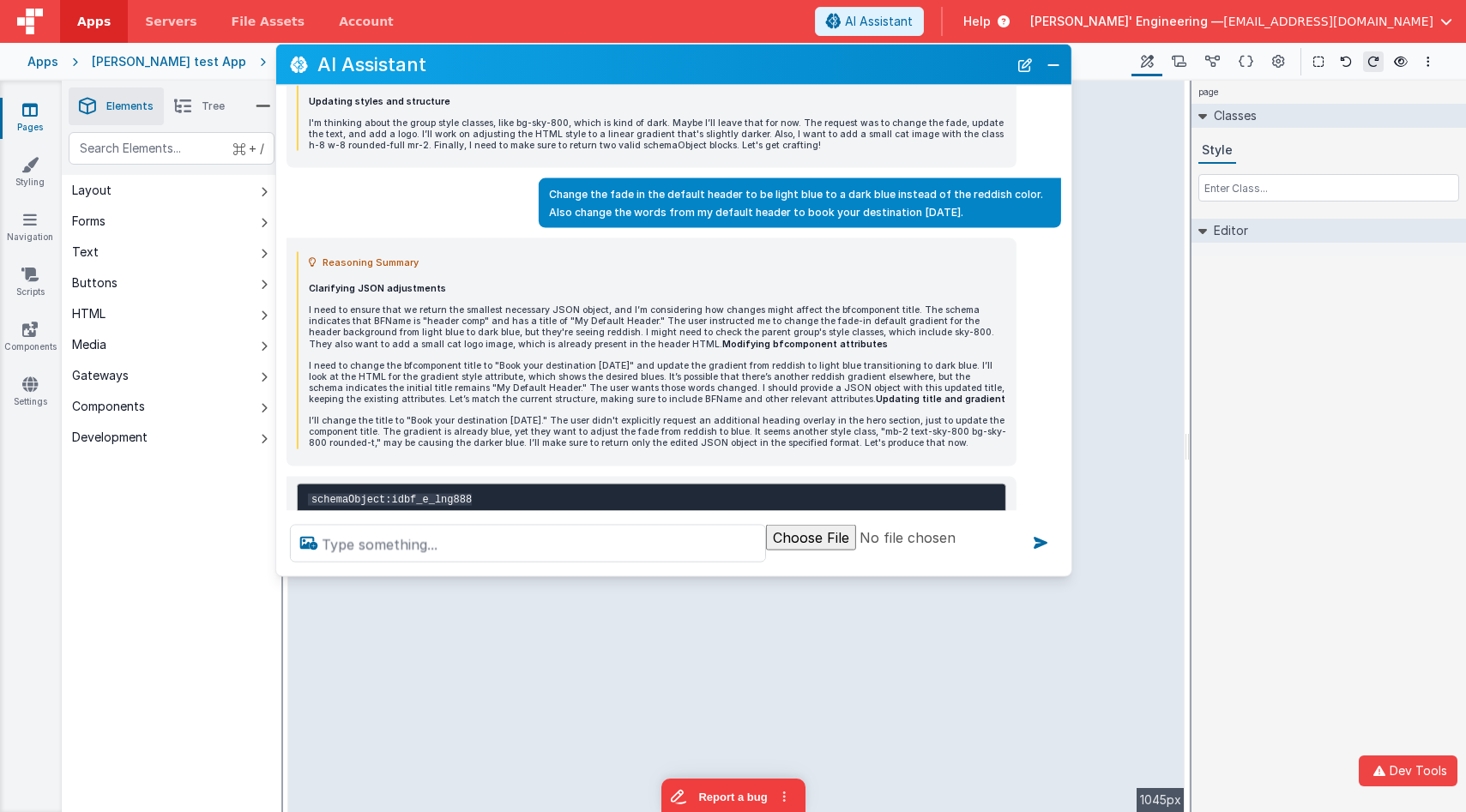
drag, startPoint x: 506, startPoint y: 47, endPoint x: 581, endPoint y: 36, distance: 75.8
click at [604, 54] on h2 "AI Assistant" at bounding box center [663, 64] width 691 height 21
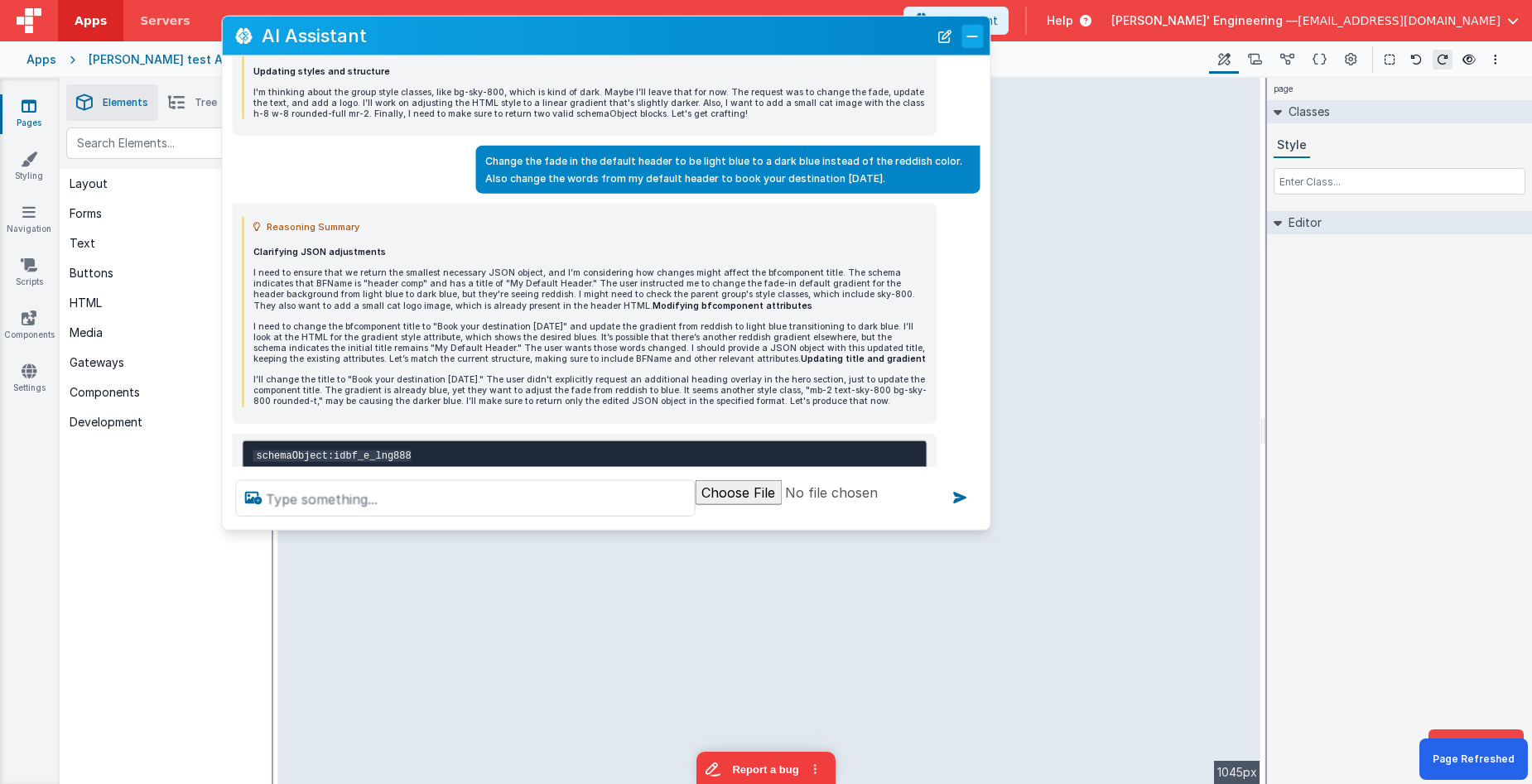
click at [971, 31] on button "Close" at bounding box center [972, 35] width 22 height 23
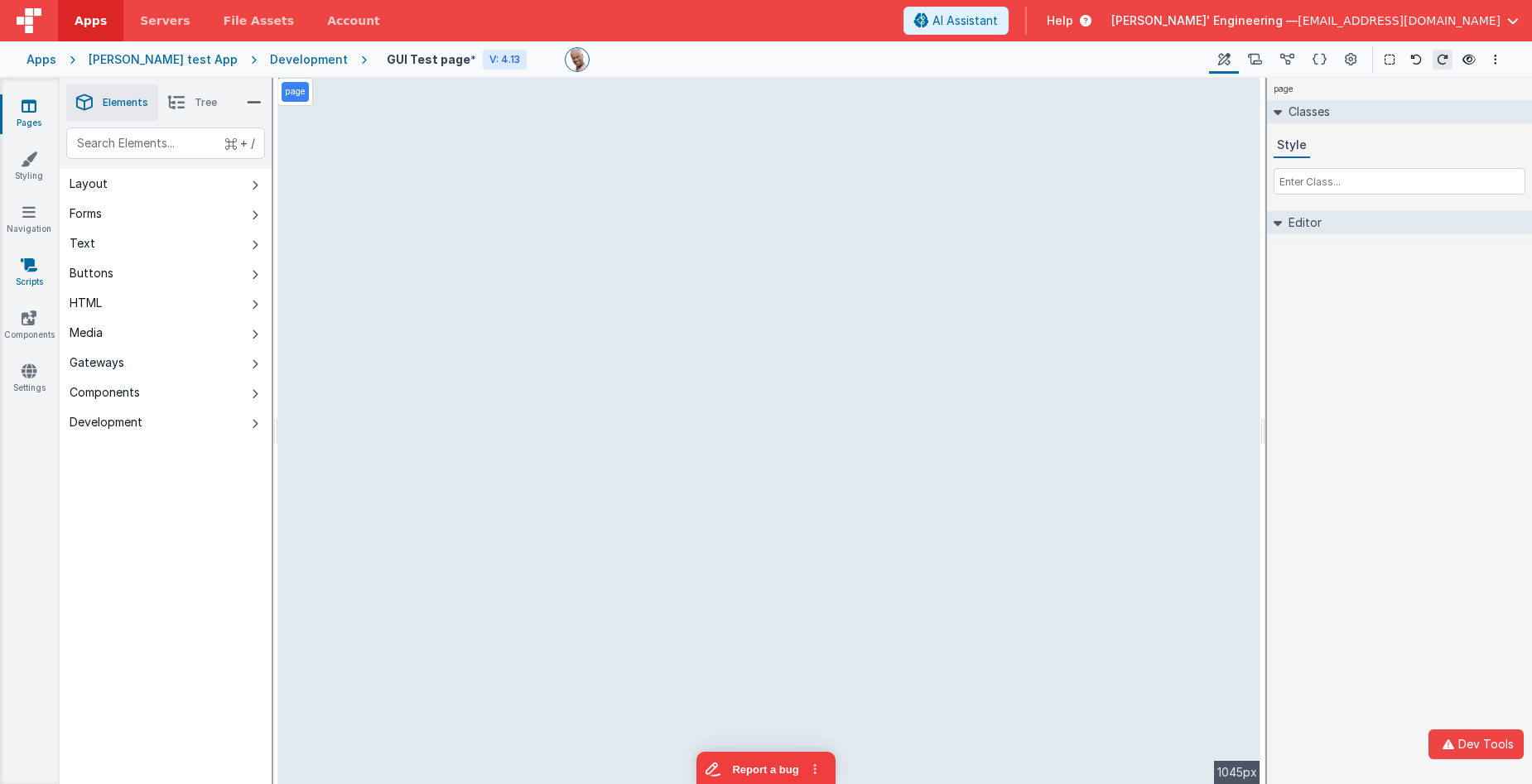
click at [35, 265] on icon at bounding box center [29, 264] width 17 height 17
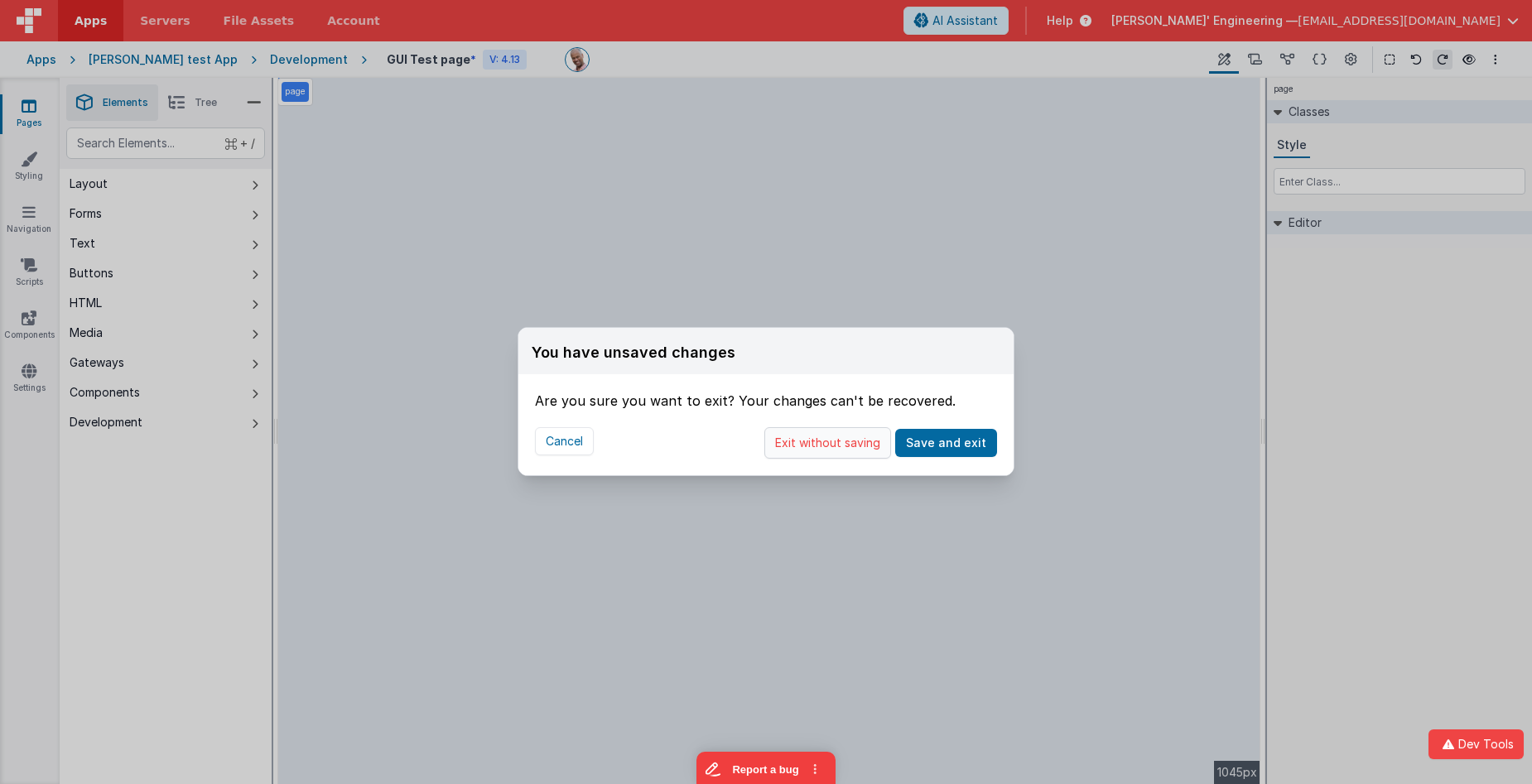
click at [843, 445] on button "Exit without saving" at bounding box center [827, 443] width 127 height 32
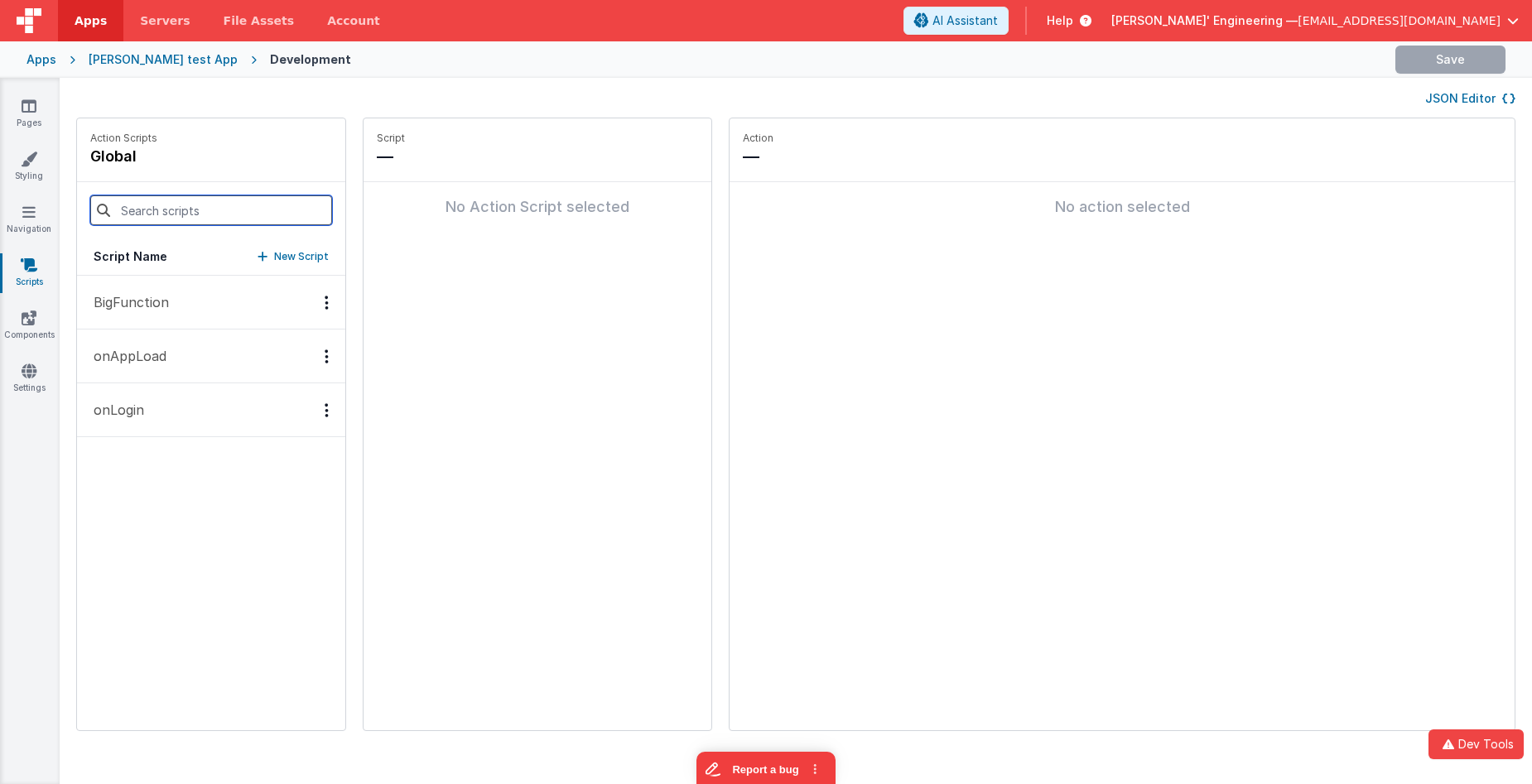
click at [157, 212] on input at bounding box center [211, 210] width 242 height 30
type input "big"
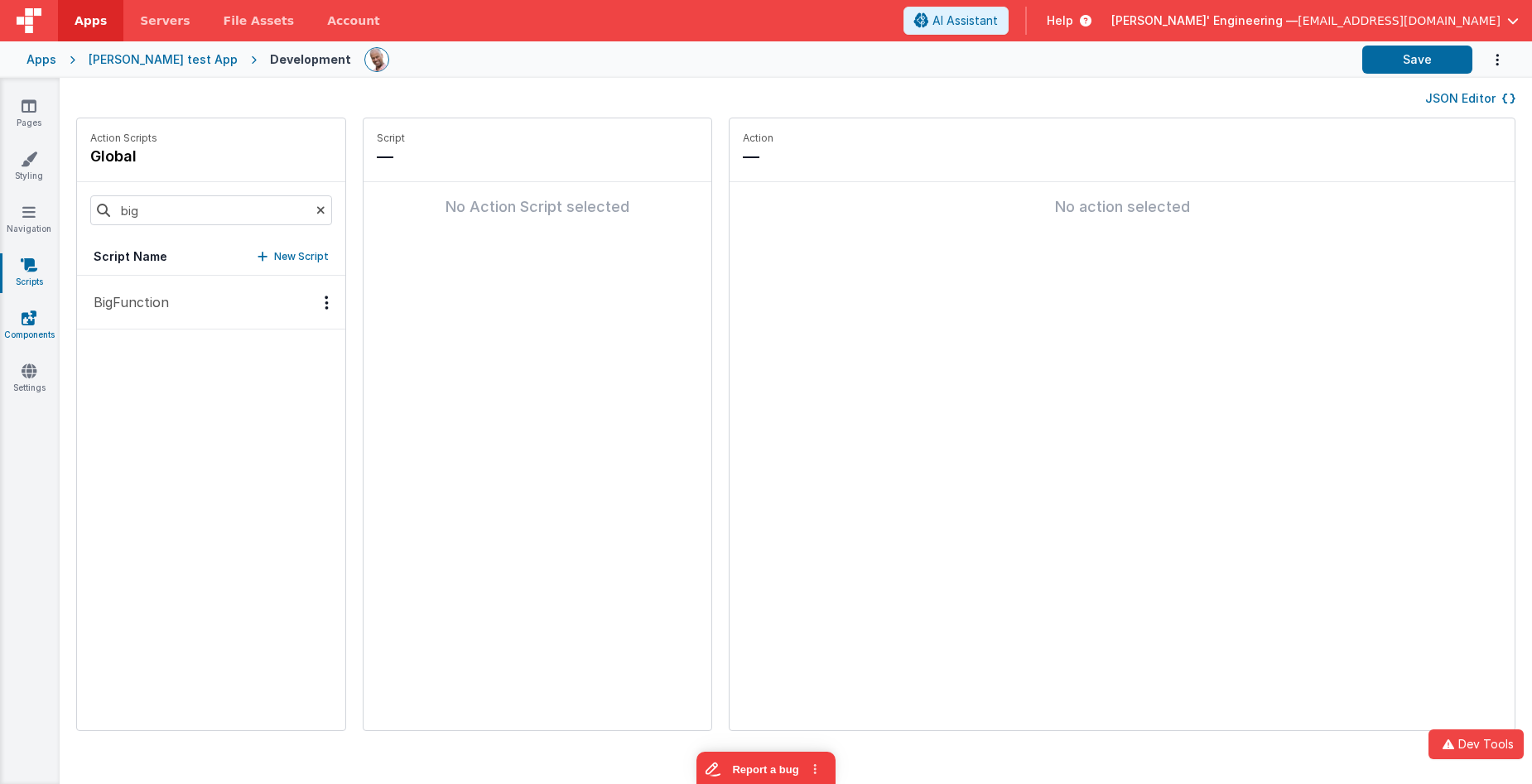
click at [23, 323] on icon at bounding box center [29, 318] width 15 height 17
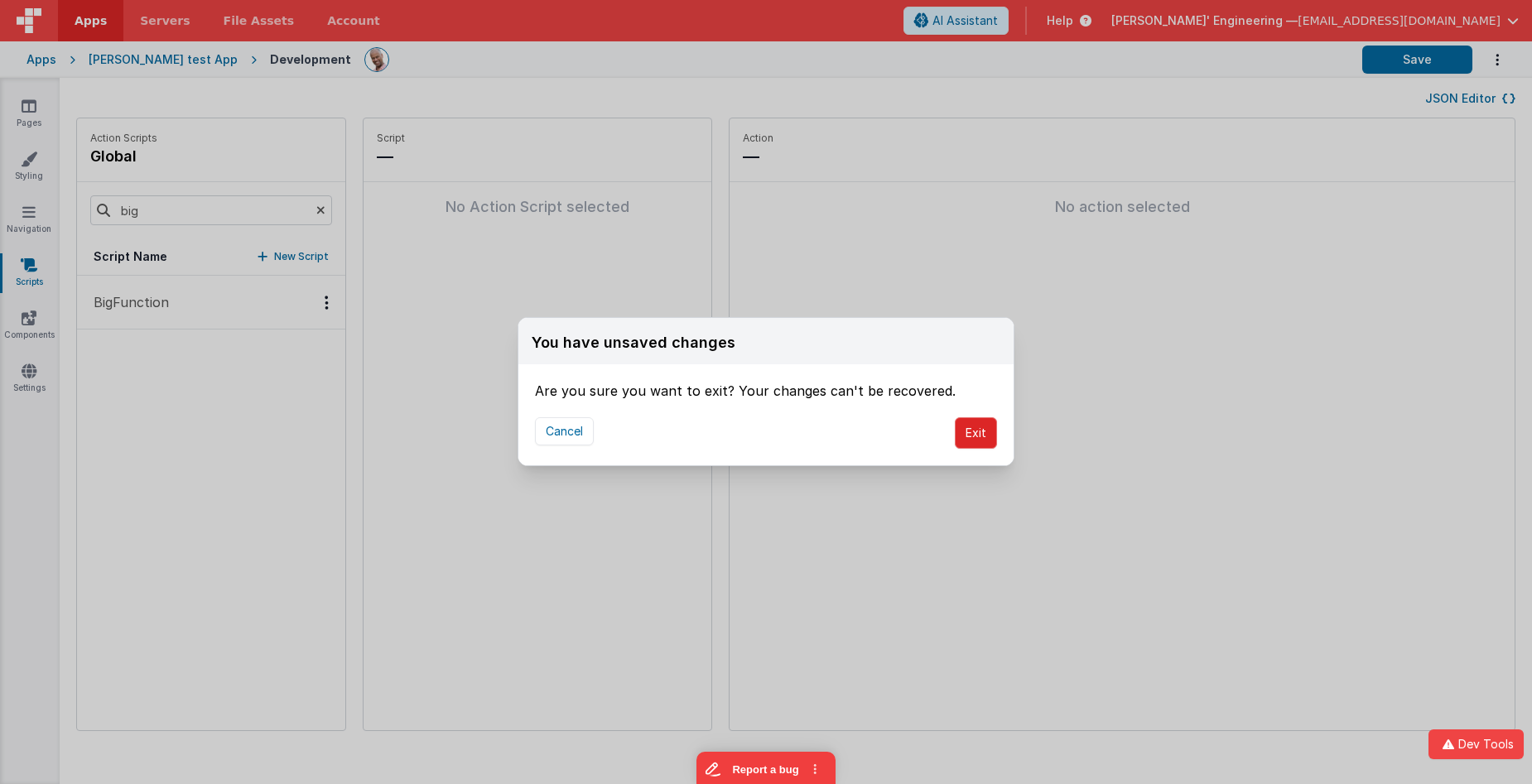
click at [980, 435] on button "Exit" at bounding box center [976, 433] width 42 height 32
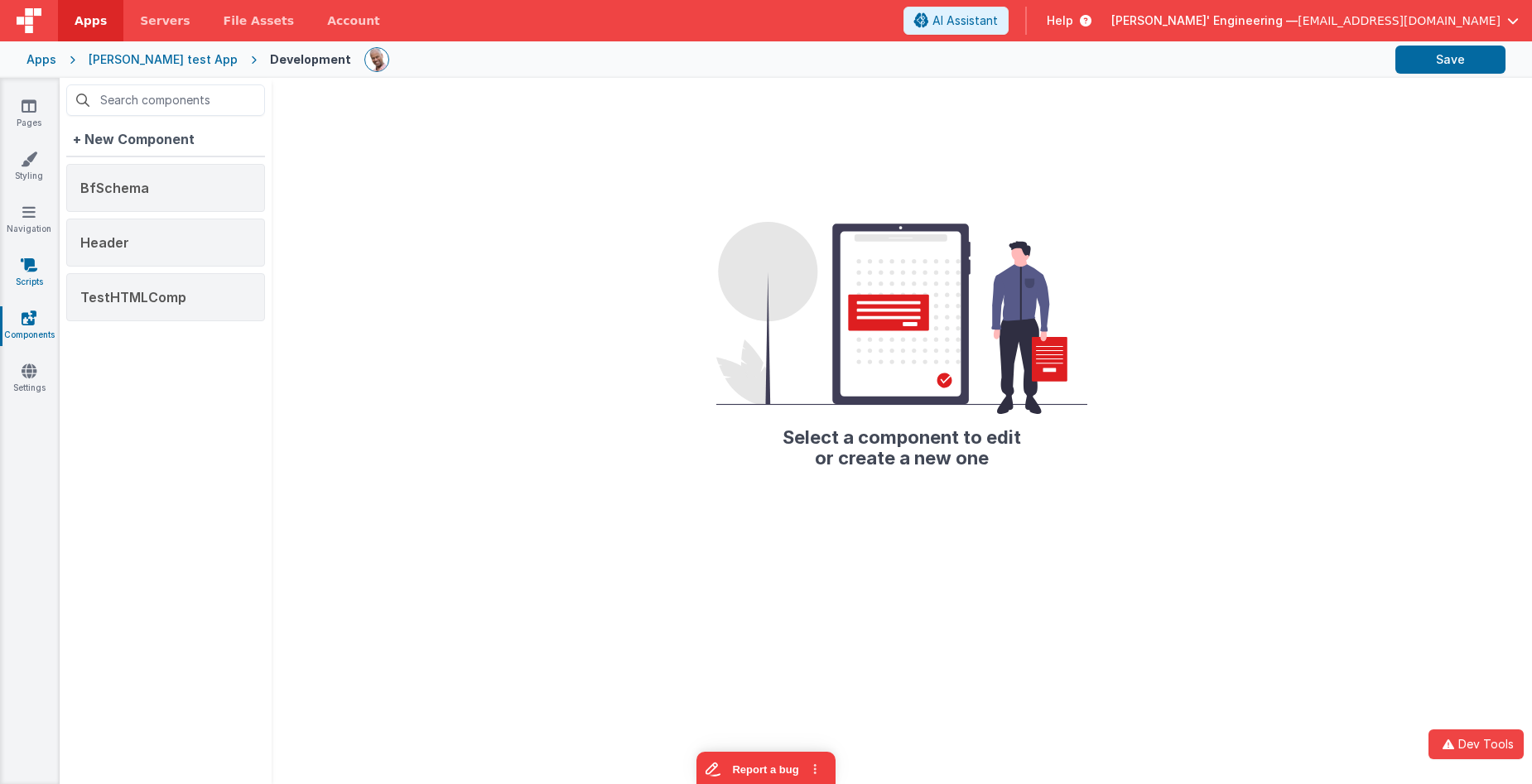
click at [19, 266] on link "Scripts" at bounding box center [29, 273] width 60 height 33
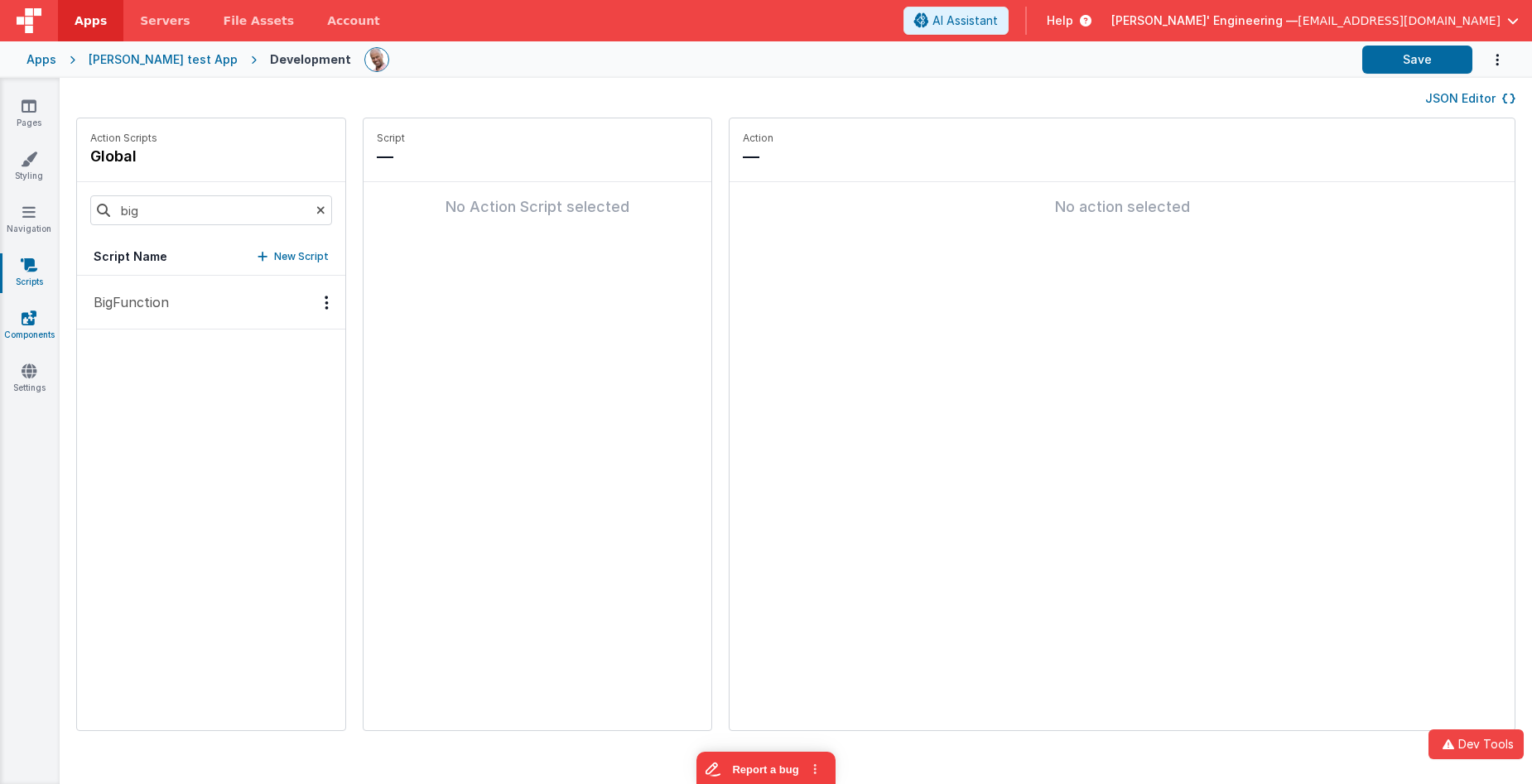
click at [22, 314] on icon at bounding box center [29, 318] width 15 height 17
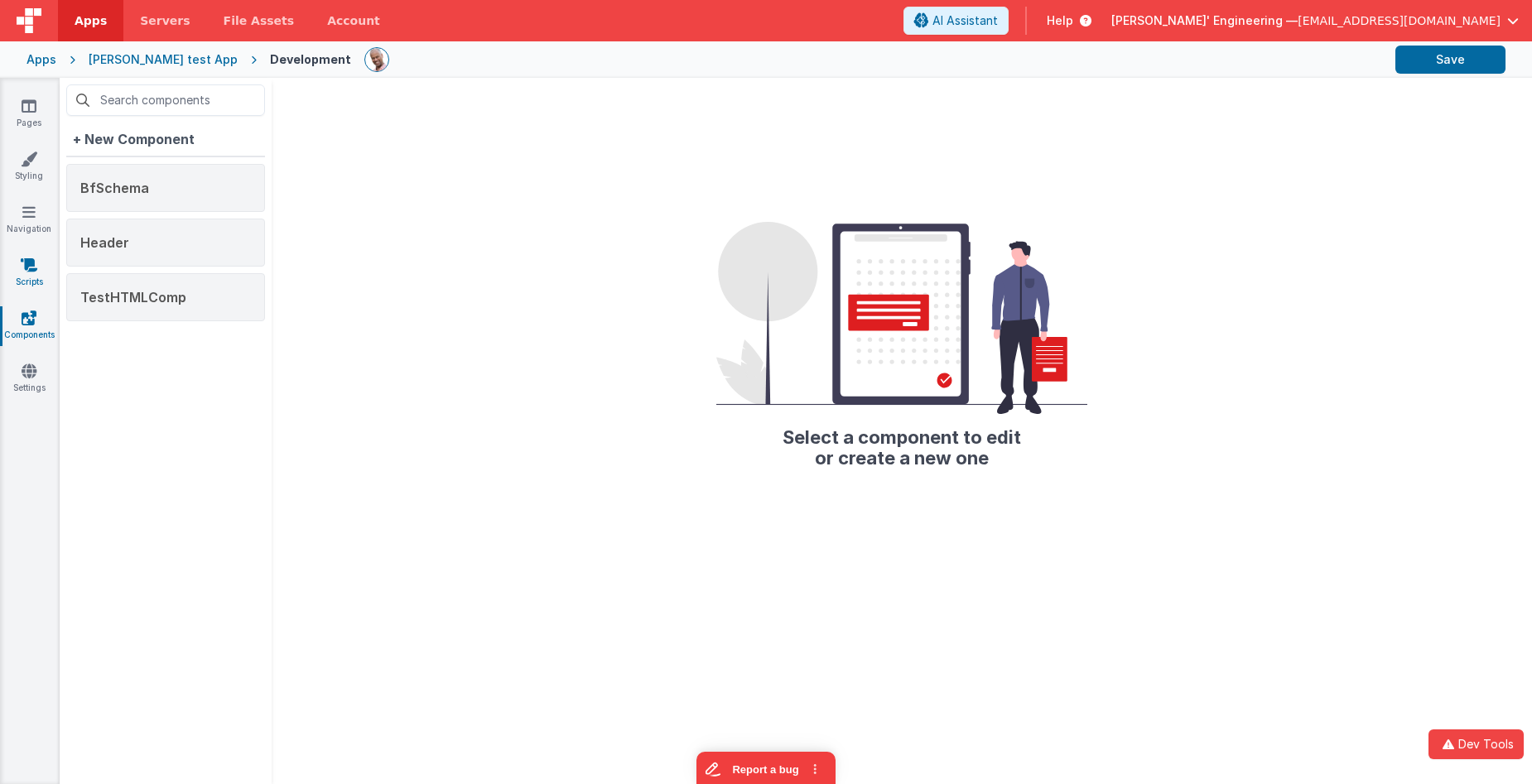
click at [28, 267] on icon at bounding box center [29, 264] width 17 height 17
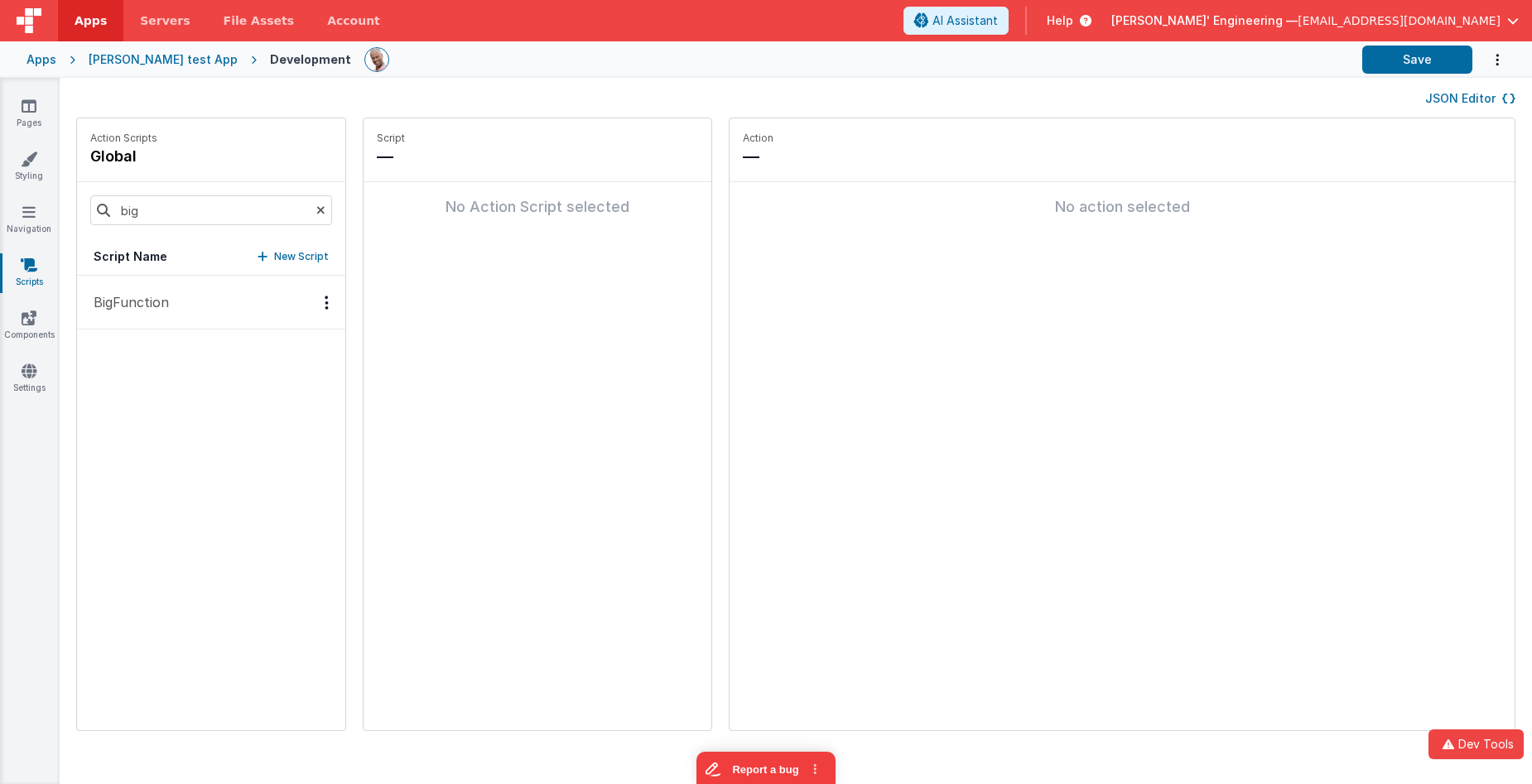
click at [316, 214] on icon at bounding box center [320, 210] width 9 height 56
click at [200, 219] on input at bounding box center [211, 210] width 242 height 30
type input "big"
click at [778, 662] on button "Report a bug" at bounding box center [766, 766] width 139 height 35
click at [316, 212] on icon at bounding box center [320, 210] width 9 height 56
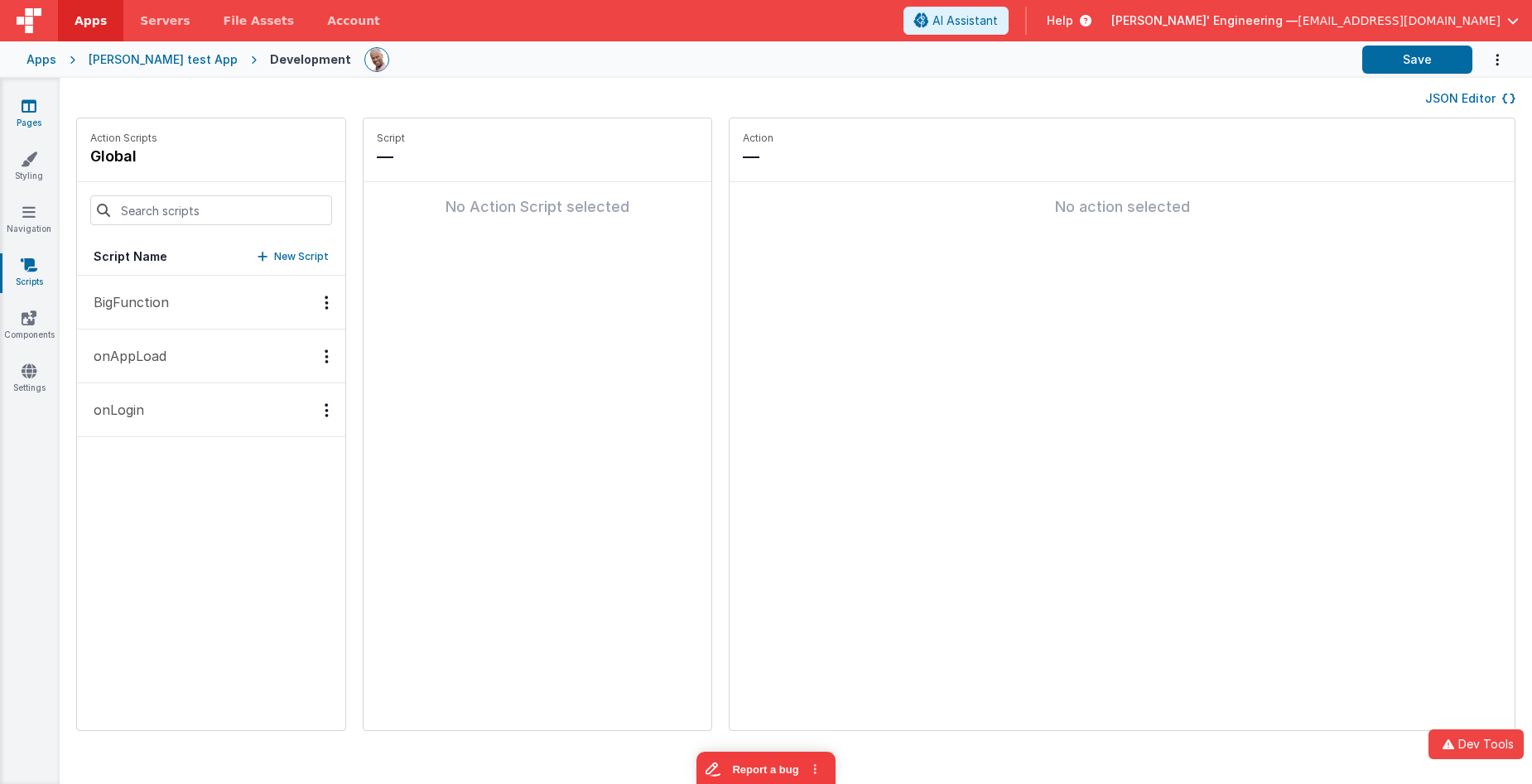
click at [35, 108] on icon at bounding box center [29, 106] width 15 height 17
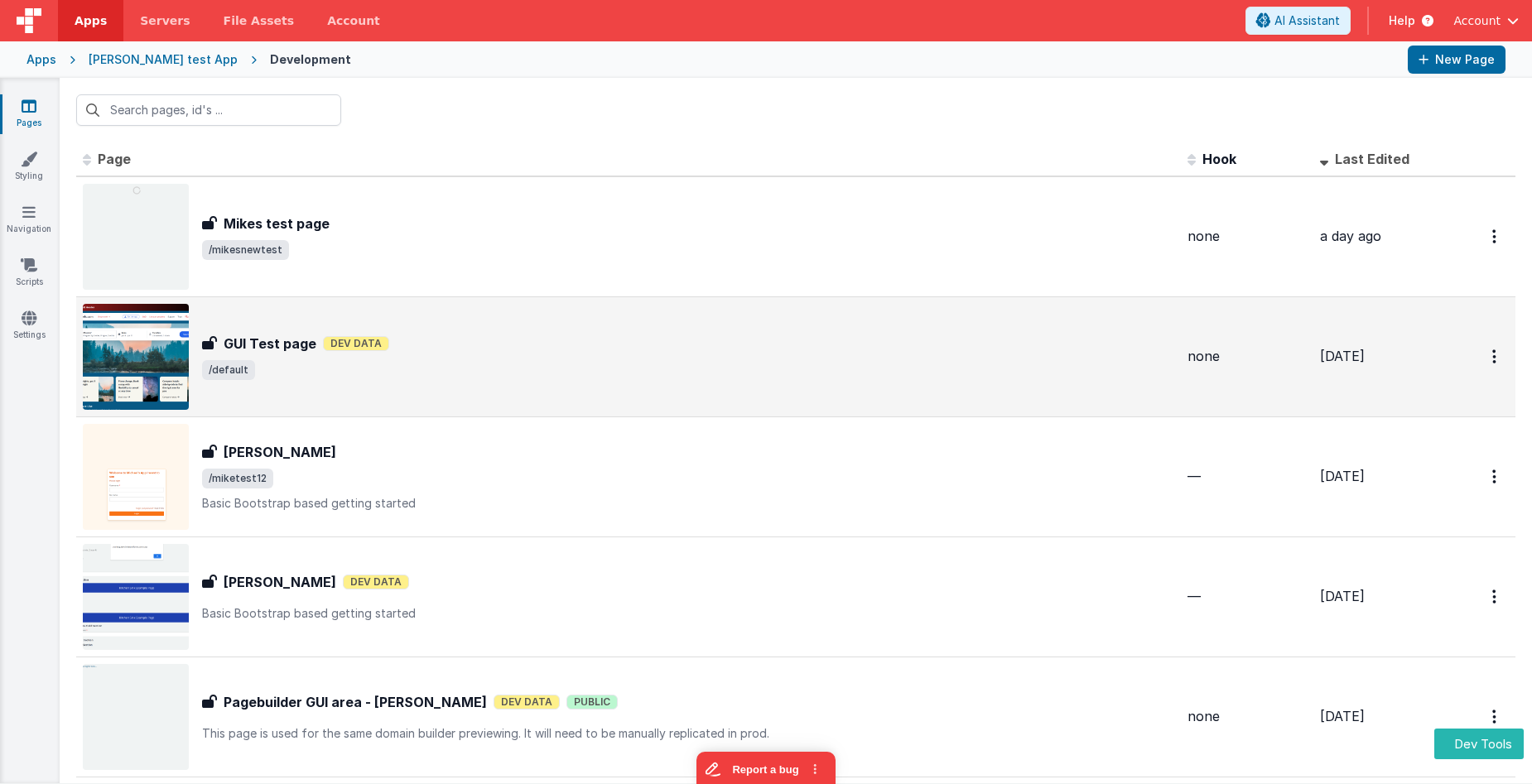
click at [730, 315] on div "GUI Test page GUI Test page Dev Data /default" at bounding box center [629, 356] width 1092 height 106
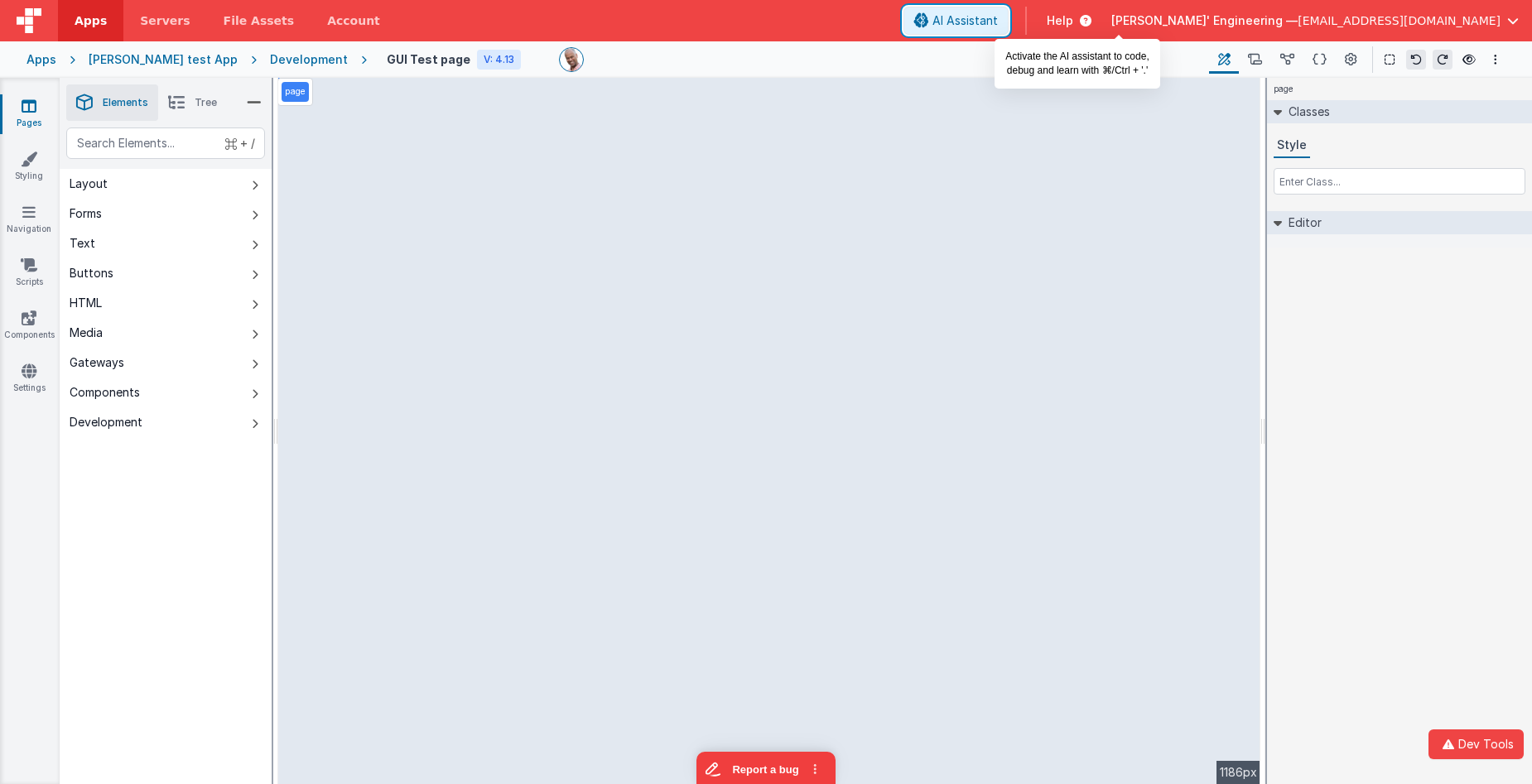
click at [998, 26] on span "AI Assistant" at bounding box center [965, 20] width 66 height 17
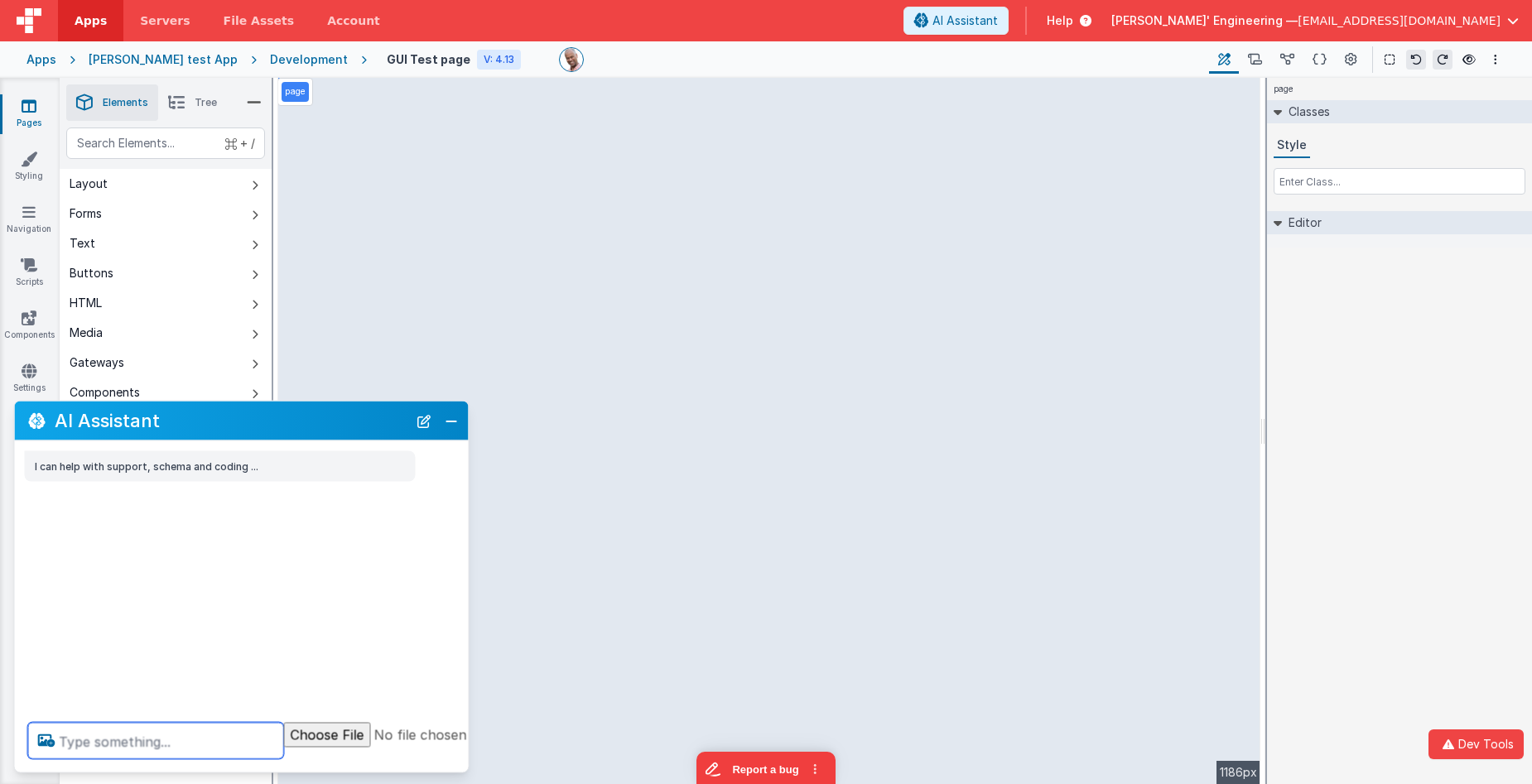
click at [210, 746] on textarea at bounding box center [156, 741] width 256 height 37
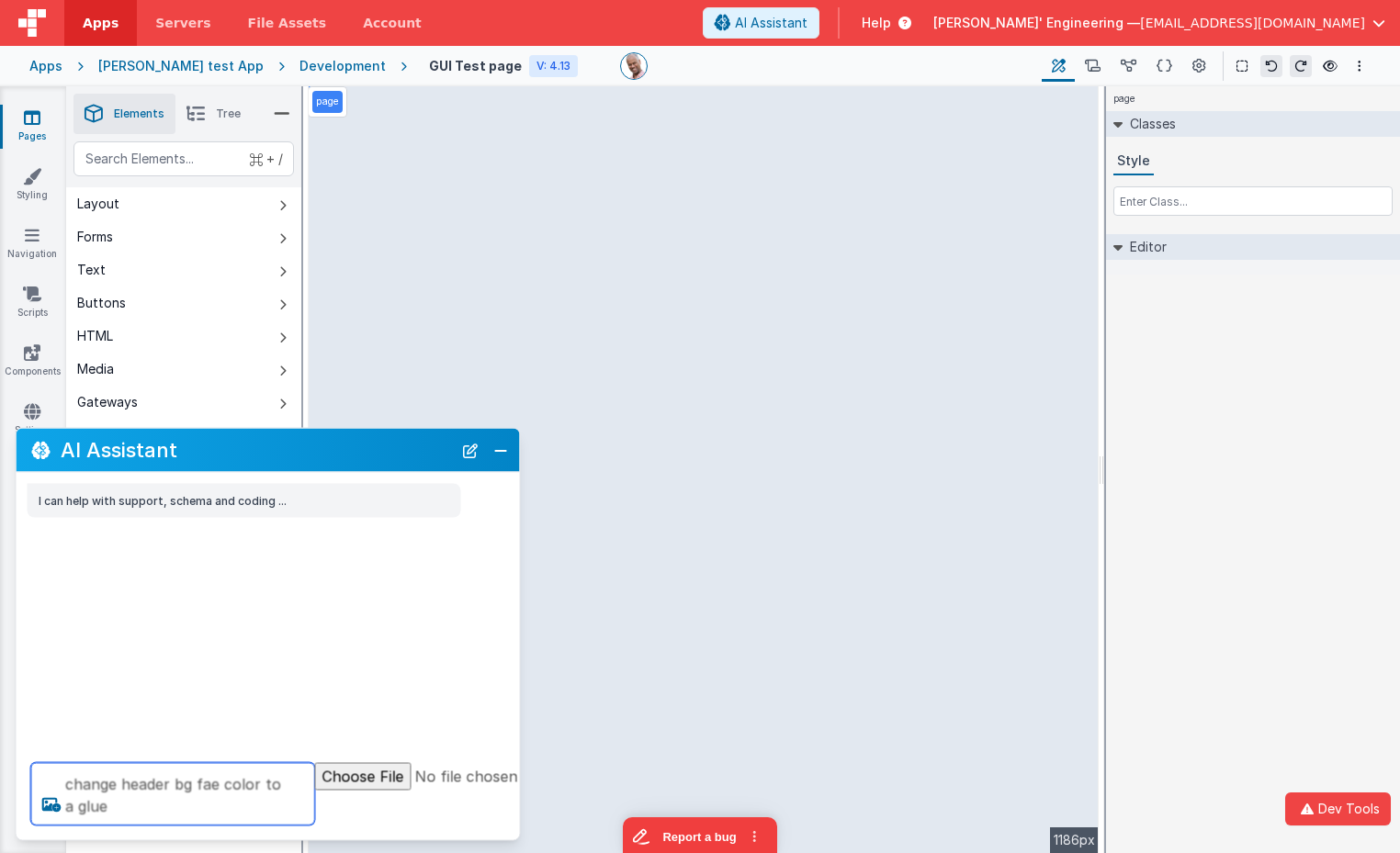
type textarea "change header bg fae color to a glue"
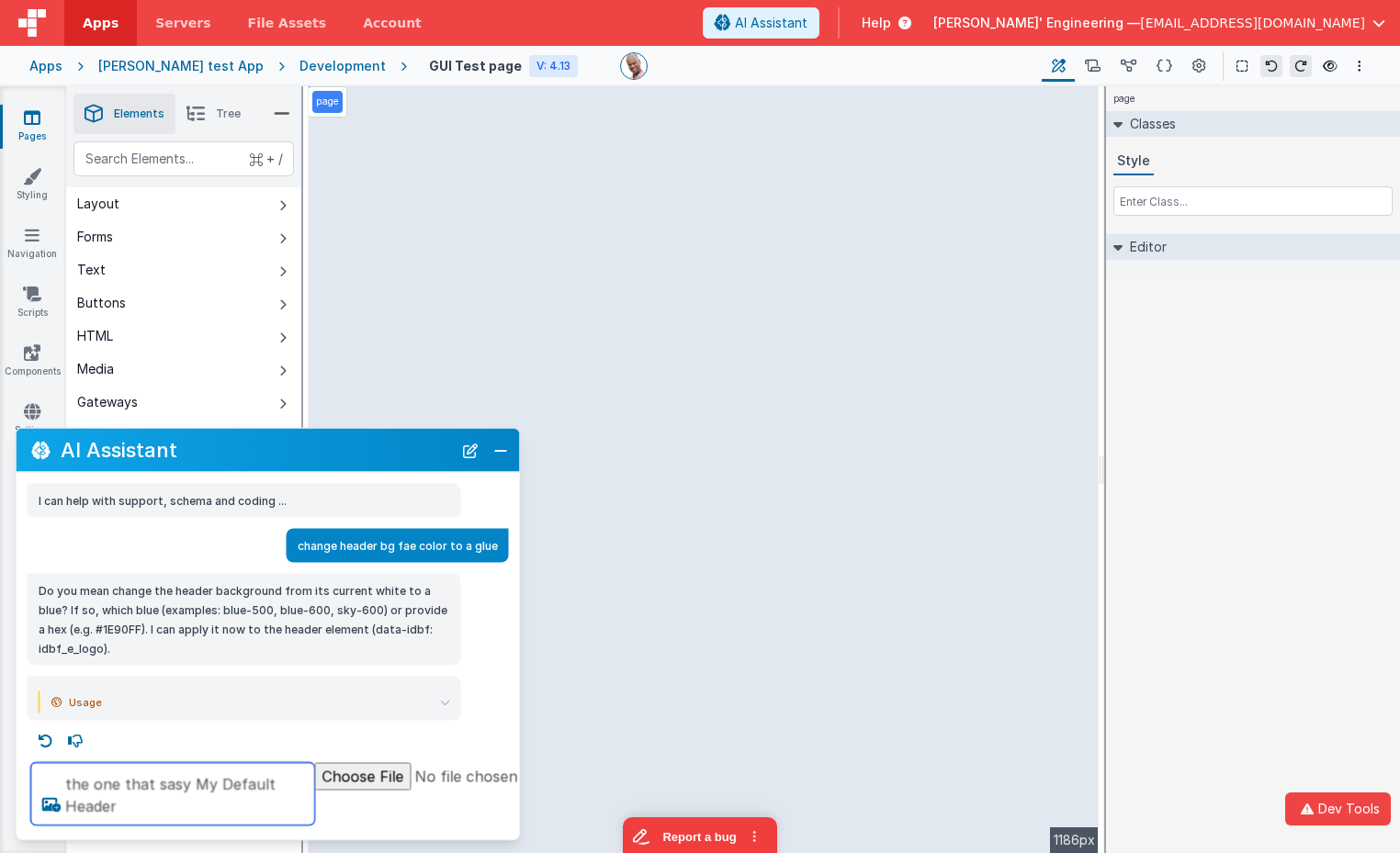
type textarea "the one that sasy My Default Header"
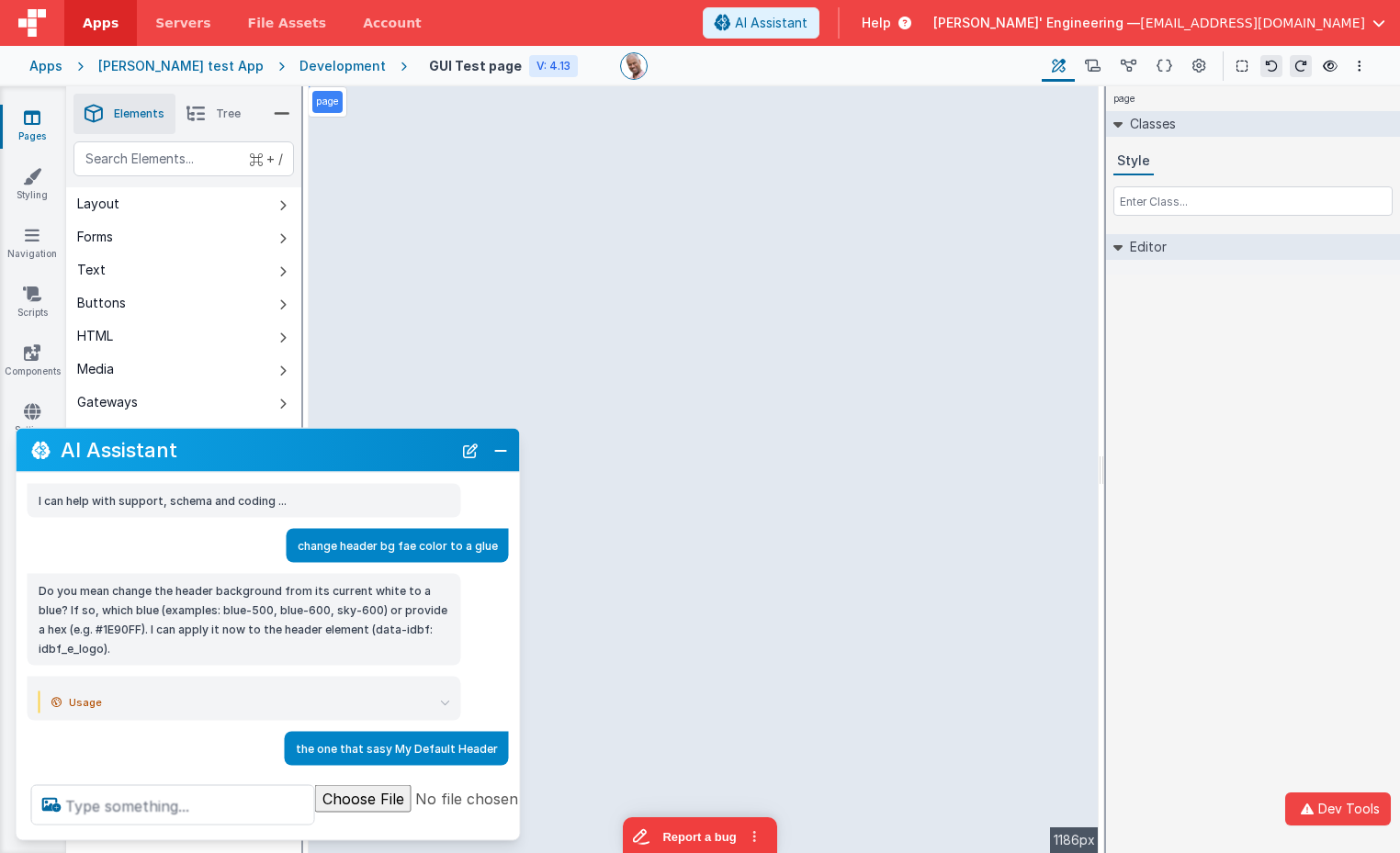
scroll to position [47, 0]
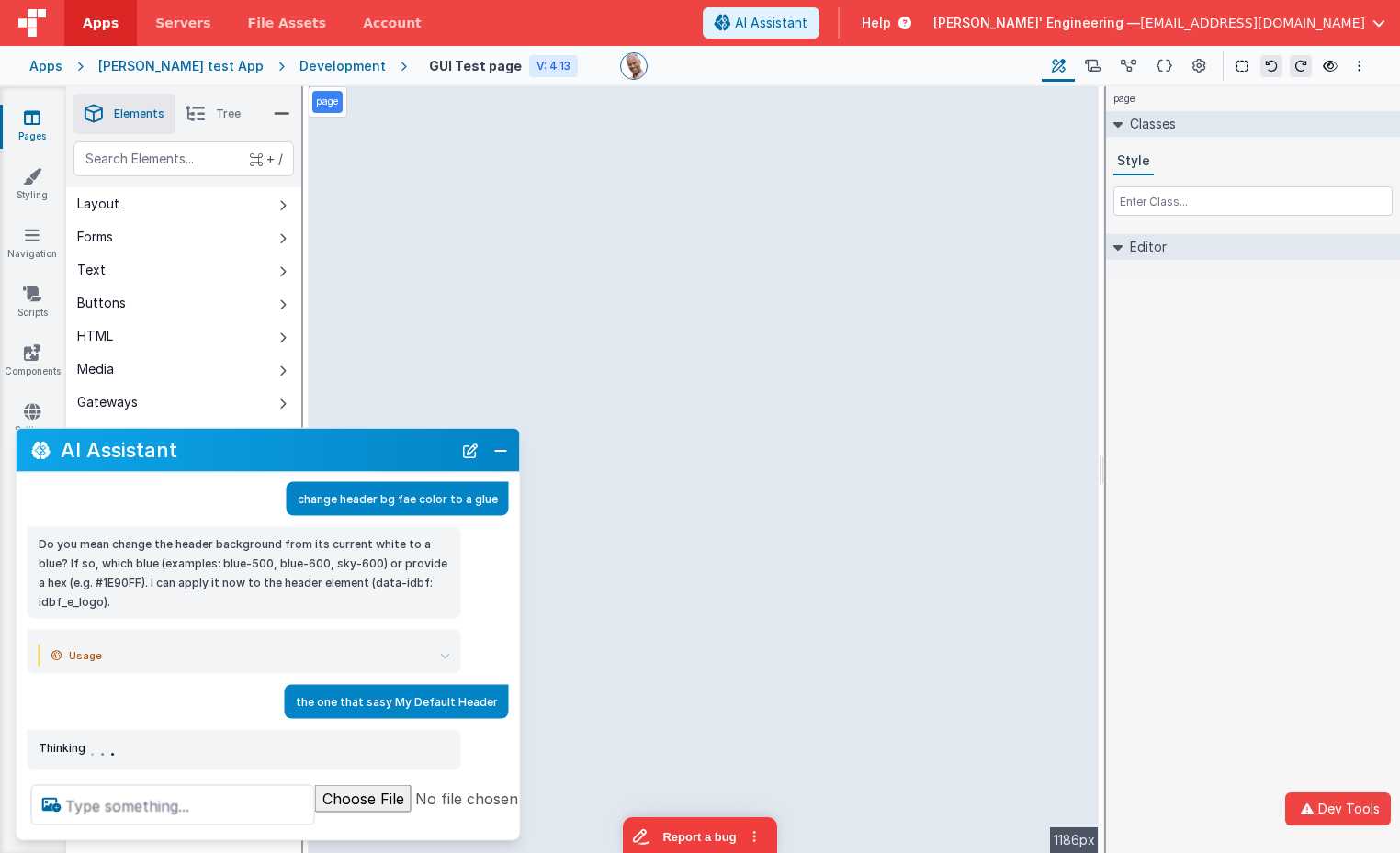
click at [447, 653] on icon at bounding box center [445, 655] width 10 height 10
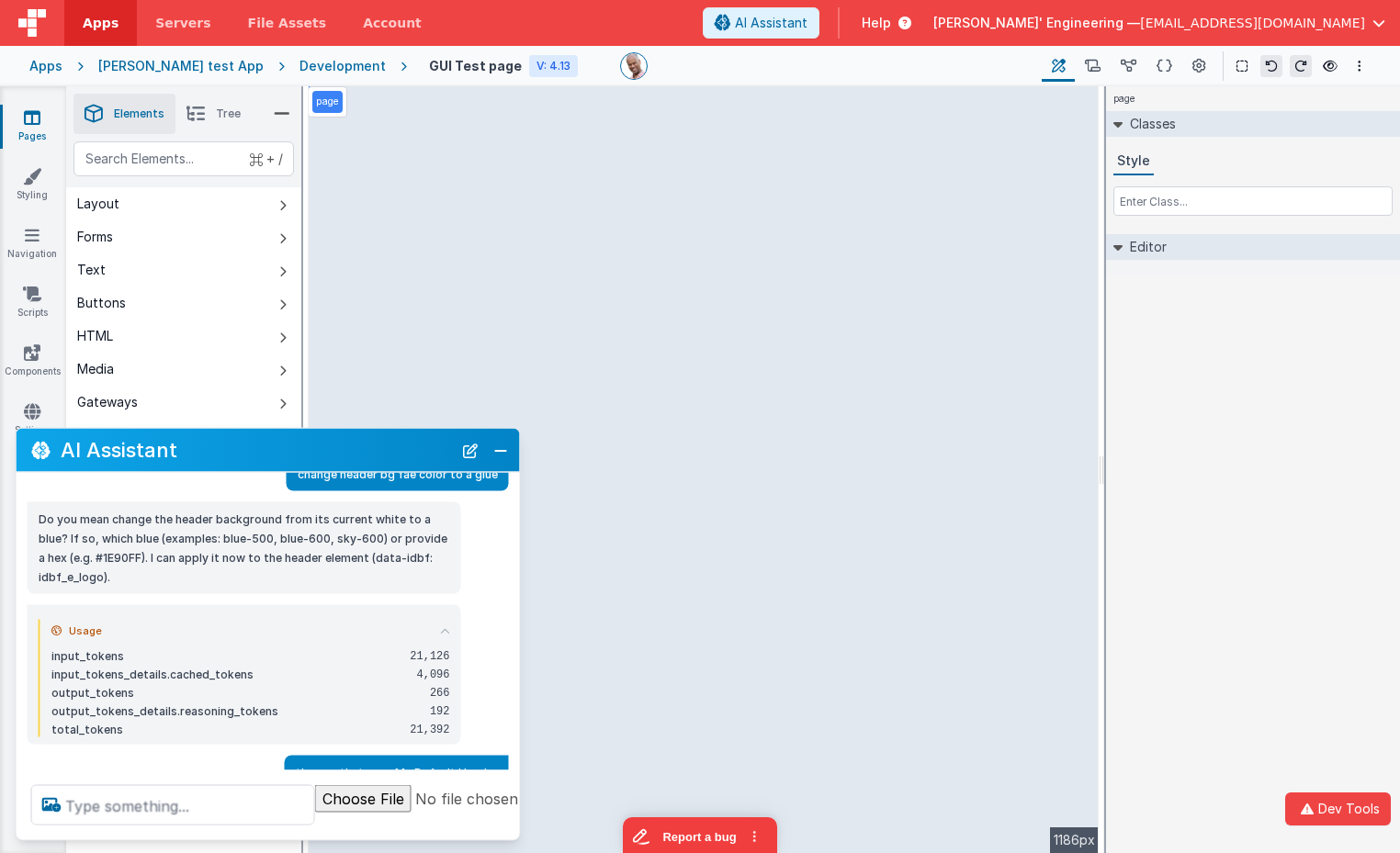
scroll to position [90, 0]
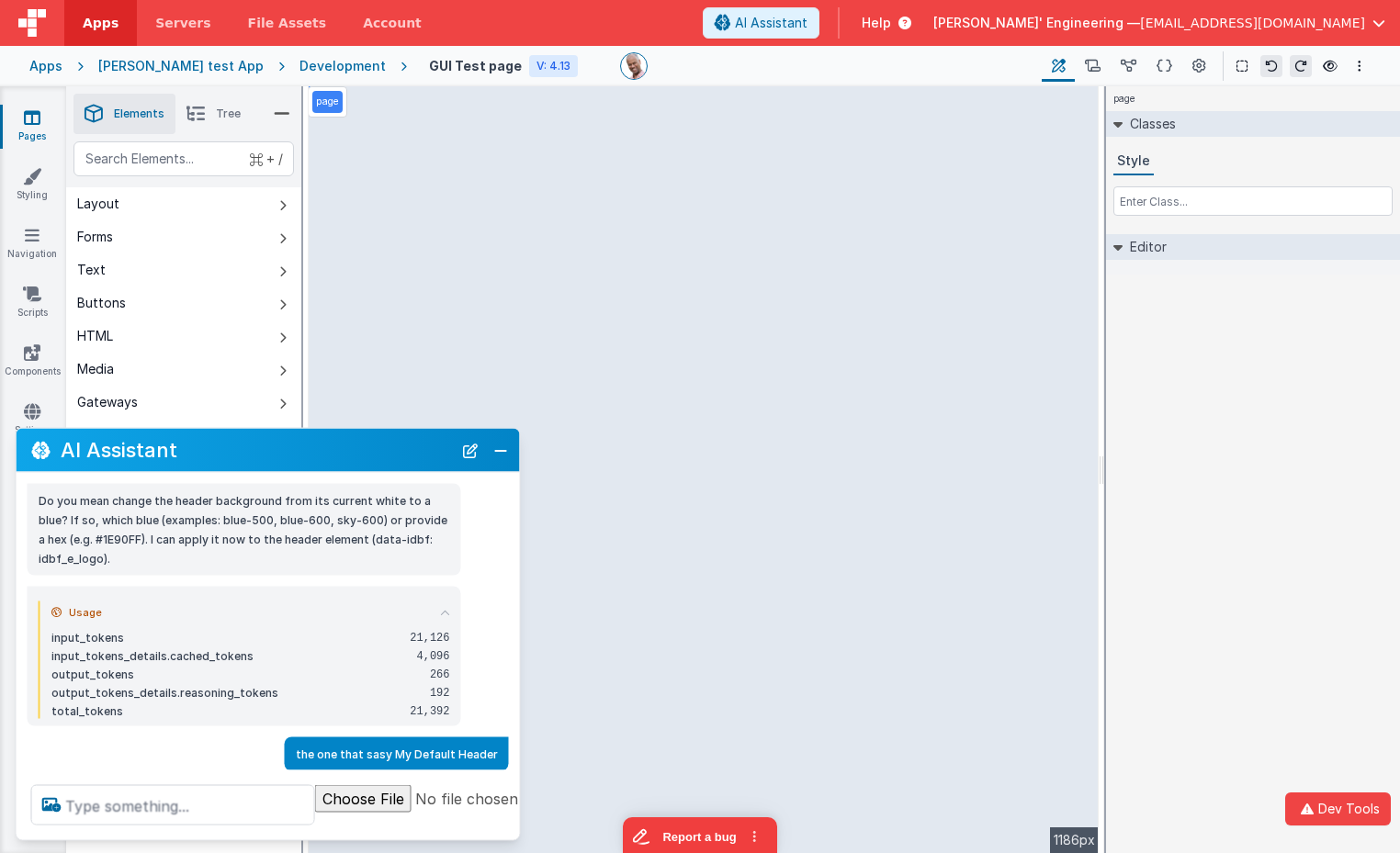
click at [447, 607] on icon at bounding box center [445, 611] width 10 height 10
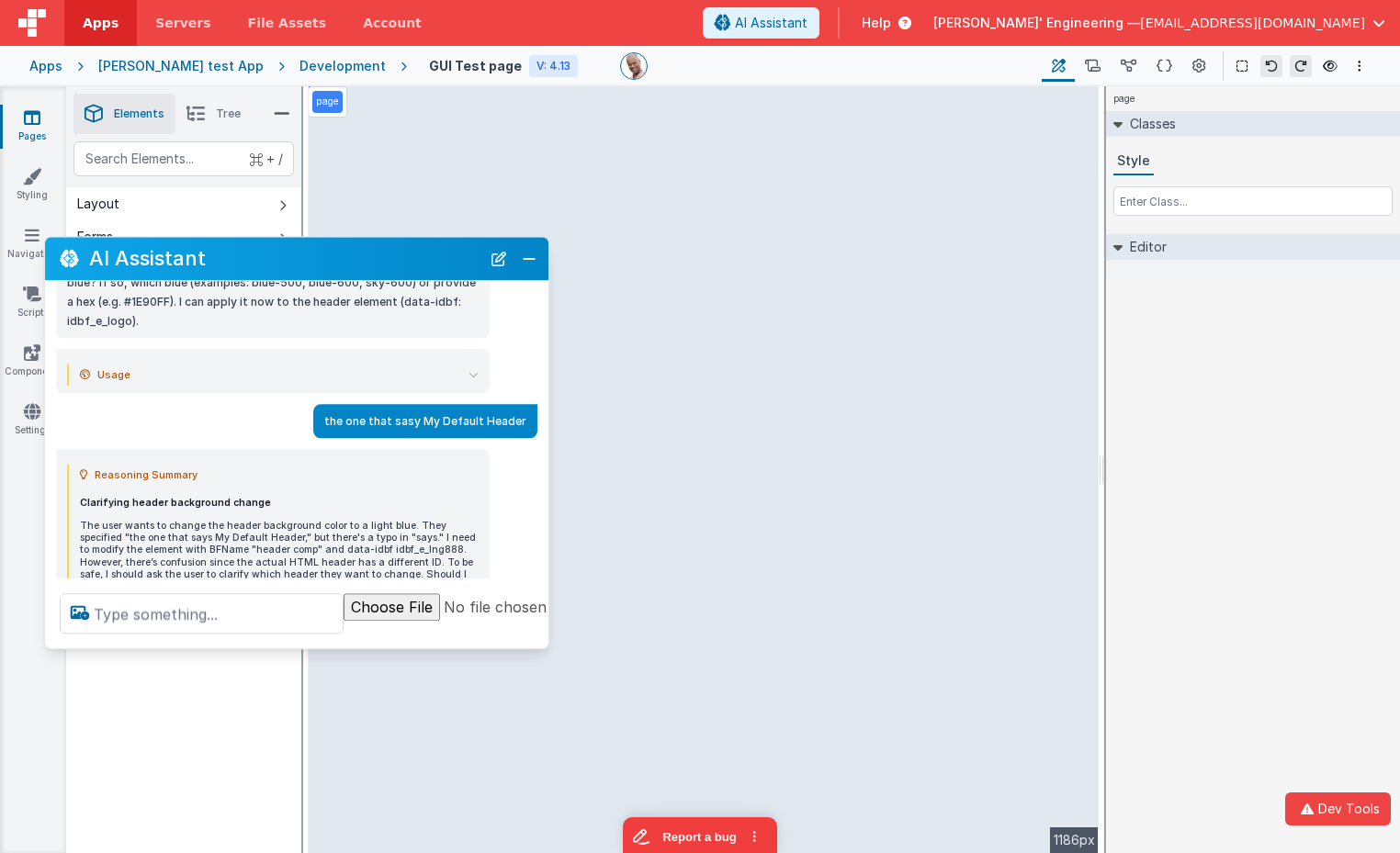
drag, startPoint x: 253, startPoint y: 445, endPoint x: 283, endPoint y: 258, distance: 189.4
click at [283, 253] on h2 "AI Assistant" at bounding box center [284, 258] width 391 height 22
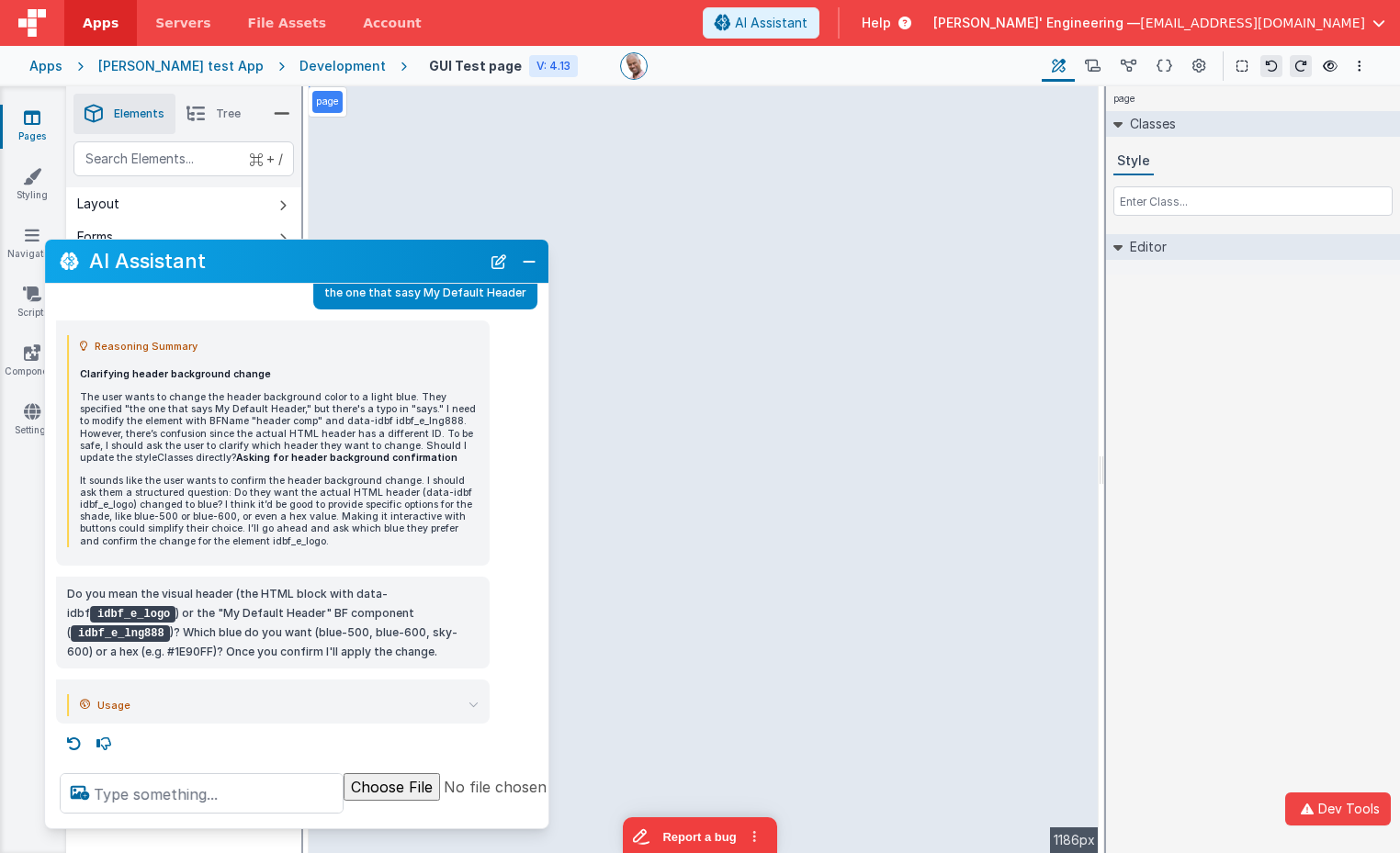
scroll to position [266, 0]
drag, startPoint x: 240, startPoint y: 647, endPoint x: 230, endPoint y: 823, distance: 176.3
click at [229, 826] on div at bounding box center [357, 794] width 625 height 70
click at [305, 589] on p "Do you mean the visual header (the HTML block with data-idbf idbf_e_logo ) or t…" at bounding box center [273, 623] width 412 height 77
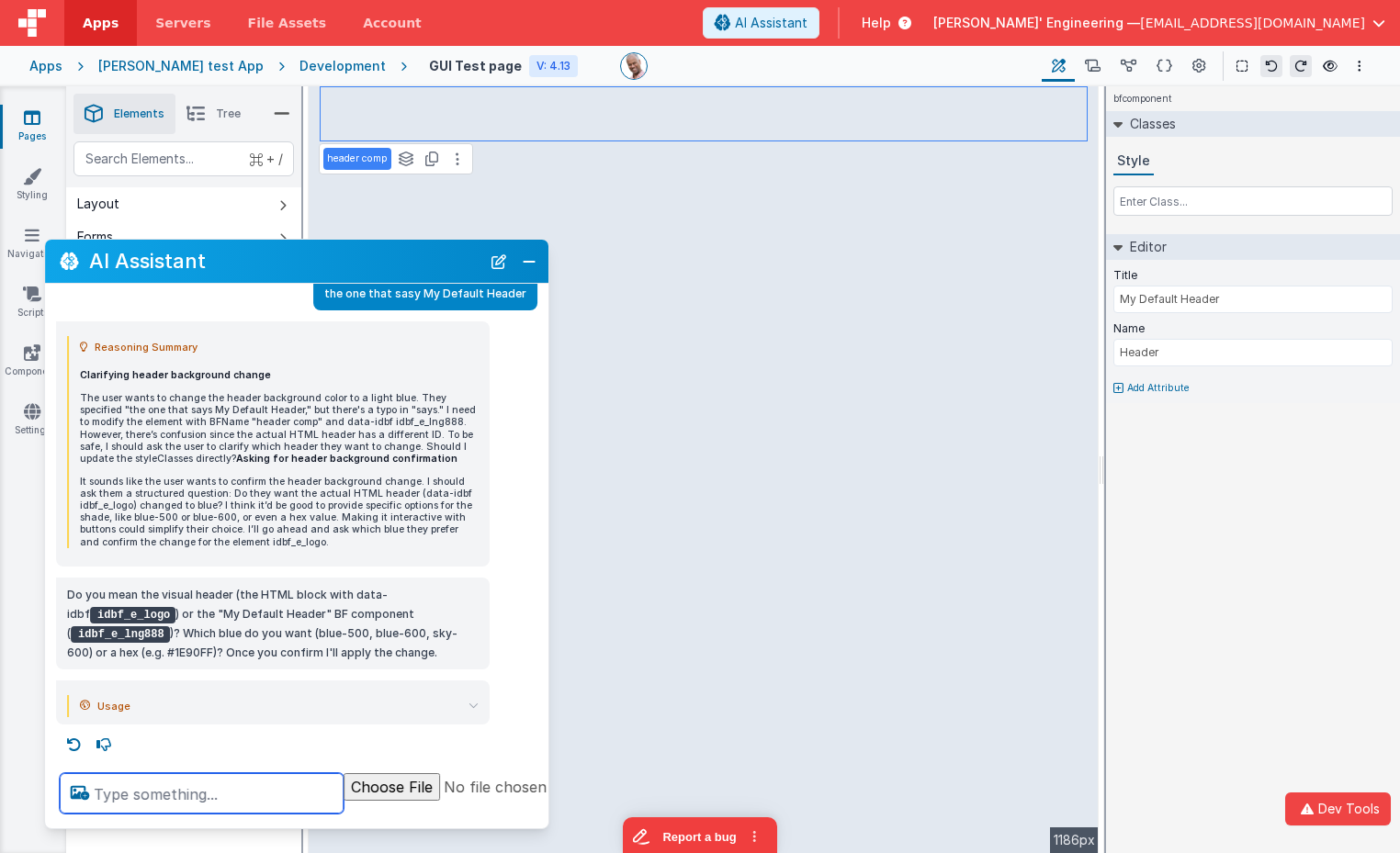
click at [256, 794] on textarea at bounding box center [201, 794] width 283 height 41
type textarea "the one selected and any blue"
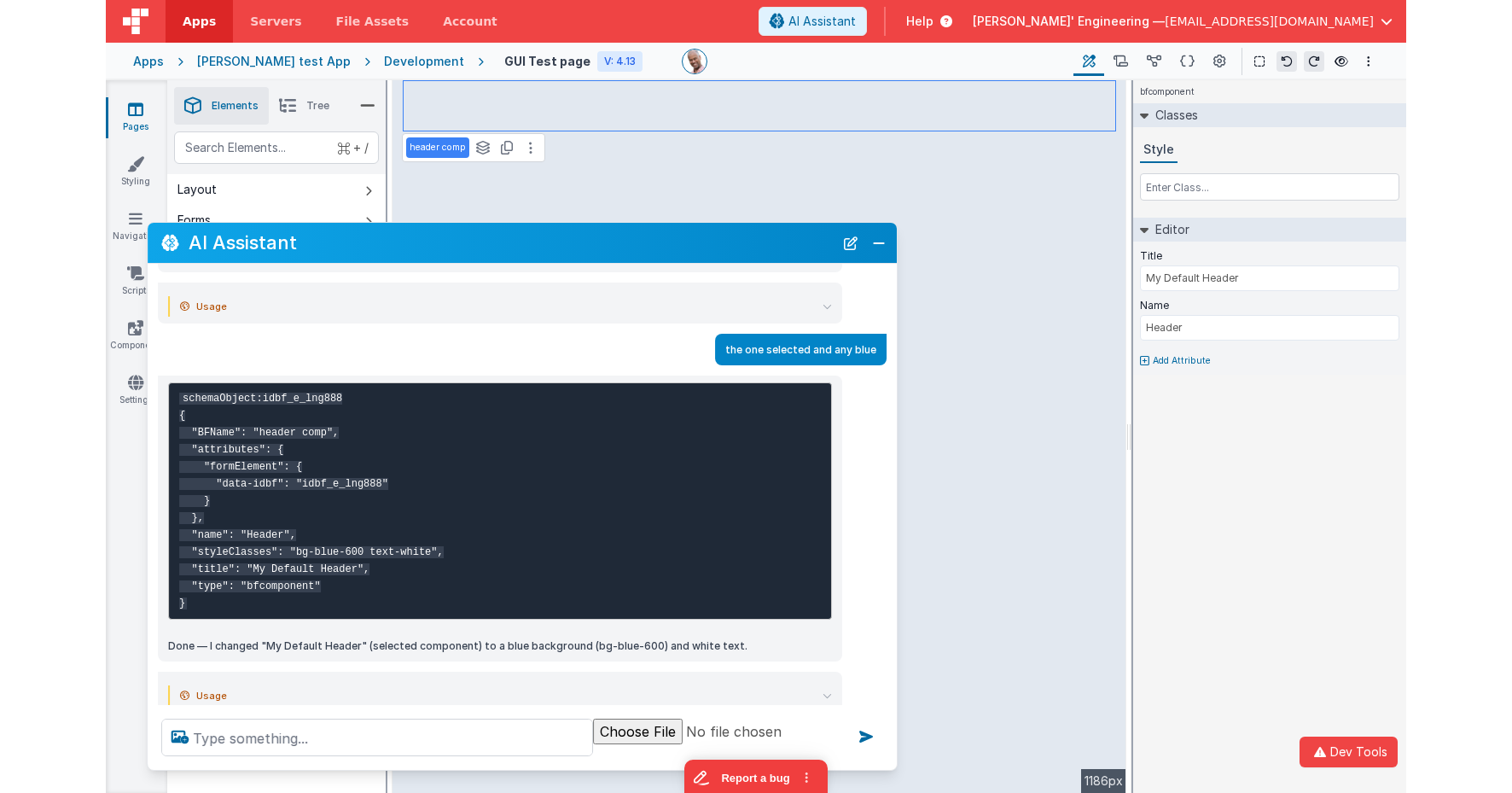
scroll to position [476, 0]
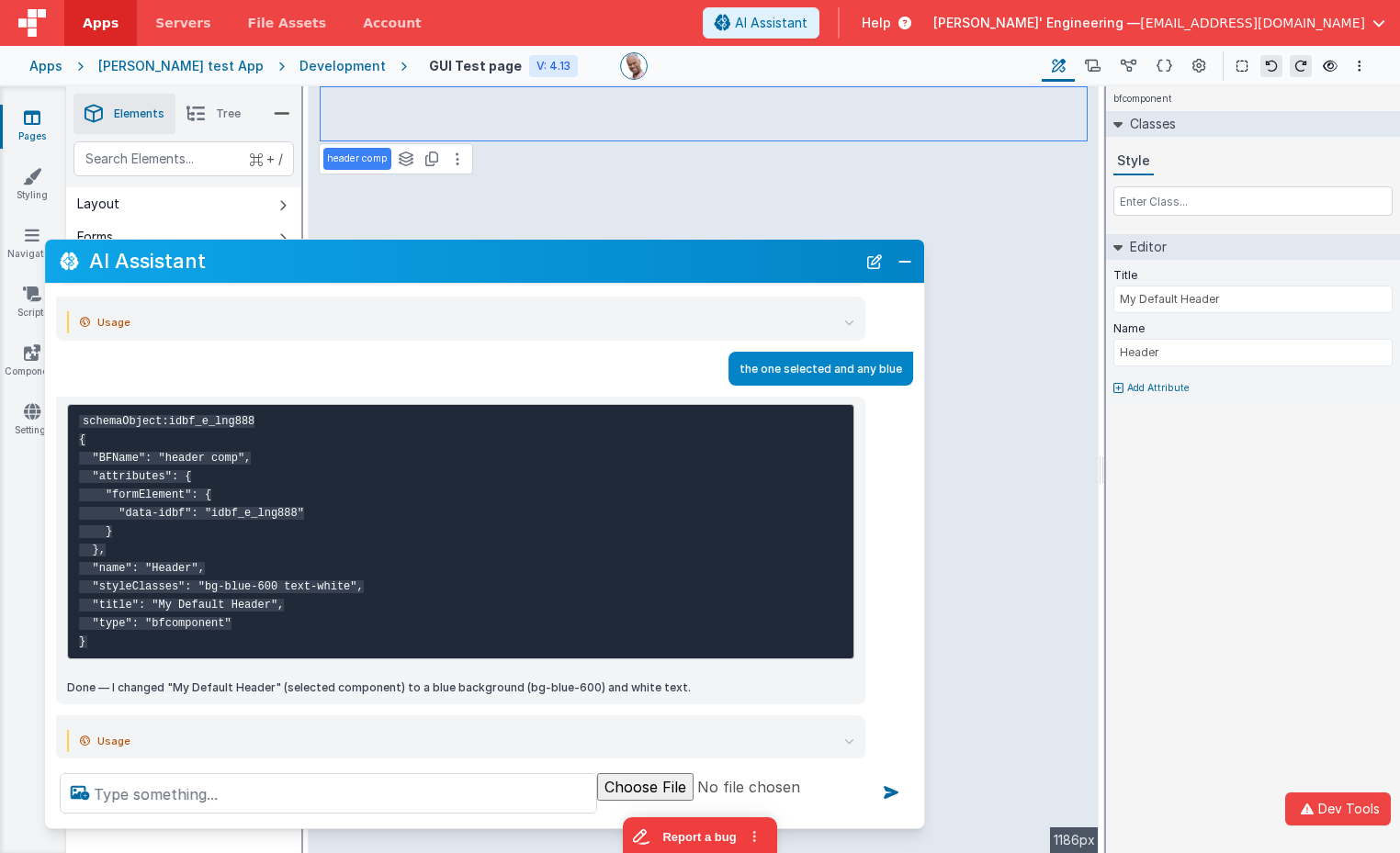
drag, startPoint x: 679, startPoint y: 243, endPoint x: 920, endPoint y: 164, distance: 253.6
click at [920, 164] on section "Pages Styling Navigation Scripts Components Settings Saved Builder Page Schema …" at bounding box center [700, 470] width 1400 height 767
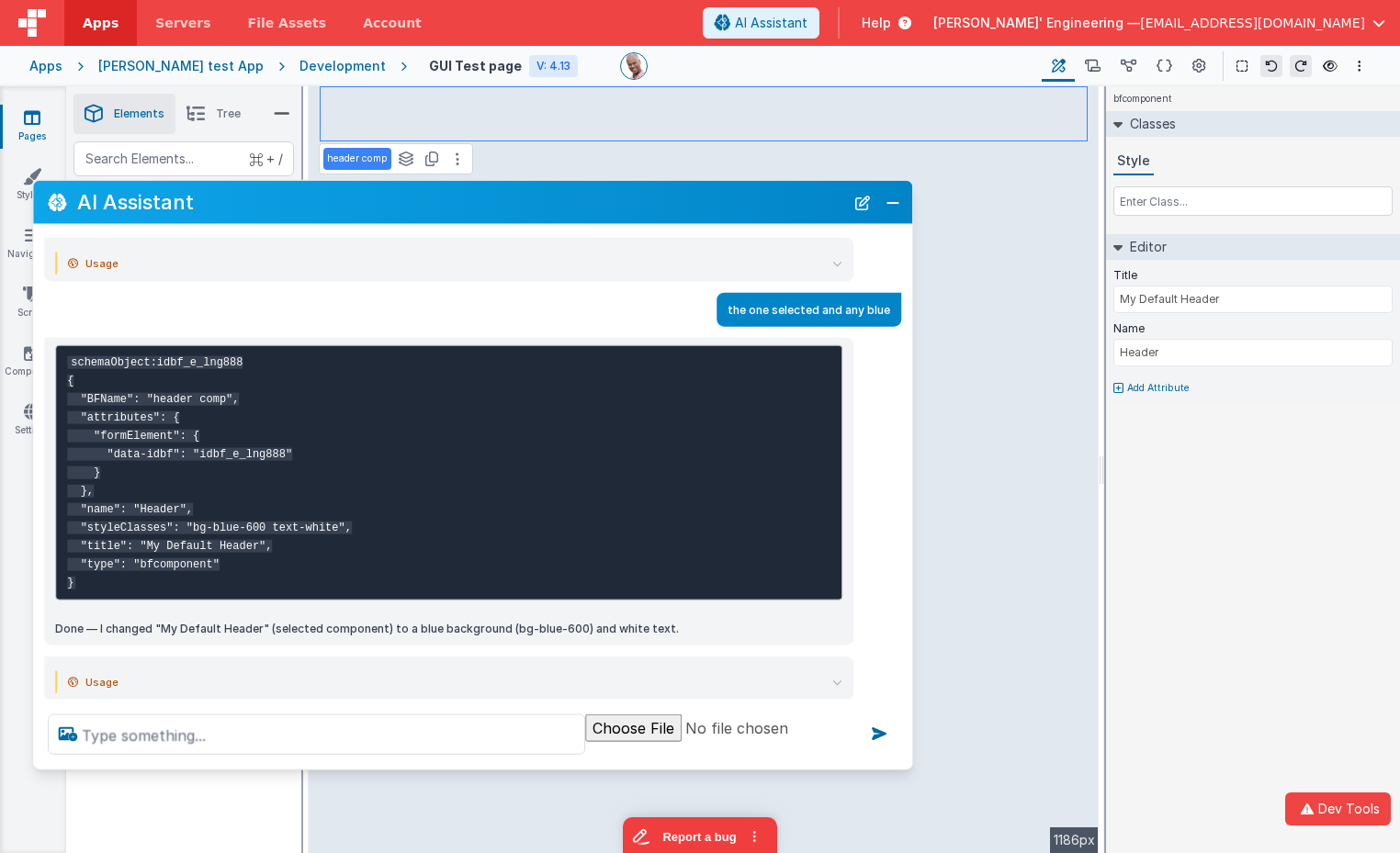
drag, startPoint x: 694, startPoint y: 254, endPoint x: 683, endPoint y: 196, distance: 59.0
click at [683, 196] on h2 "AI Assistant" at bounding box center [460, 202] width 767 height 22
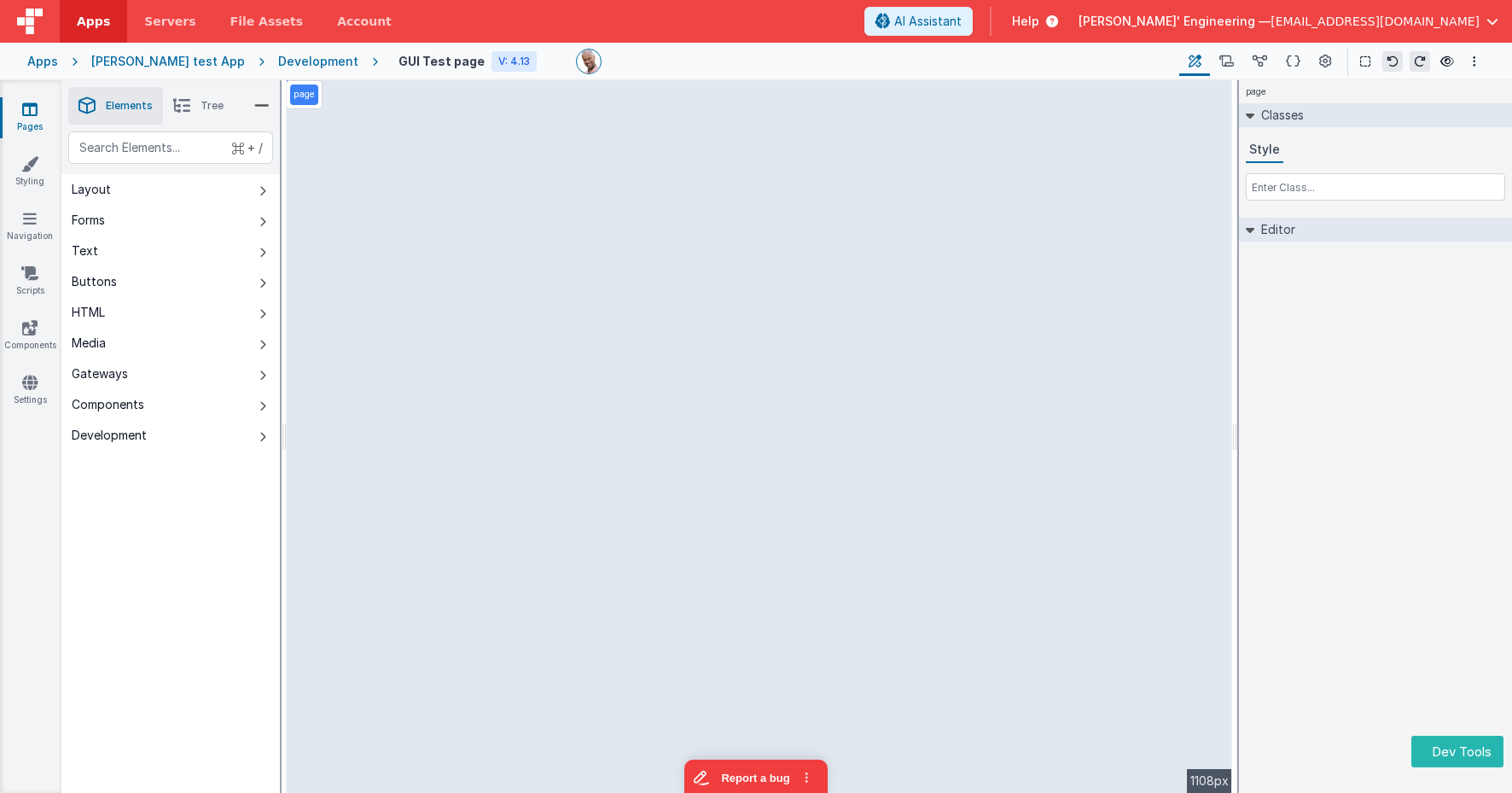
click at [1456, 361] on div "page Classes Style Editor DEV: Focus DEV: builderToggleConditionalCSS DEV: Remo…" at bounding box center [1375, 437] width 273 height 713
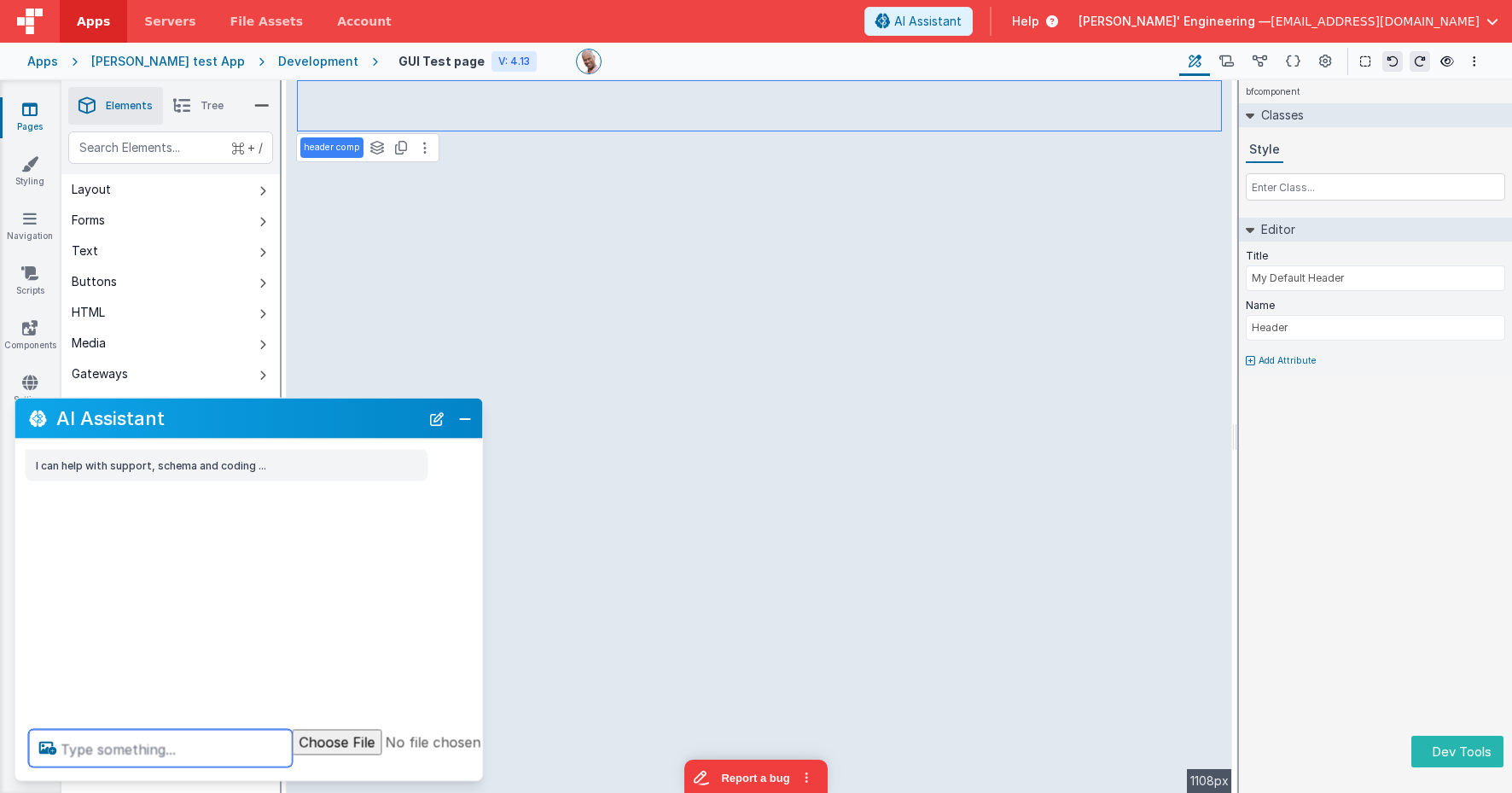
click at [172, 736] on textarea at bounding box center [160, 749] width 263 height 38
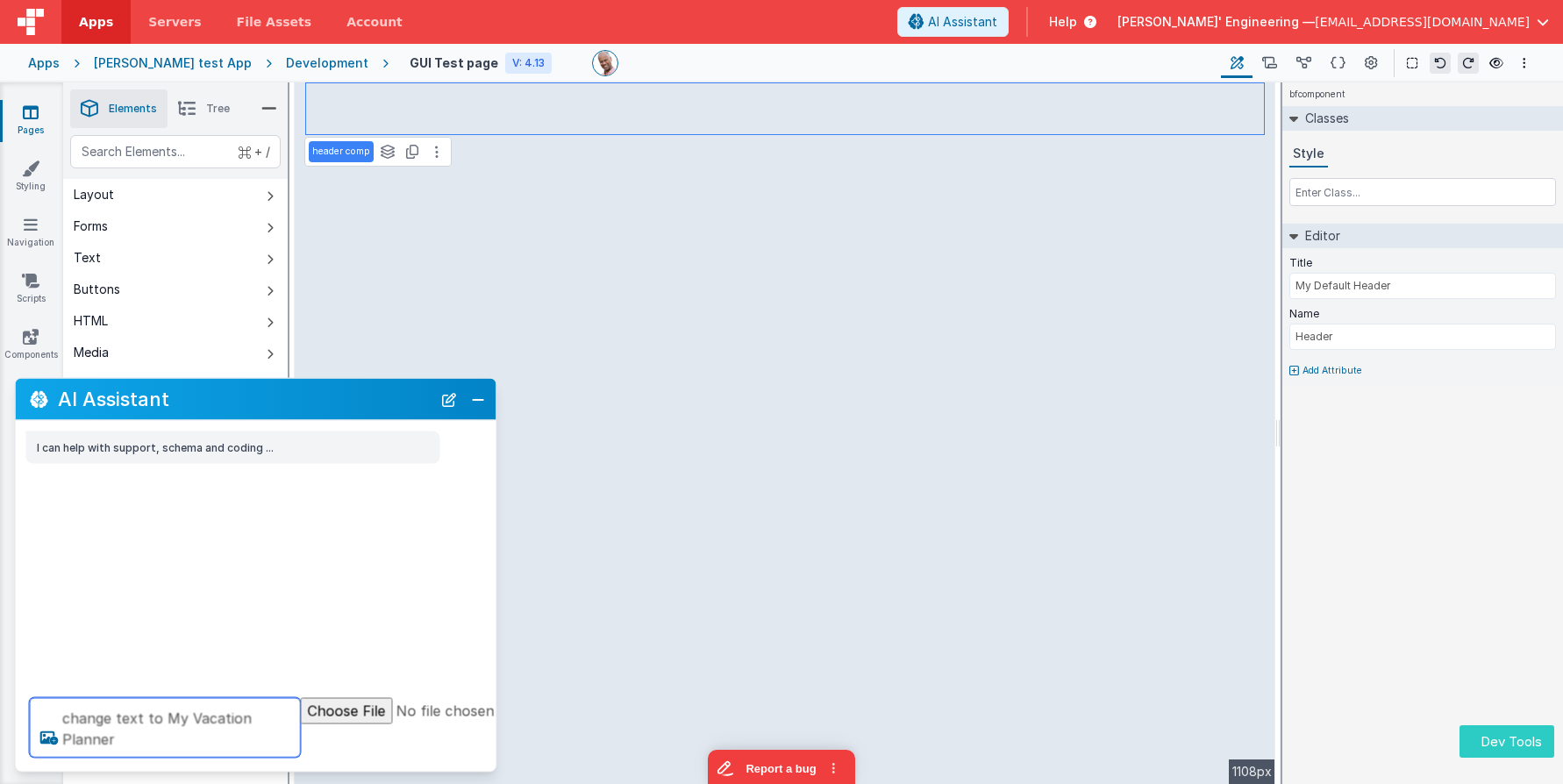
type textarea "change text to My Vacation Planner"
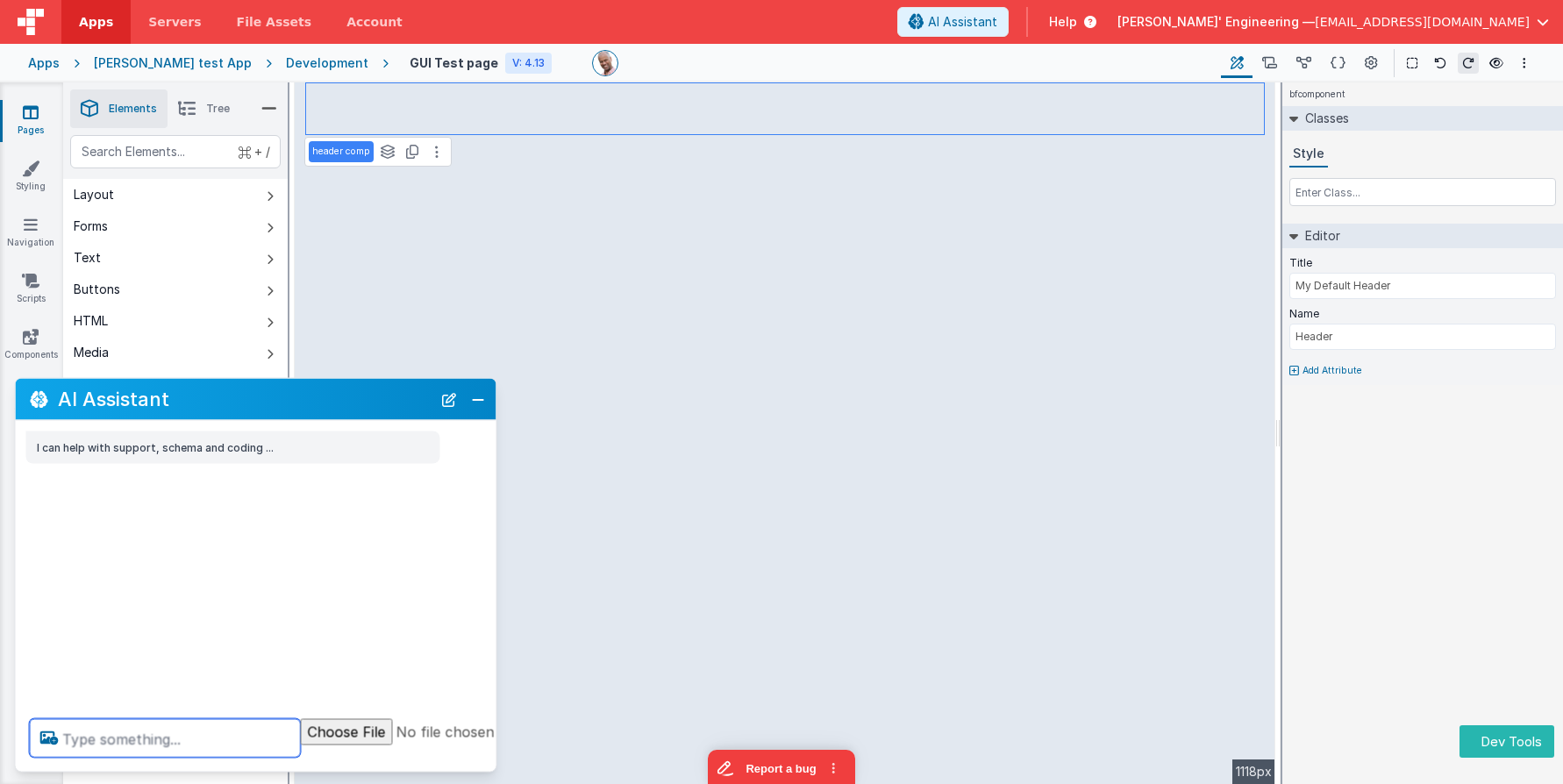
click at [155, 739] on textarea at bounding box center [165, 739] width 271 height 39
type textarea "waht is the active element do"
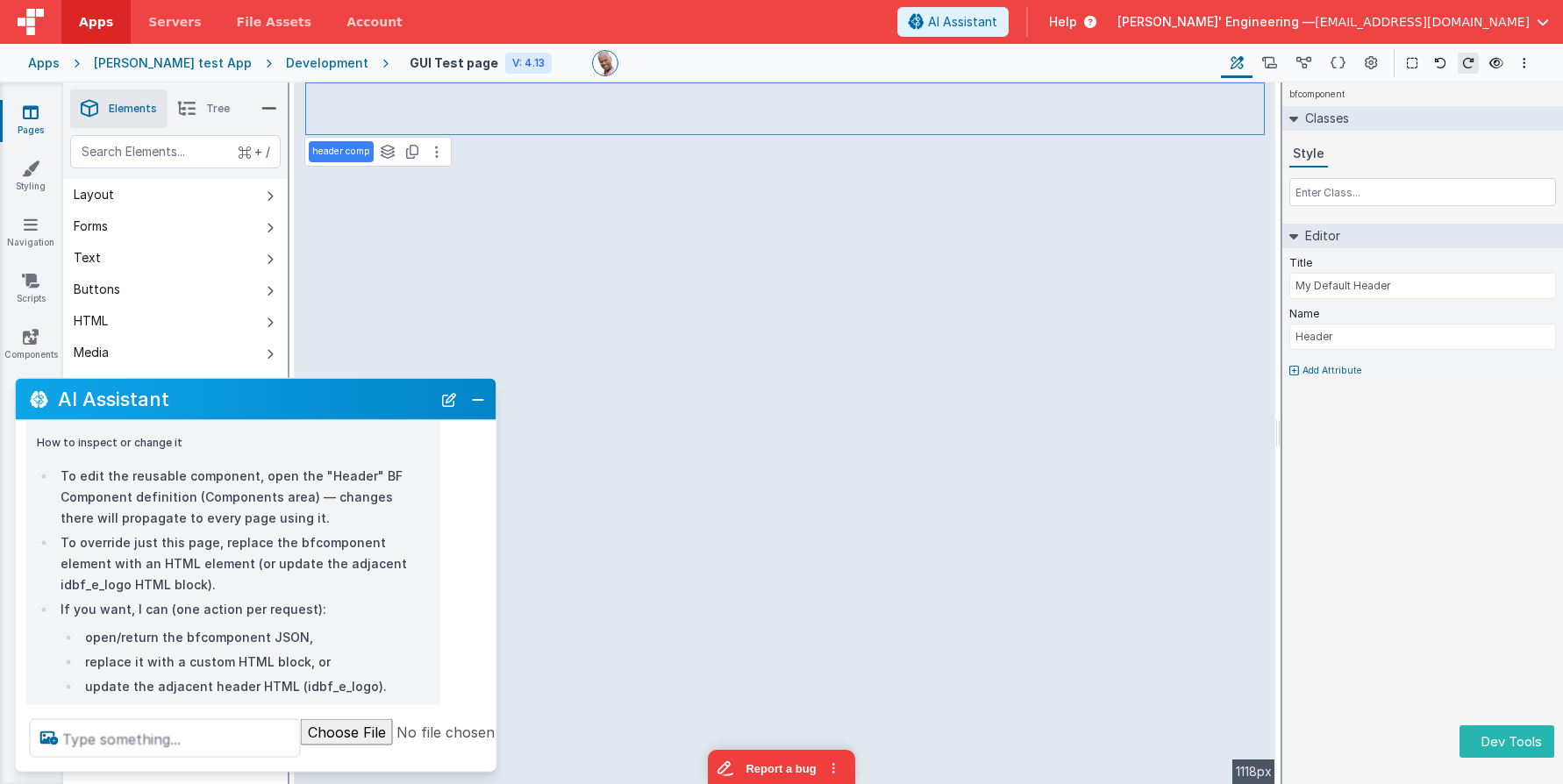
scroll to position [765, 0]
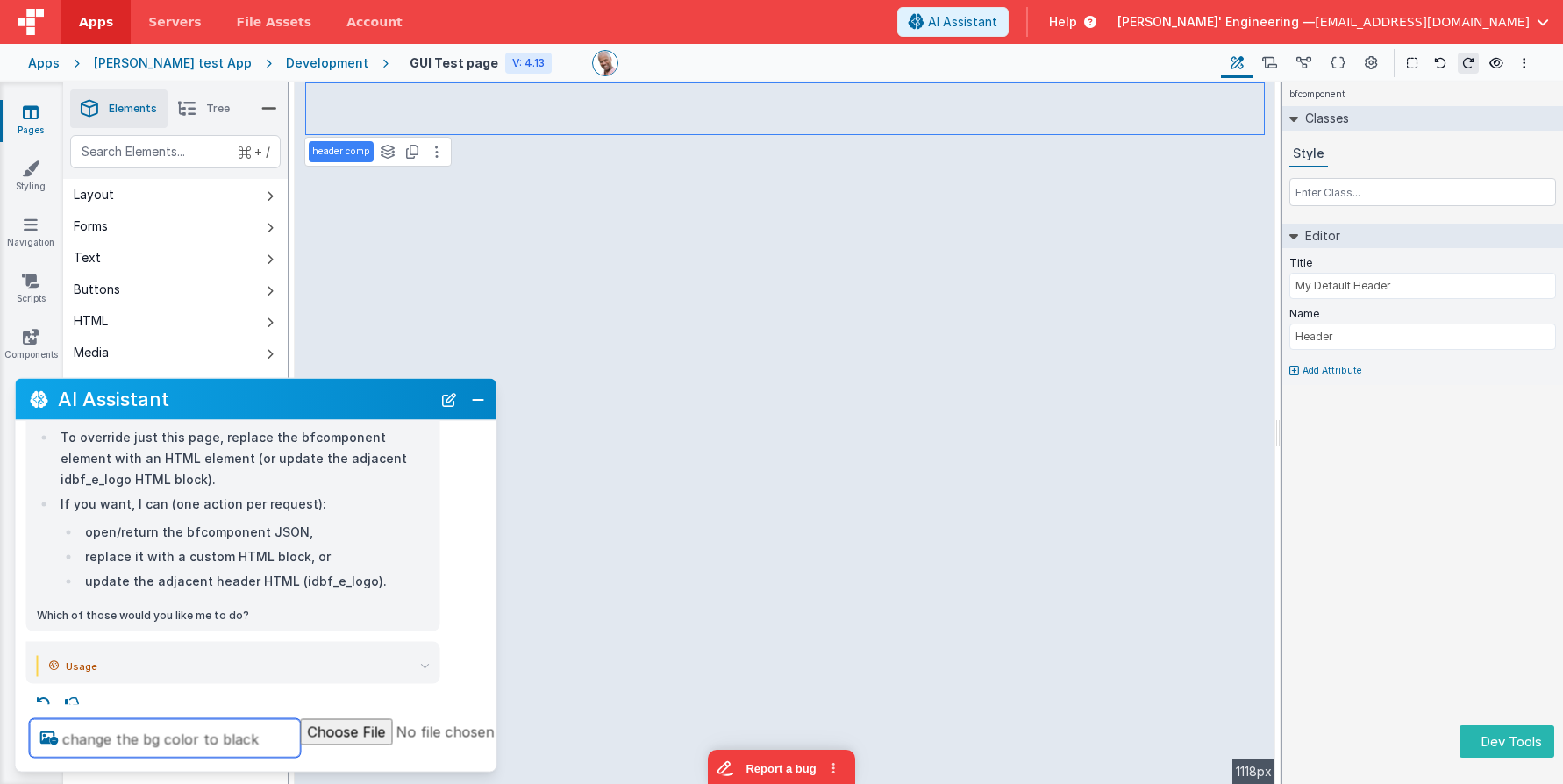
type textarea "change the bg color to black"
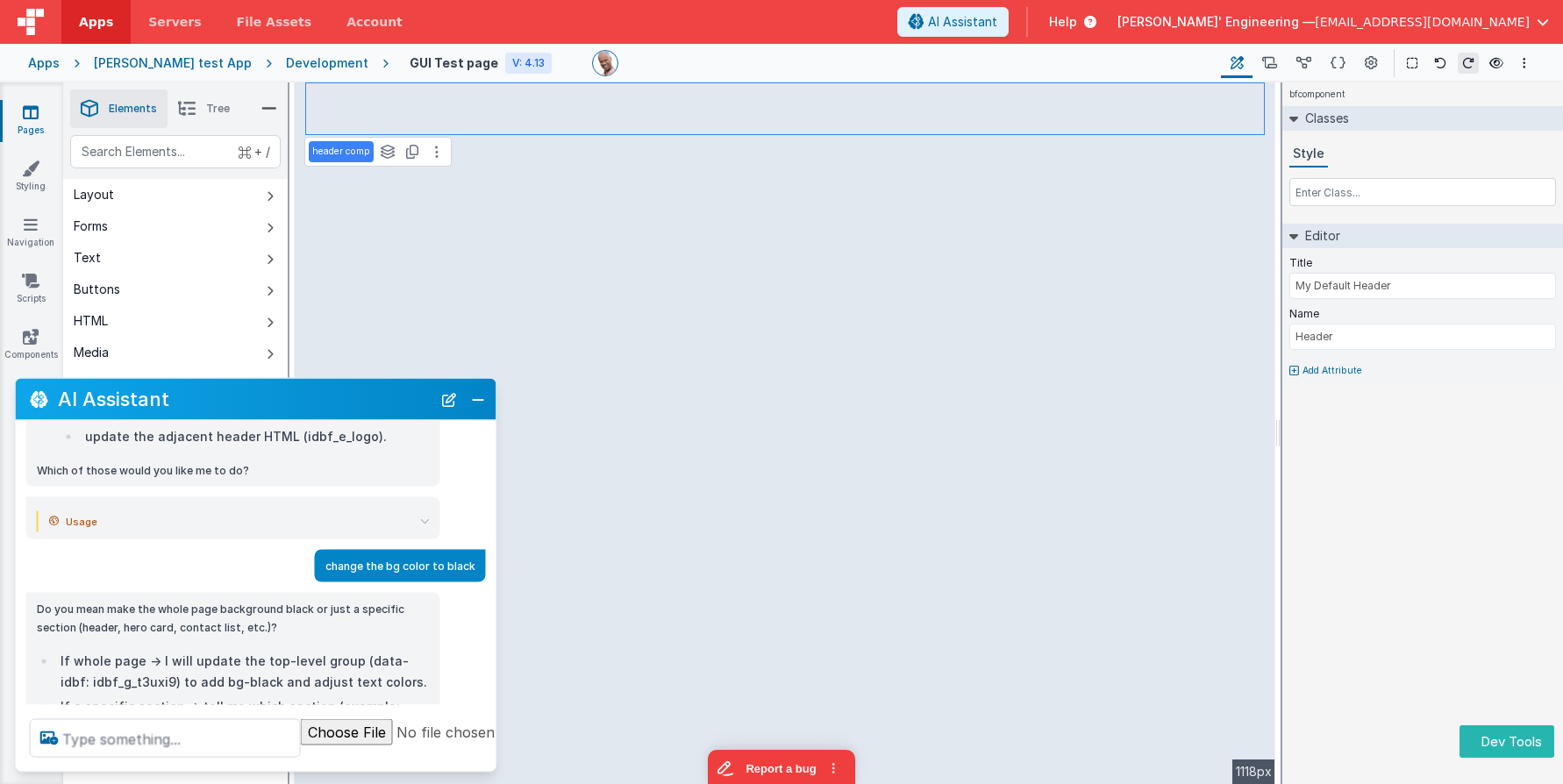
scroll to position [970, 0]
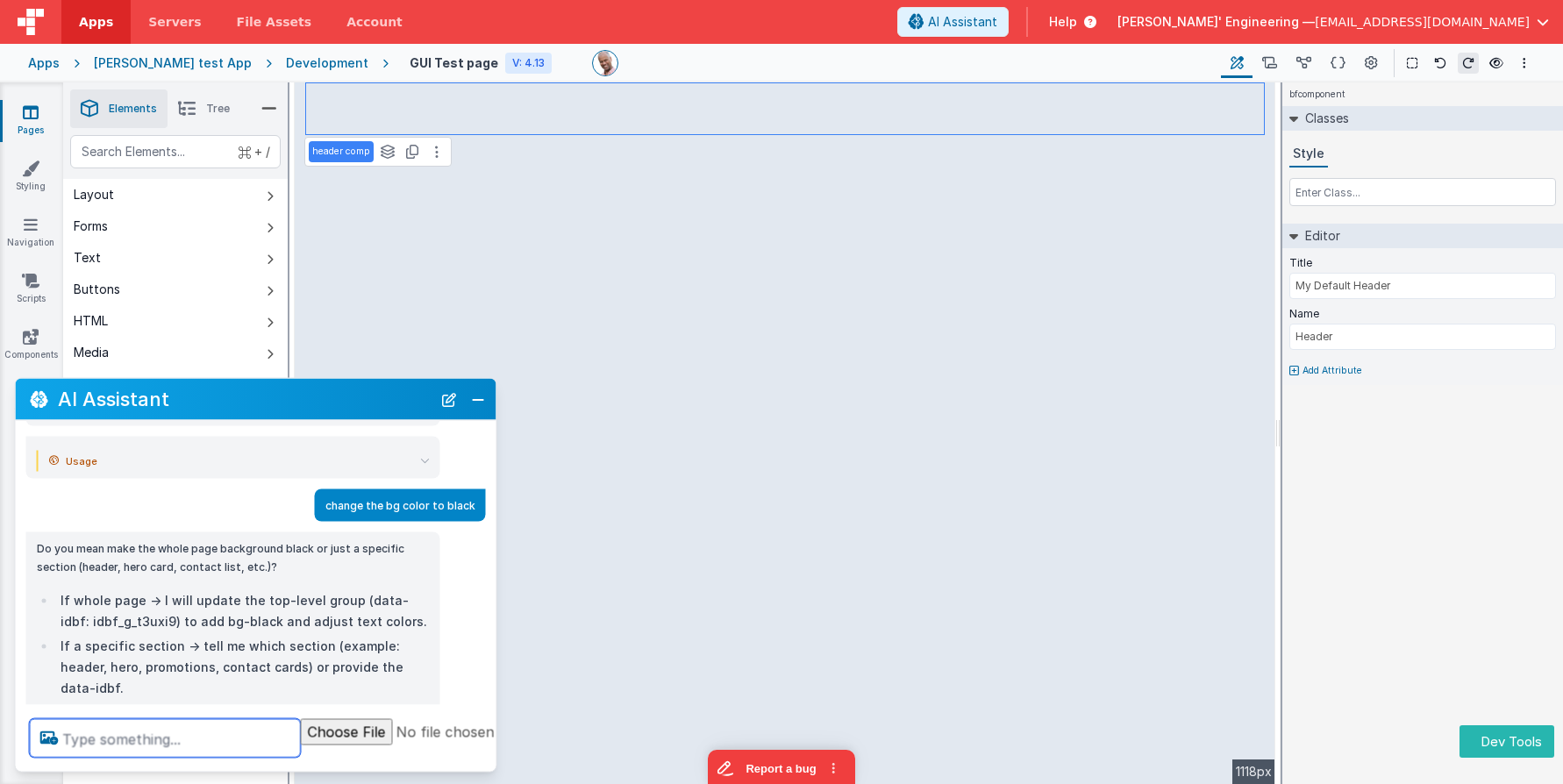
click at [222, 738] on textarea at bounding box center [165, 739] width 271 height 39
type textarea "no, jsut the header"
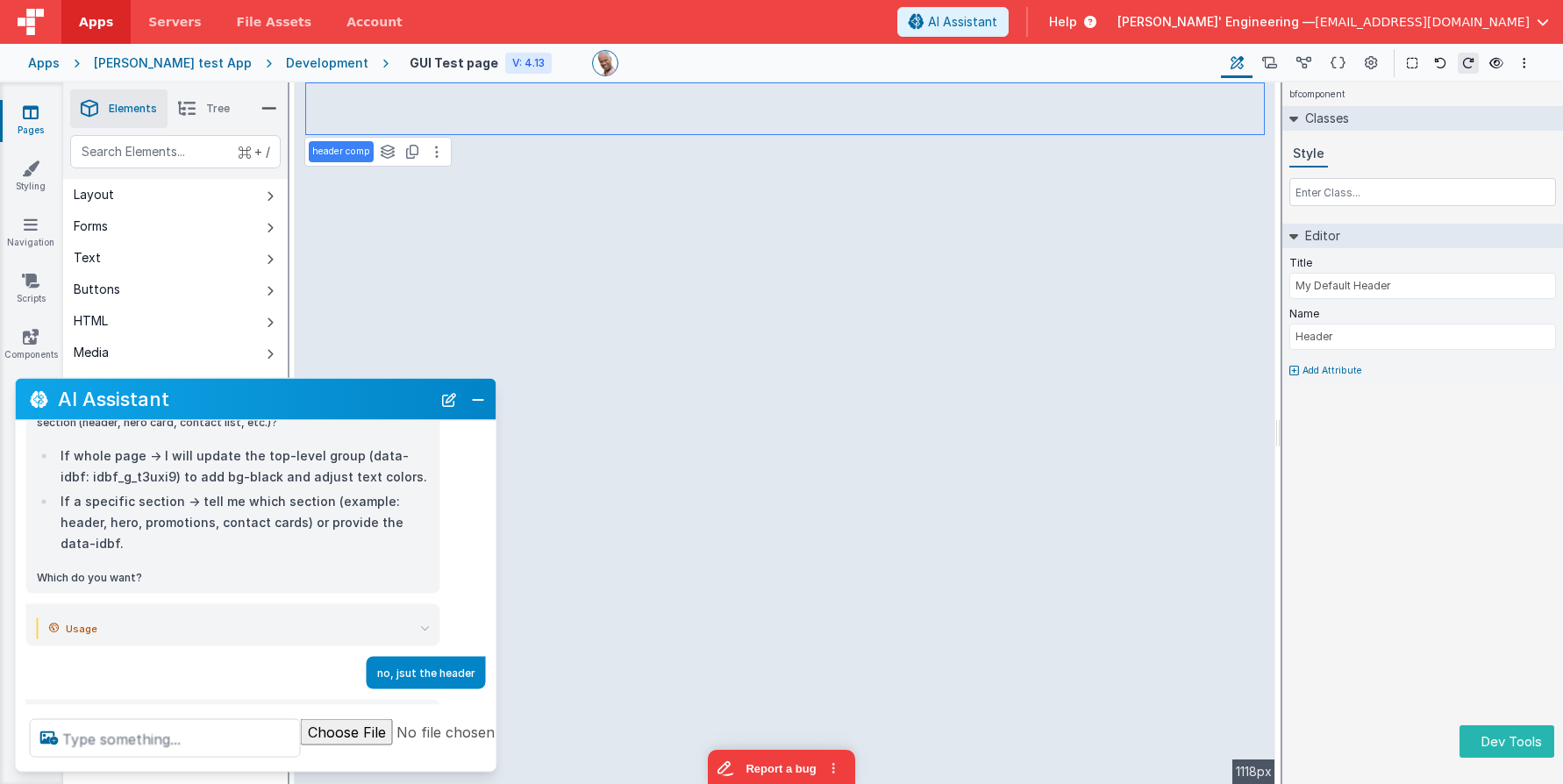
scroll to position [1115, 0]
click at [428, 624] on icon at bounding box center [425, 628] width 9 height 9
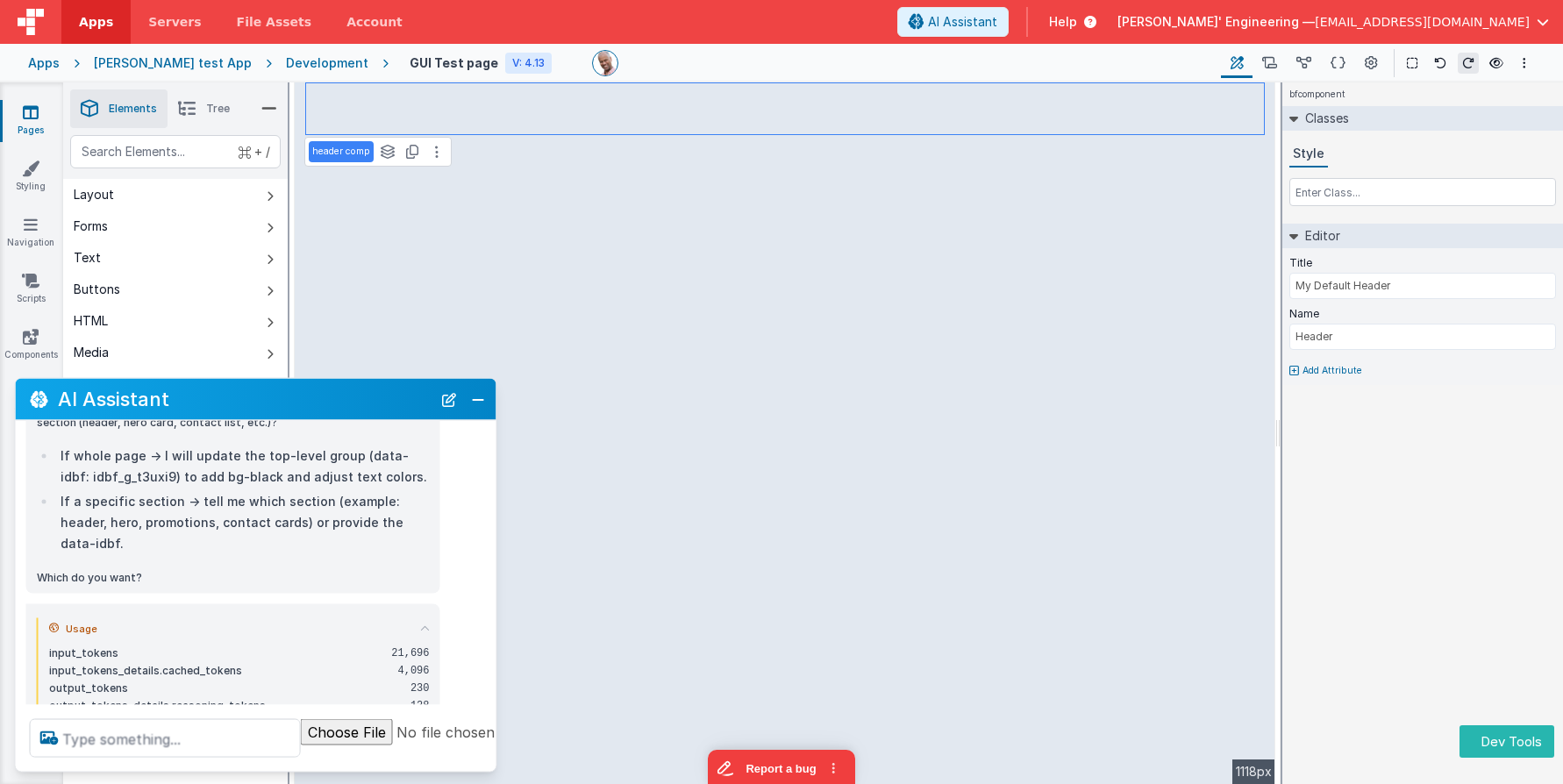
scroll to position [1207, 0]
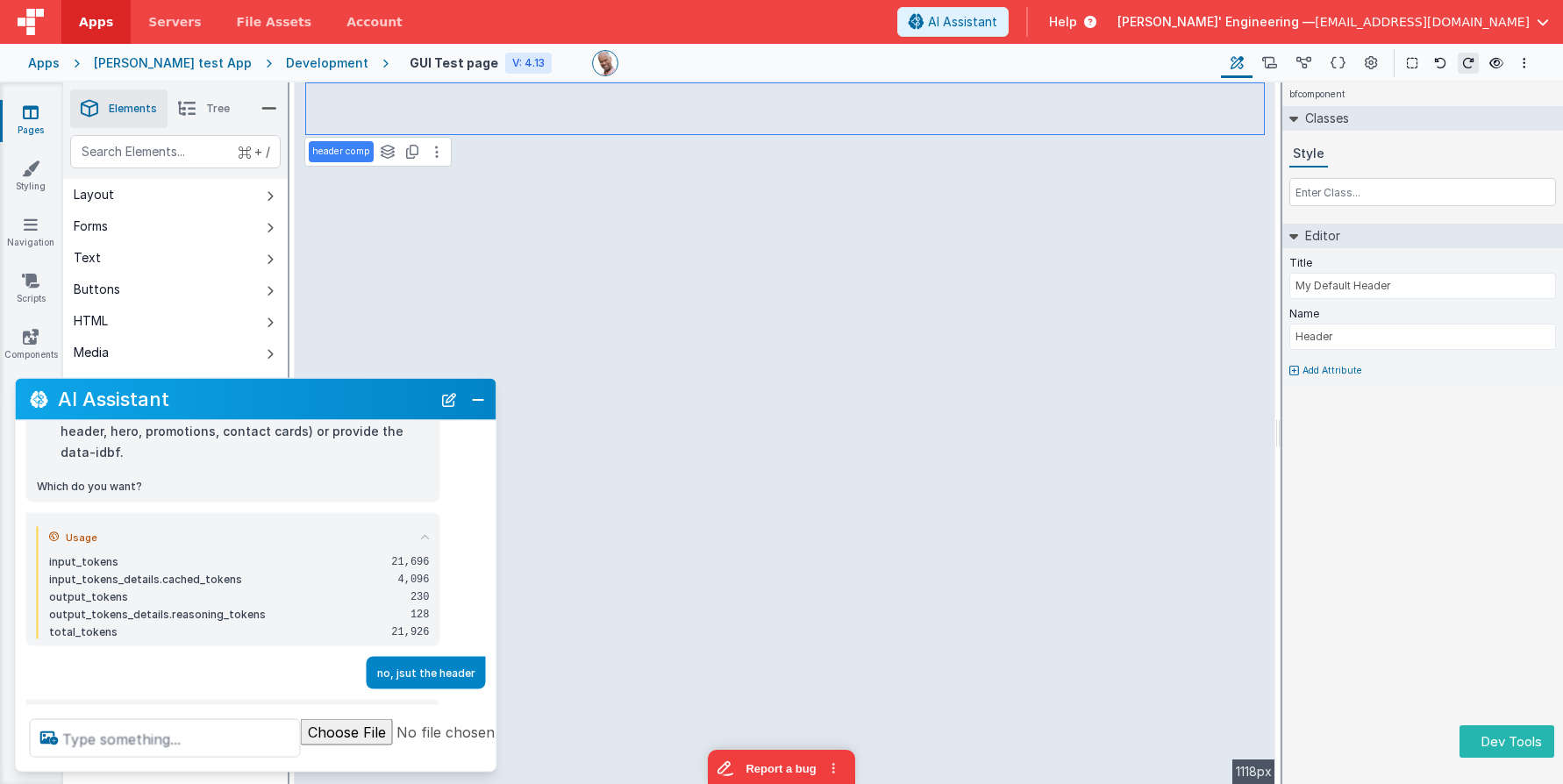
click at [424, 532] on icon at bounding box center [425, 537] width 9 height 9
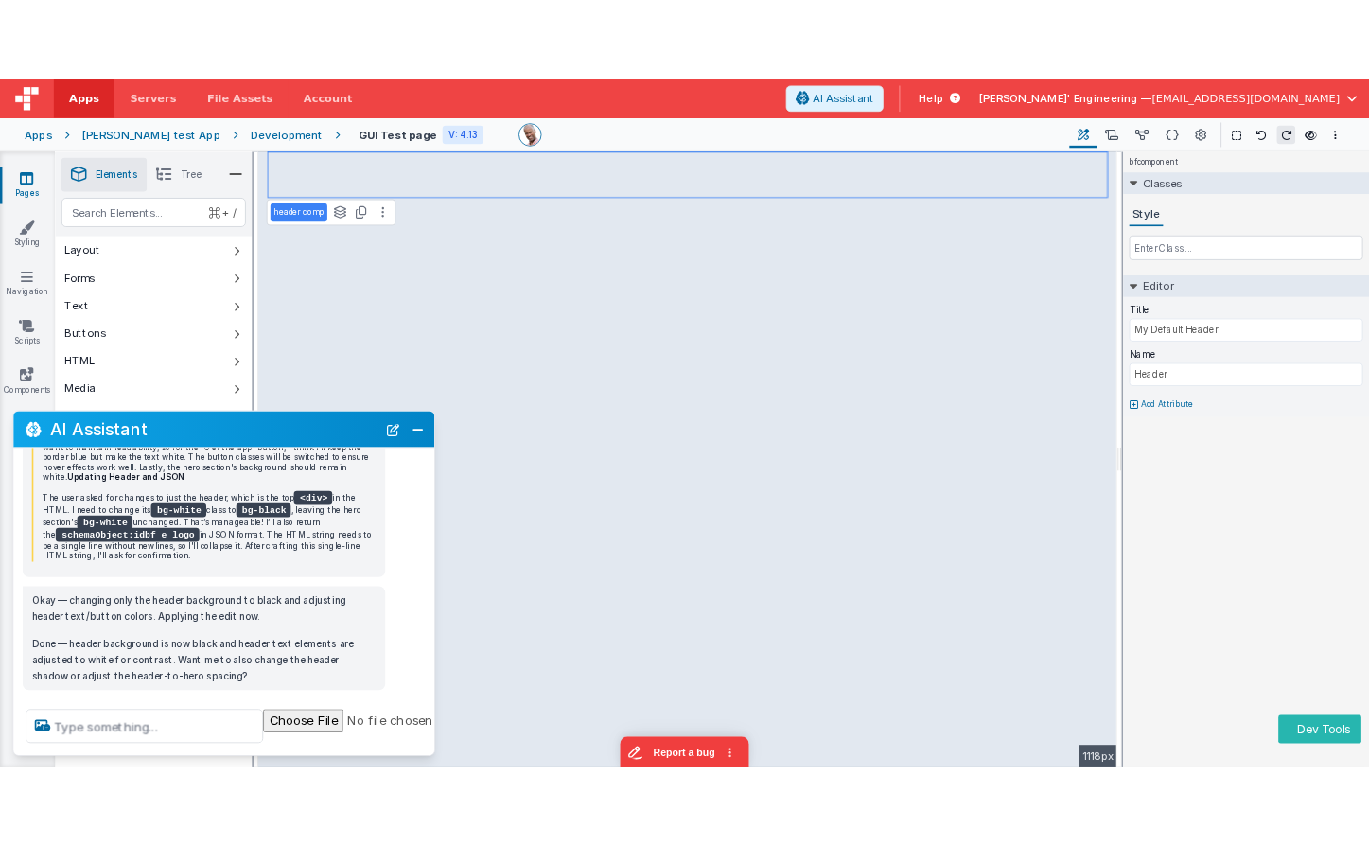
scroll to position [1627, 0]
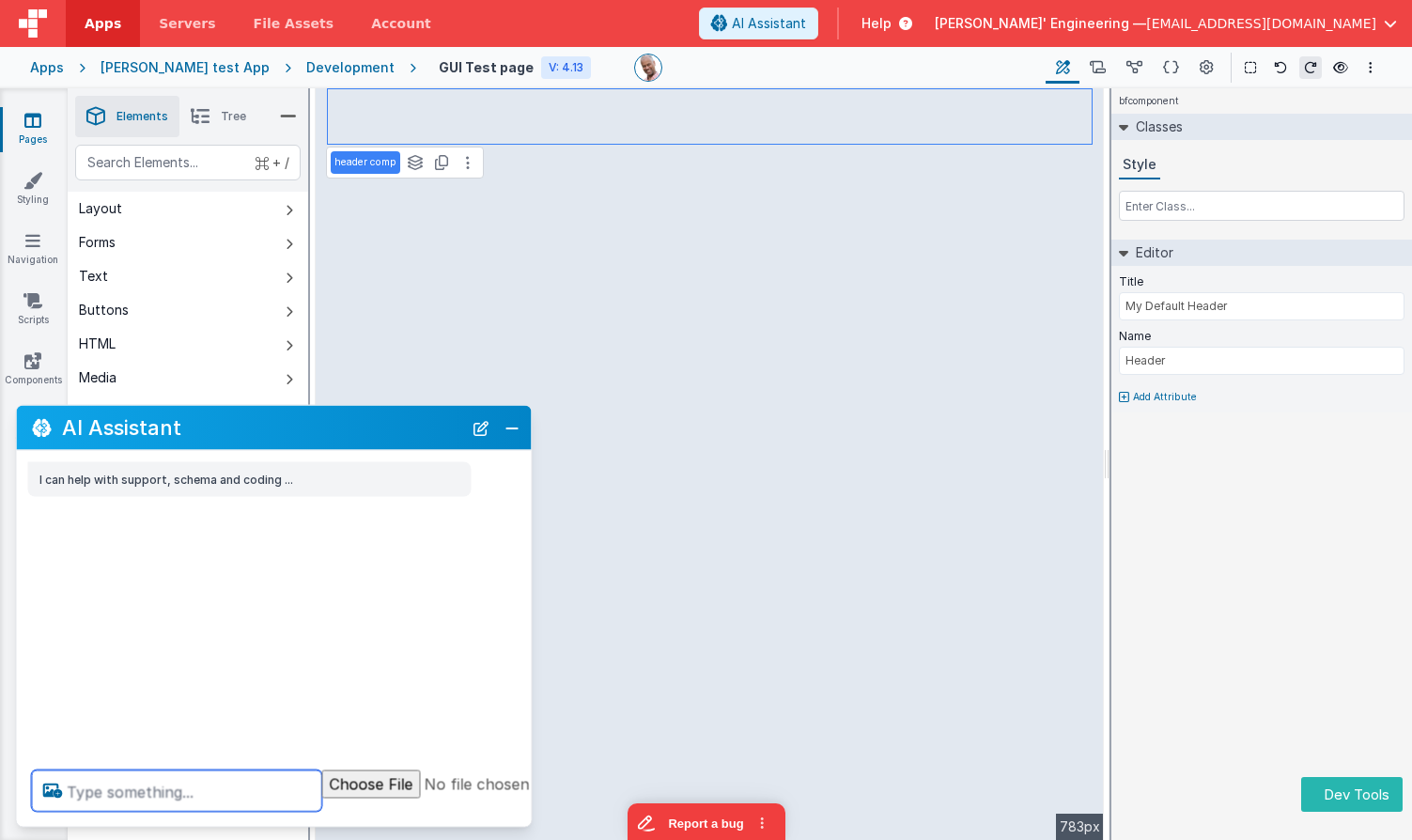
click at [250, 803] on textarea at bounding box center [177, 791] width 290 height 42
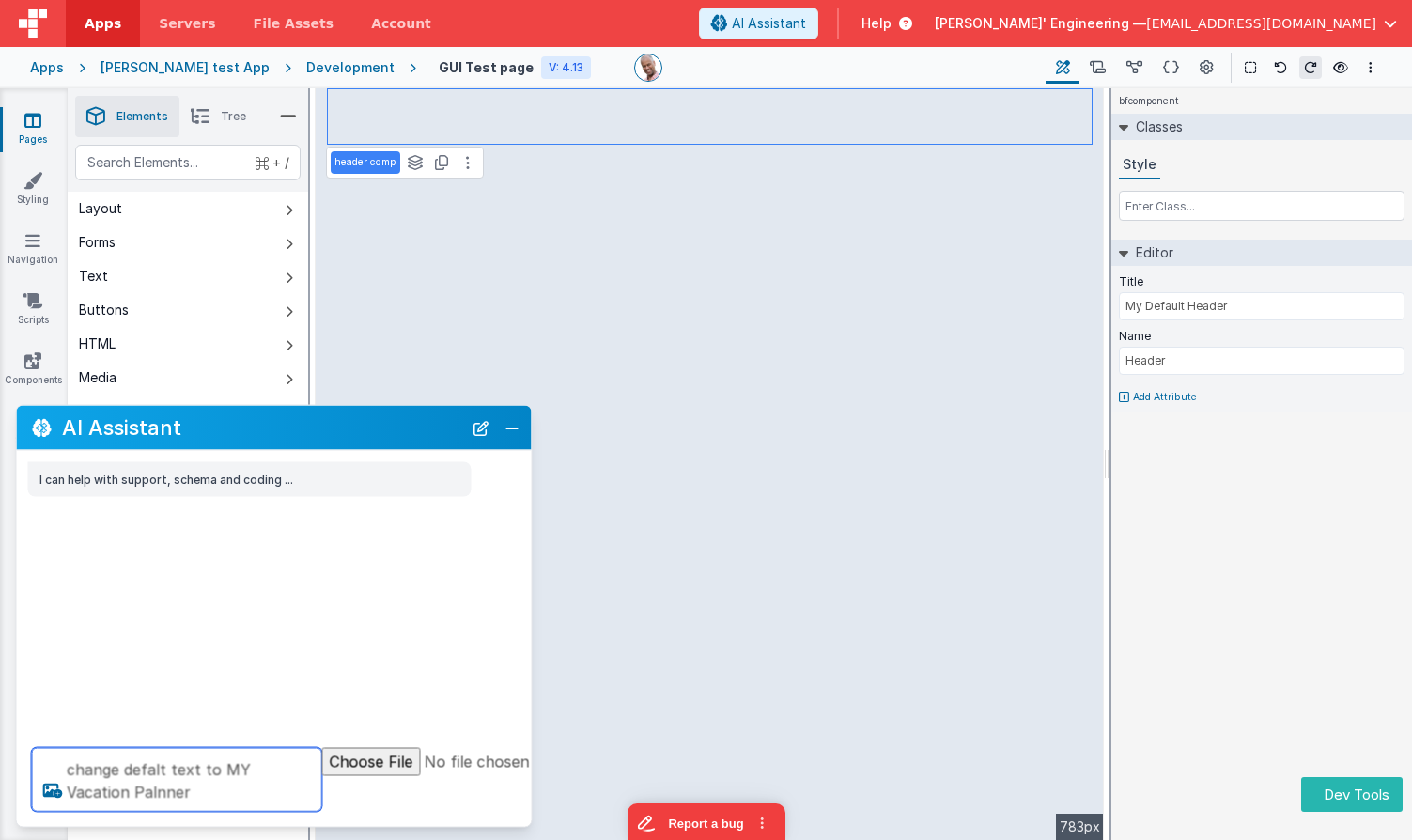
type textarea "change defalt text to MY Vacation Palnner"
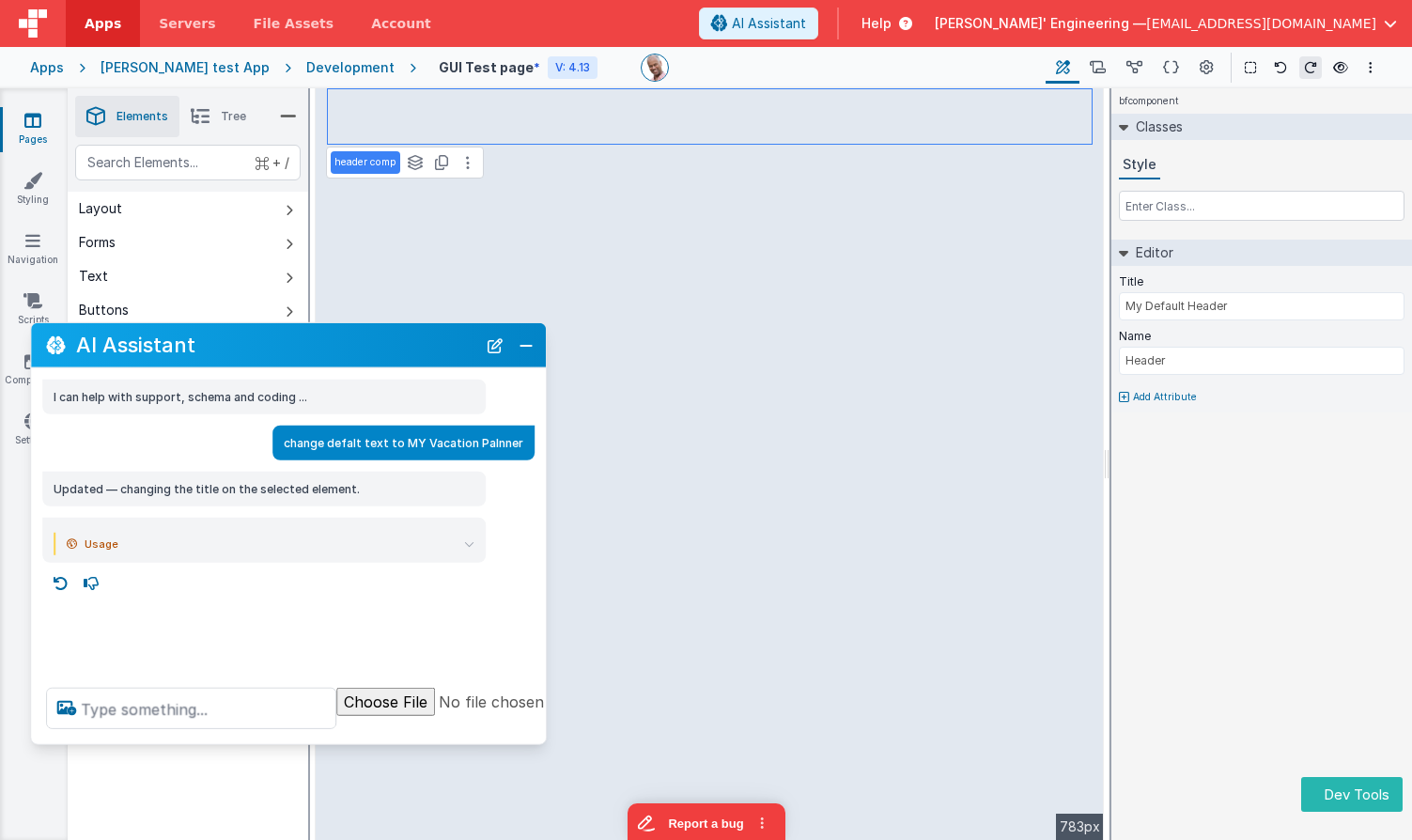
drag, startPoint x: 163, startPoint y: 422, endPoint x: 166, endPoint y: 350, distance: 72.1
click at [166, 350] on h2 "AI Assistant" at bounding box center [276, 345] width 400 height 23
click at [64, 580] on icon at bounding box center [61, 583] width 30 height 30
type textarea "change defalt text to MY Vacation Palnner"
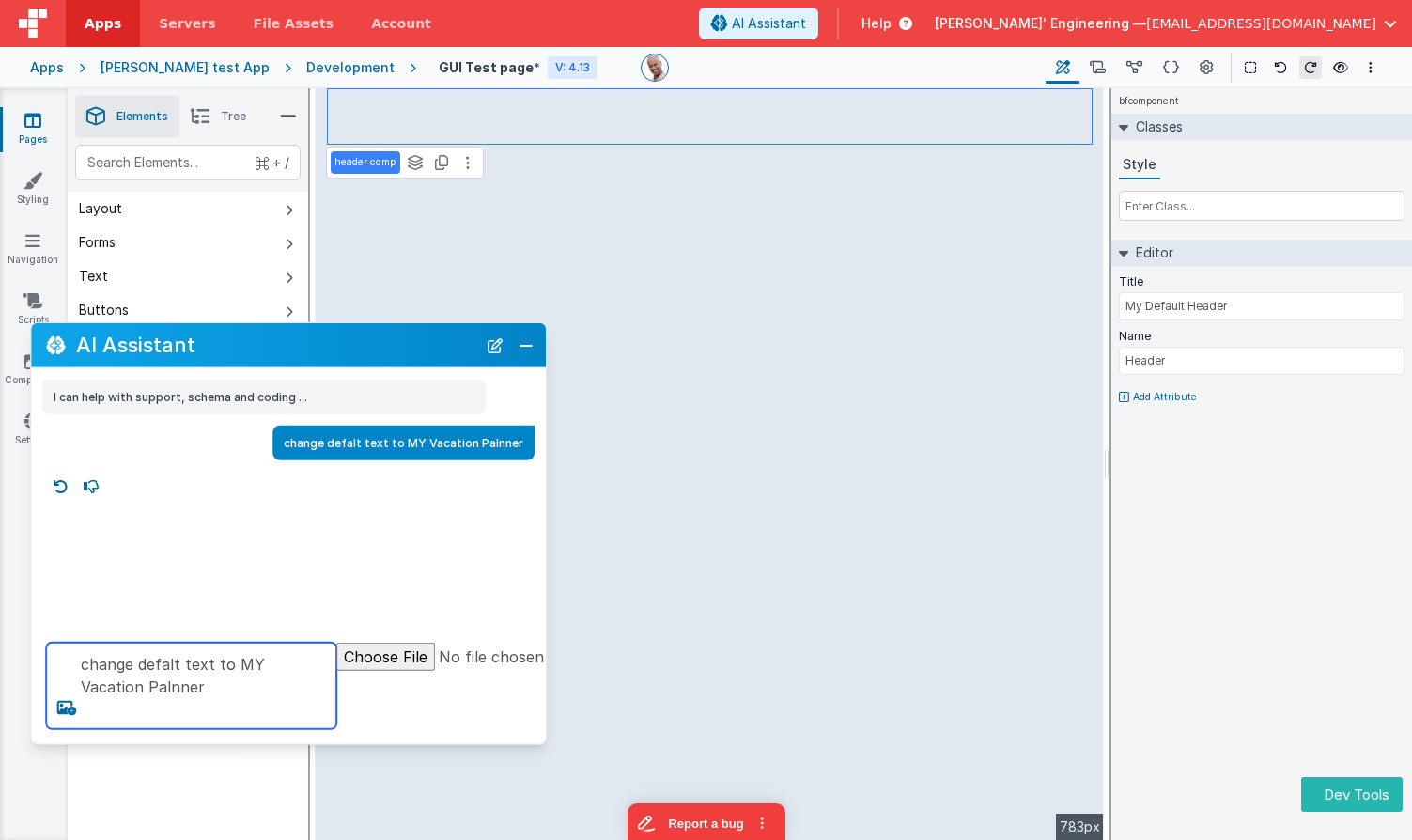
click at [198, 681] on textarea "change defalt text to MY Vacation Palnner" at bounding box center [191, 685] width 290 height 86
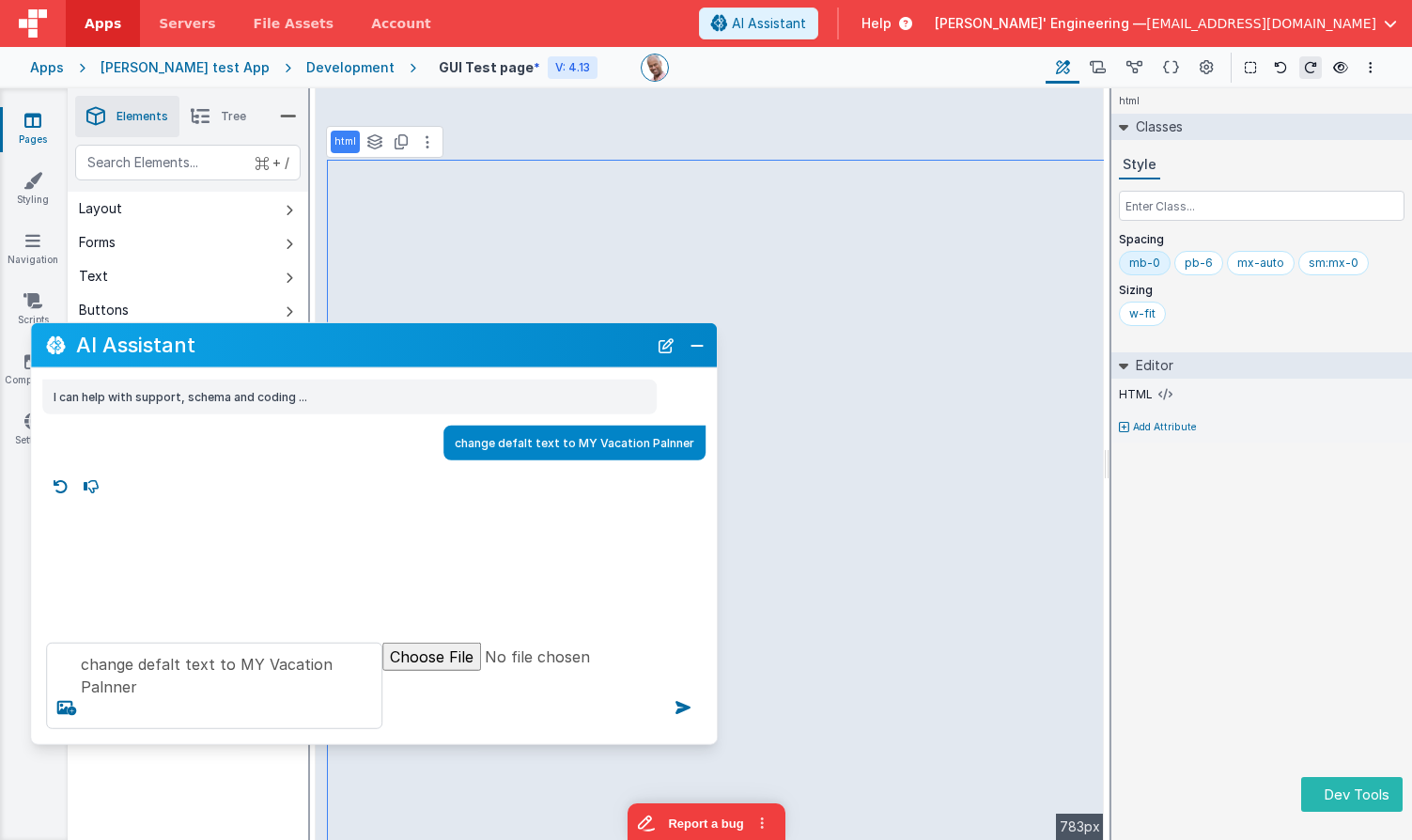
drag, startPoint x: 542, startPoint y: 616, endPoint x: 714, endPoint y: 610, distance: 172.1
click at [714, 610] on div "I can help with support, schema and coding ... change defalt text to MY Vacatio…" at bounding box center [373, 497] width 686 height 259
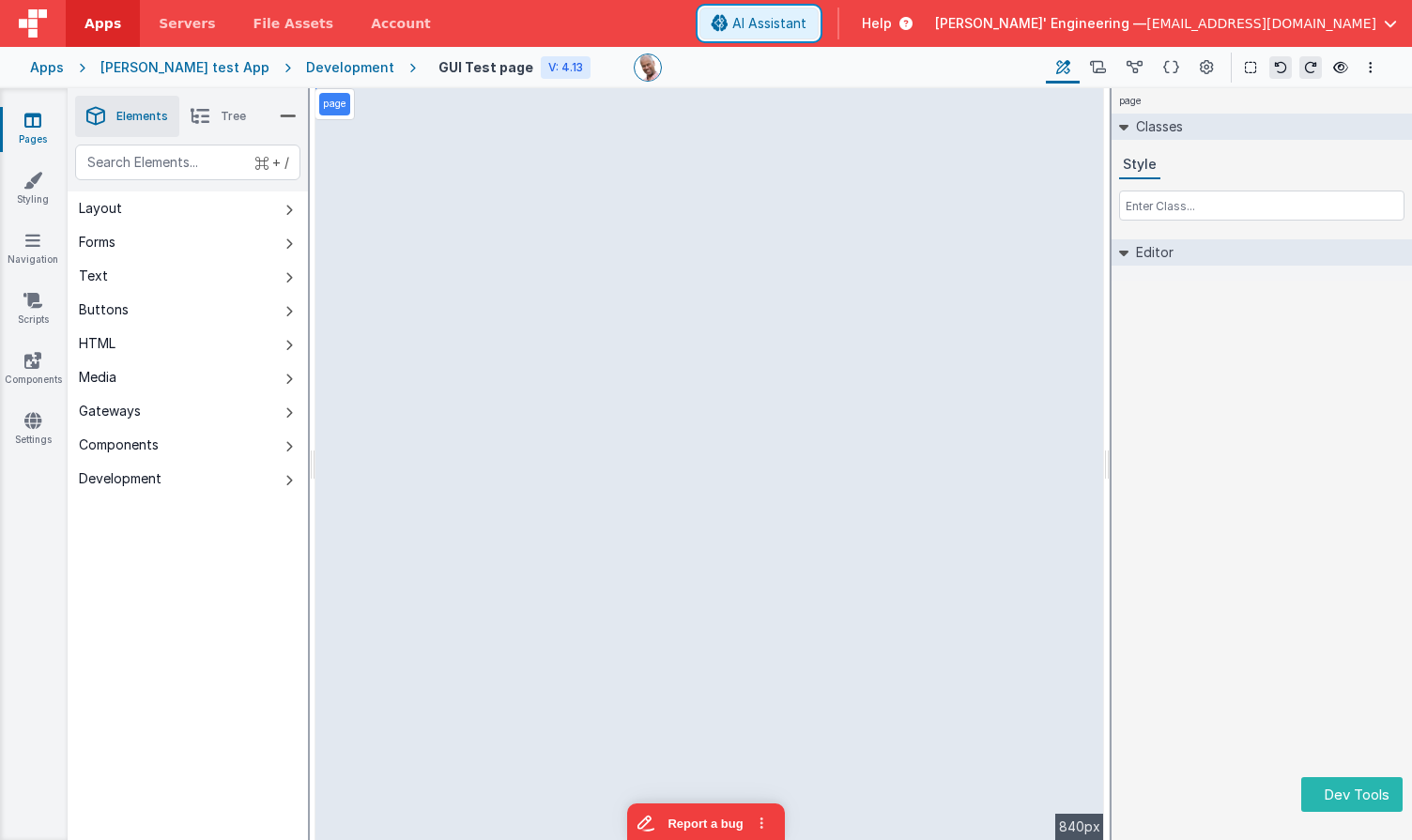
click at [819, 17] on button "AI Assistant" at bounding box center [759, 24] width 119 height 32
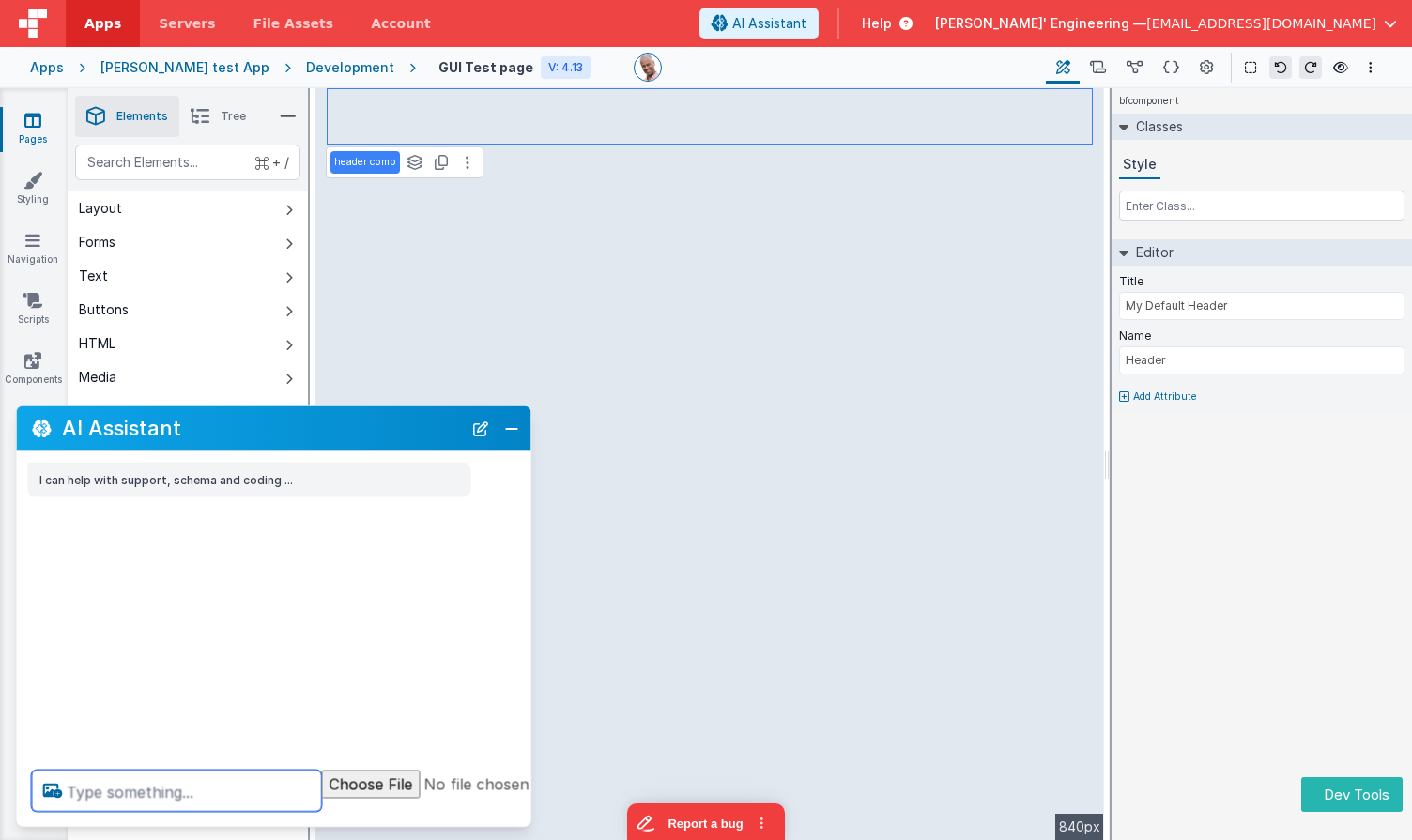
click at [244, 790] on textarea at bounding box center [177, 791] width 290 height 42
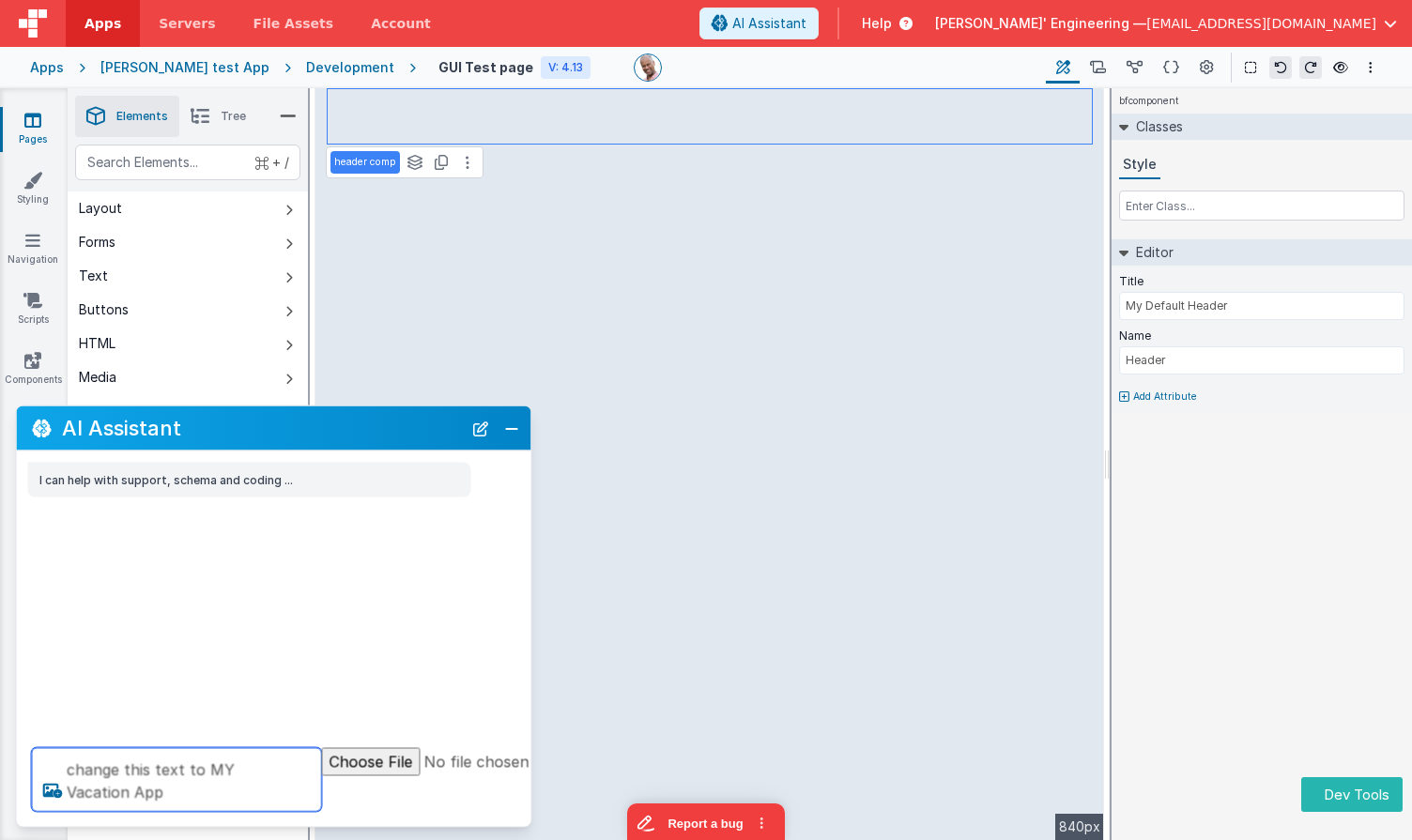
type textarea "change this text to MY Vacation App"
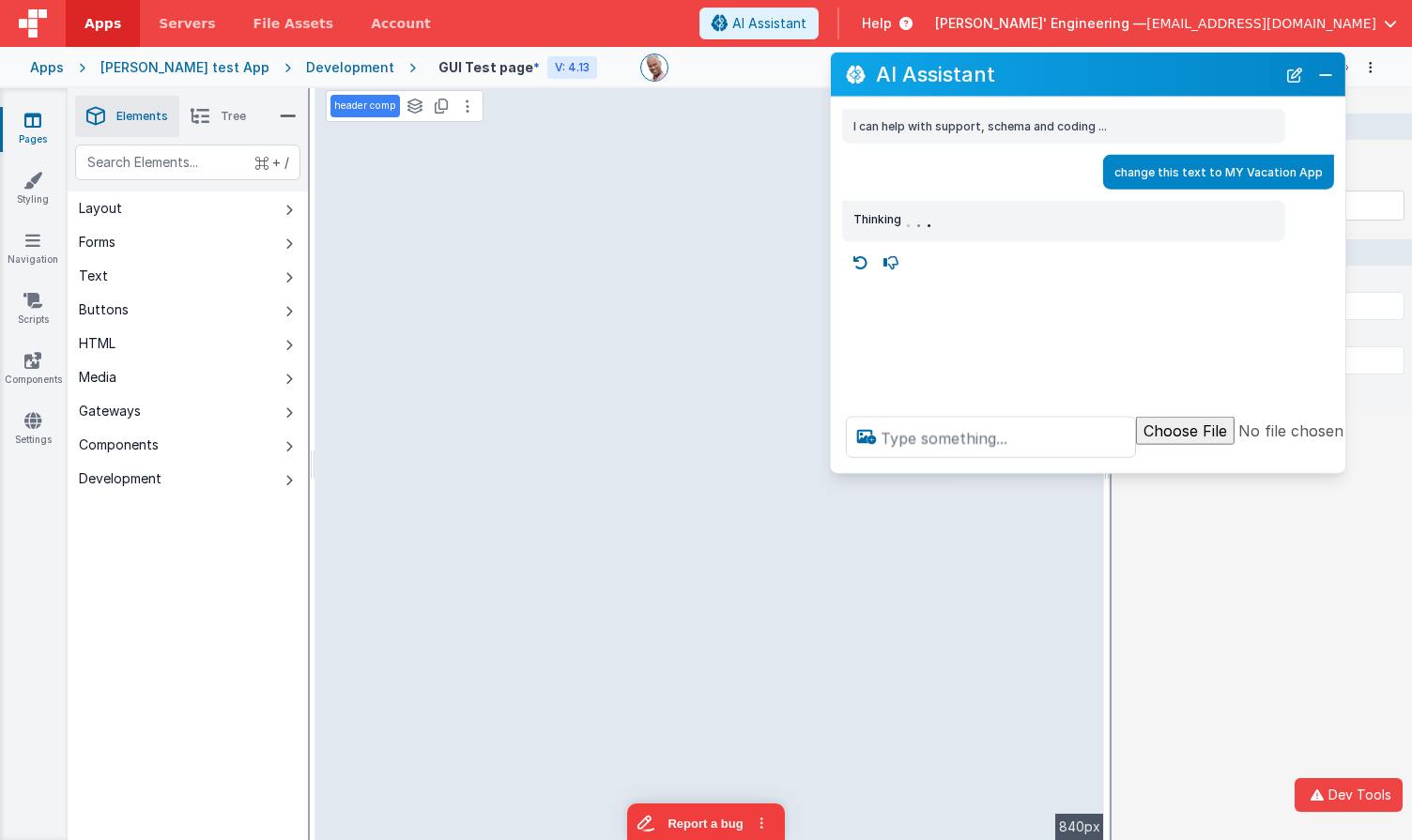
drag, startPoint x: 353, startPoint y: 431, endPoint x: 1167, endPoint y: 78, distance: 887.2
click at [1167, 78] on h2 "AI Assistant" at bounding box center [1076, 73] width 400 height 23
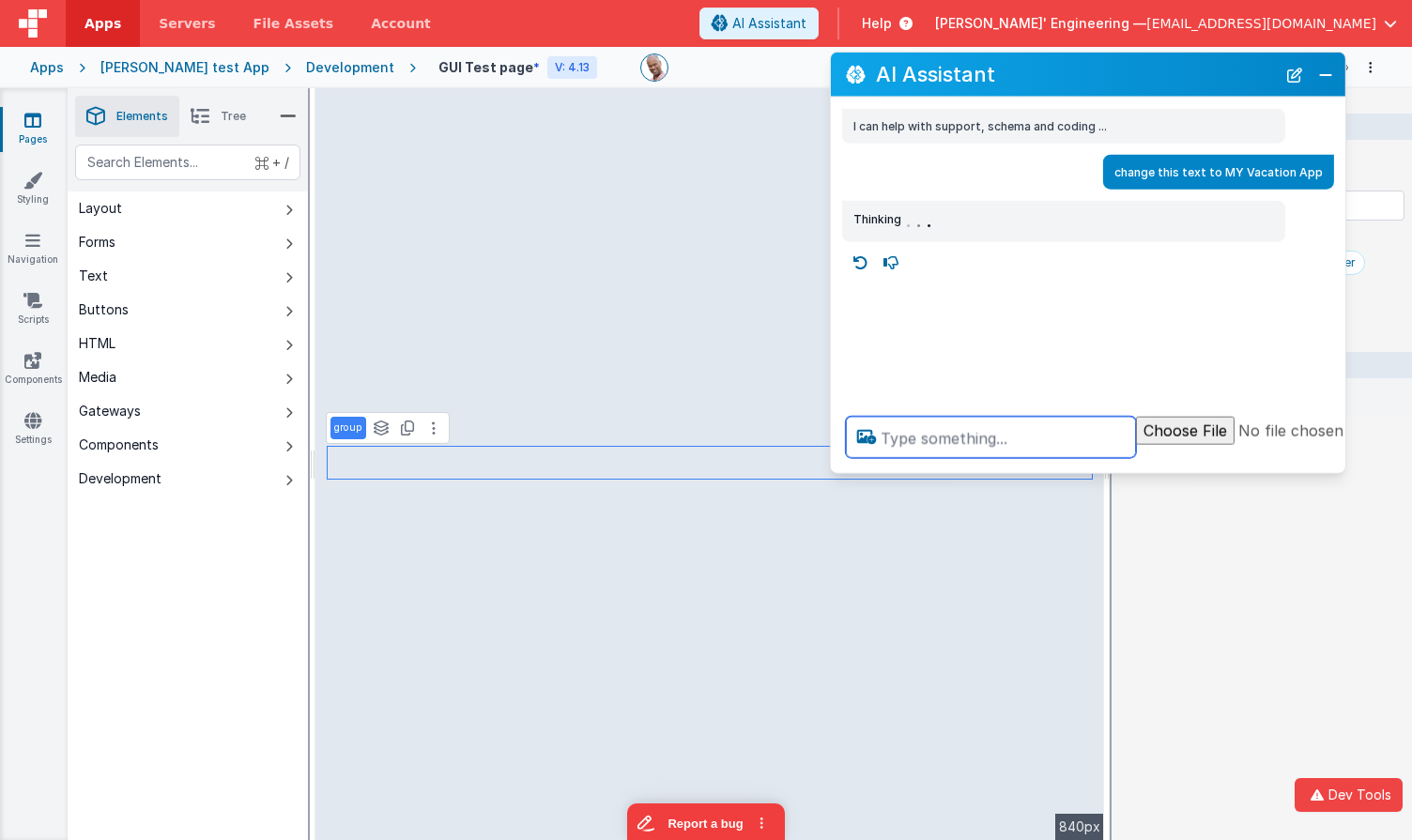
click at [971, 441] on textarea at bounding box center [990, 437] width 290 height 42
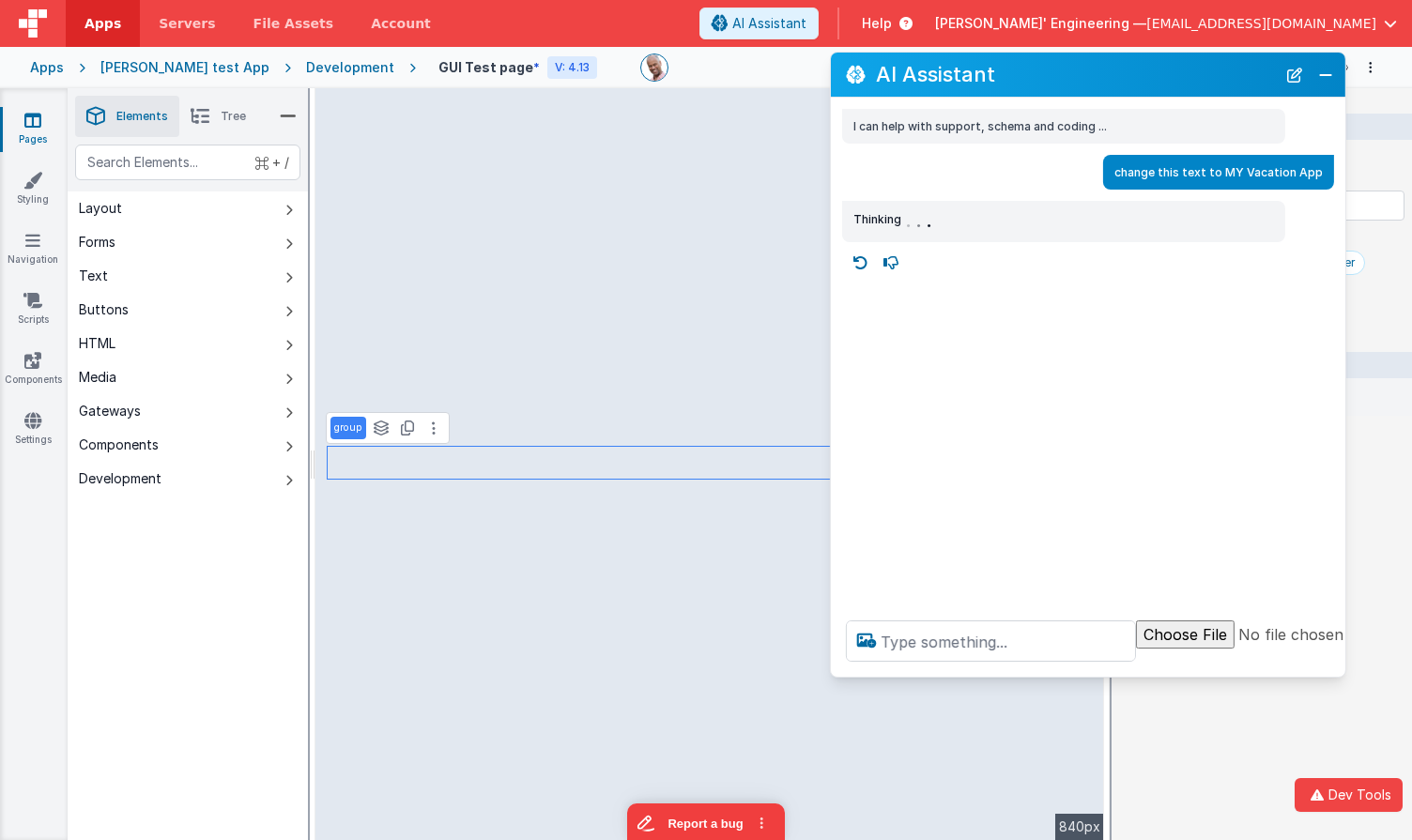
drag, startPoint x: 1314, startPoint y: 468, endPoint x: 1322, endPoint y: 671, distance: 203.2
click at [1322, 671] on div at bounding box center [1150, 641] width 639 height 71
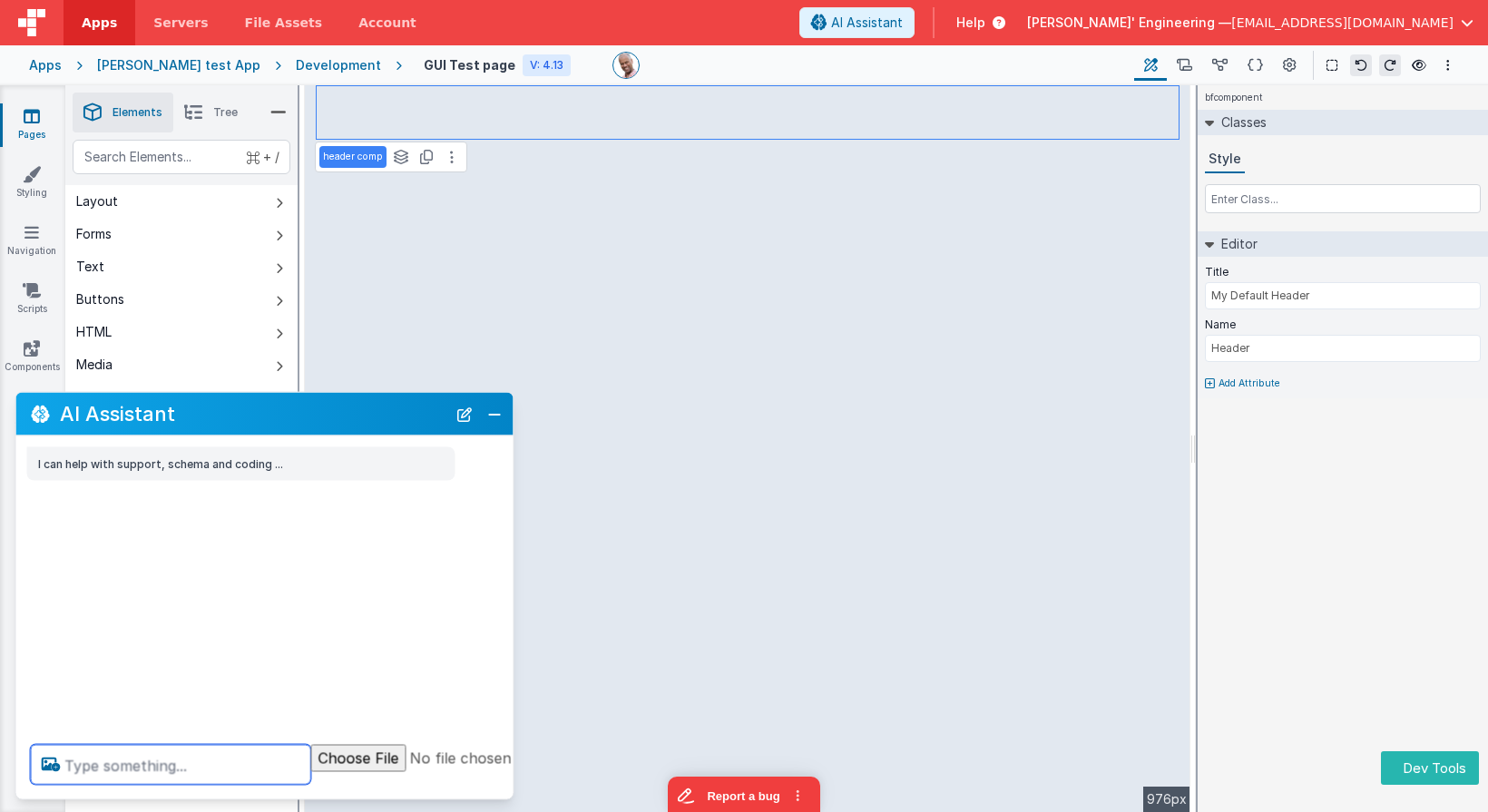
click at [208, 756] on textarea at bounding box center [171, 765] width 280 height 40
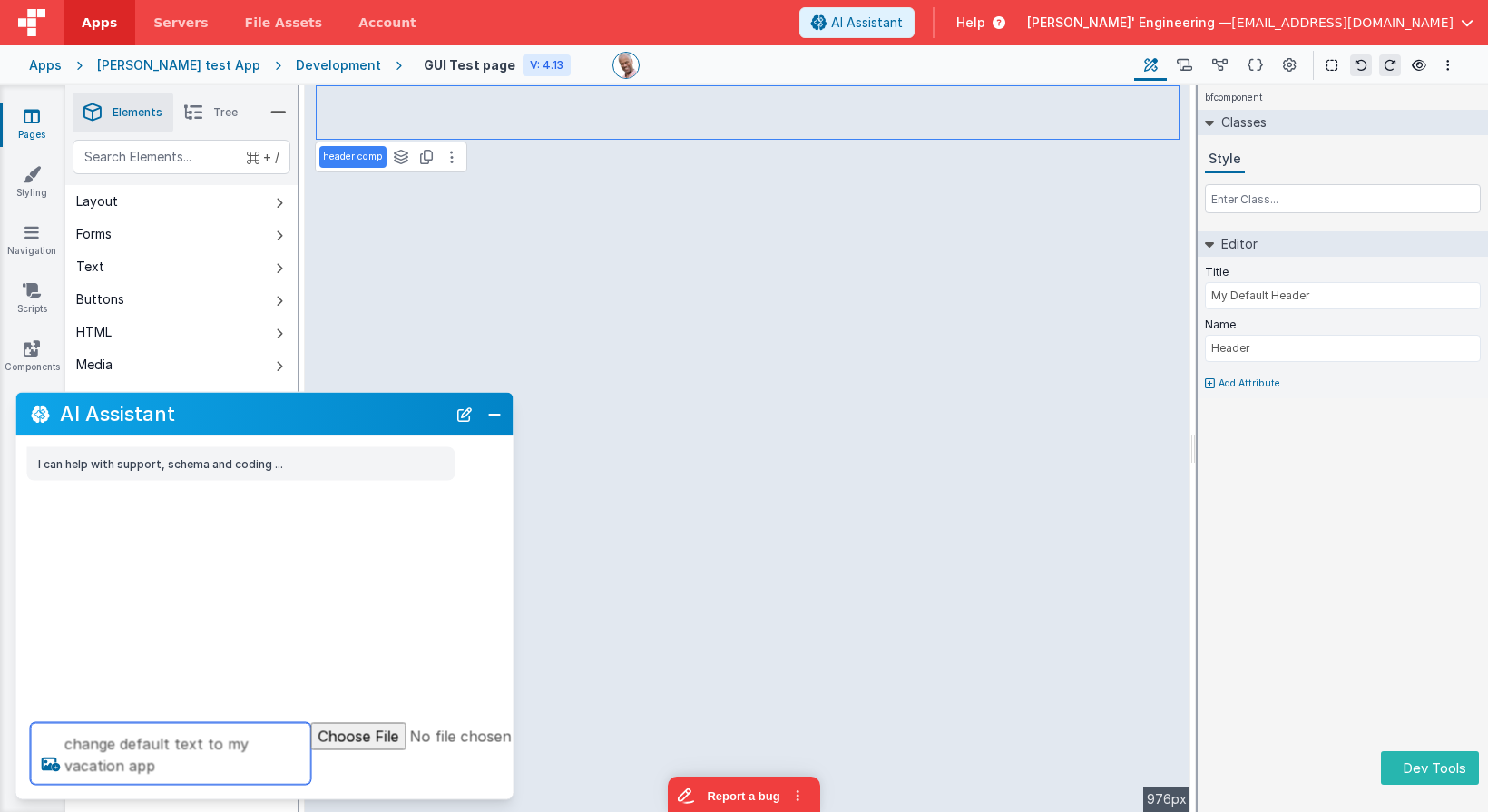
type textarea "change default text to my vacation app"
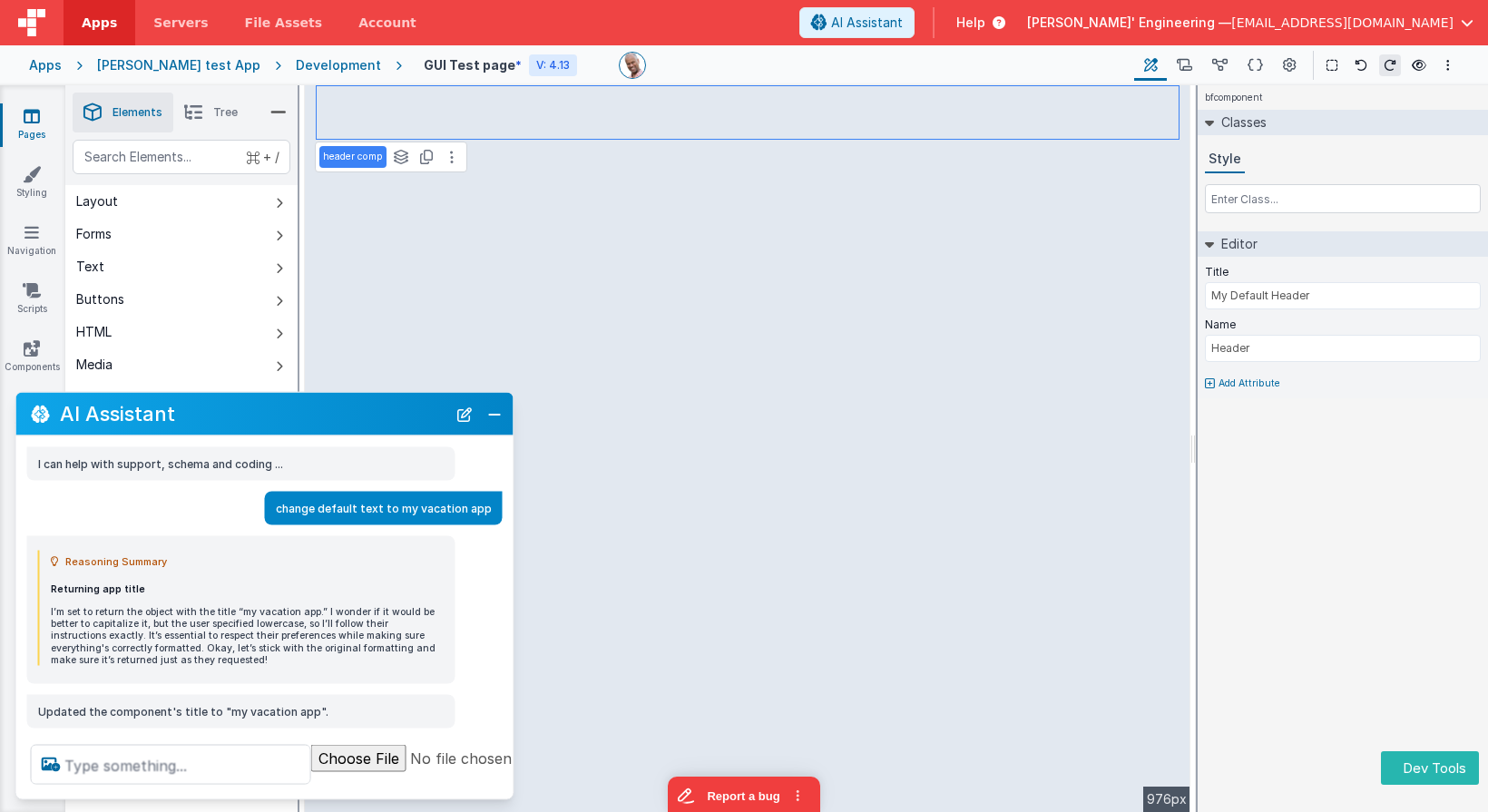
scroll to position [53, 0]
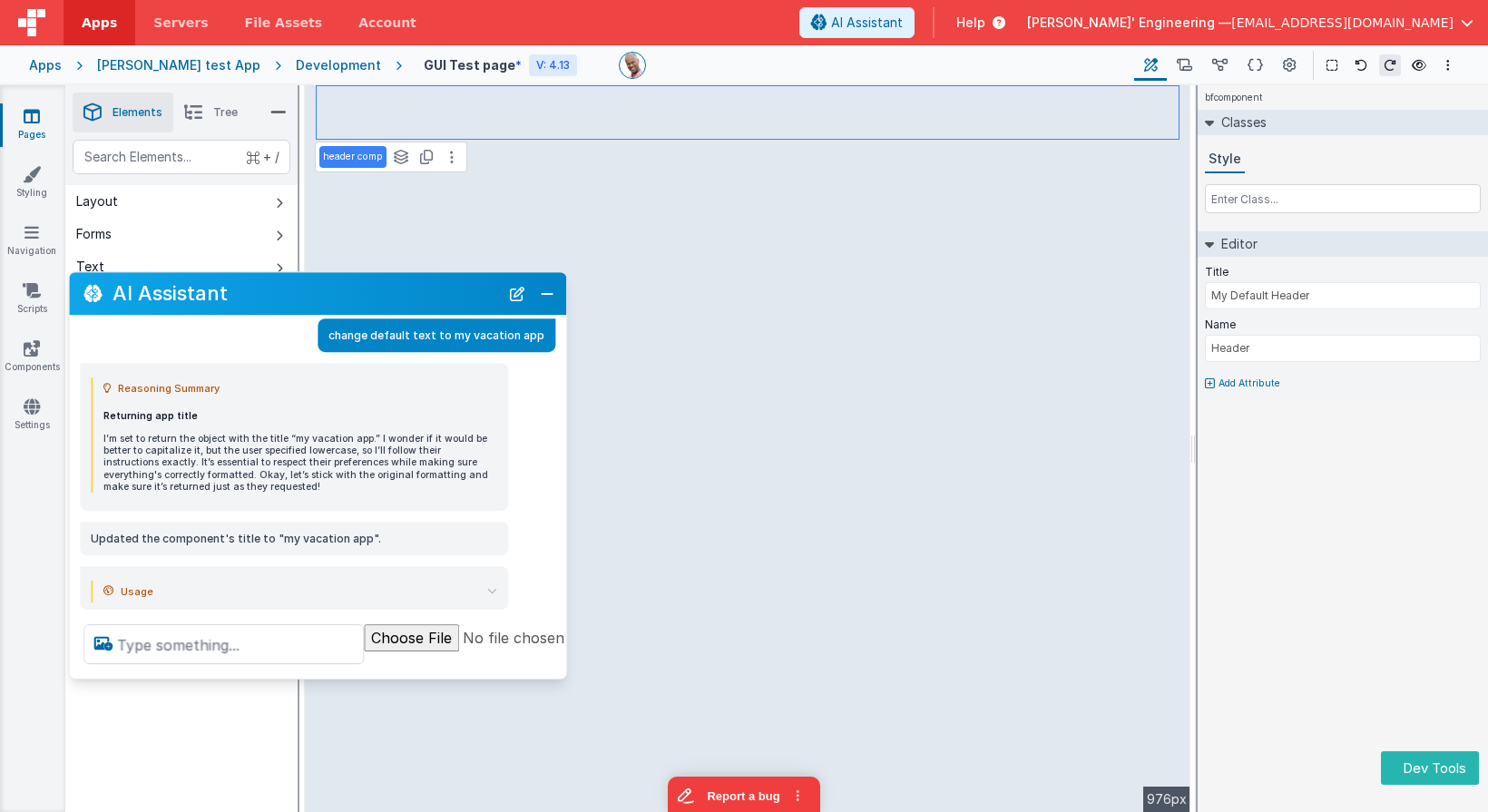
drag, startPoint x: 241, startPoint y: 416, endPoint x: 285, endPoint y: 391, distance: 50.6
click at [292, 305] on div "AI Assistant" at bounding box center [317, 293] width 497 height 42
click at [229, 631] on textarea at bounding box center [223, 644] width 280 height 40
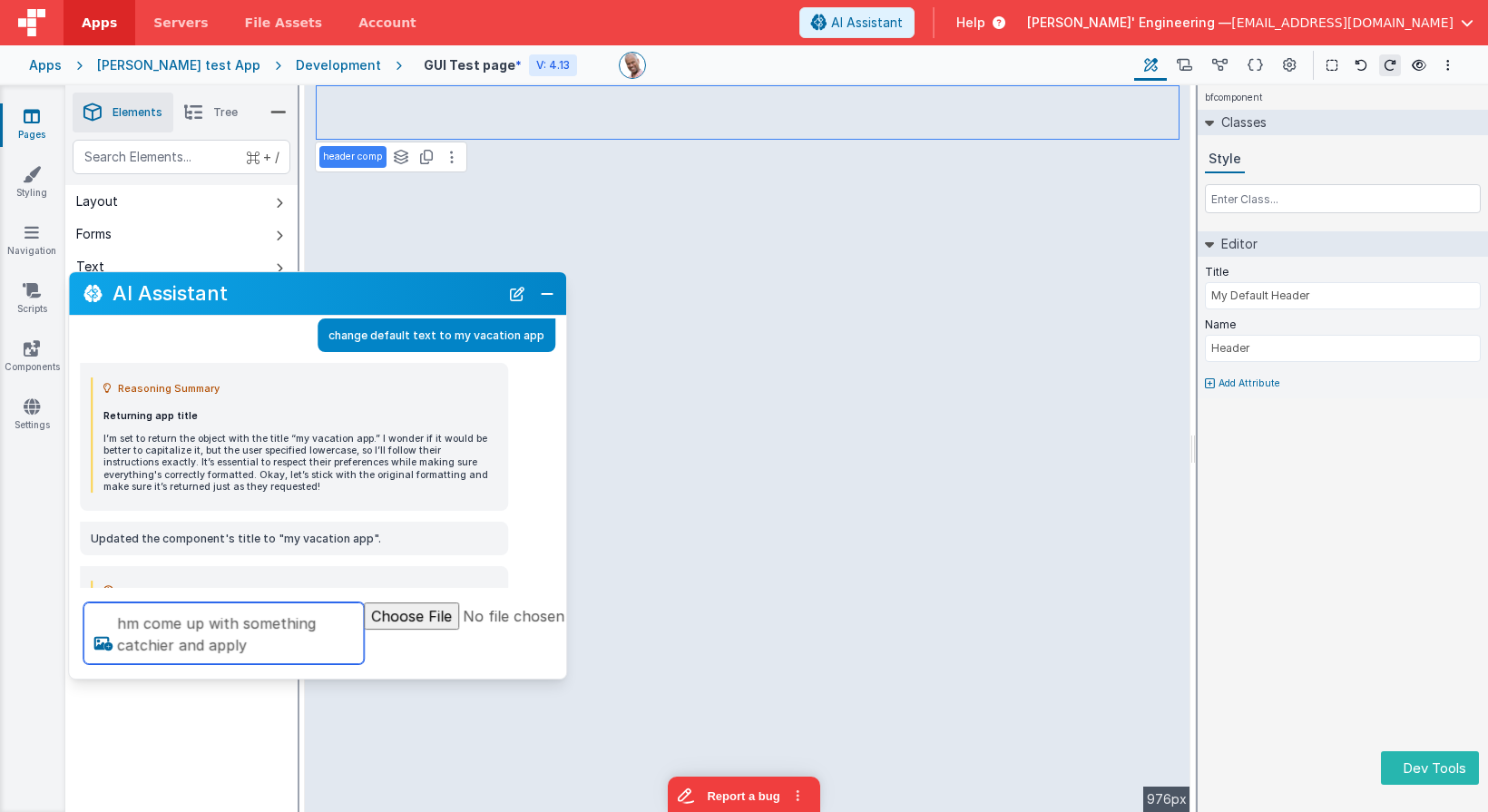
type textarea "hm come up with something catchier and apply"
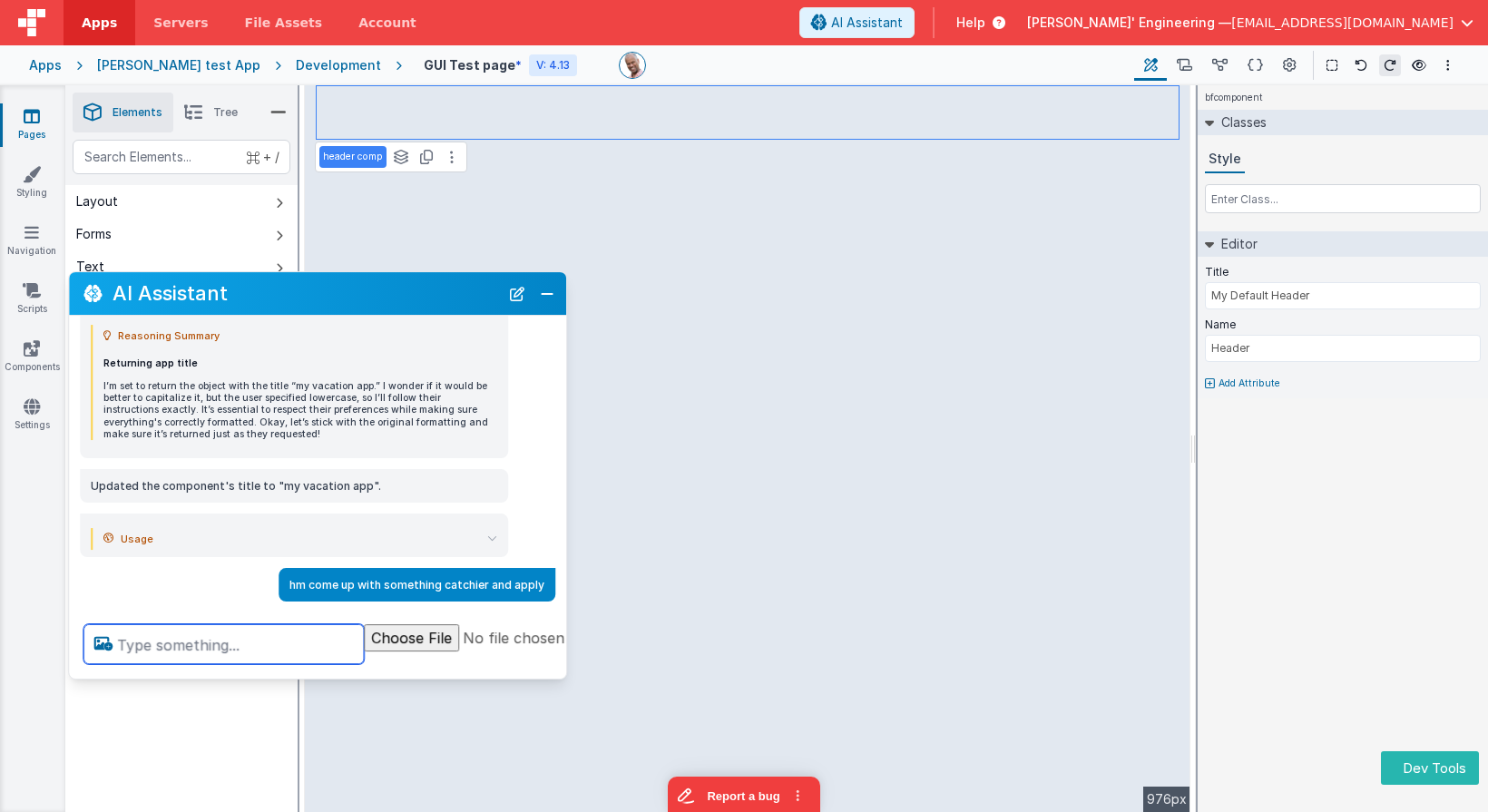
scroll to position [104, 0]
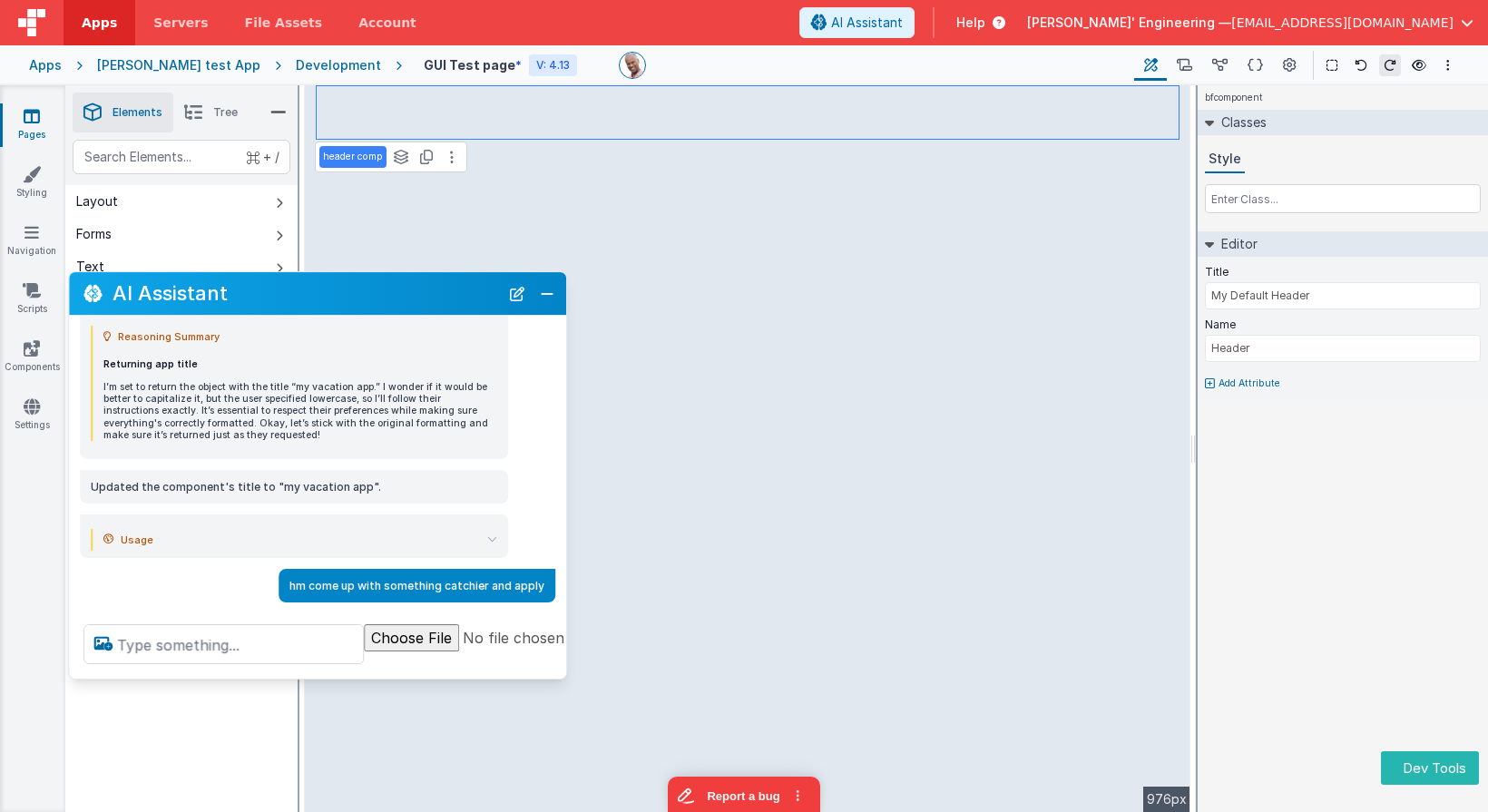
drag, startPoint x: 218, startPoint y: 411, endPoint x: 274, endPoint y: 434, distance: 60.5
click at [274, 434] on p "I’m set to return the object with the title “my vacation app.” I wonder if it w…" at bounding box center [300, 410] width 394 height 59
drag, startPoint x: 409, startPoint y: 490, endPoint x: 103, endPoint y: 482, distance: 306.1
click at [103, 482] on p "Updated the component's title to "my vacation app"." at bounding box center [294, 487] width 407 height 19
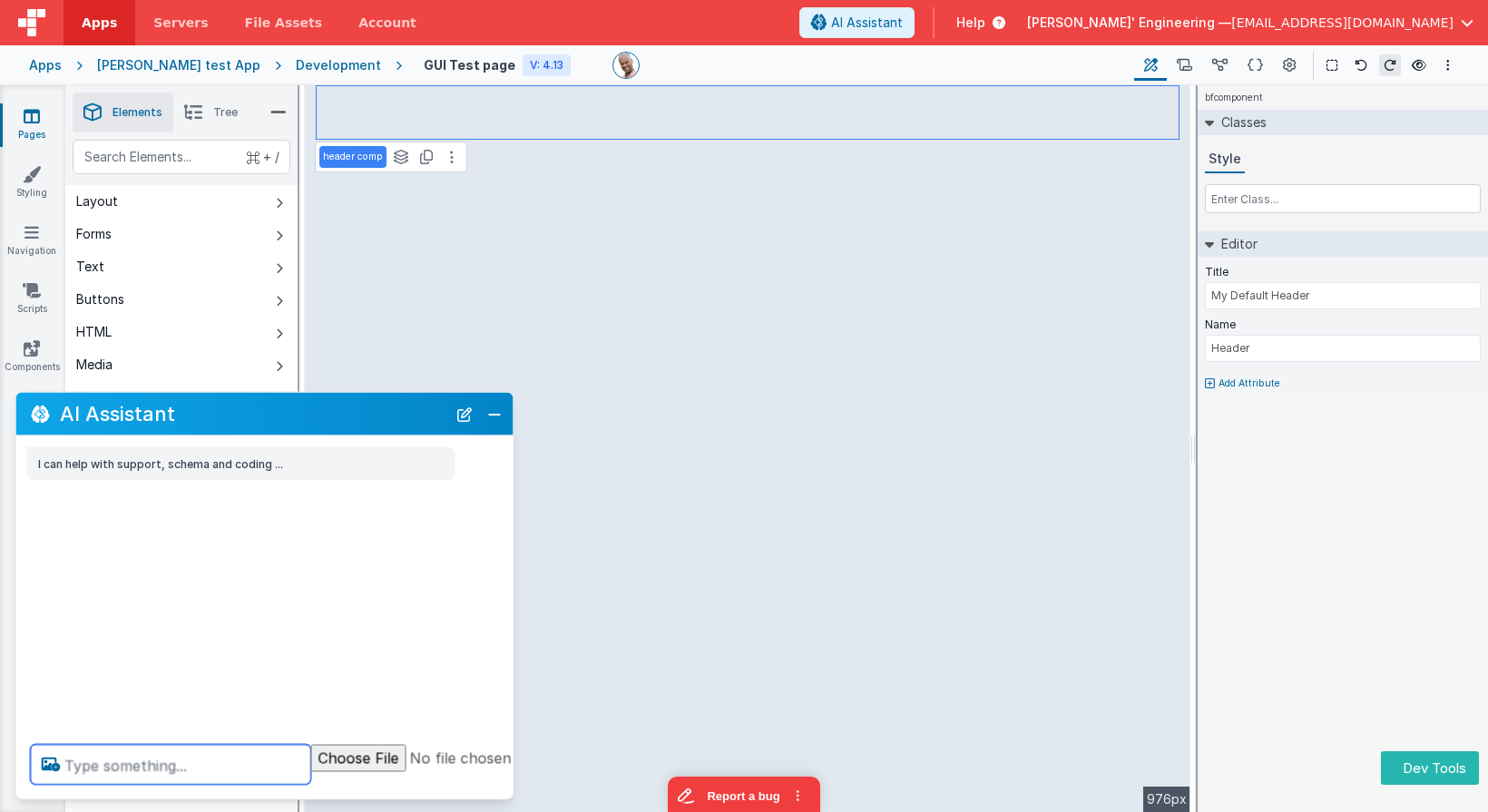
click at [213, 762] on textarea at bounding box center [171, 765] width 280 height 40
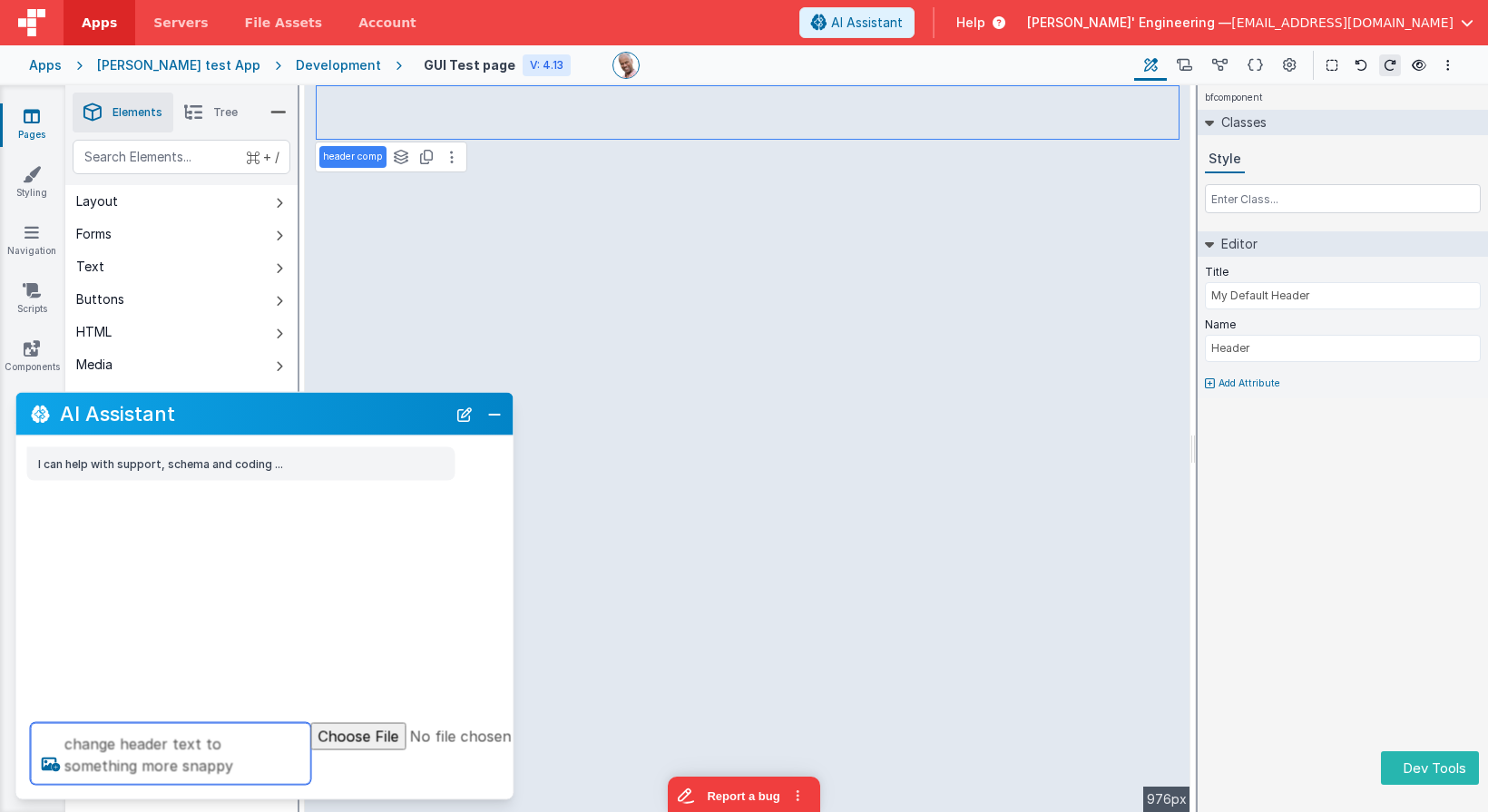
type textarea "change header text to something more snappy"
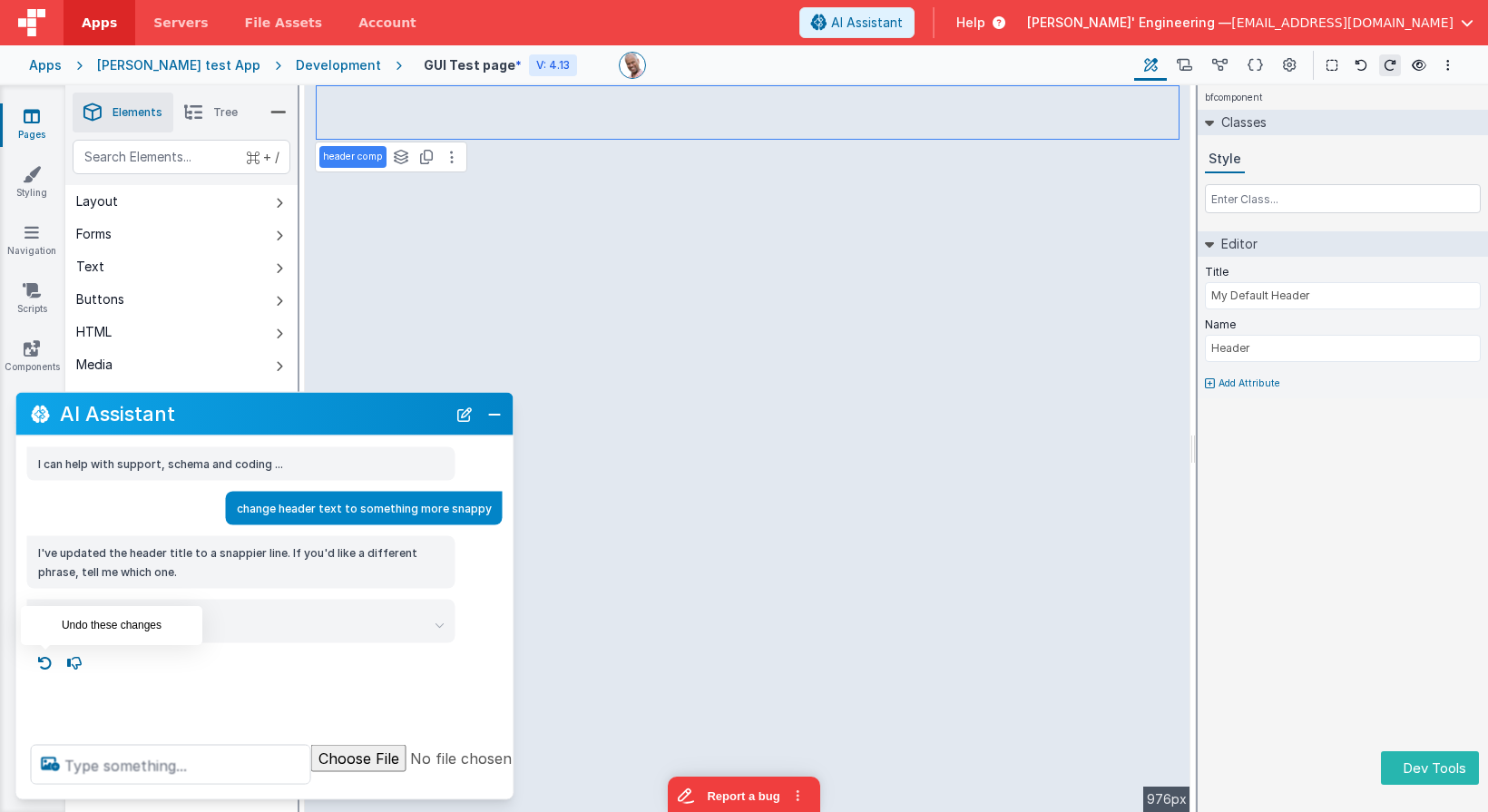
click at [44, 667] on icon at bounding box center [45, 662] width 29 height 29
type textarea "change header text to something more snappy"
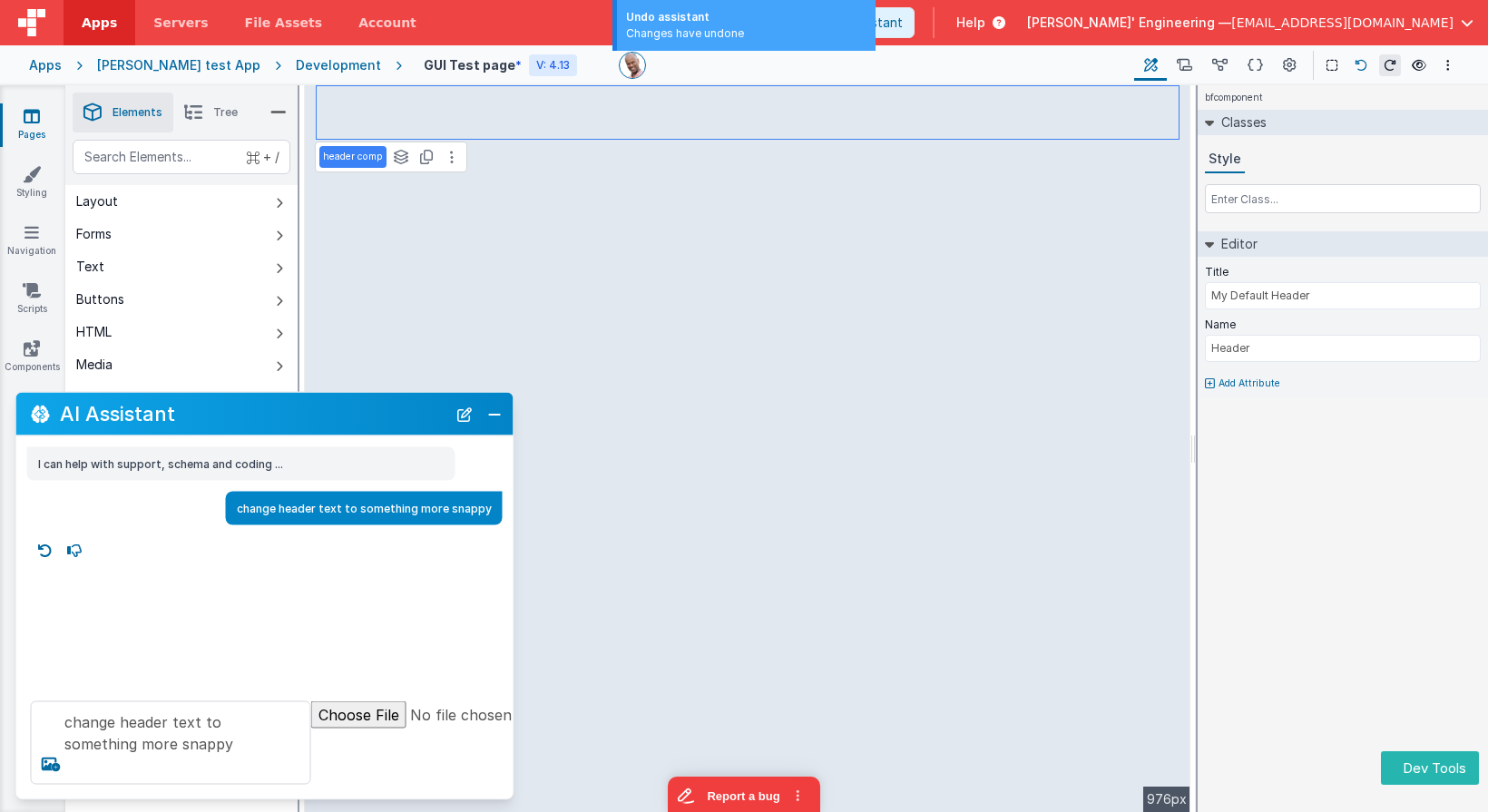
click at [1358, 66] on icon at bounding box center [1360, 64] width 12 height 12
type input "My Default Header"
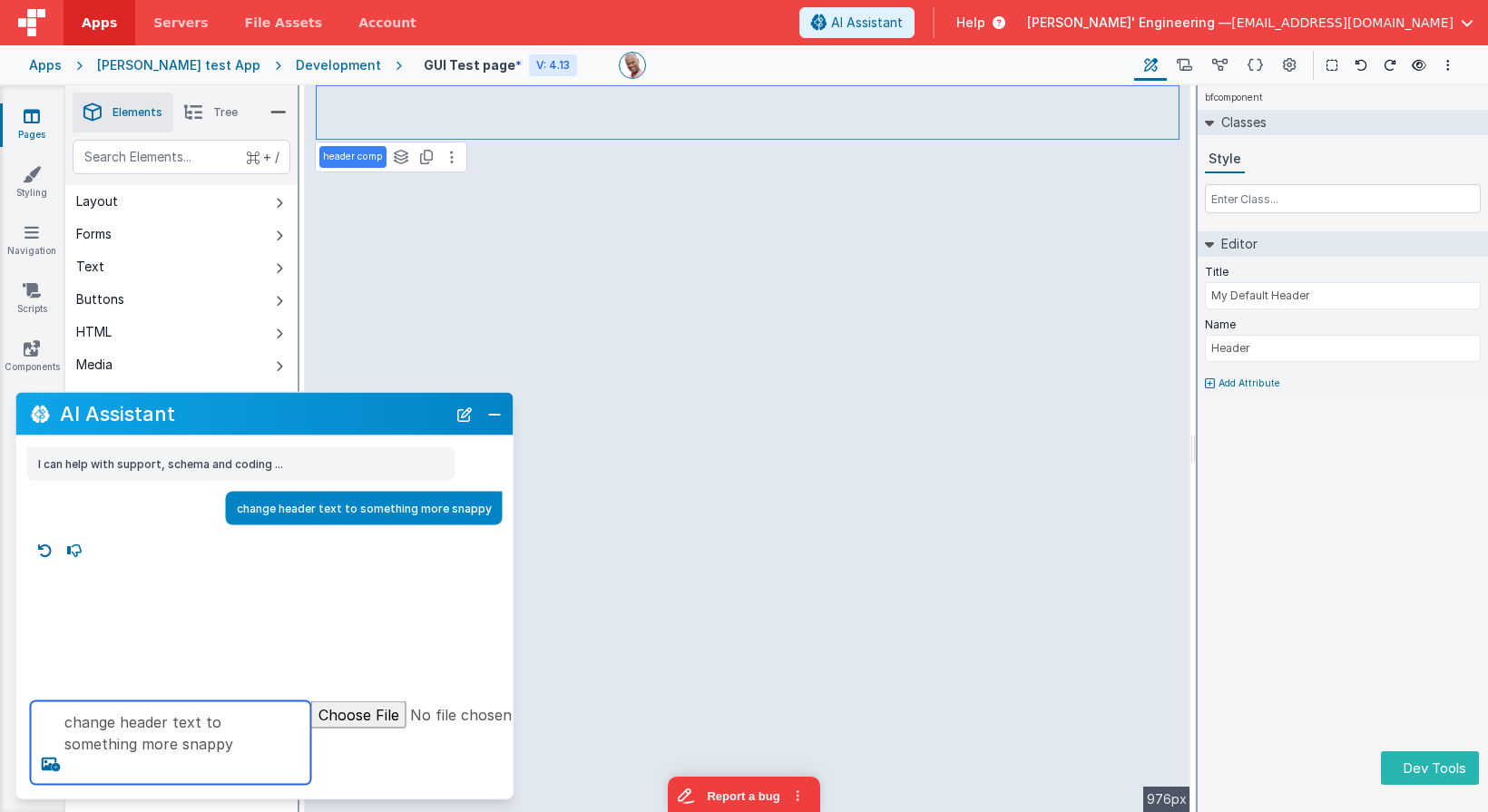
click at [177, 774] on textarea "change header text to something more snappy" at bounding box center [171, 742] width 280 height 83
type textarea "change header text to something more snappy"
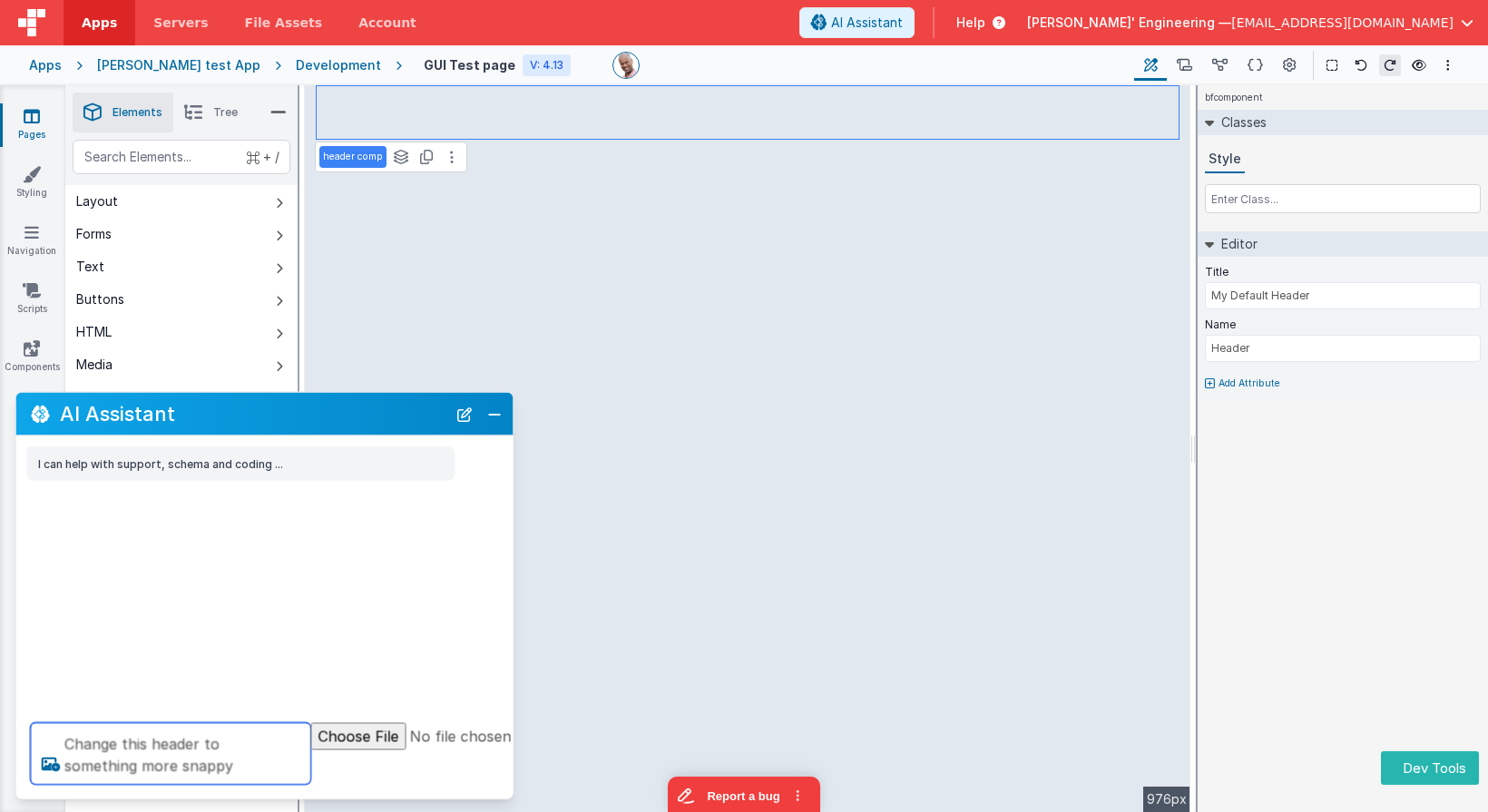
type textarea "Change this header to something more snappy"
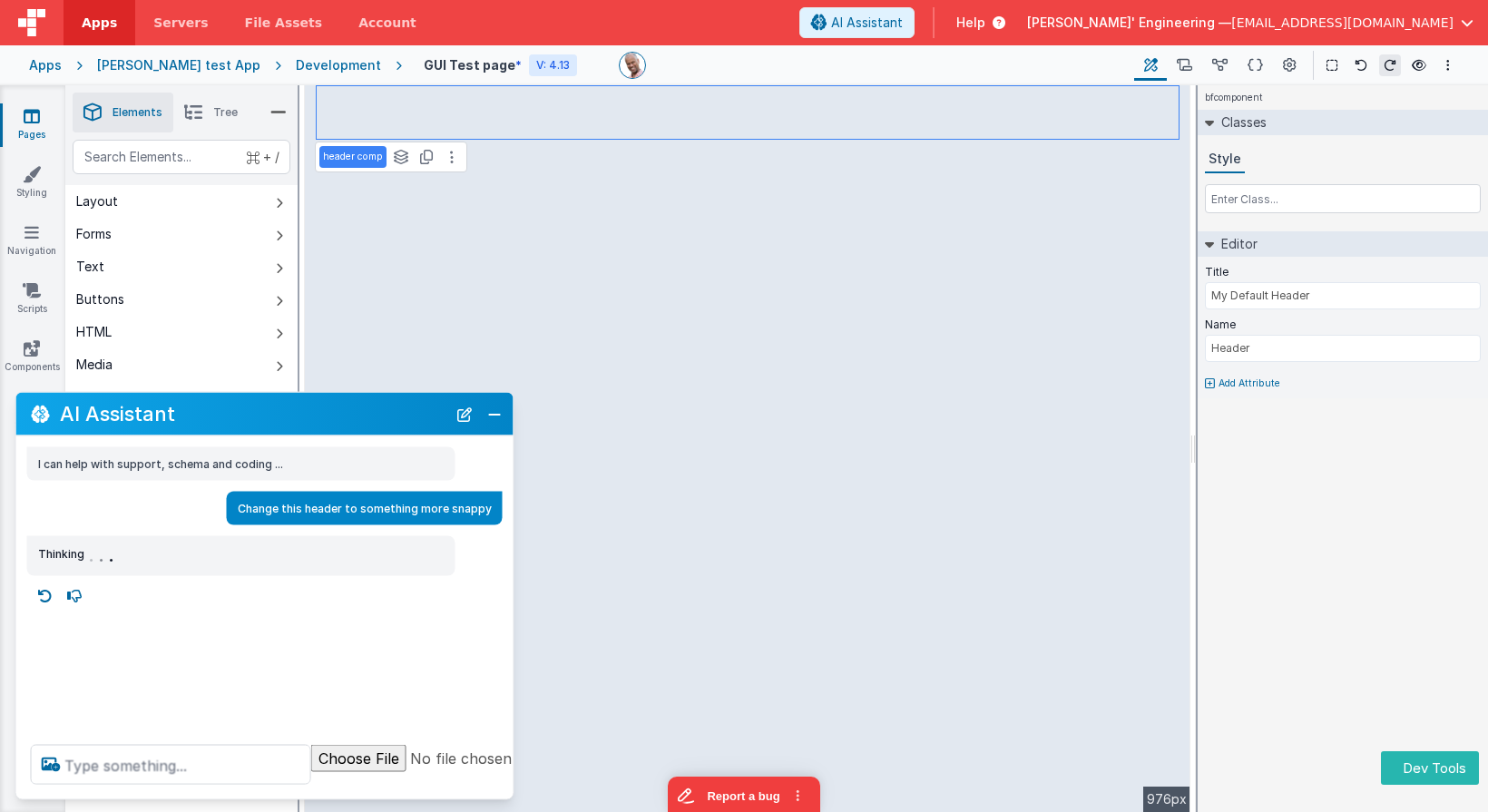
type input "Explore & Save — Find Your Next Getaway"
click at [1247, 59] on button at bounding box center [1255, 65] width 35 height 31
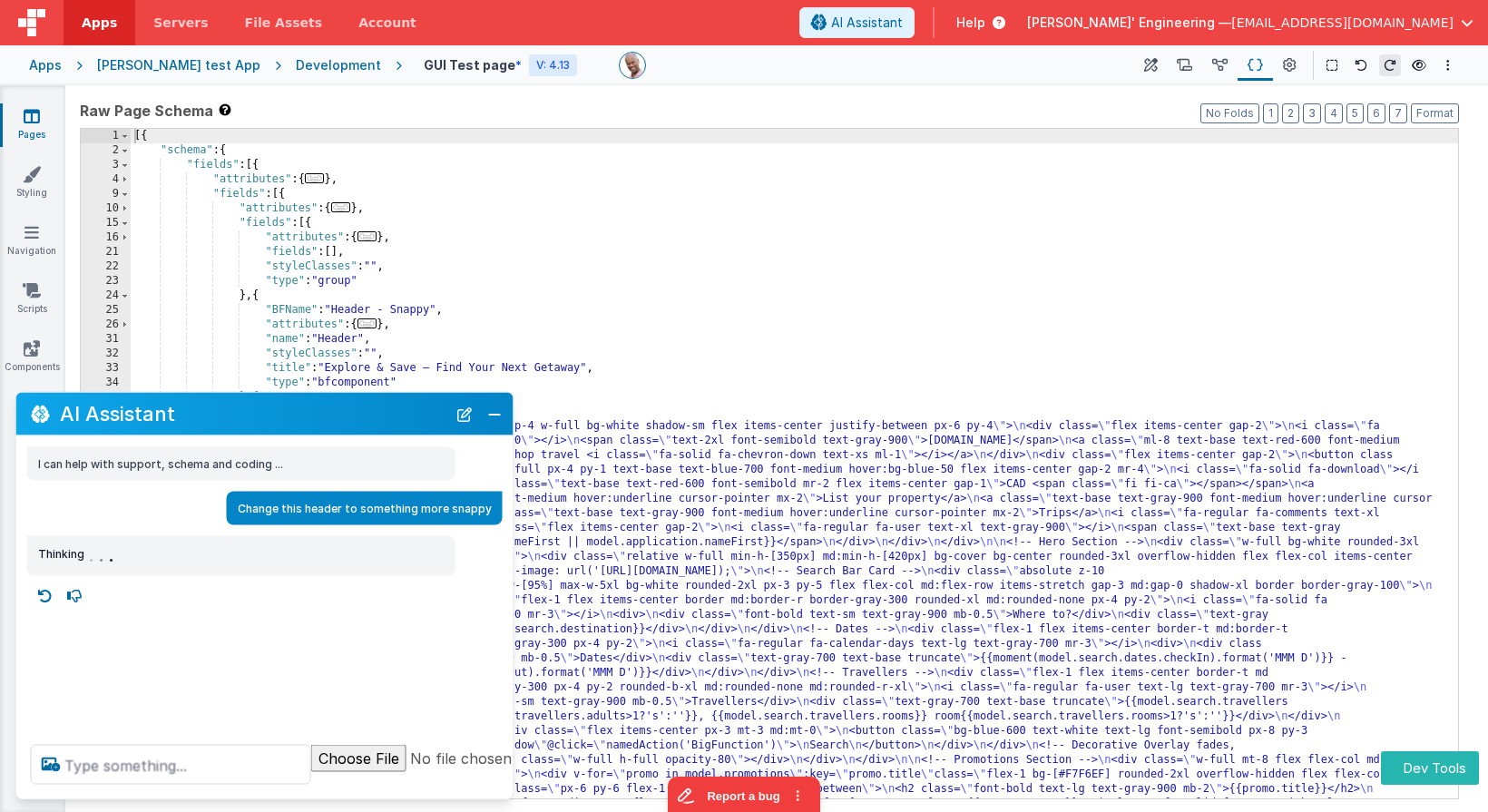
click at [1039, 168] on div "[{ "schema" : { "fields" : [{ "attributes" : { ... } , "fields" : [{ "attribute…" at bounding box center [794, 681] width 1327 height 1104
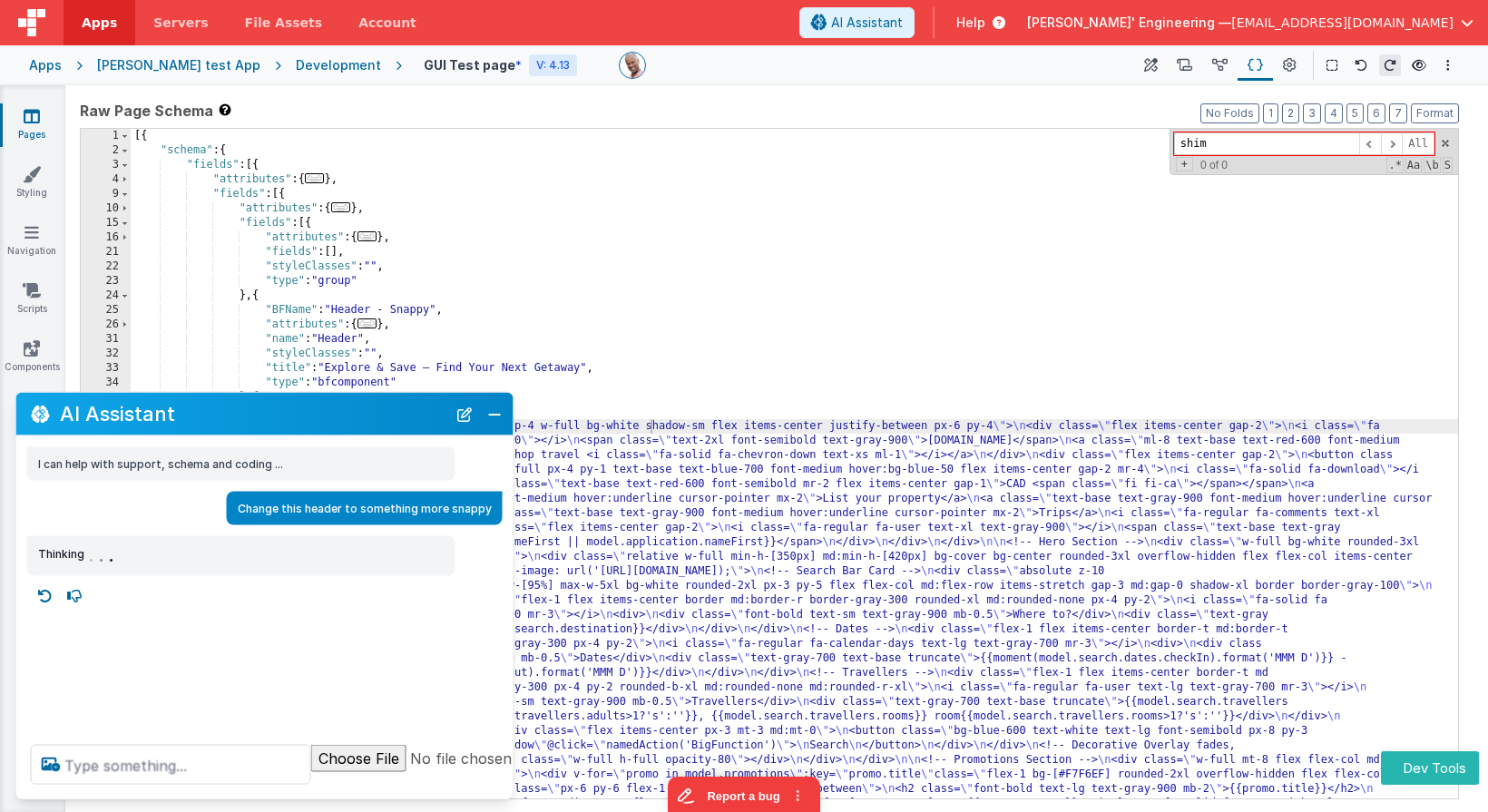
type input "shimm"
drag, startPoint x: 1159, startPoint y: 65, endPoint x: 1168, endPoint y: 71, distance: 10.8
click at [1158, 65] on button at bounding box center [1151, 65] width 33 height 31
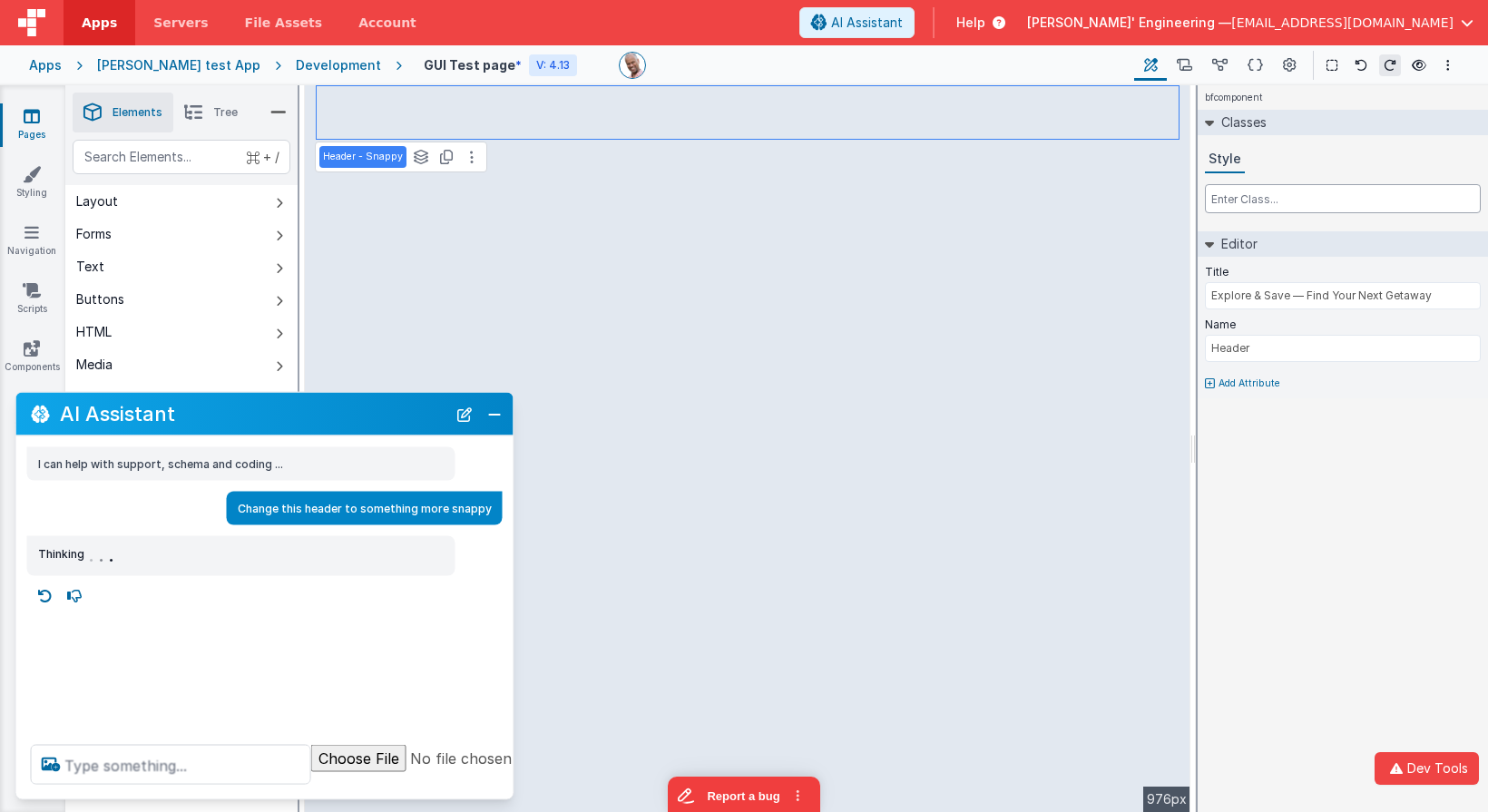
click at [1238, 210] on input "text" at bounding box center [1342, 198] width 276 height 29
type input "s"
type input "text-bf-element"
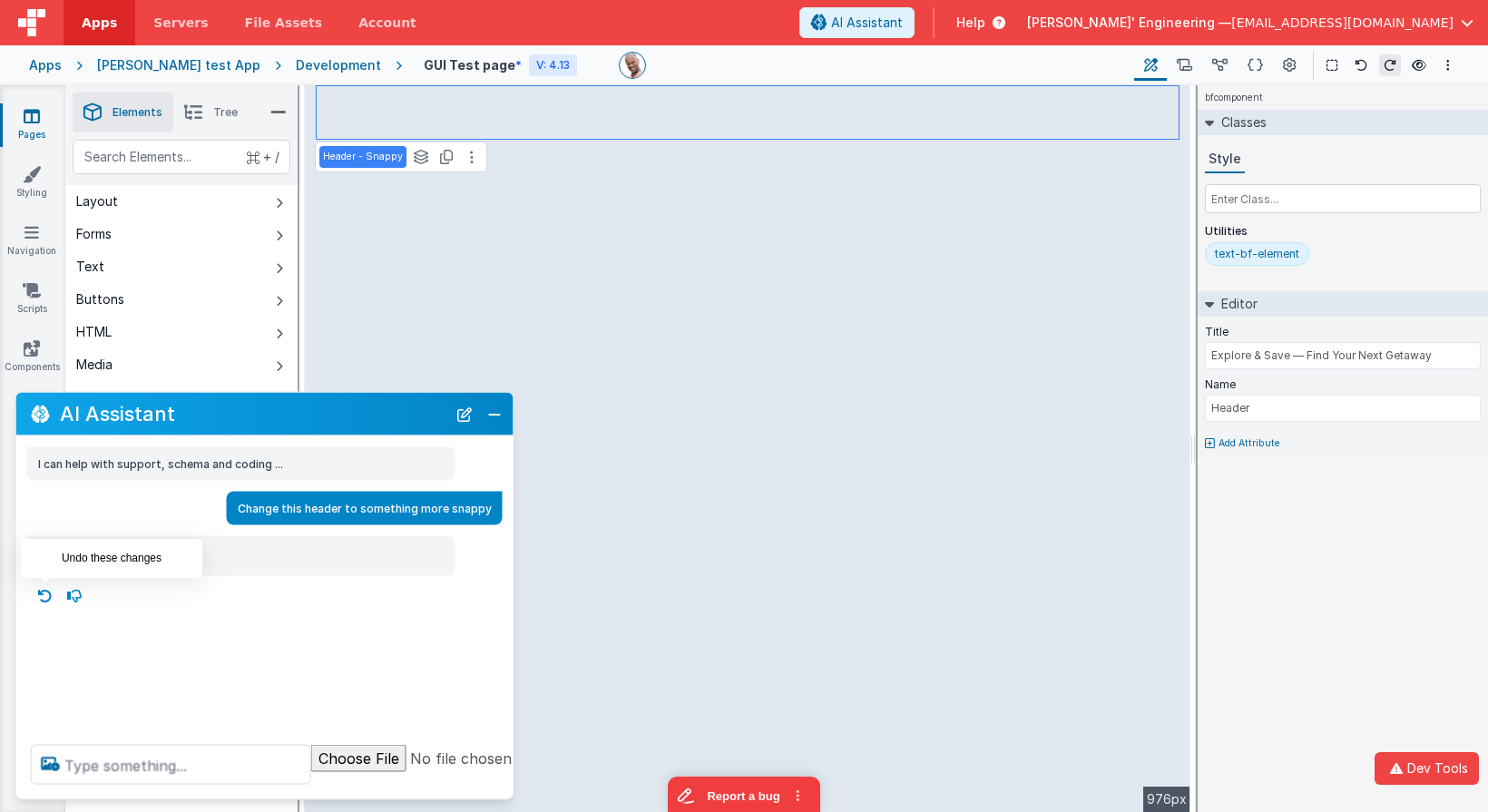
click at [43, 589] on icon at bounding box center [45, 595] width 29 height 29
type textarea "Change this header to something more snappy"
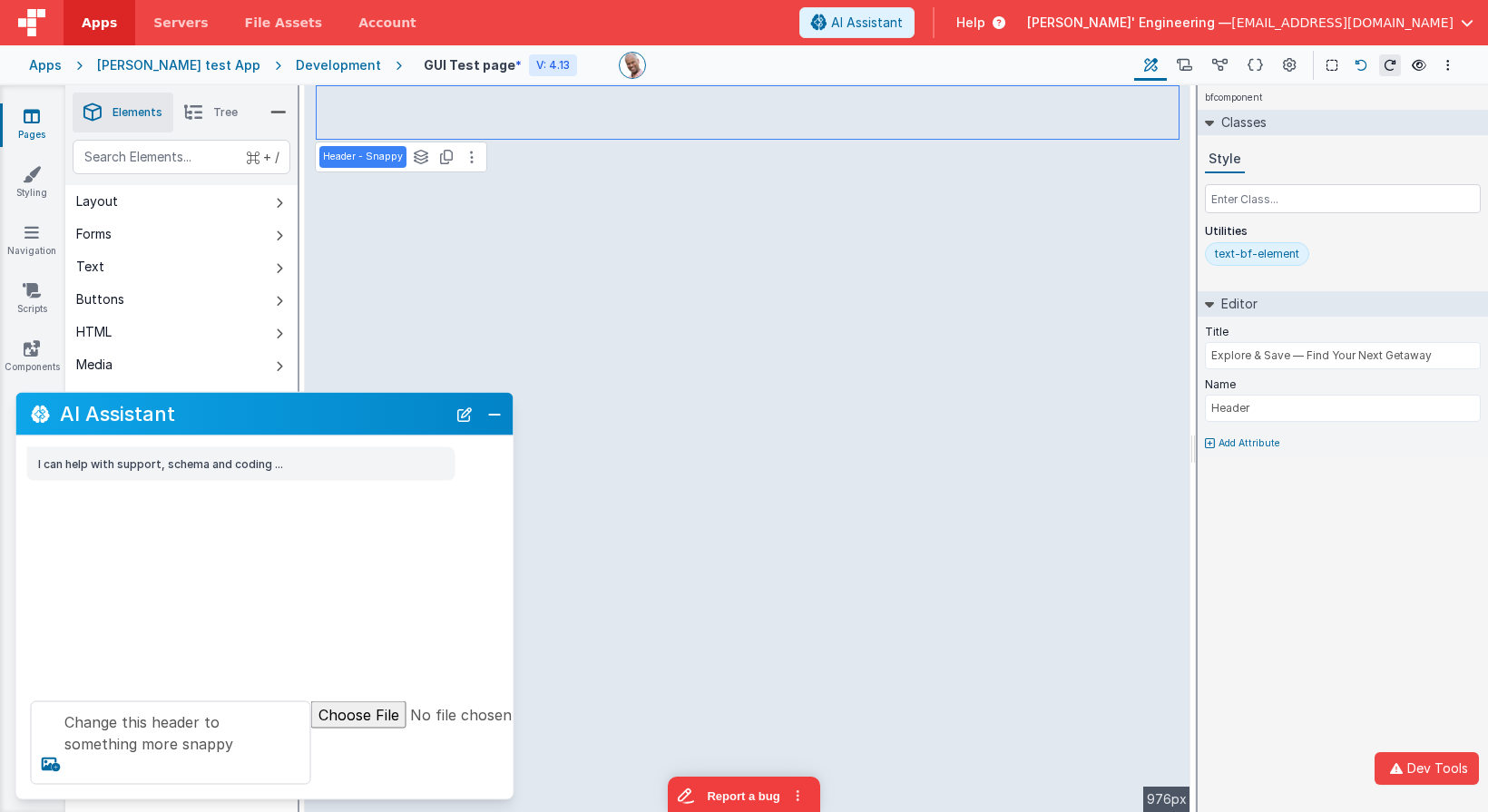
click at [1356, 60] on icon at bounding box center [1360, 64] width 12 height 12
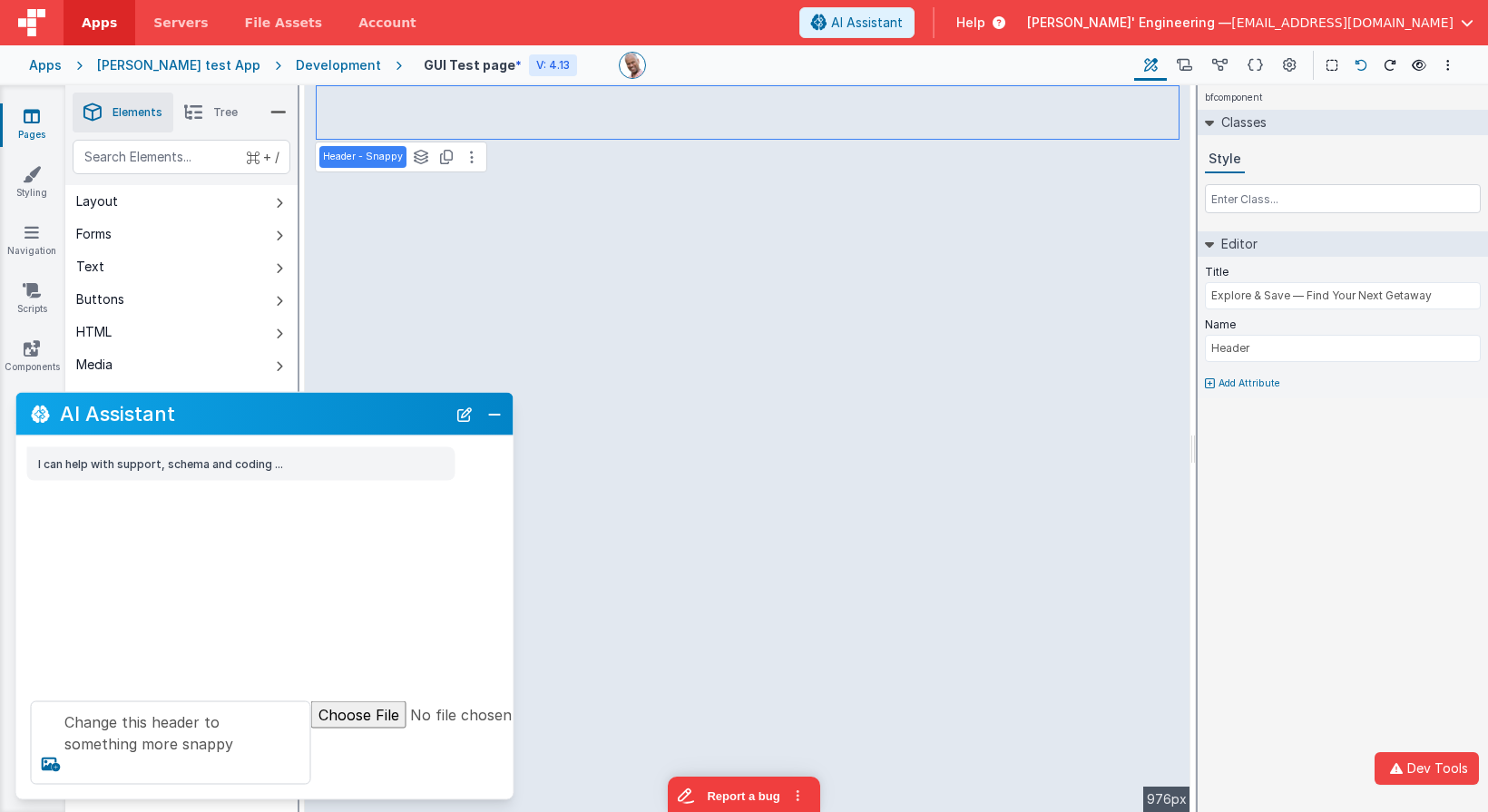
click at [1356, 60] on icon at bounding box center [1360, 64] width 12 height 12
type input "My Default Header"
click at [1260, 208] on input "text" at bounding box center [1342, 198] width 276 height 29
type input "test-bf-element"
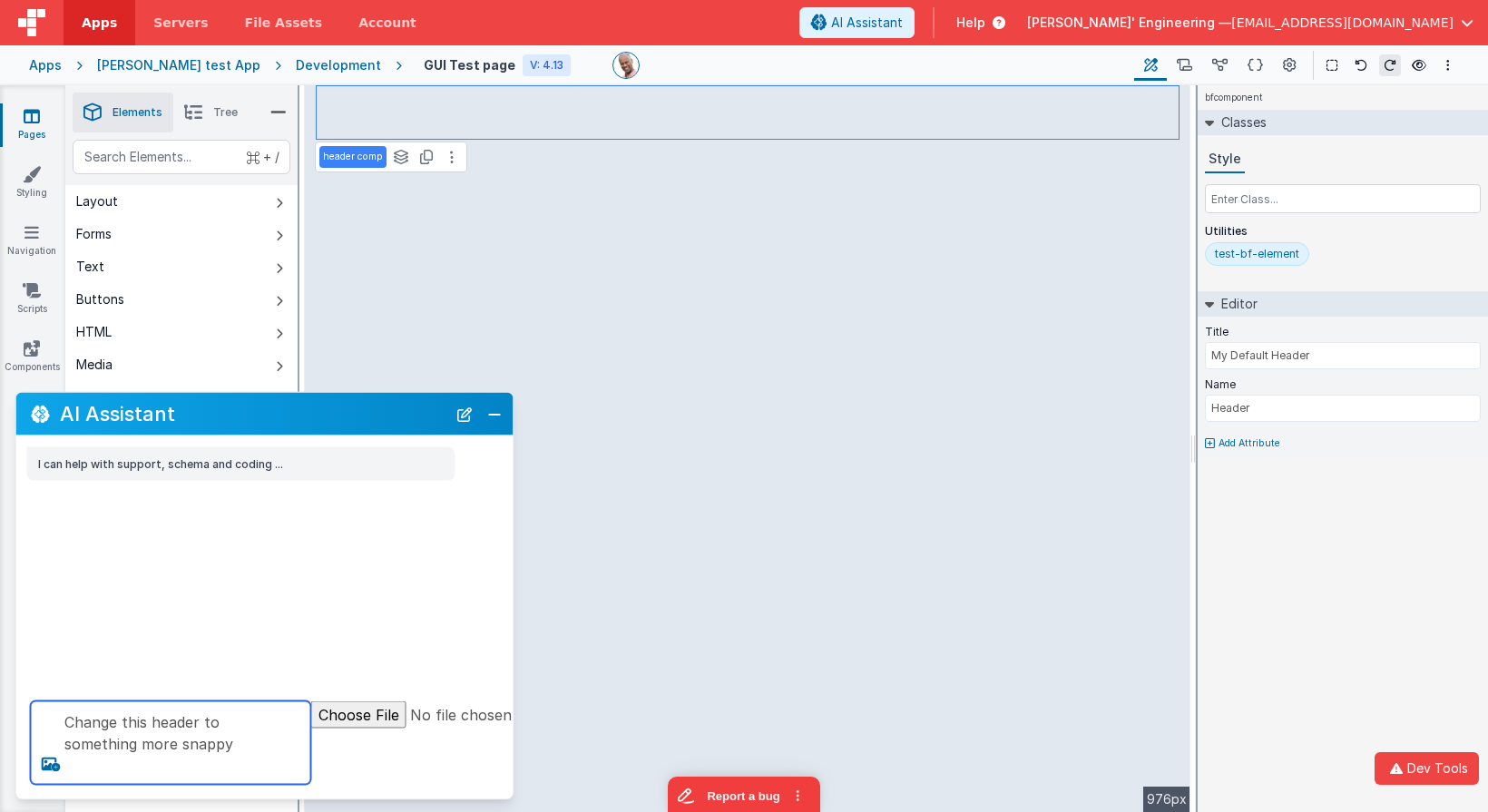
click at [248, 771] on textarea "Change this header to something more snappy" at bounding box center [171, 742] width 280 height 83
click at [243, 748] on textarea "Change this header to something more snappy" at bounding box center [171, 742] width 280 height 83
type textarea "Change this header to something more snappy"
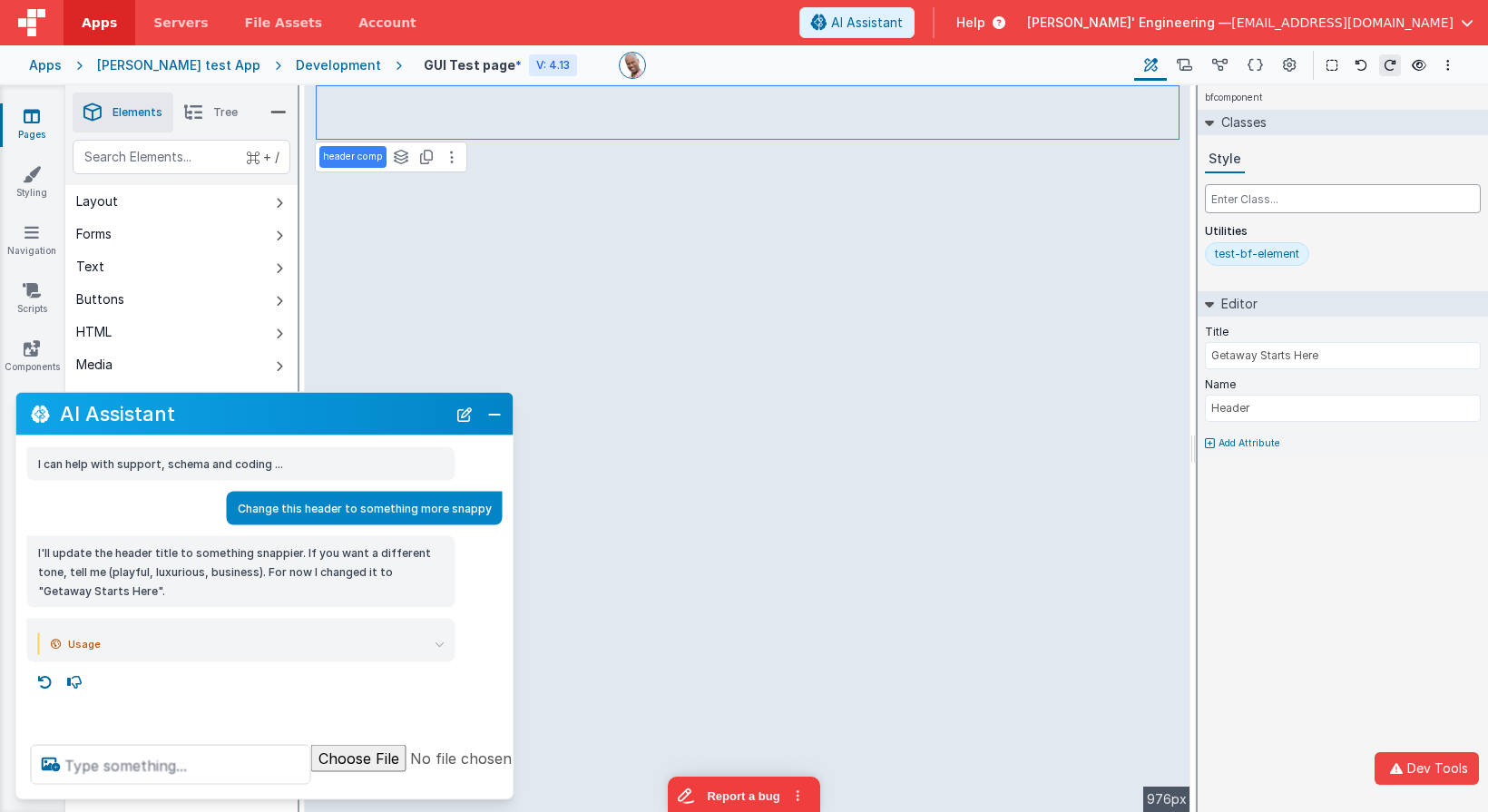
click at [1256, 204] on input "text" at bounding box center [1342, 198] width 276 height 29
type input "shimmer-wrapper"
click at [40, 678] on icon at bounding box center [45, 682] width 29 height 29
type textarea "Change this header to something more snappy"
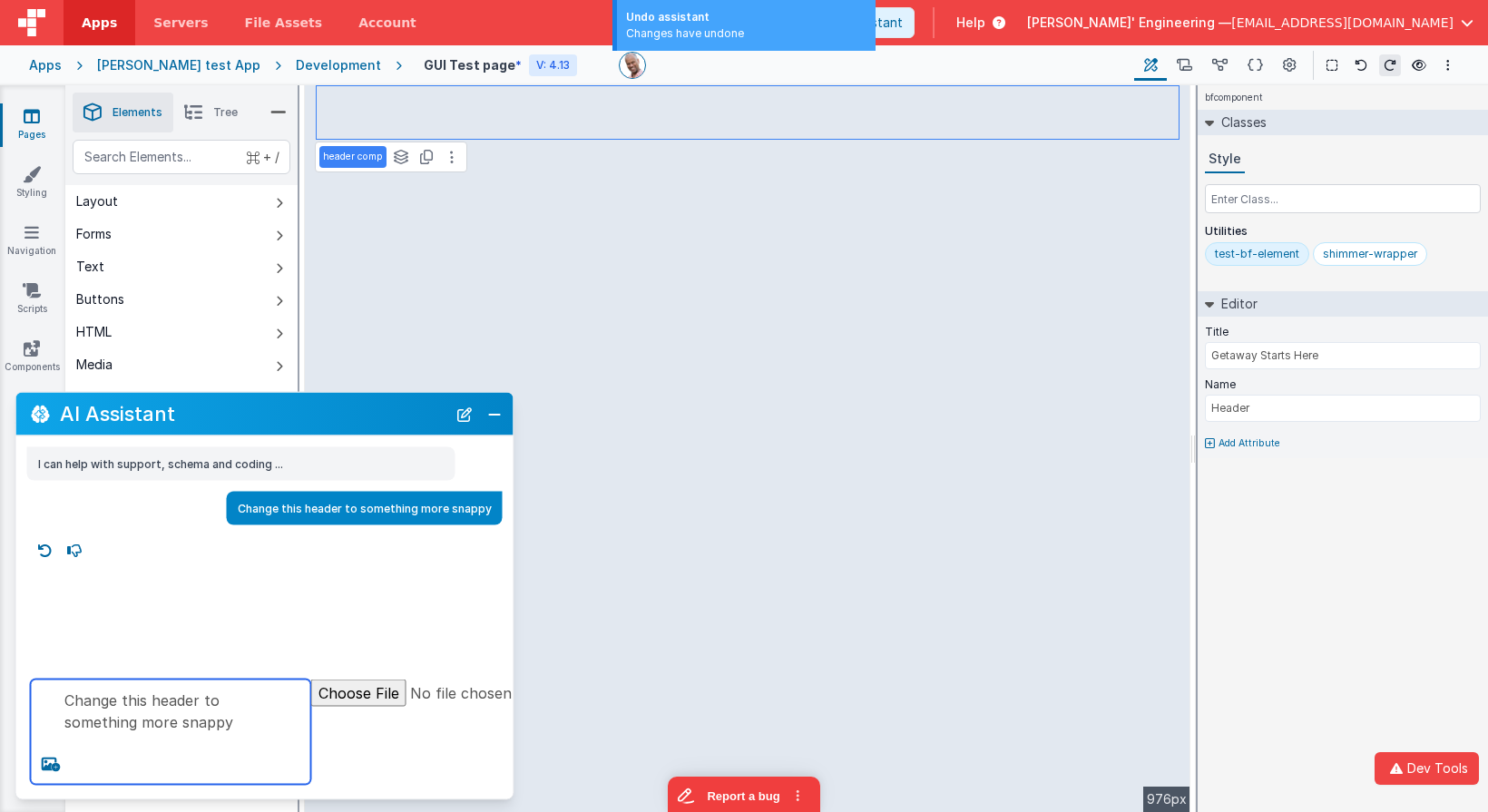
click at [216, 744] on textarea "Change this header to something more snappy" at bounding box center [171, 732] width 280 height 105
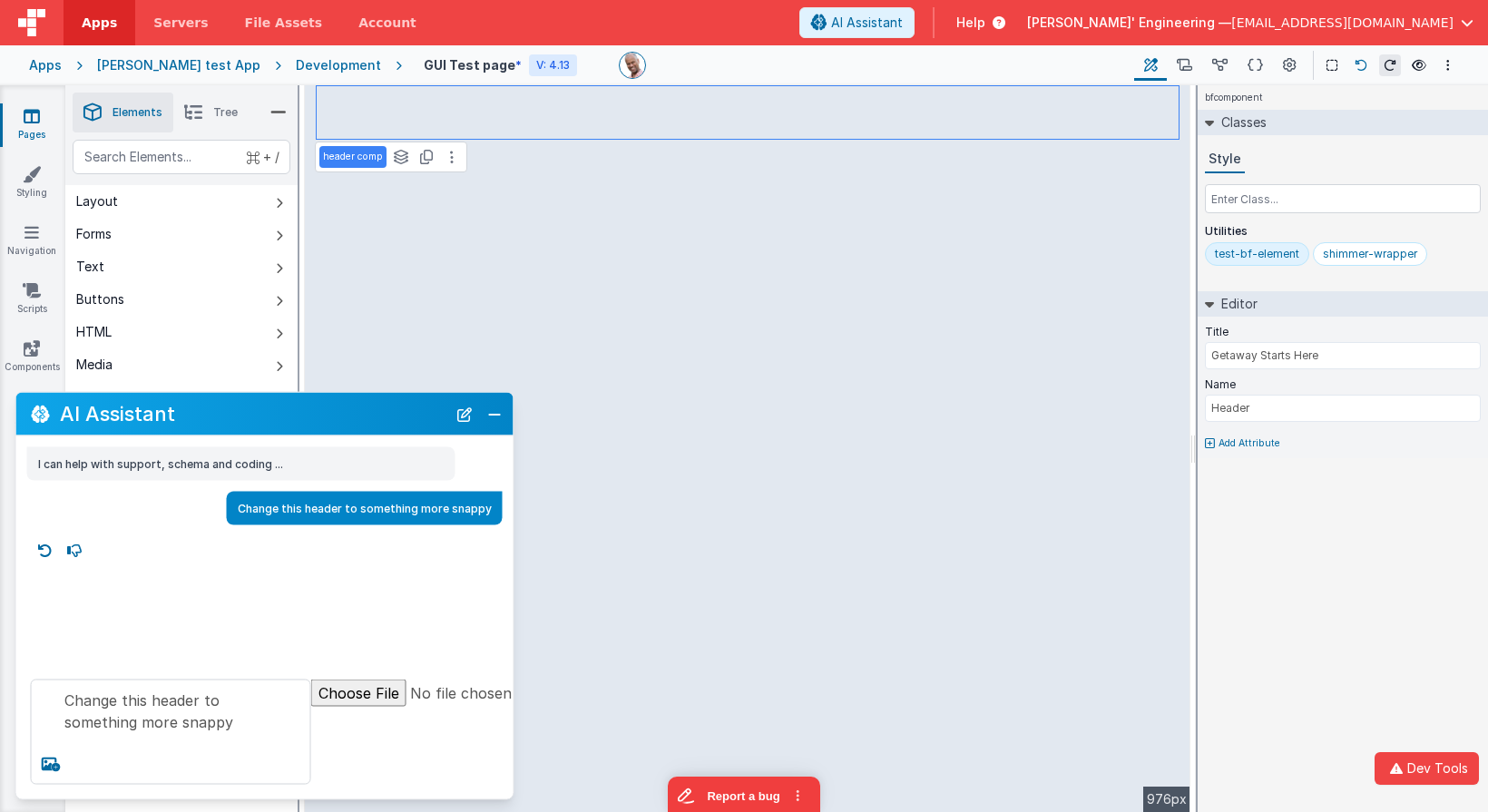
click at [1364, 62] on icon at bounding box center [1360, 64] width 12 height 12
click at [1363, 62] on icon at bounding box center [1360, 64] width 12 height 12
click at [1286, 188] on input "text" at bounding box center [1342, 198] width 276 height 29
type input "shimmer-wrapper"
click at [254, 736] on textarea "Change this header to something more snappy" at bounding box center [171, 732] width 280 height 105
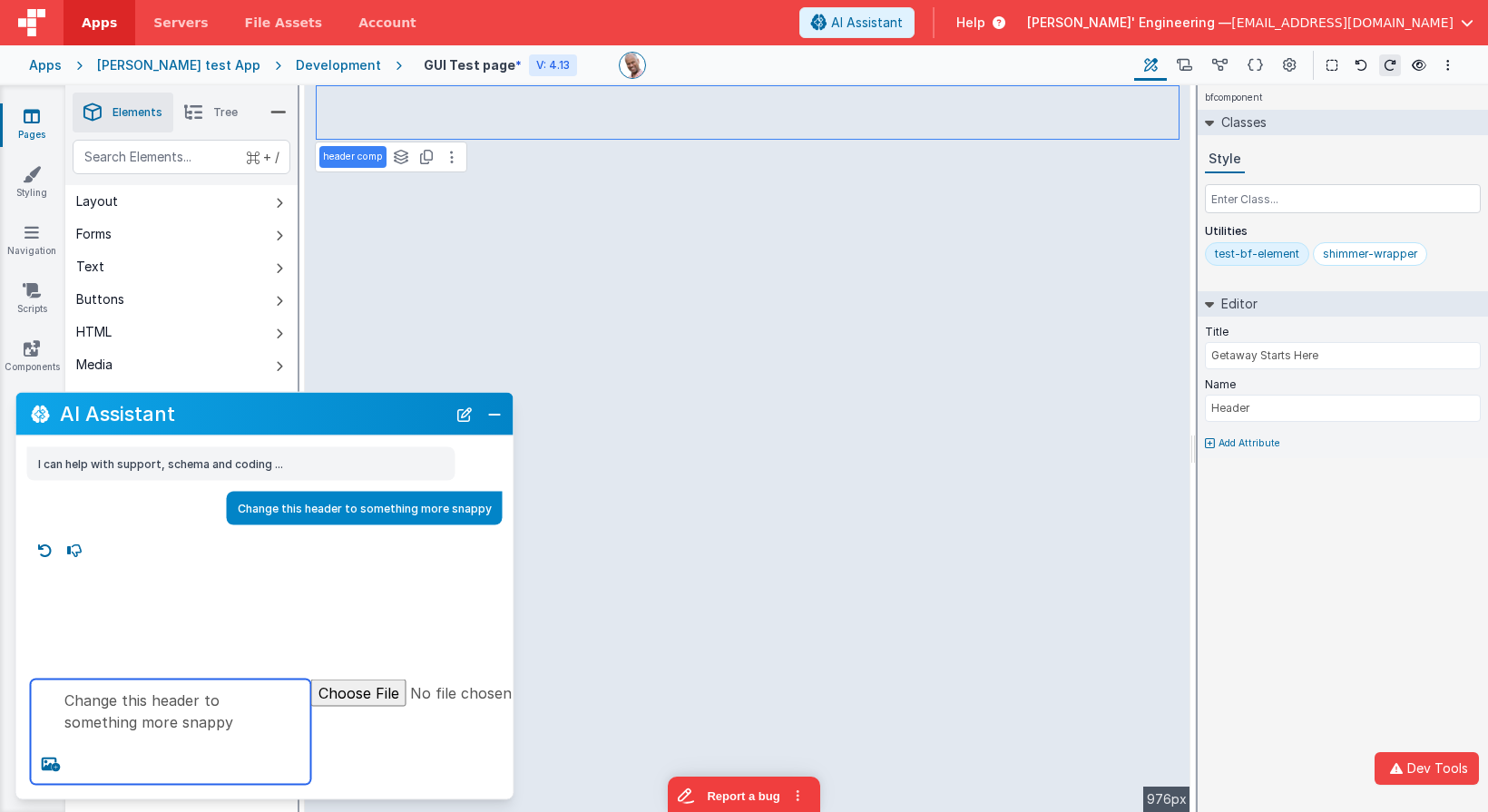
type textarea "Change this header to something more snappy"
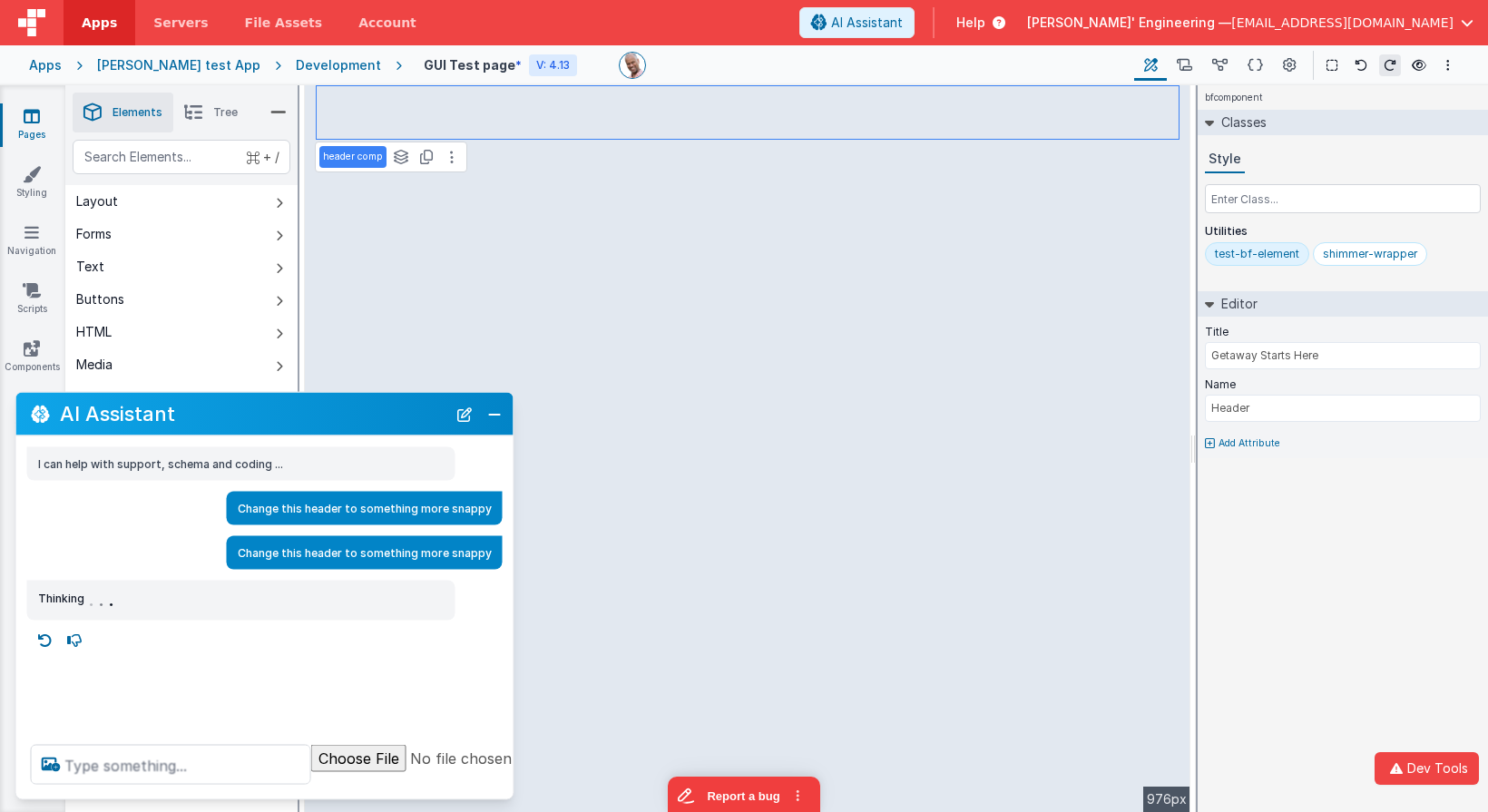
click at [1326, 266] on div "test-bf-element shimmer-wrapper" at bounding box center [1342, 258] width 276 height 31
click at [1389, 285] on div "Classes Style Utilities test-bf-element shimmer-wrapper" at bounding box center [1342, 199] width 291 height 181
click at [1296, 532] on div "bfcomponent Classes Style Utilities test-bf-element shimmer-wrapper Editor Titl…" at bounding box center [1342, 449] width 291 height 727
click at [1354, 255] on div "shimmer-wrapper" at bounding box center [1369, 253] width 94 height 14
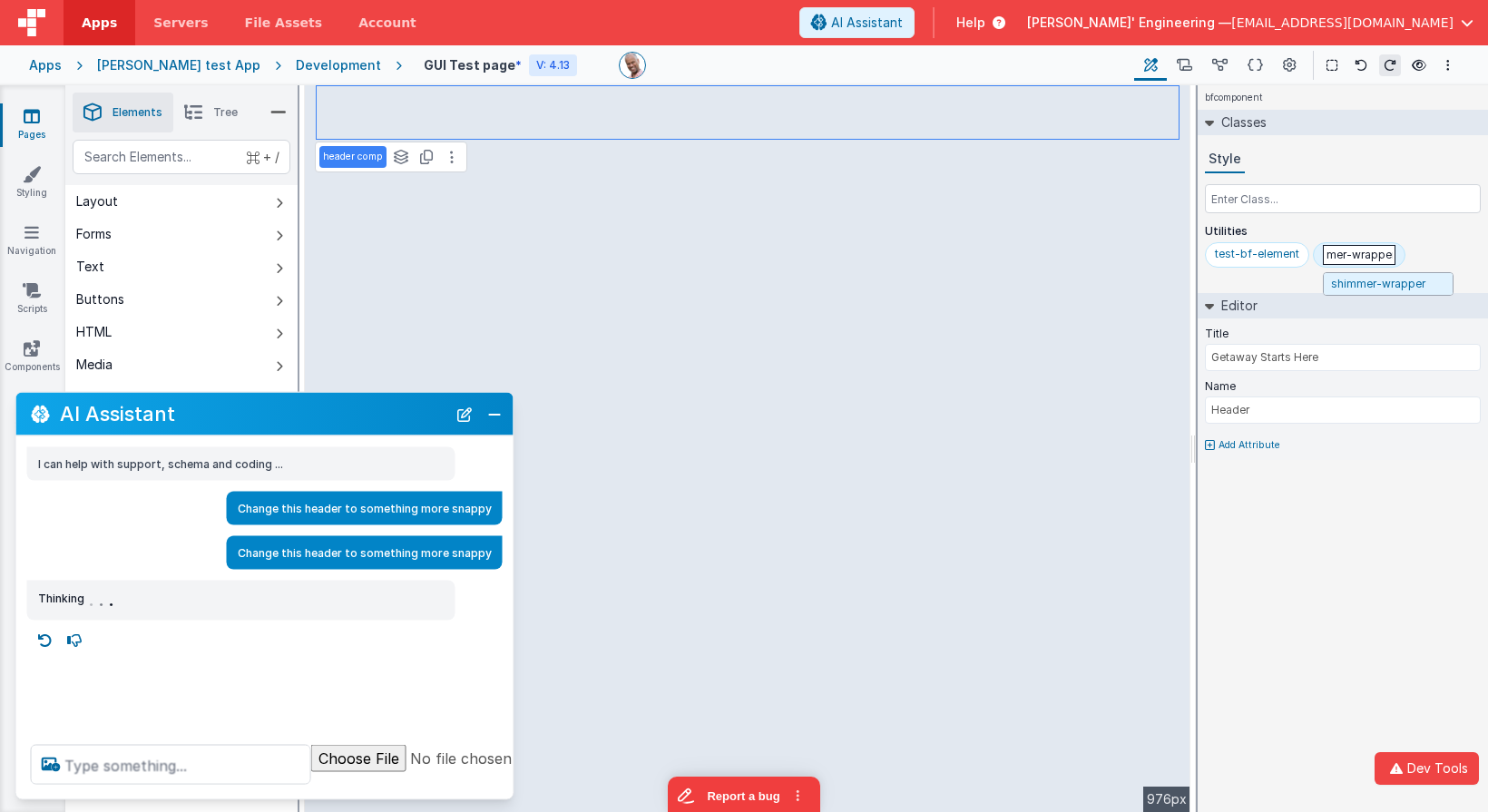
scroll to position [0, 31]
type input "shimmer-wrapper"
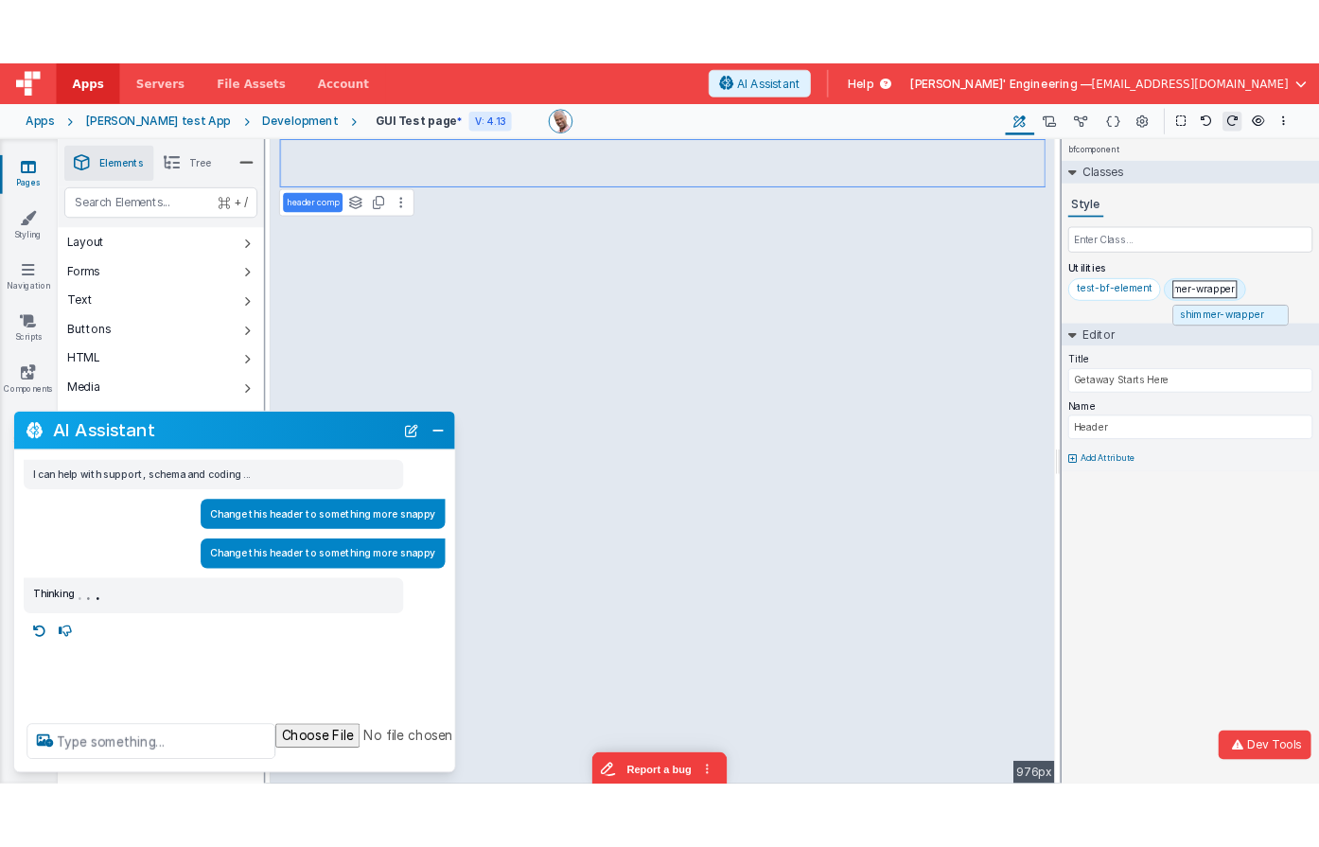
scroll to position [0, 26]
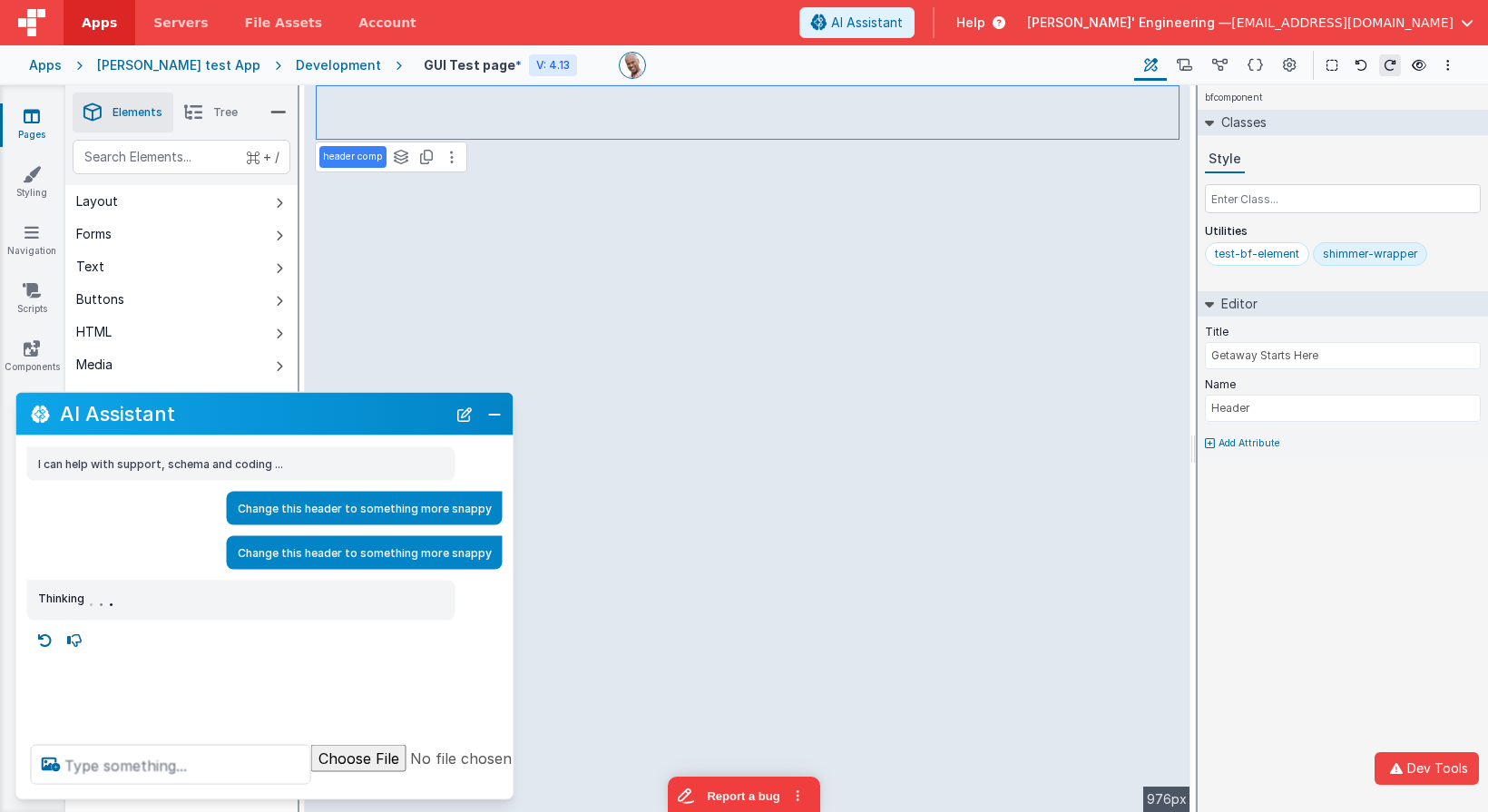
click at [1440, 227] on p "Utilities" at bounding box center [1342, 231] width 276 height 14
click at [45, 639] on icon at bounding box center [45, 640] width 29 height 29
type textarea "Change this header to something more snappy"
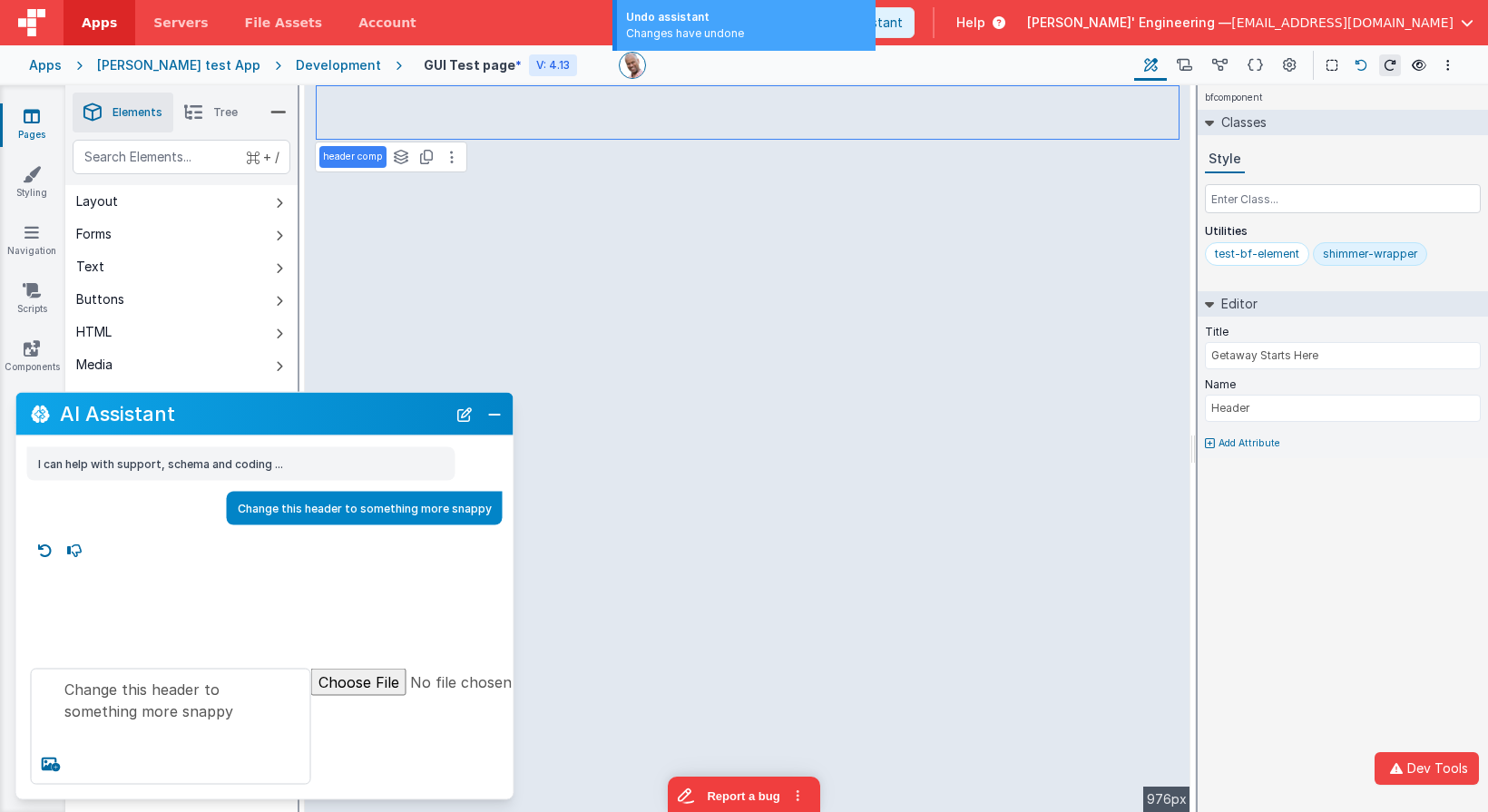
click at [1358, 68] on icon at bounding box center [1360, 64] width 12 height 12
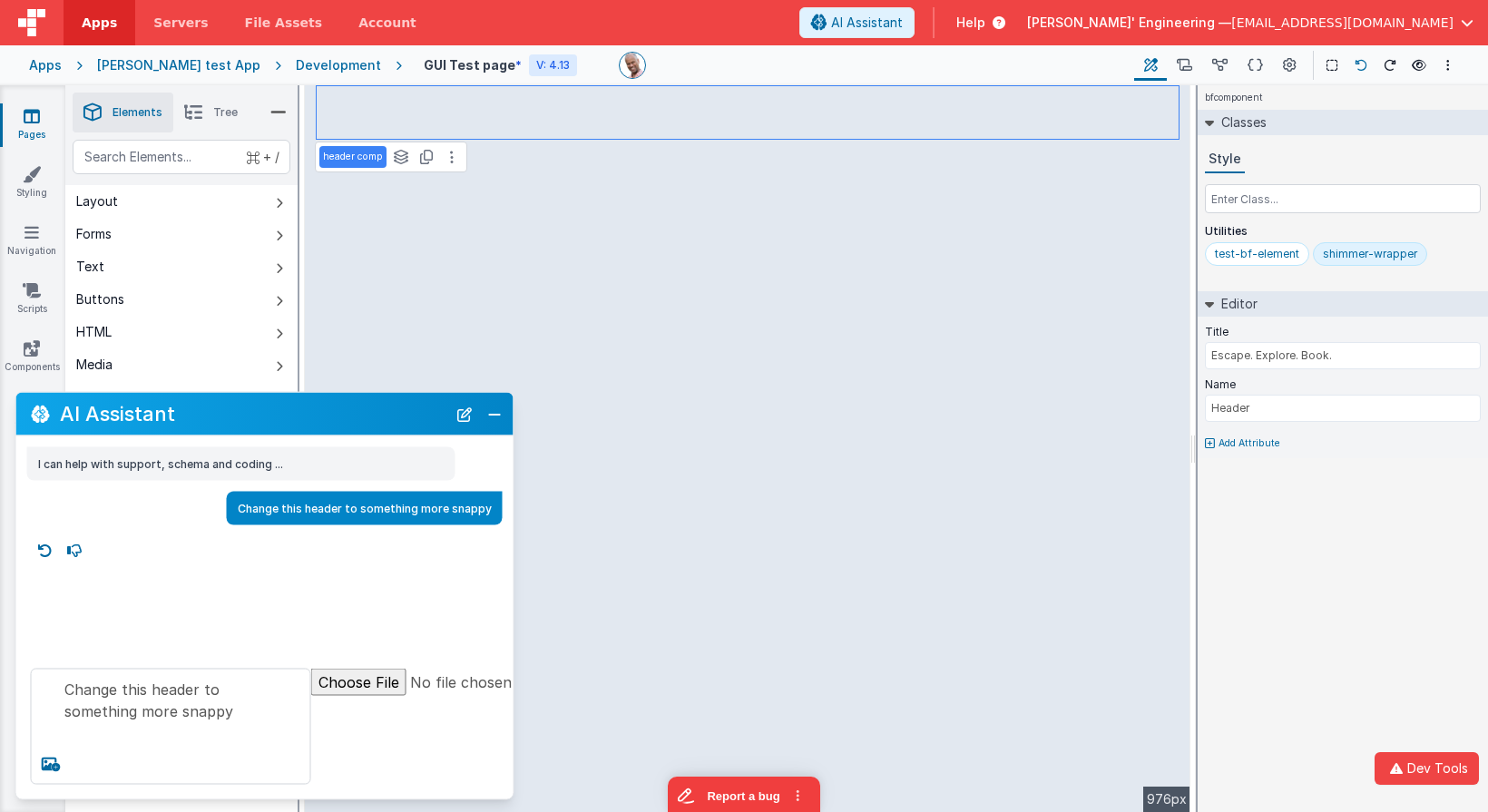
click at [1358, 68] on icon at bounding box center [1360, 64] width 12 height 12
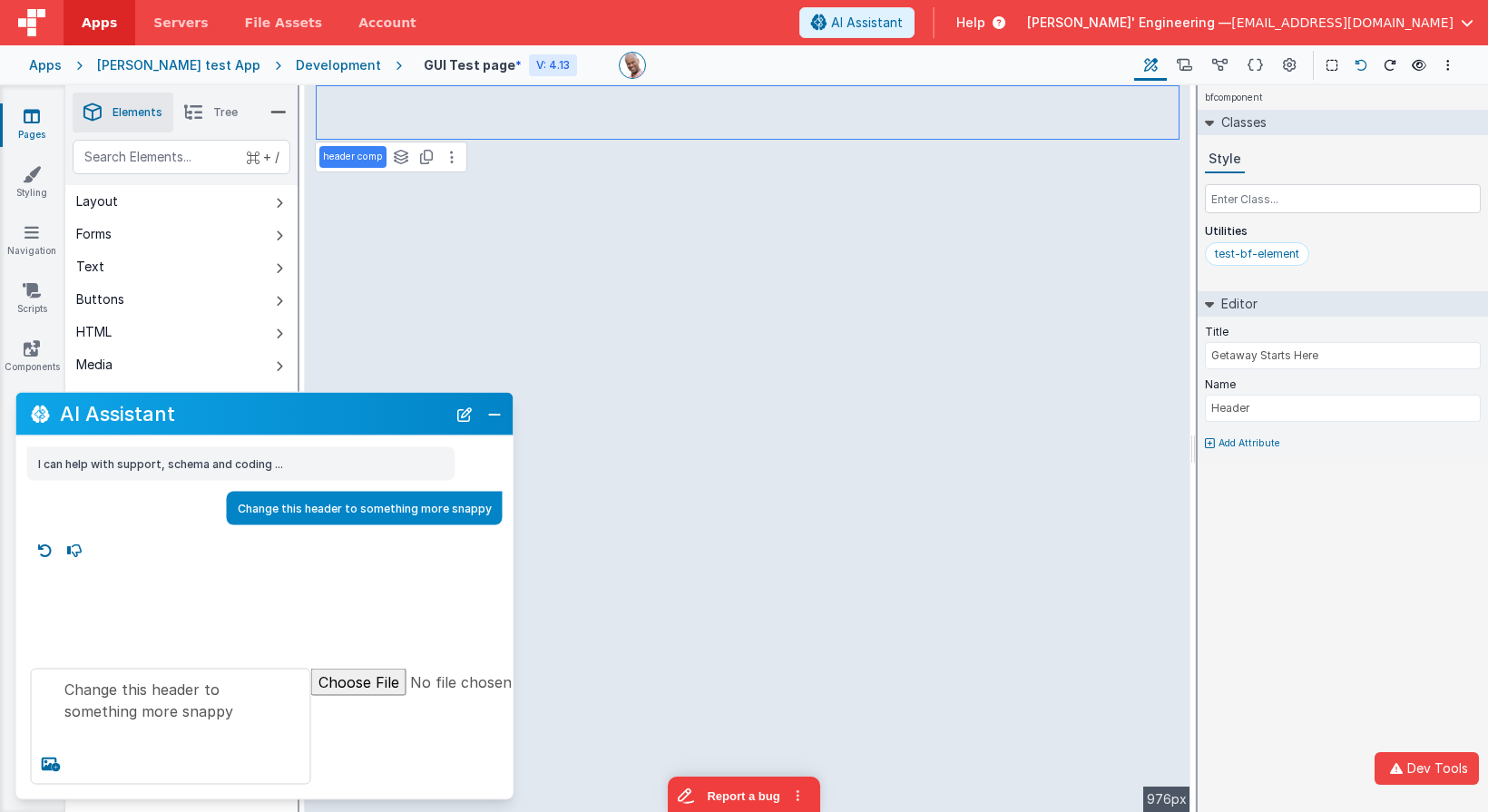
click at [1358, 68] on icon at bounding box center [1360, 64] width 12 height 12
type input "My Default Header"
click at [1329, 190] on input "text" at bounding box center [1342, 198] width 276 height 29
type input "shimmer-wrapper"
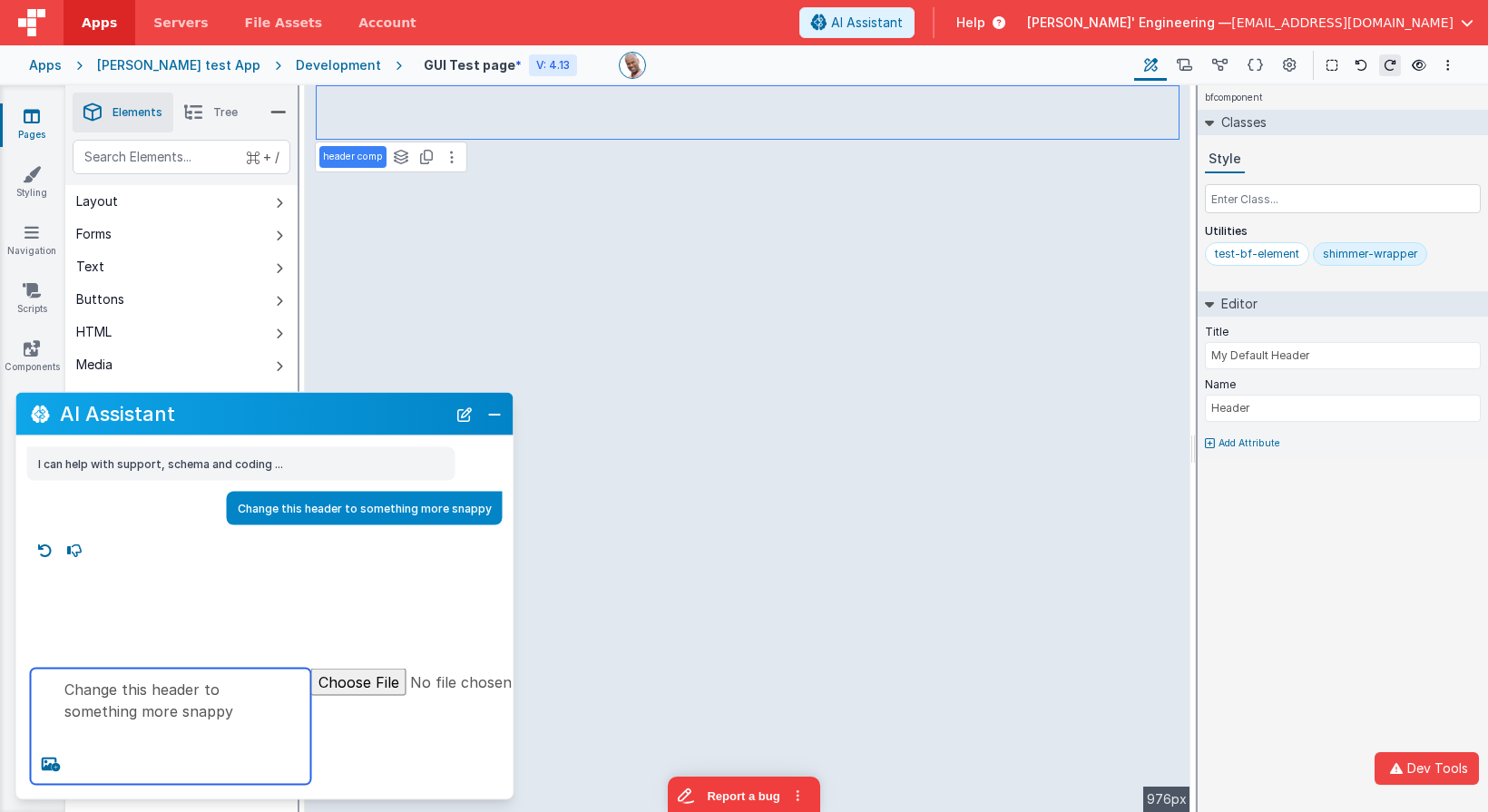
click at [257, 735] on textarea "Change this header to something more snappy" at bounding box center [171, 726] width 280 height 116
type textarea "Change this header to something more snappy"
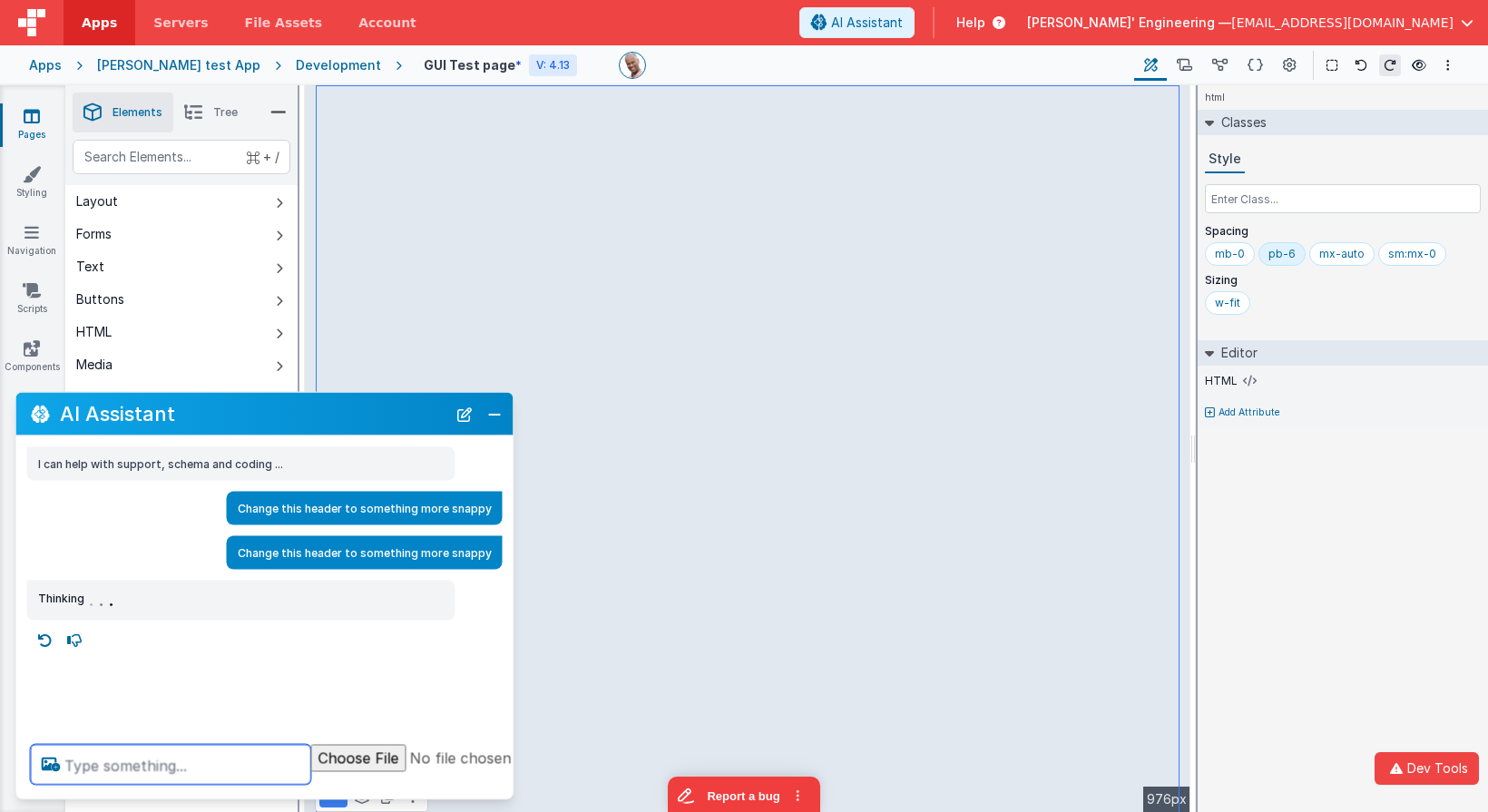
click at [192, 758] on textarea at bounding box center [171, 765] width 280 height 40
drag, startPoint x: 471, startPoint y: 410, endPoint x: 380, endPoint y: 494, distance: 123.8
click at [471, 410] on button "New Chat" at bounding box center [464, 413] width 25 height 25
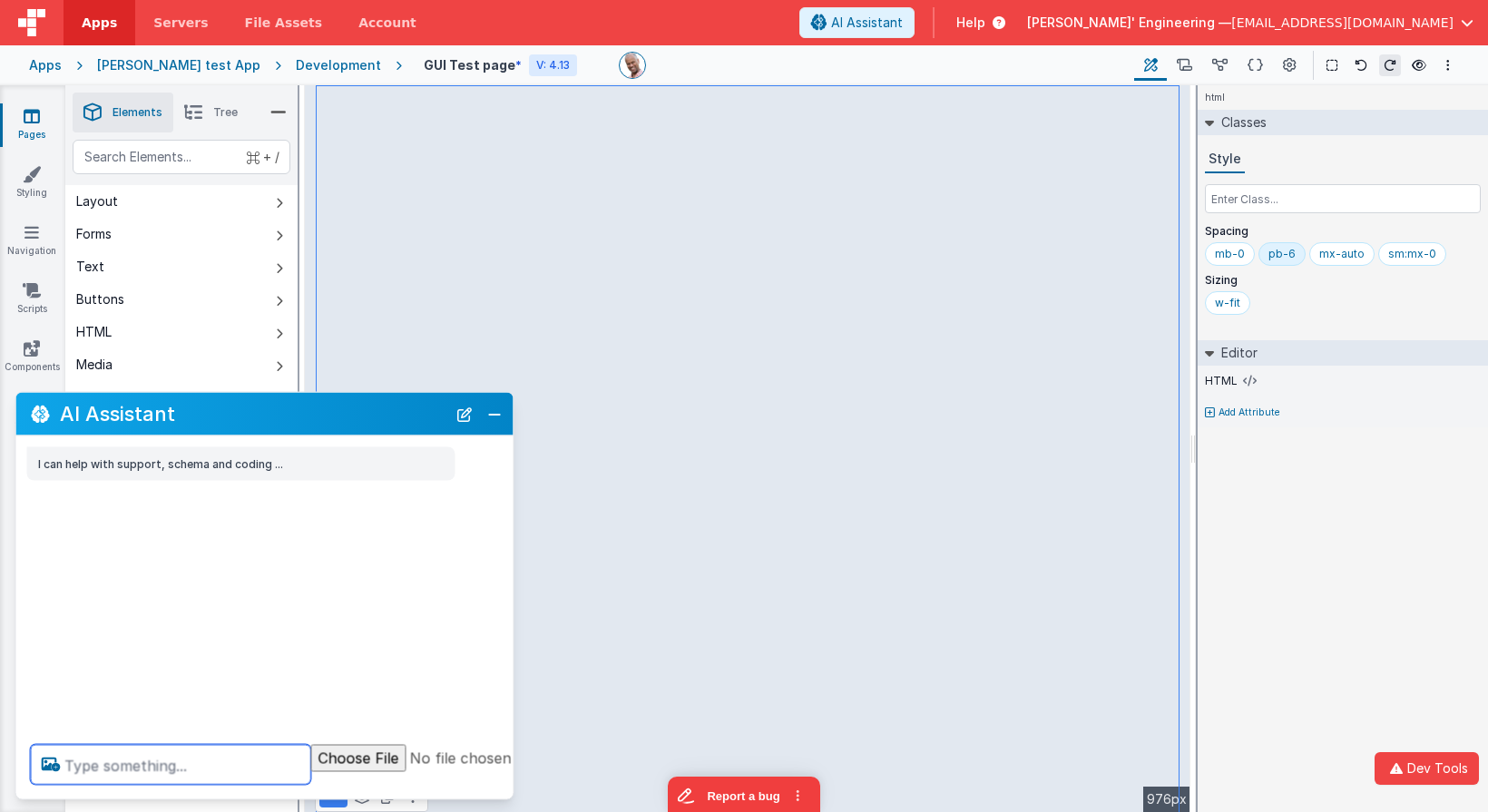
click at [192, 767] on textarea at bounding box center [171, 765] width 280 height 40
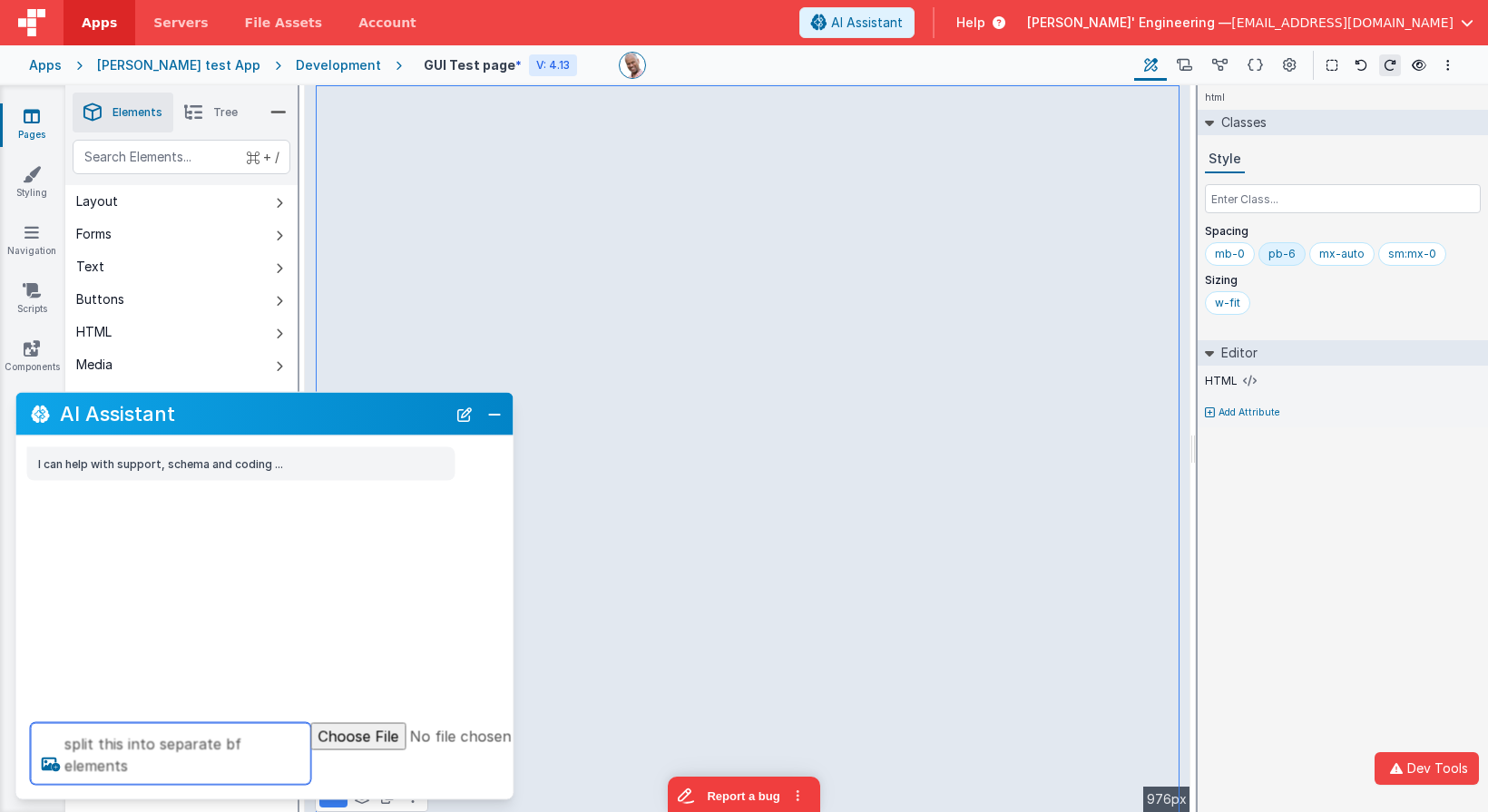
type textarea "split this into separate bf elements"
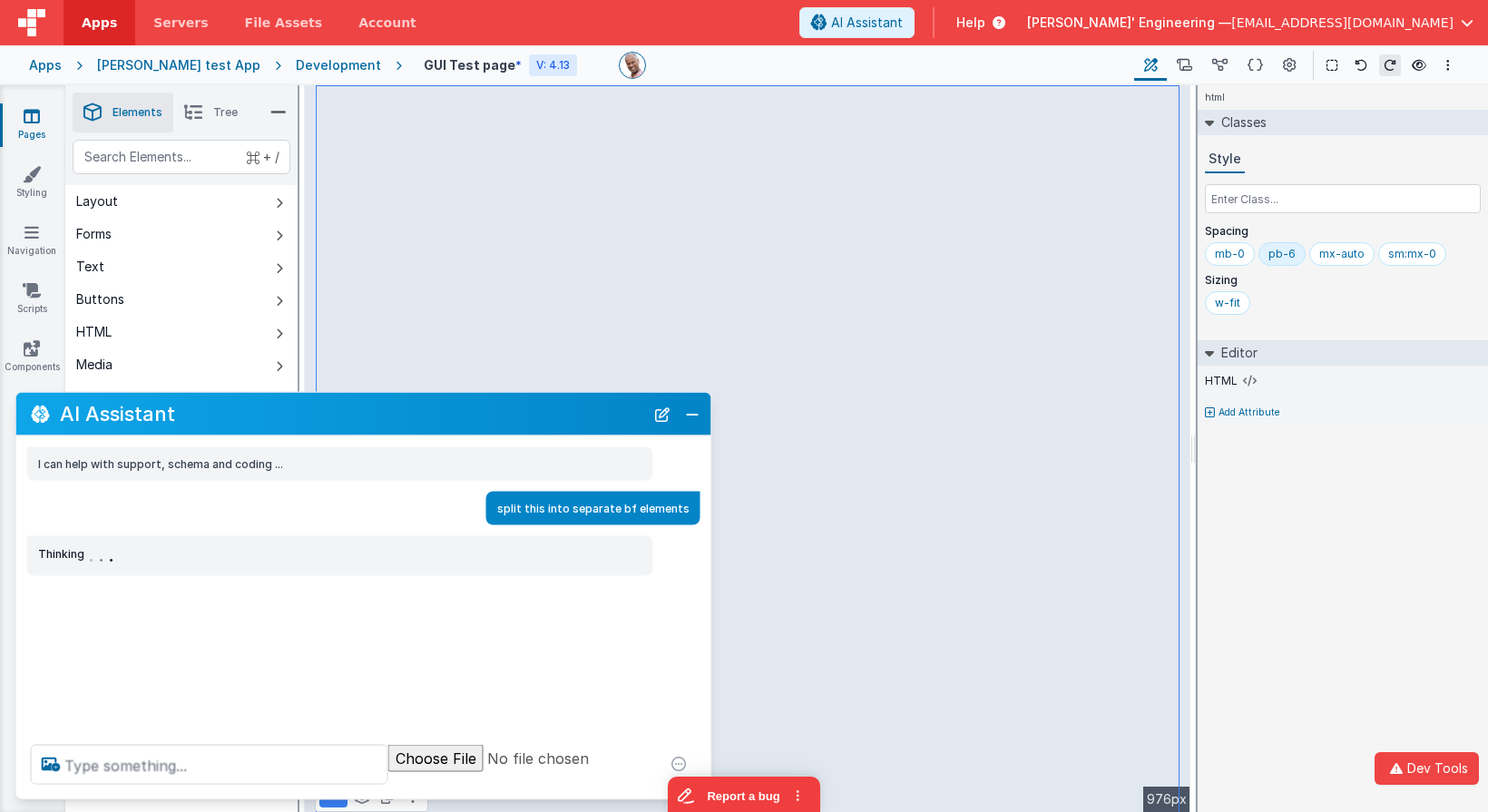
drag, startPoint x: 512, startPoint y: 436, endPoint x: 709, endPoint y: 429, distance: 197.1
click at [709, 429] on div "AI Assistant I can help with support, schema and coding ... split this into sep…" at bounding box center [363, 596] width 697 height 408
click at [1341, 542] on div "html Classes Style Spacing mb-0 pb-6 mx-auto sm:mx-0 Sizing w-fit Editor HTML A…" at bounding box center [1342, 449] width 291 height 727
click at [278, 403] on h2 "AI Assistant" at bounding box center [351, 413] width 584 height 22
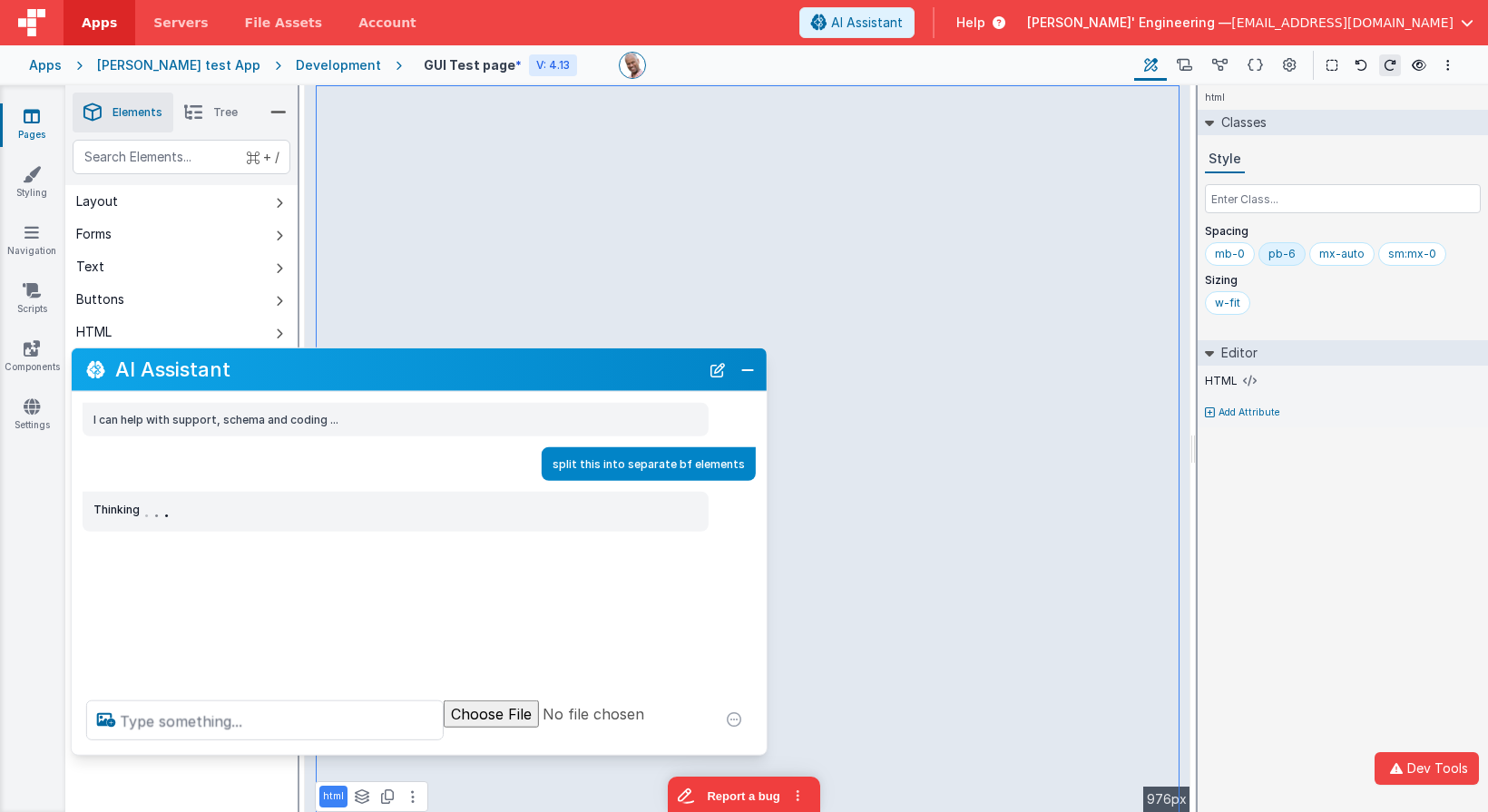
click at [382, 373] on h2 "AI Assistant" at bounding box center [407, 369] width 584 height 22
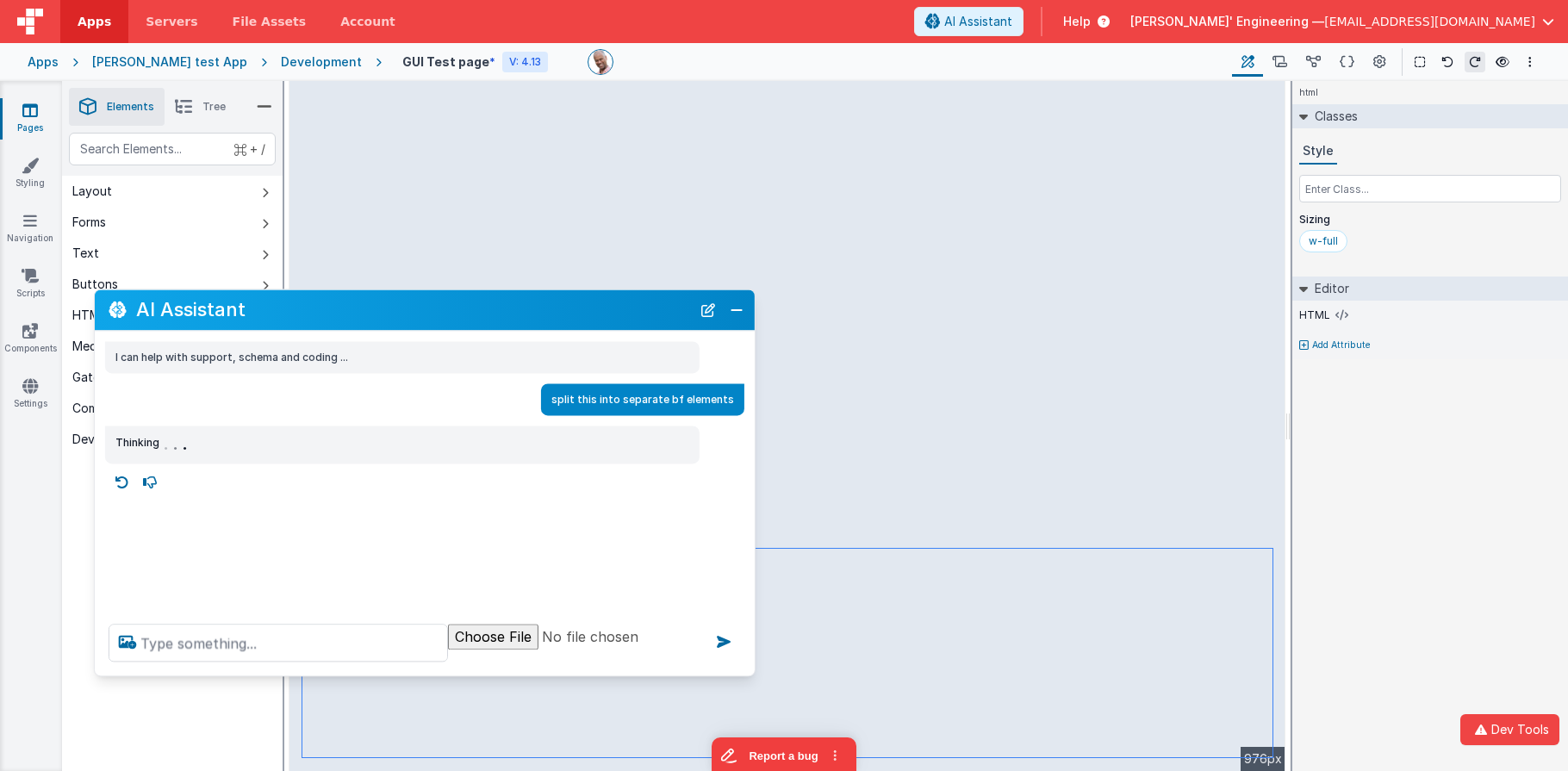
drag, startPoint x: 332, startPoint y: 360, endPoint x: 360, endPoint y: 320, distance: 48.8
click at [360, 320] on h2 "AI Assistant" at bounding box center [412, 309] width 555 height 21
